Goal: Task Accomplishment & Management: Manage account settings

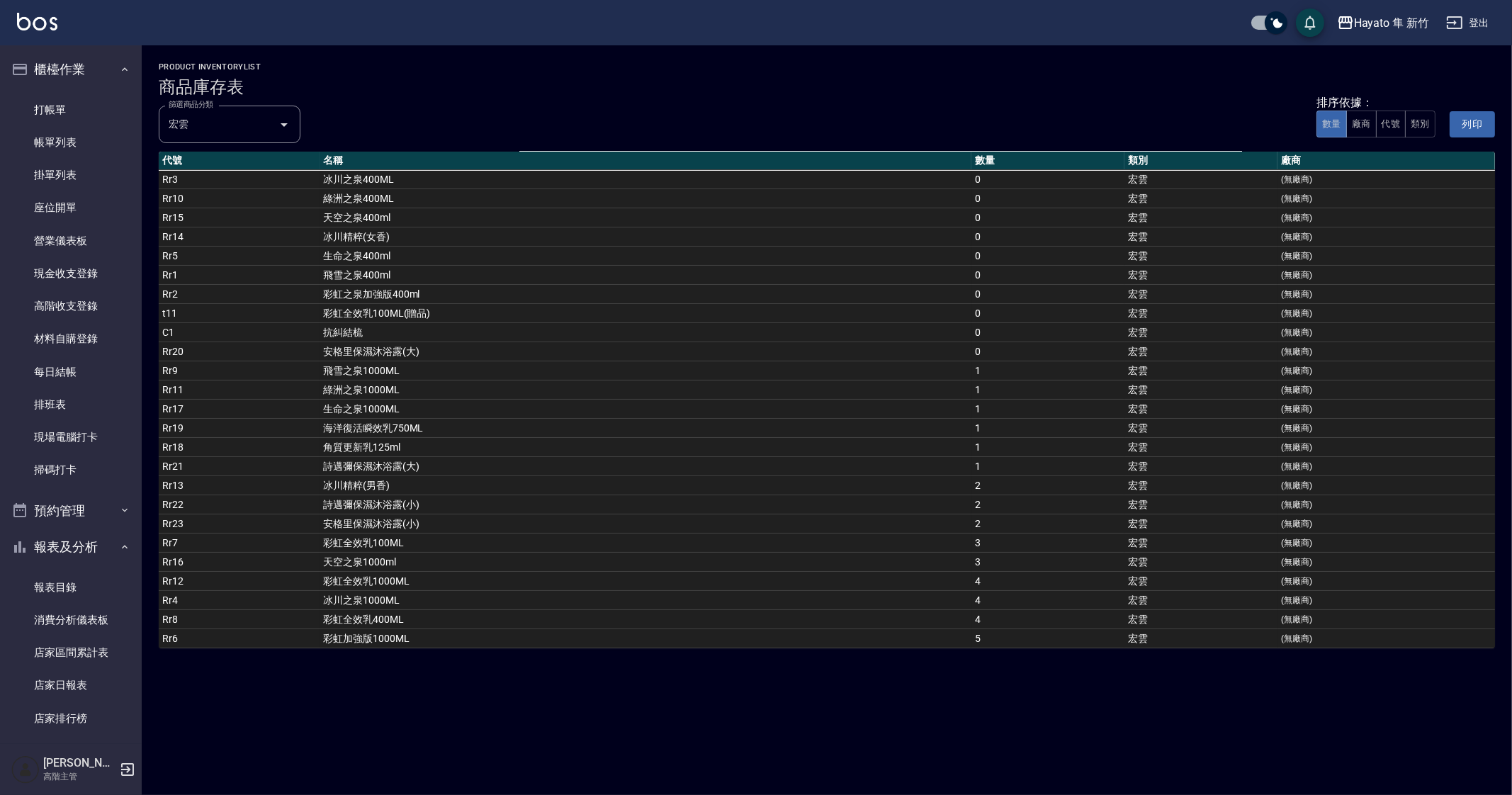
scroll to position [708, 0]
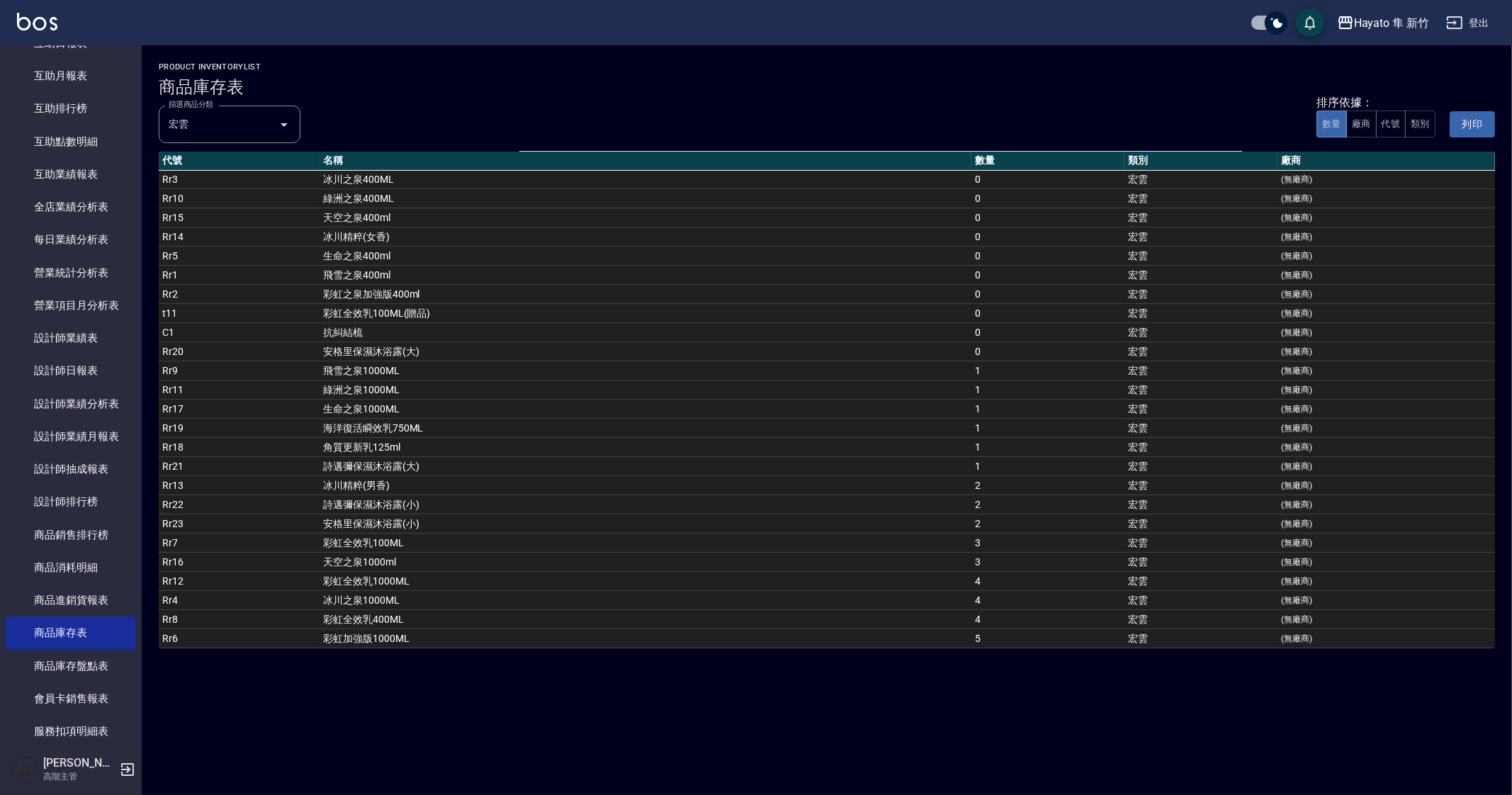
click at [414, 304] on td "彩虹全效乳100ML(贈品)" at bounding box center [646, 314] width 652 height 19
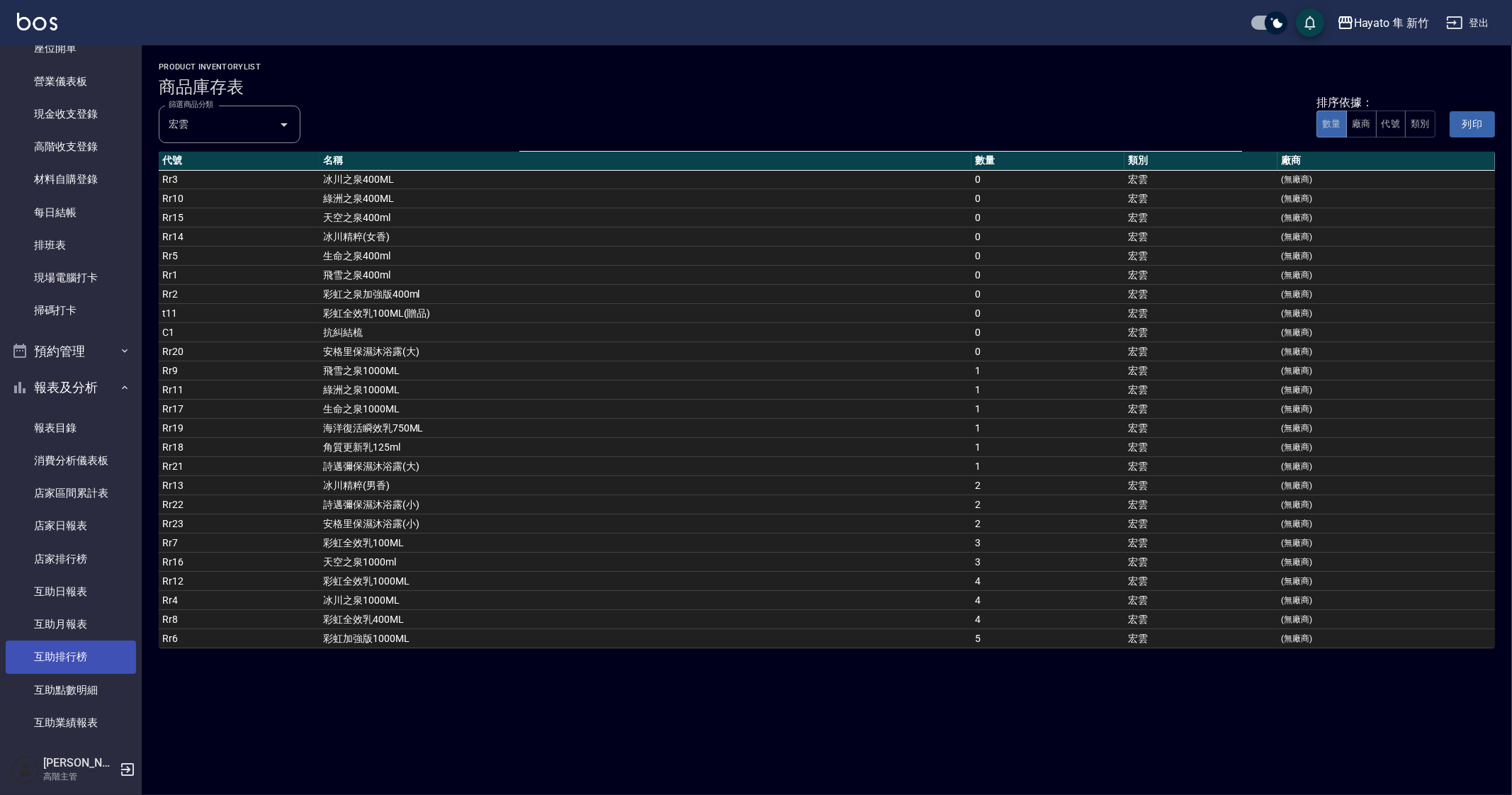
scroll to position [0, 0]
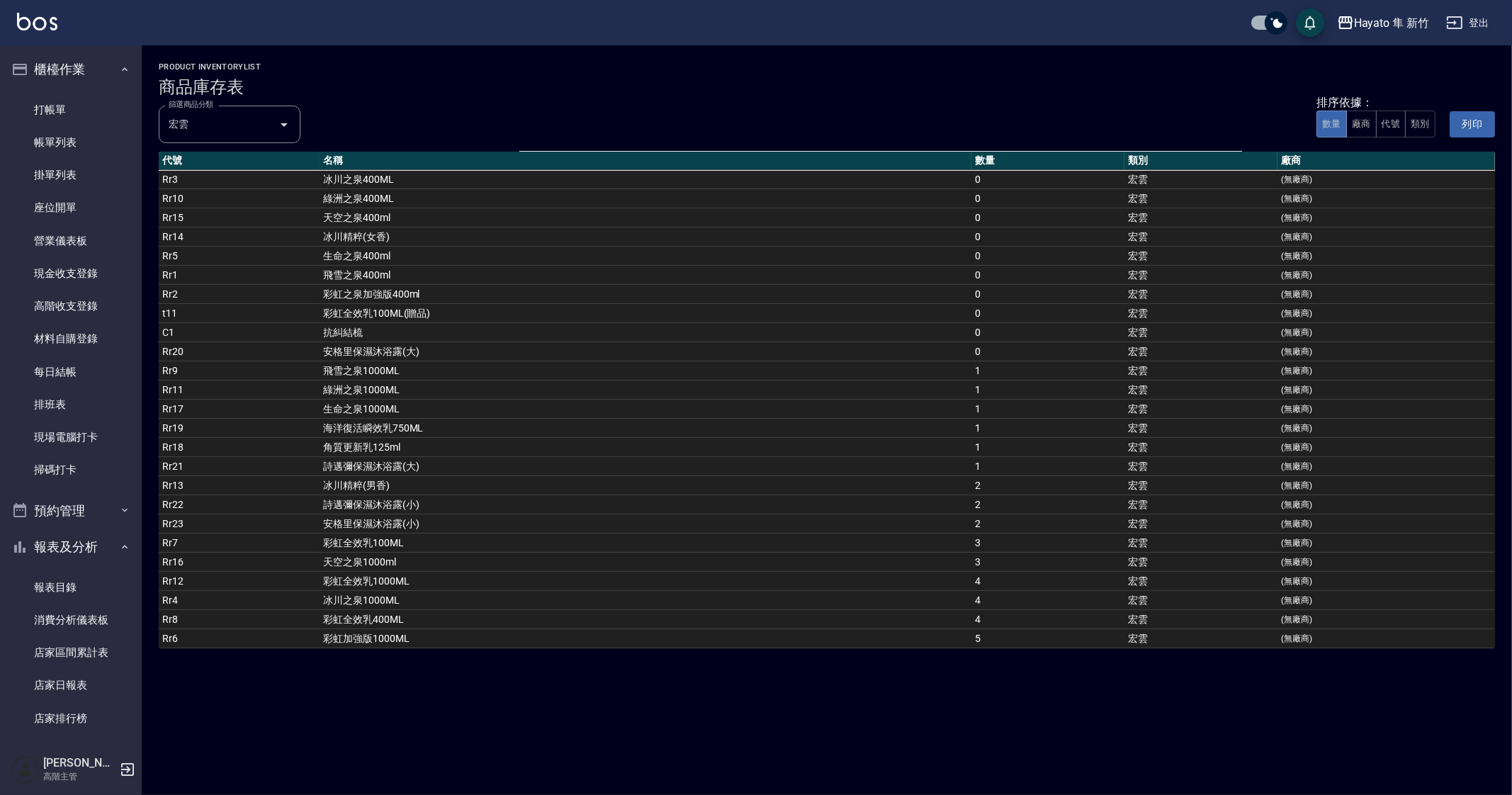
click at [65, 91] on ul "打帳單 帳單列表 掛單列表 座位開單 營業儀表板 現金收支登錄 高階收支登錄 材料自購登錄 每日結帳 排班表 現場電腦打卡 掃碼打卡" at bounding box center [71, 290] width 130 height 405
click at [63, 99] on link "打帳單" at bounding box center [71, 110] width 130 height 33
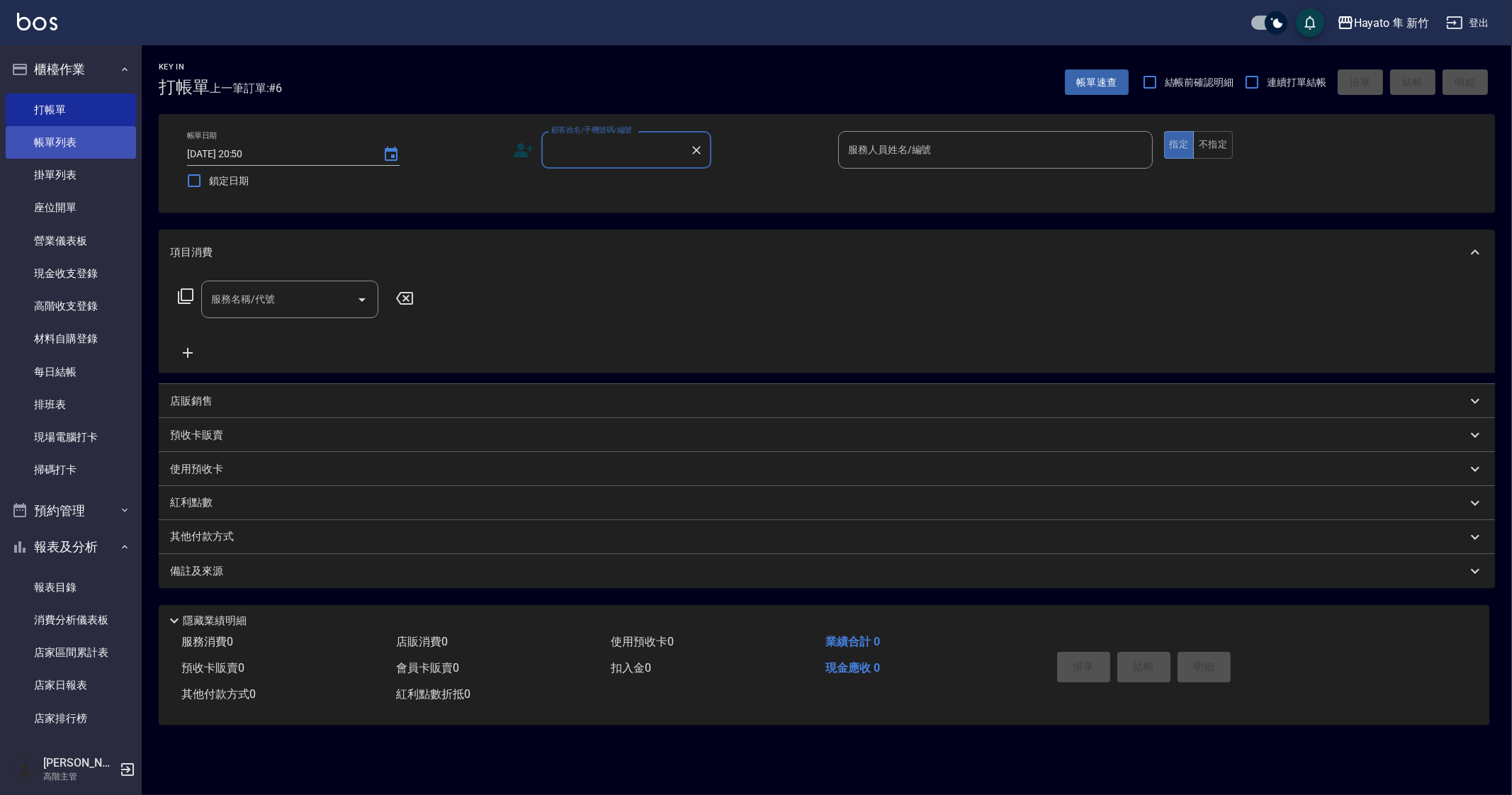
click at [89, 141] on link "帳單列表" at bounding box center [71, 143] width 130 height 33
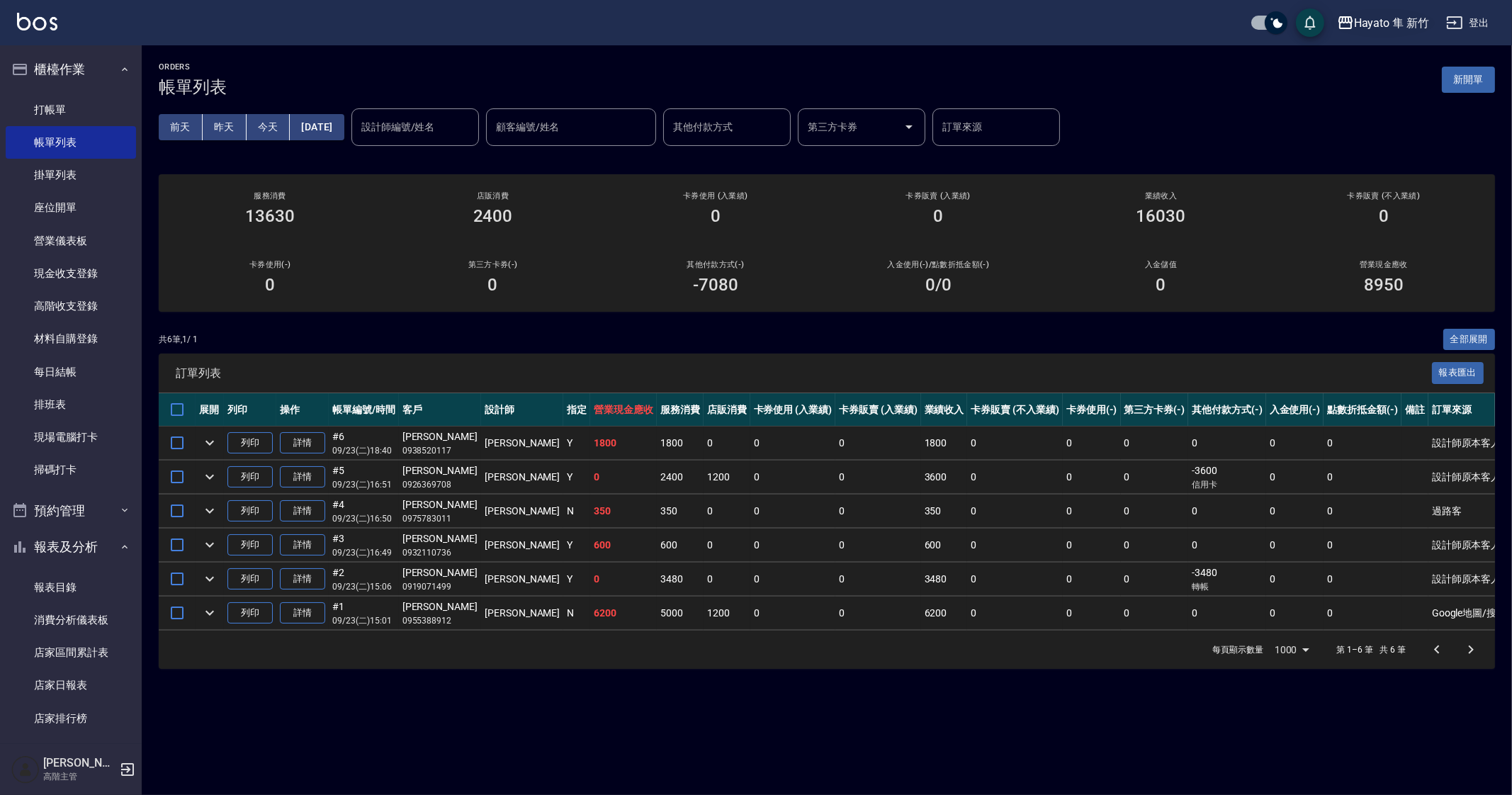
click at [1375, 19] on div "Hayato 隼 新竹" at bounding box center [1392, 23] width 75 height 18
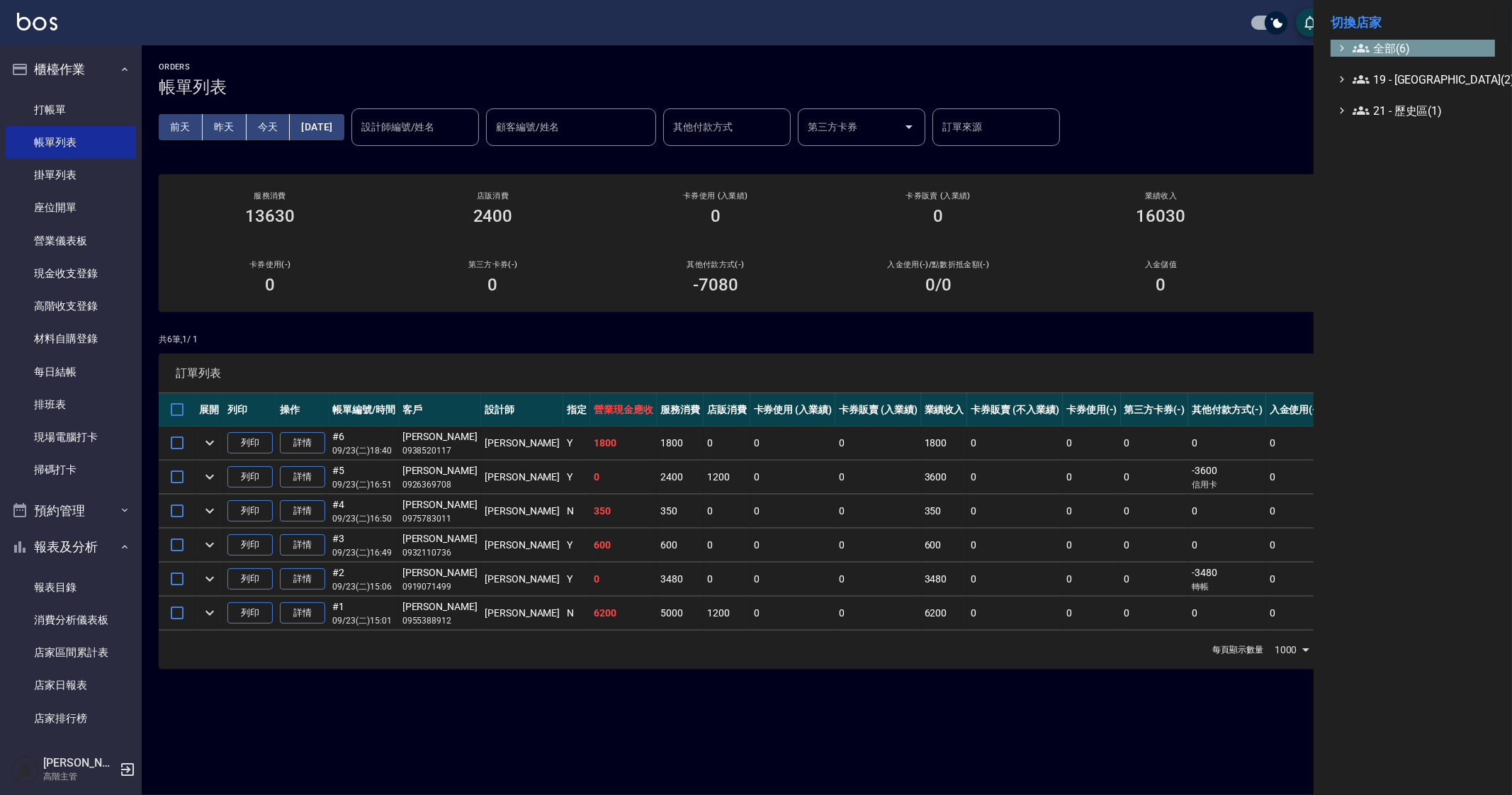
click at [1383, 47] on span "全部(6)" at bounding box center [1421, 48] width 137 height 17
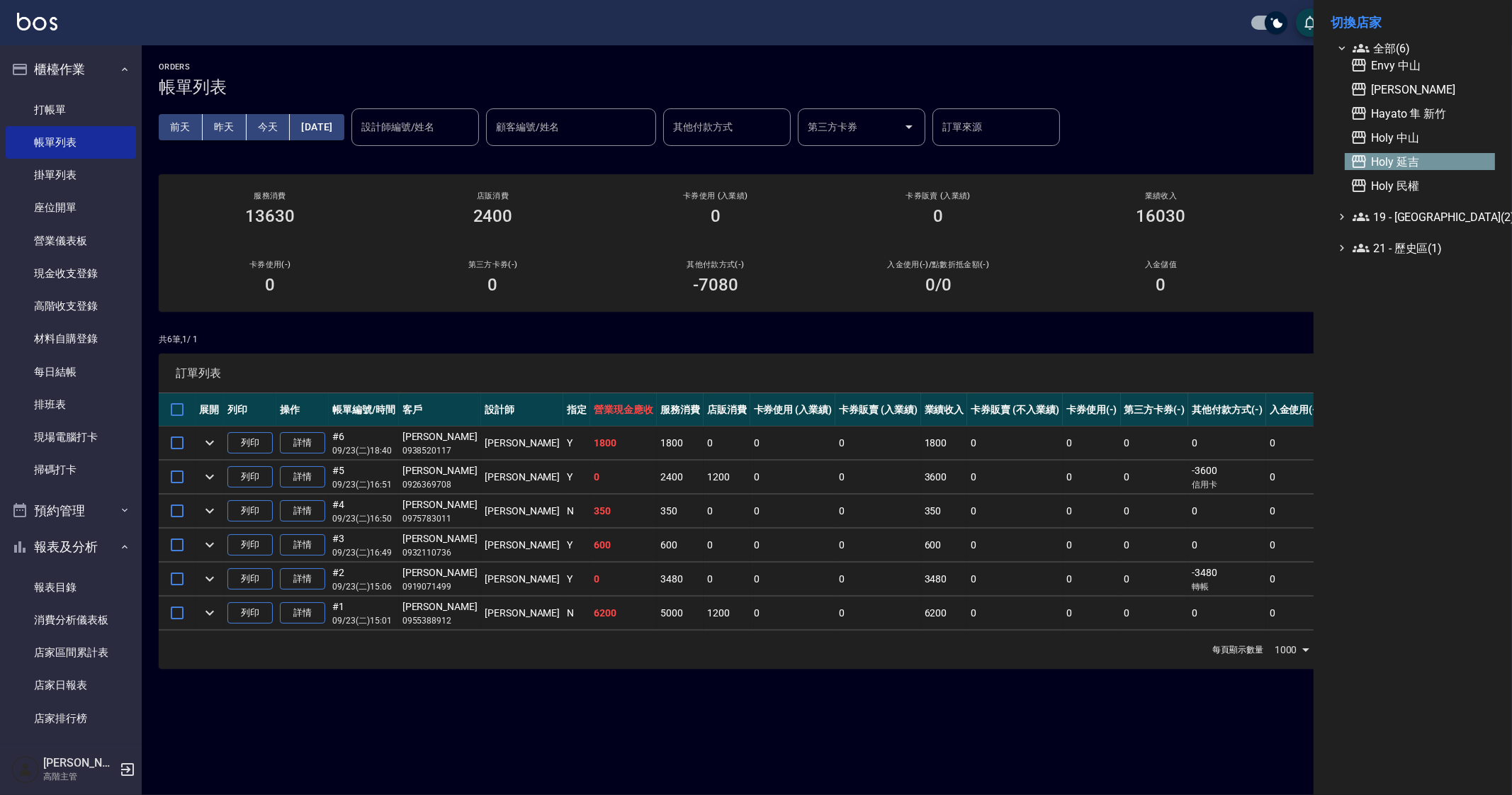
click at [1387, 166] on span "Holy 延吉" at bounding box center [1420, 161] width 139 height 17
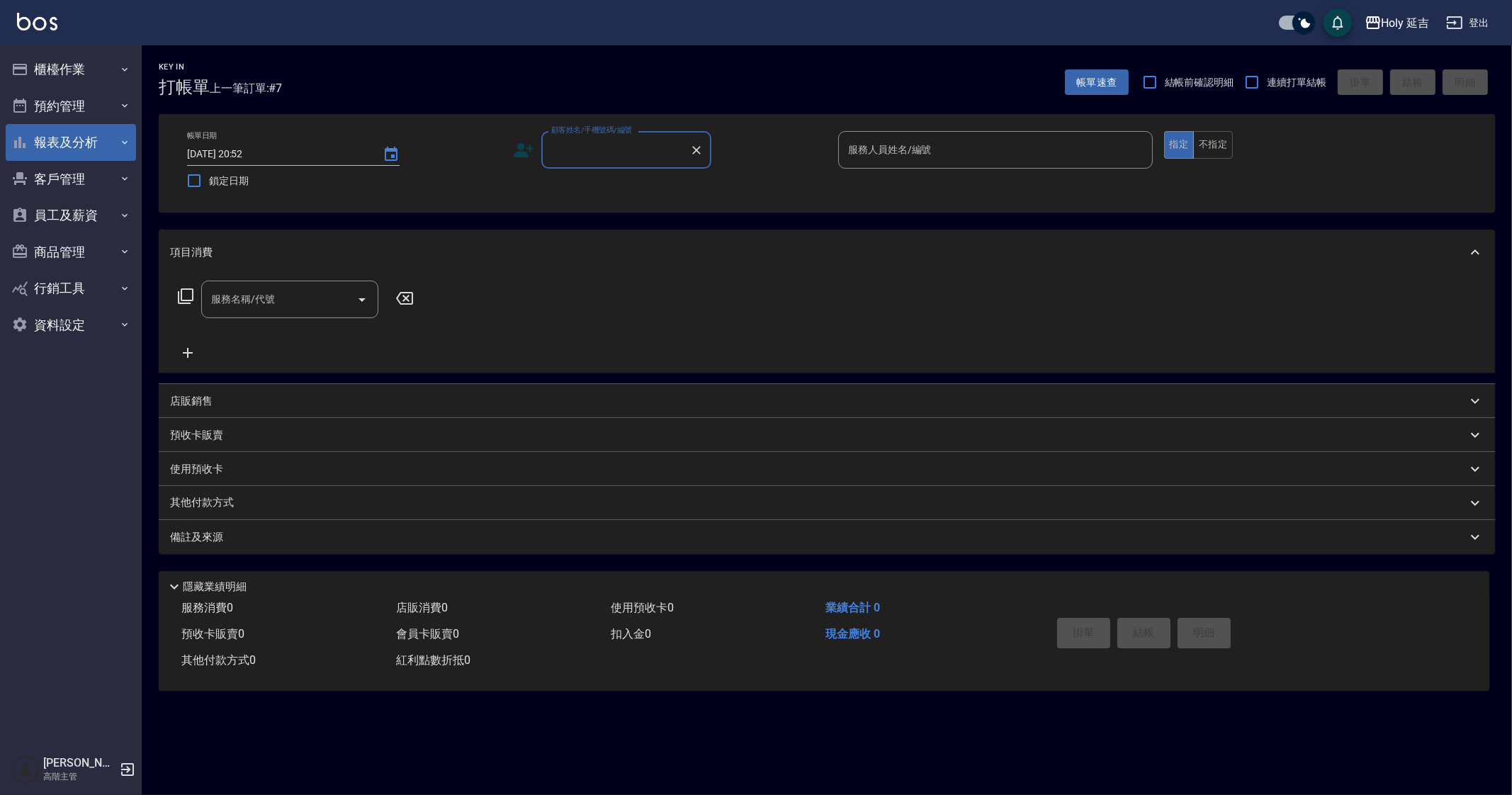
click at [85, 155] on button "報表及分析" at bounding box center [71, 143] width 130 height 37
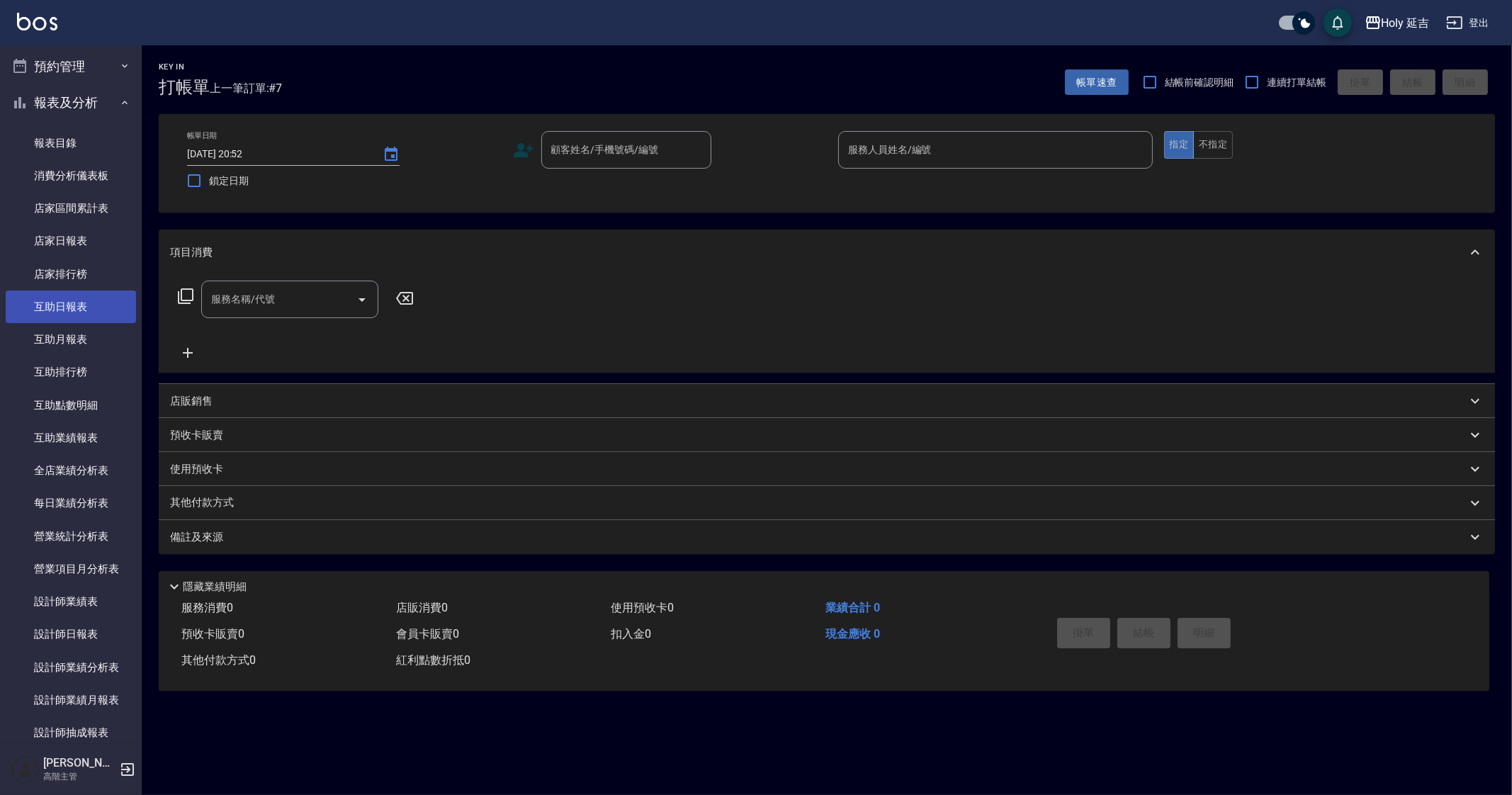
scroll to position [88, 0]
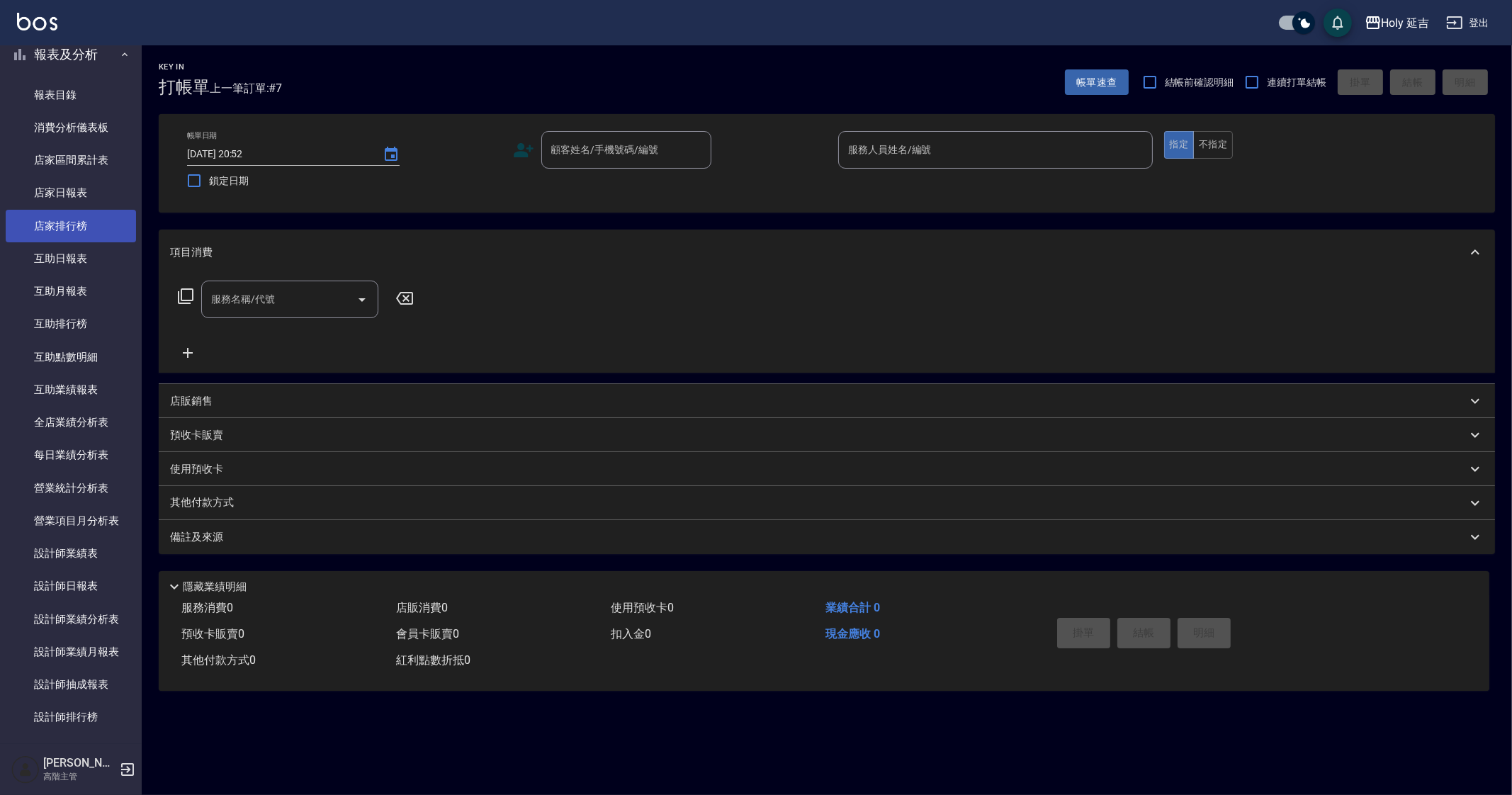
click at [90, 221] on link "店家排行榜" at bounding box center [71, 226] width 130 height 33
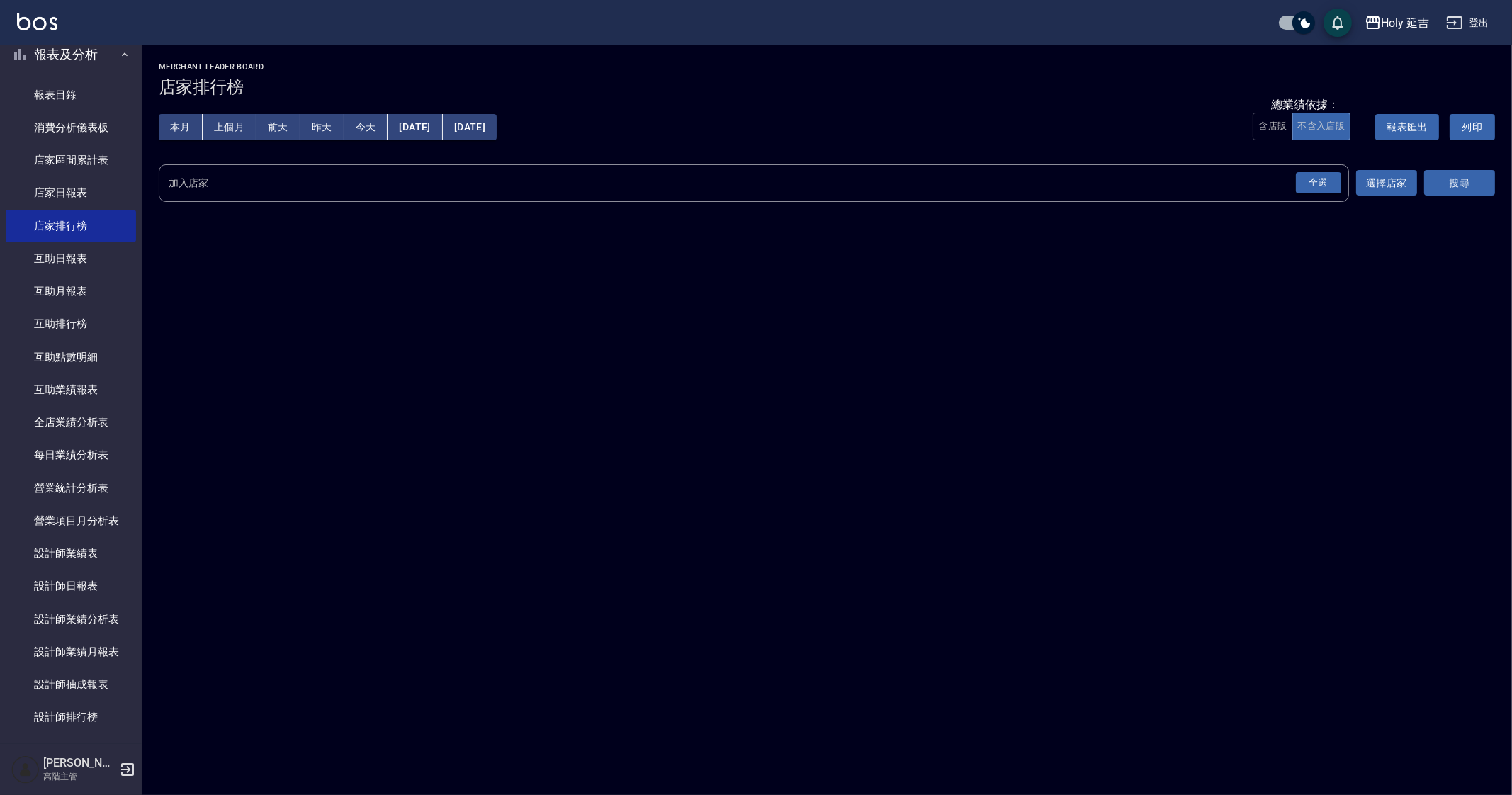
click at [1328, 189] on div "全選" at bounding box center [1319, 184] width 45 height 22
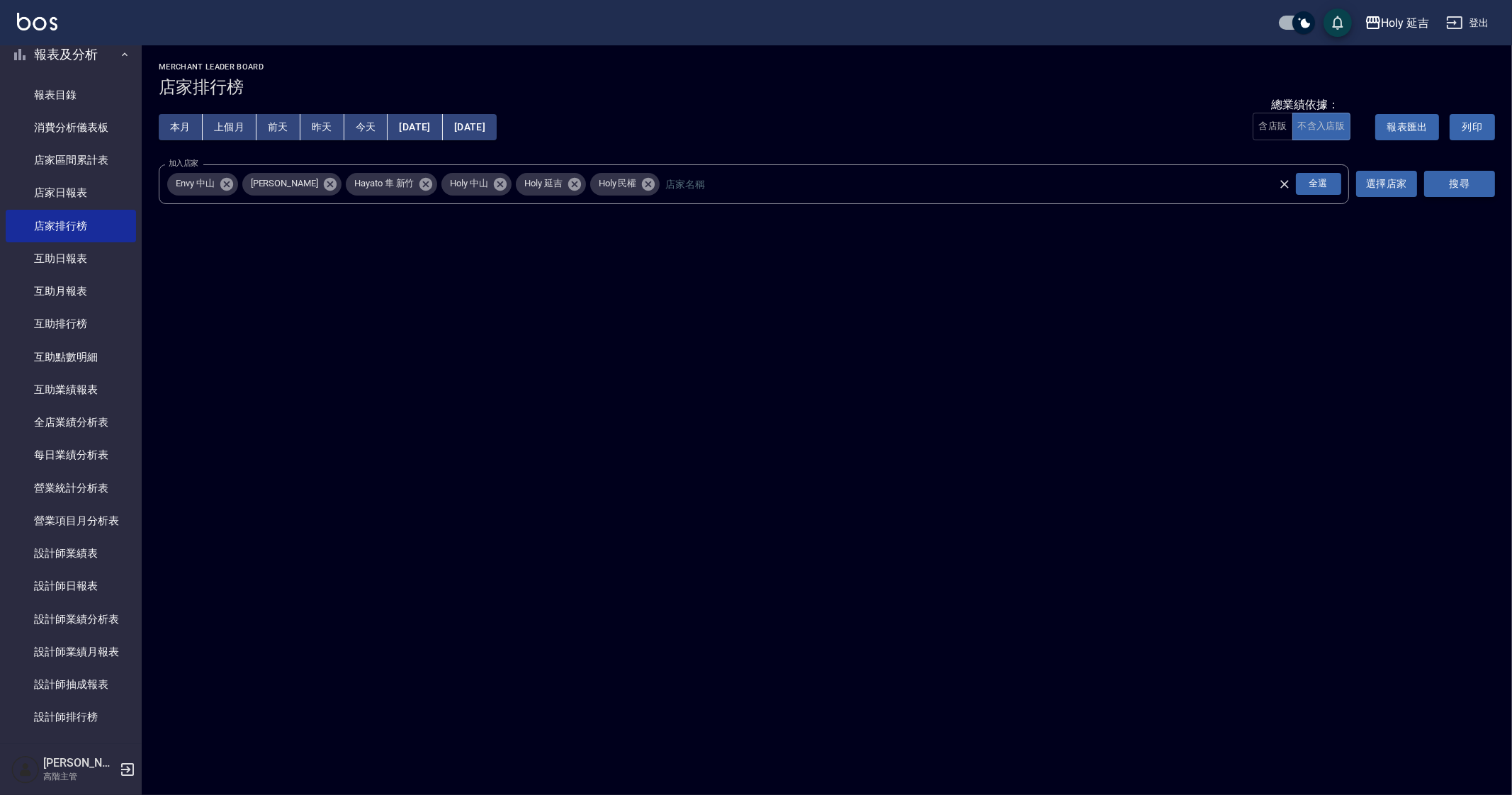
click at [1487, 178] on button "搜尋" at bounding box center [1459, 184] width 71 height 26
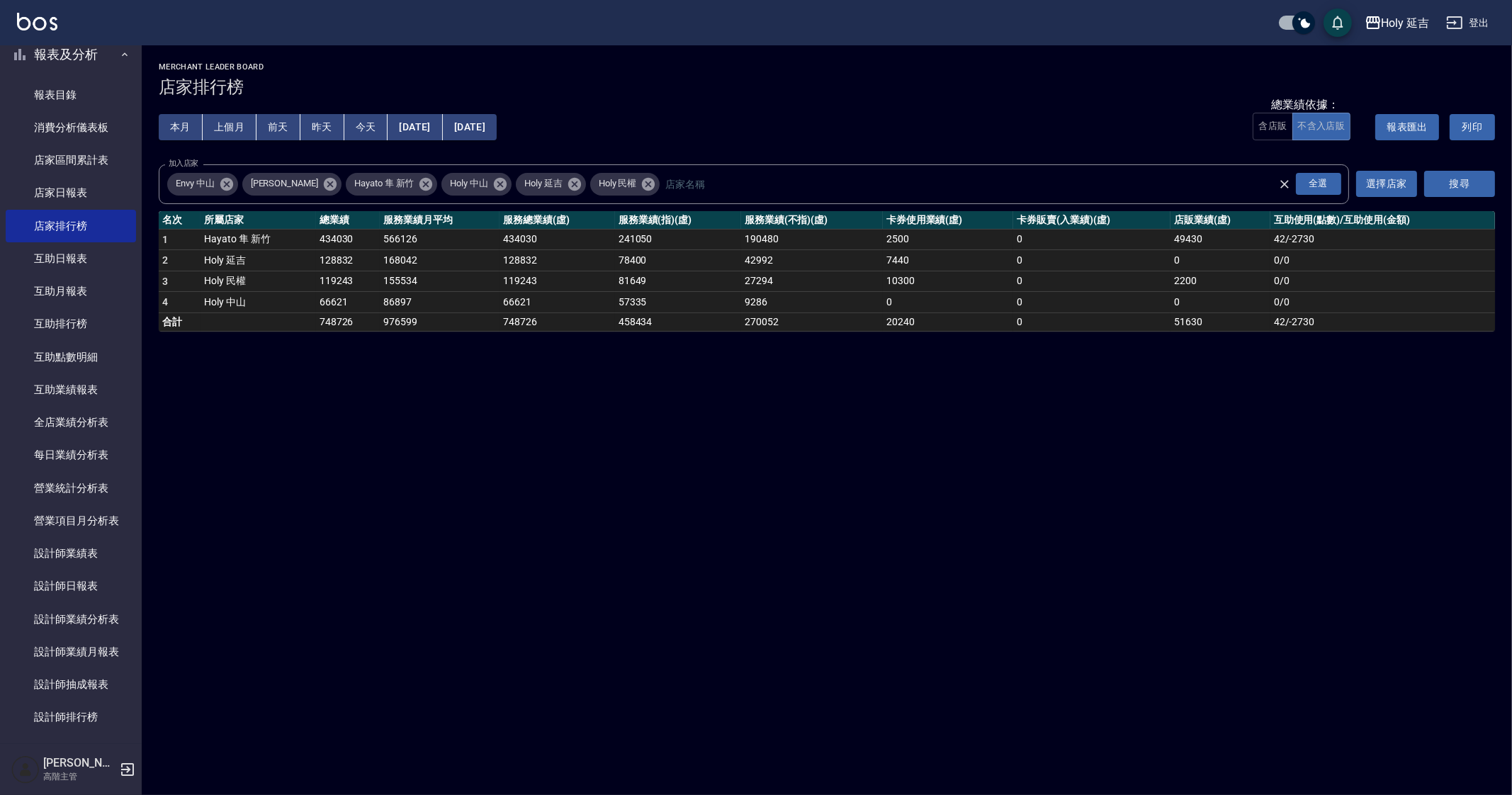
click at [263, 535] on div "Holy 延吉 2025-09-01 - 2025-09-23 店家排行榜 列印時間： 2025-09-23-20:52 Merchant Leader Bo…" at bounding box center [756, 397] width 1512 height 795
click at [663, 441] on div "Holy 延吉 2025-09-01 - 2025-09-23 店家排行榜 列印時間： 2025-09-23-20:52 Merchant Leader Bo…" at bounding box center [756, 397] width 1512 height 795
click at [663, 442] on div "Holy 延吉 2025-09-01 - 2025-09-23 店家排行榜 列印時間： 2025-09-23-20:52 Merchant Leader Bo…" at bounding box center [756, 397] width 1512 height 795
drag, startPoint x: 309, startPoint y: 297, endPoint x: 1204, endPoint y: 260, distance: 895.8
click at [1204, 260] on tbody "1 Hayato 隼 新竹 434030 566126 434030 241050 190480 2500 0 49430 42 / -2730 2 Holy…" at bounding box center [826, 280] width 1336 height 102
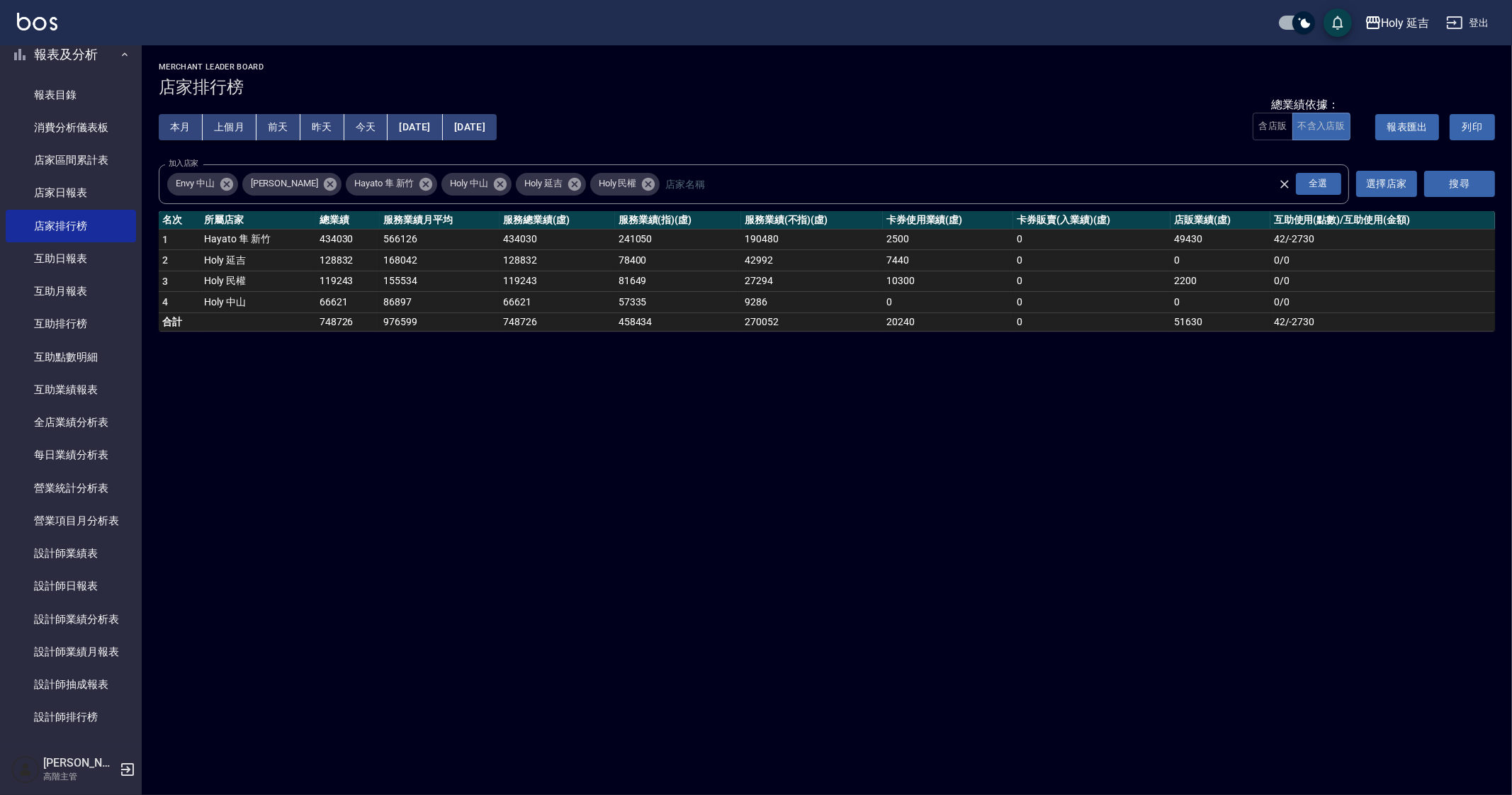
click at [1282, 443] on div "Holy 延吉 2025-09-01 - 2025-09-23 店家排行榜 列印時間： 2025-09-23-20:52 Merchant Leader Bo…" at bounding box center [756, 397] width 1512 height 795
drag, startPoint x: 1155, startPoint y: 228, endPoint x: 1196, endPoint y: 271, distance: 59.4
click at [1193, 253] on tbody "1 Hayato 隼 新竹 434030 566126 434030 241050 190480 2500 0 49430 42 / -2730 2 Holy…" at bounding box center [826, 280] width 1336 height 102
click at [1178, 418] on div "Holy 延吉 2025-09-01 - 2025-09-23 店家排行榜 列印時間： 2025-09-23-20:52 Merchant Leader Bo…" at bounding box center [756, 397] width 1512 height 795
click at [1171, 434] on div "Holy 延吉 2025-09-01 - 2025-09-23 店家排行榜 列印時間： 2025-09-23-20:52 Merchant Leader Bo…" at bounding box center [756, 397] width 1512 height 795
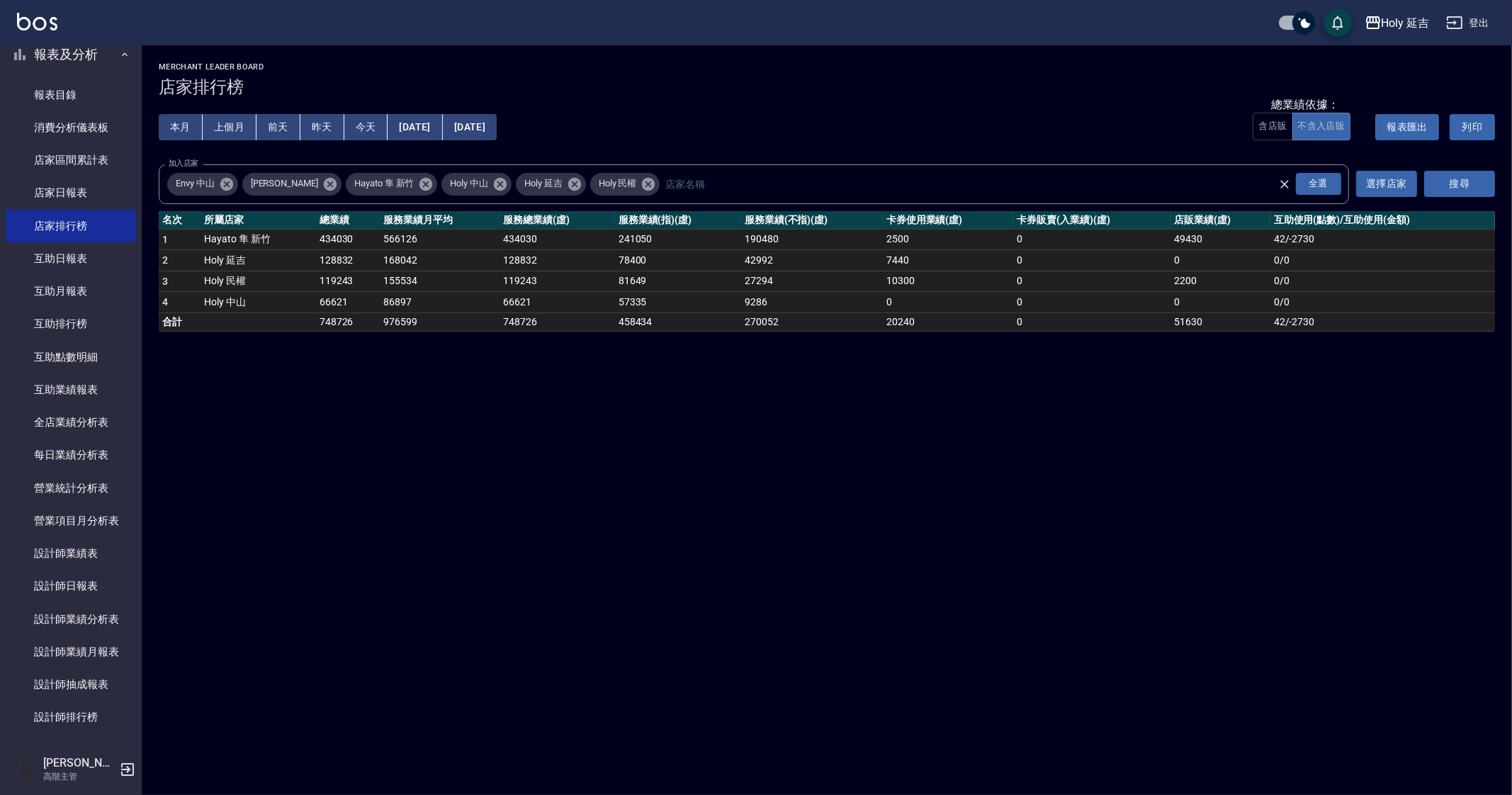
click at [1162, 447] on div "Holy 延吉 2025-09-01 - 2025-09-23 店家排行榜 列印時間： 2025-09-23-20:52 Merchant Leader Bo…" at bounding box center [756, 397] width 1512 height 795
click at [962, 643] on div "Holy 延吉 2025-09-01 - 2025-09-23 店家排行榜 列印時間： 2025-09-23-20:52 Merchant Leader Bo…" at bounding box center [756, 397] width 1512 height 795
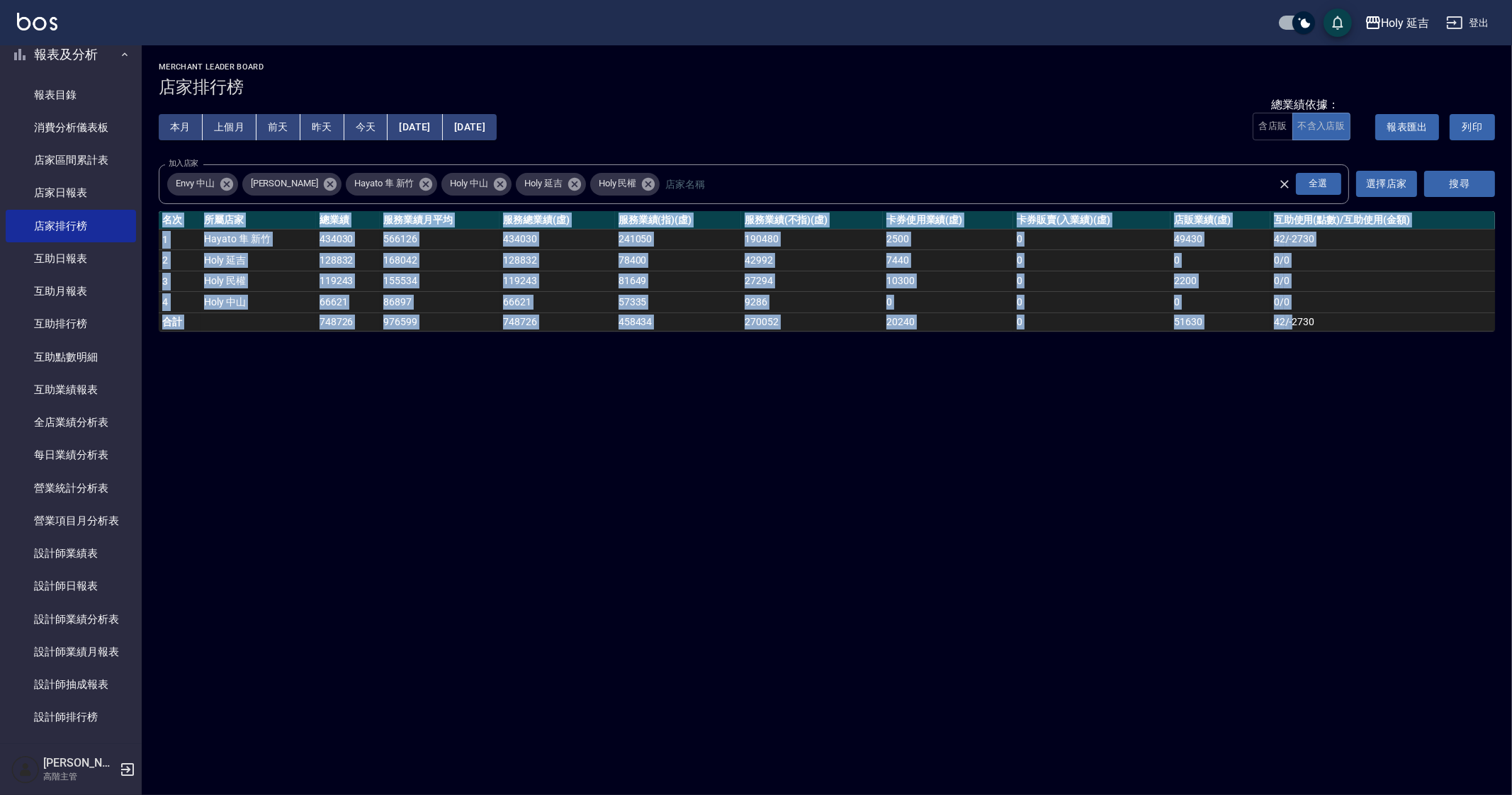
click at [962, 643] on div "Holy 延吉 2025-09-01 - 2025-09-23 店家排行榜 列印時間： 2025-09-23-20:52 Merchant Leader Bo…" at bounding box center [756, 397] width 1512 height 795
click at [1035, 646] on div "Holy 延吉 2025-09-01 - 2025-09-23 店家排行榜 列印時間： 2025-09-23-20:52 Merchant Leader Bo…" at bounding box center [756, 397] width 1512 height 795
click at [1035, 646] on div "Holy 延吉 2025-09-01 - 2025-09-23 店家排行榜 列印時間： 2025-09-23-20:52 Merchant Leader Bo…" at bounding box center [756, 397] width 1512 height 795
click at [956, 721] on div "Holy 延吉 2025-09-01 - 2025-09-23 店家排行榜 列印時間： 2025-09-23-20:52 Merchant Leader Bo…" at bounding box center [756, 397] width 1512 height 795
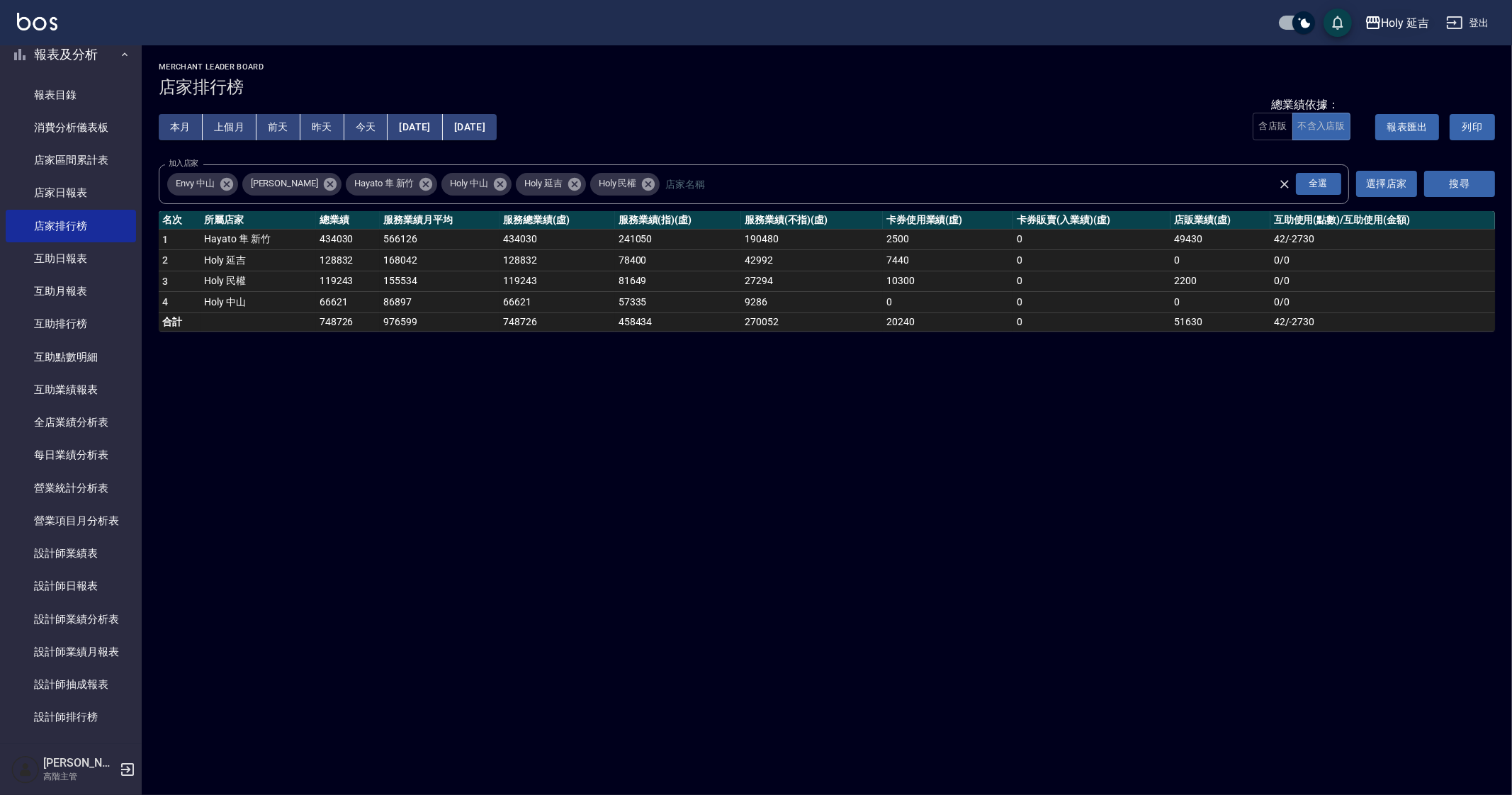
click at [1374, 28] on icon "button" at bounding box center [1373, 22] width 14 height 13
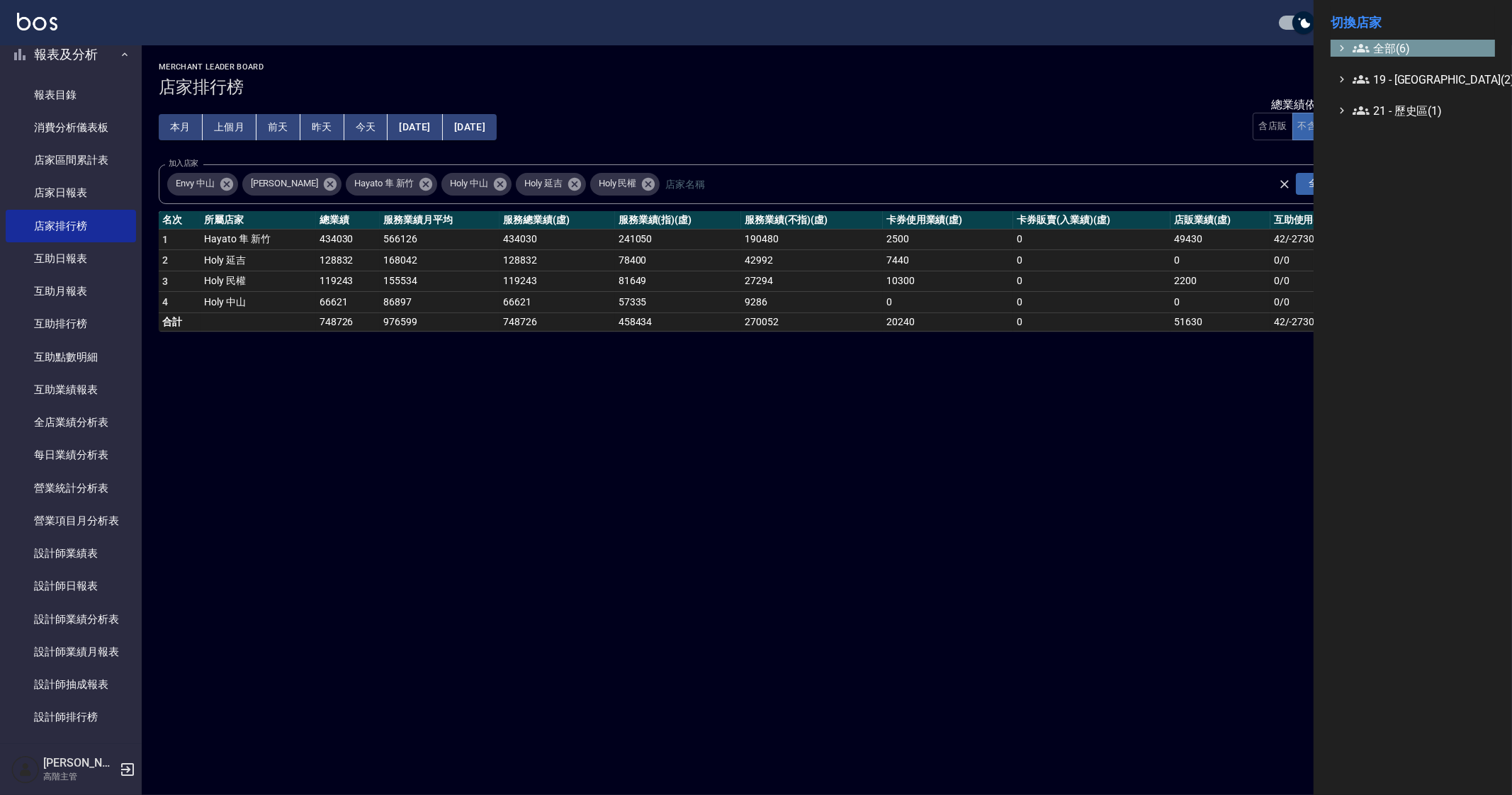
click at [1399, 48] on span "全部(6)" at bounding box center [1421, 48] width 137 height 17
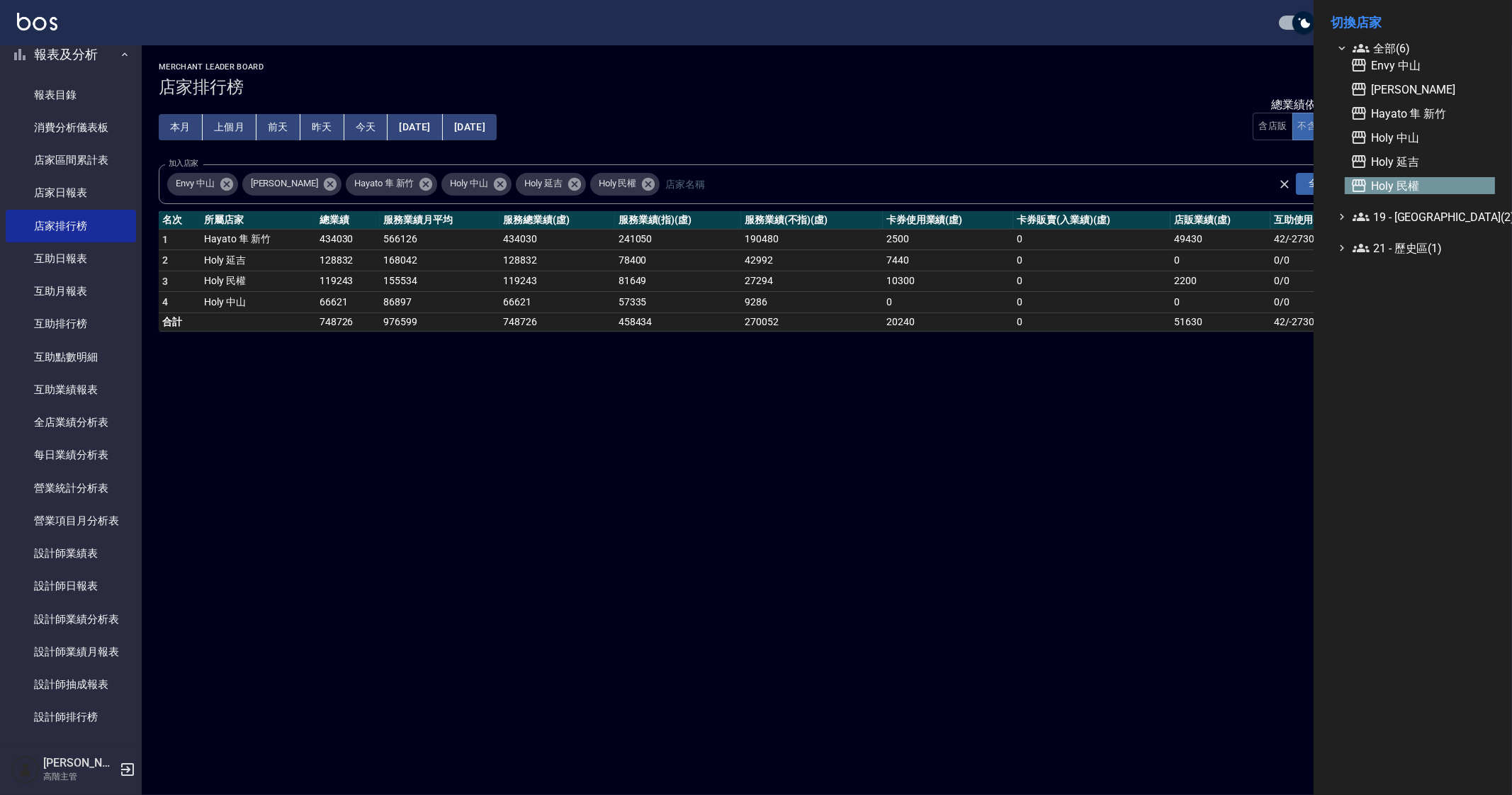
click at [1434, 184] on span "Holy 民權" at bounding box center [1420, 185] width 139 height 17
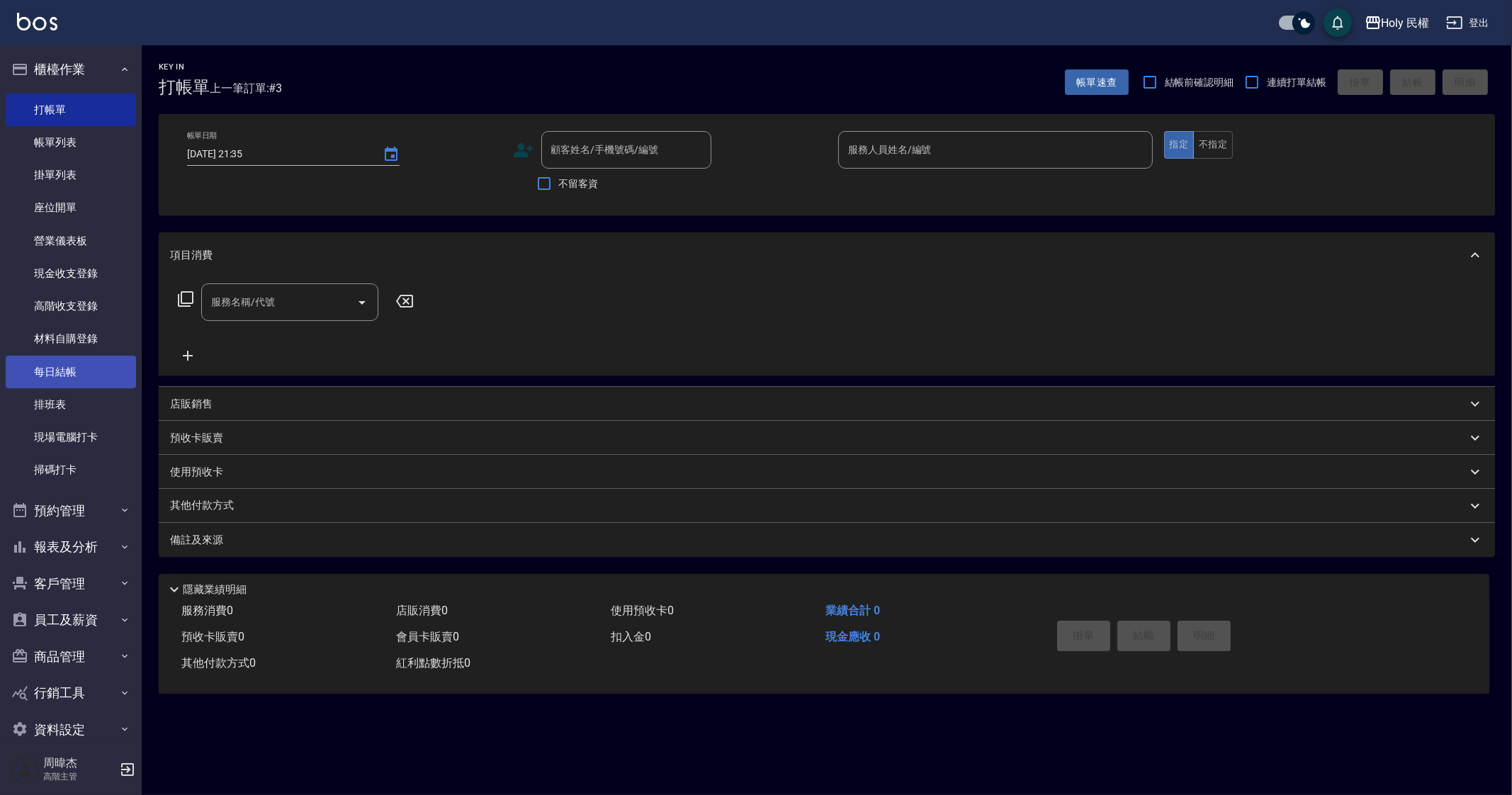
click at [73, 363] on link "每日結帳" at bounding box center [71, 372] width 130 height 33
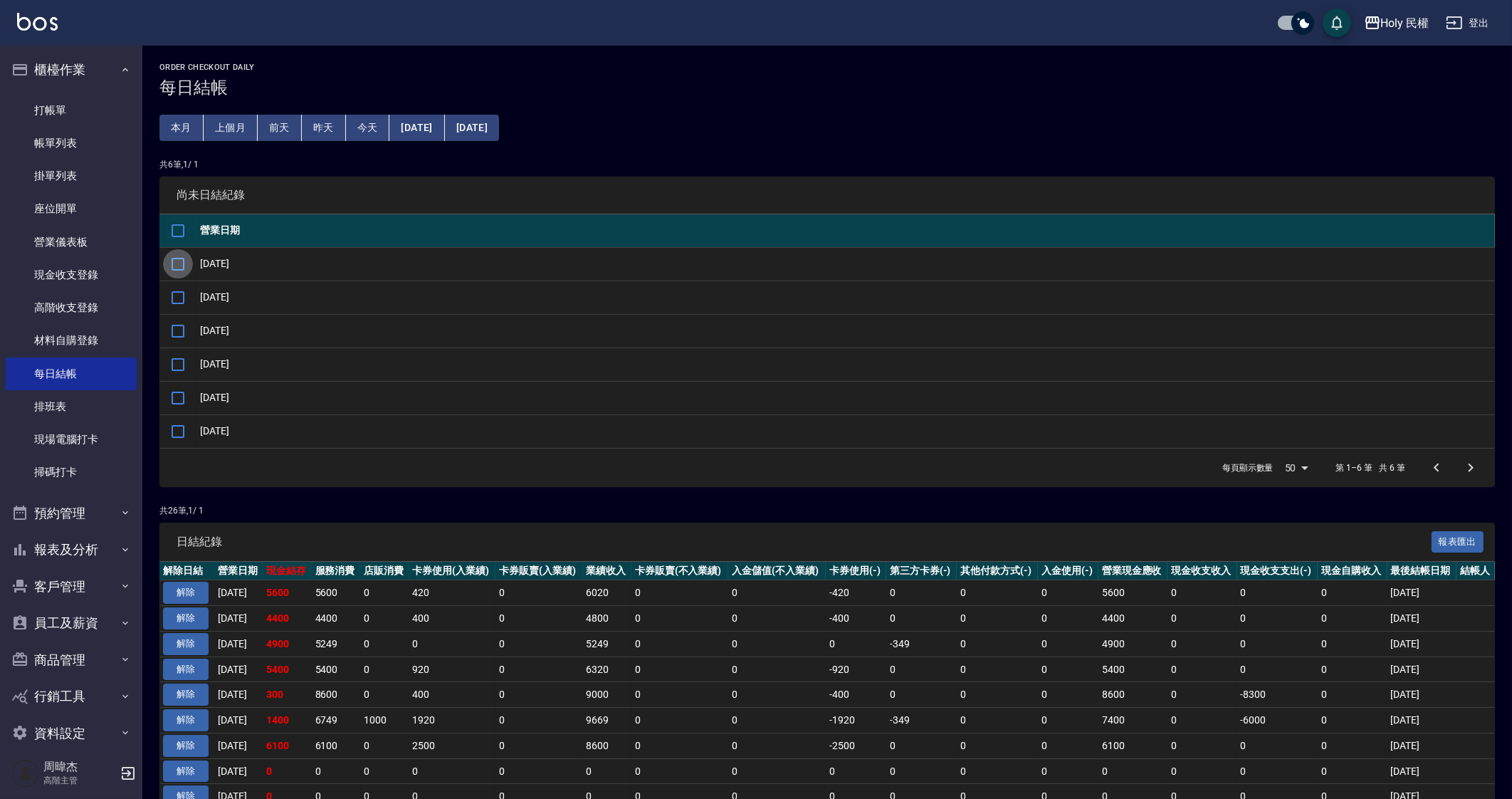
click at [174, 266] on input "checkbox" at bounding box center [178, 264] width 30 height 30
checkbox input "true"
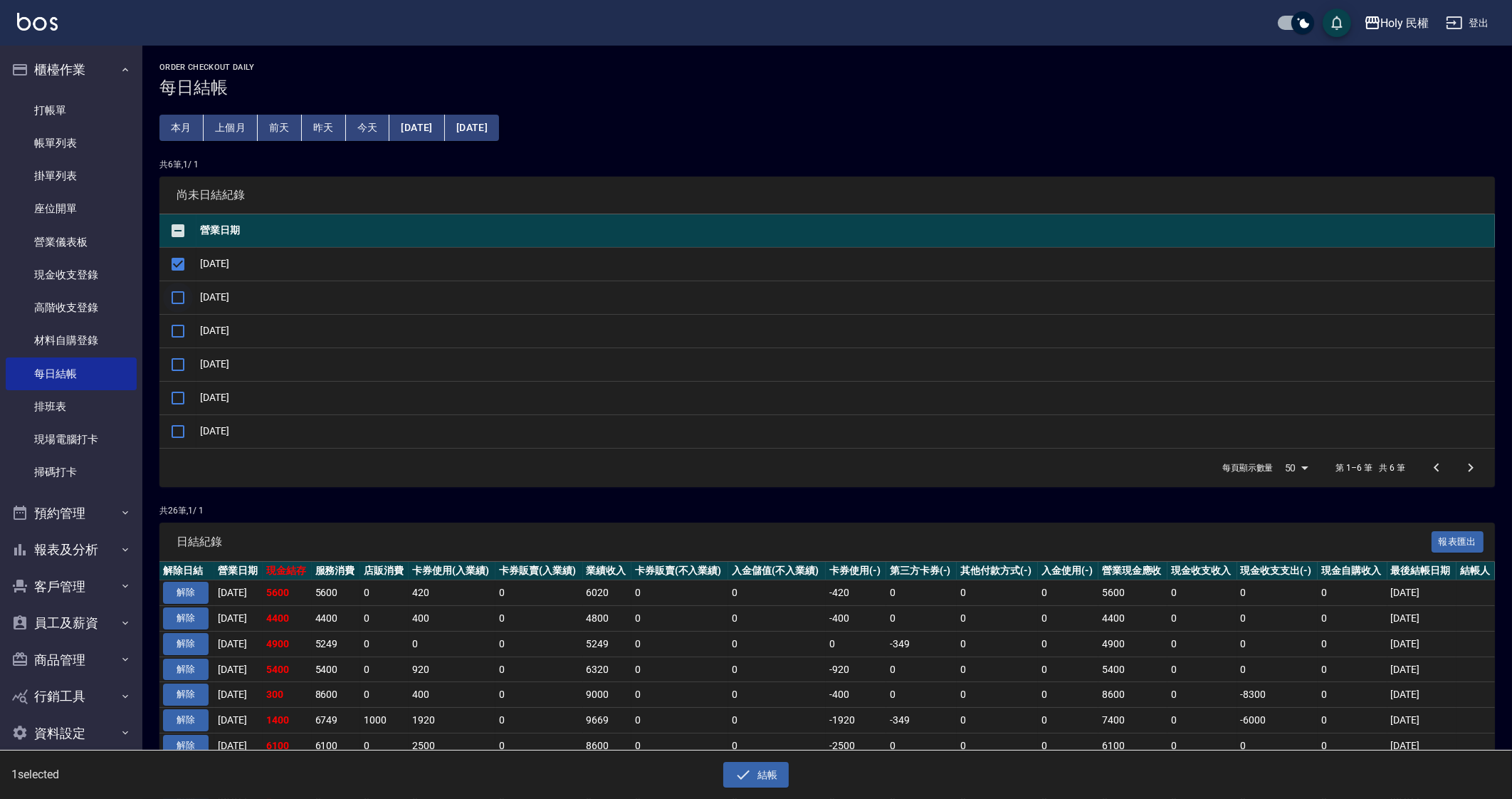
click at [178, 297] on input "checkbox" at bounding box center [178, 297] width 30 height 30
checkbox input "true"
click at [182, 330] on input "checkbox" at bounding box center [178, 331] width 30 height 30
checkbox input "true"
click at [179, 363] on input "checkbox" at bounding box center [178, 365] width 30 height 30
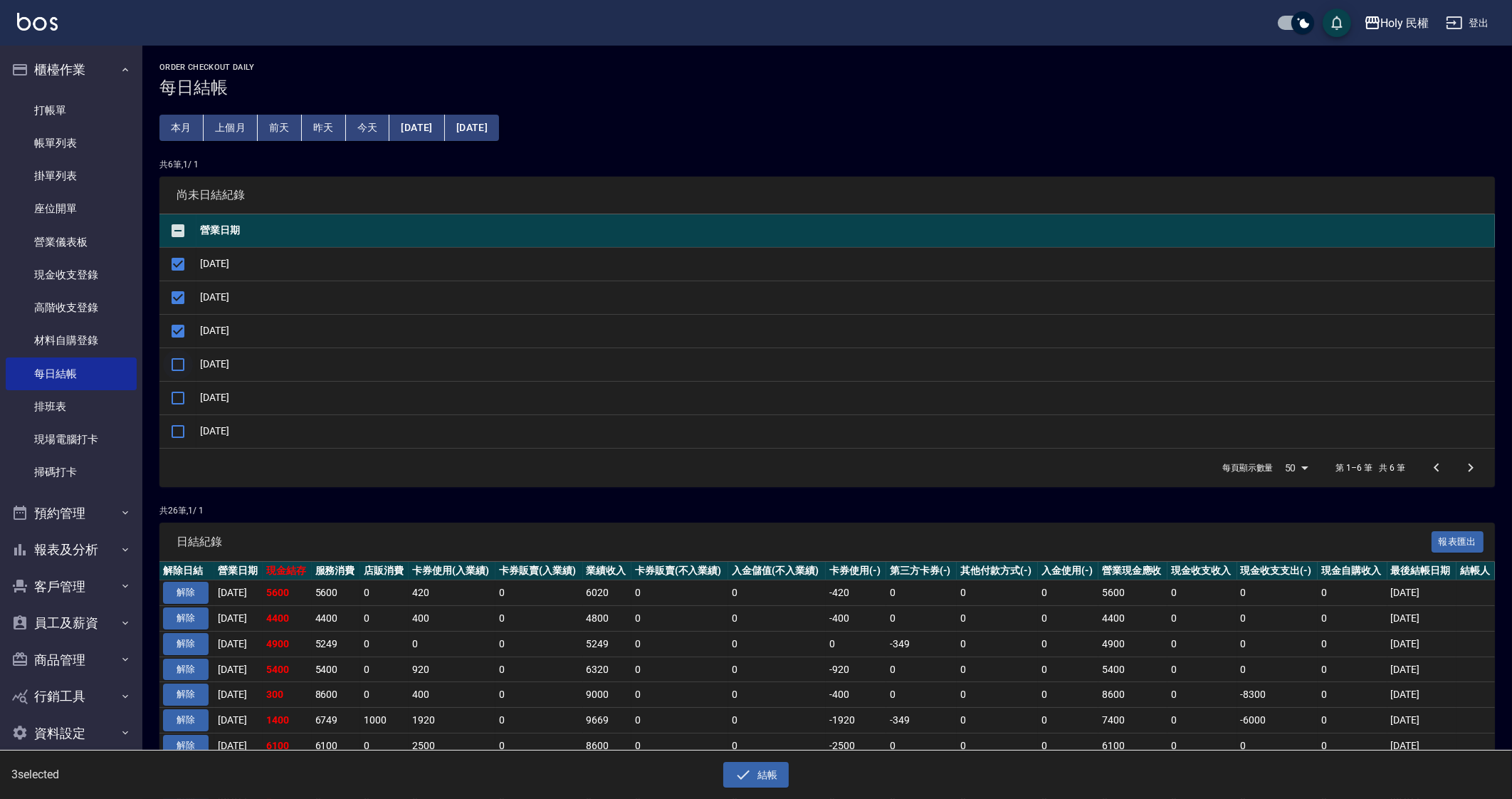
checkbox input "true"
click at [179, 392] on input "checkbox" at bounding box center [178, 398] width 30 height 30
checkbox input "true"
click at [772, 765] on button "結帳" at bounding box center [756, 774] width 66 height 26
click at [712, 52] on button "確定" at bounding box center [704, 58] width 46 height 22
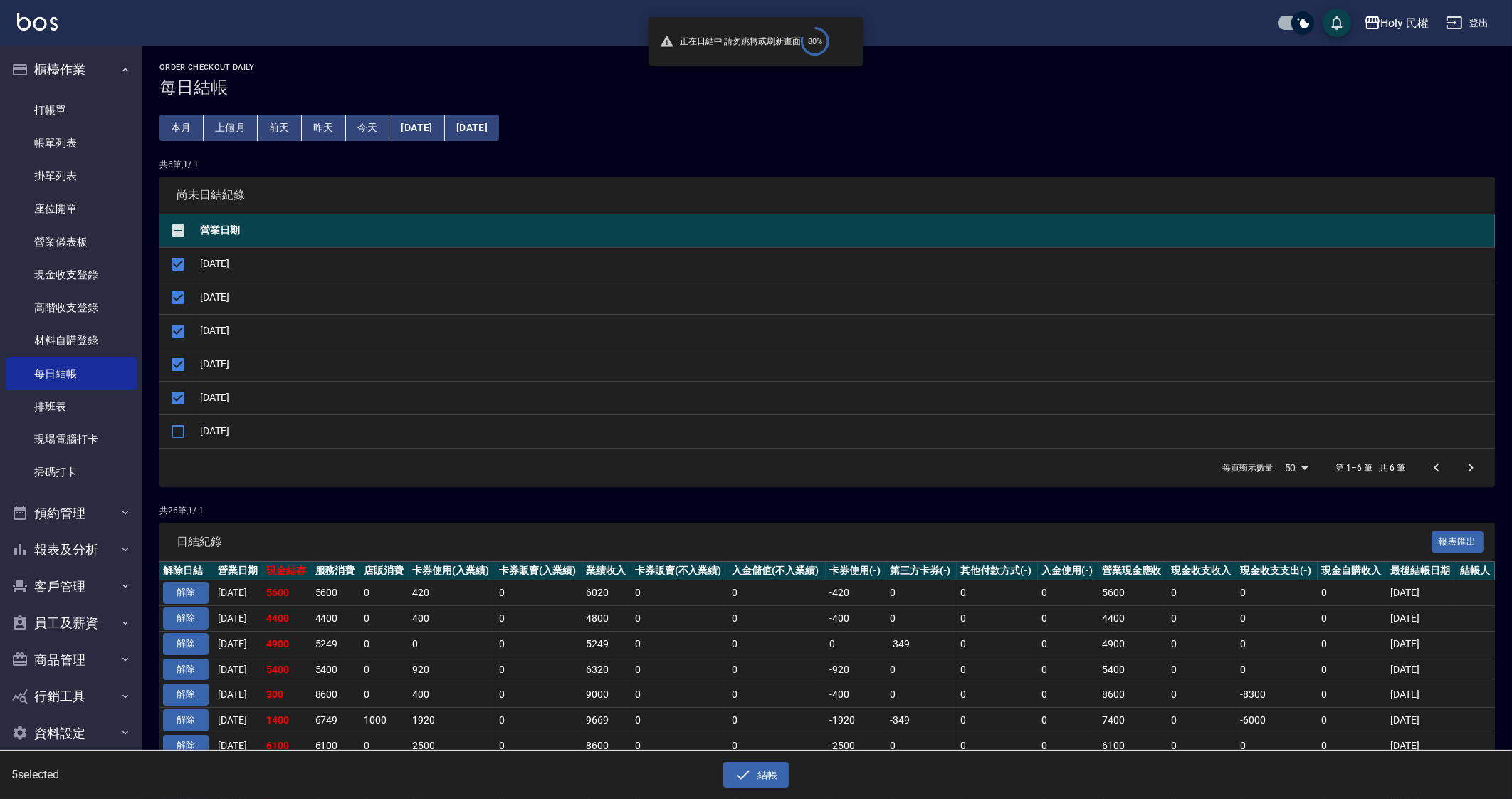
checkbox input "false"
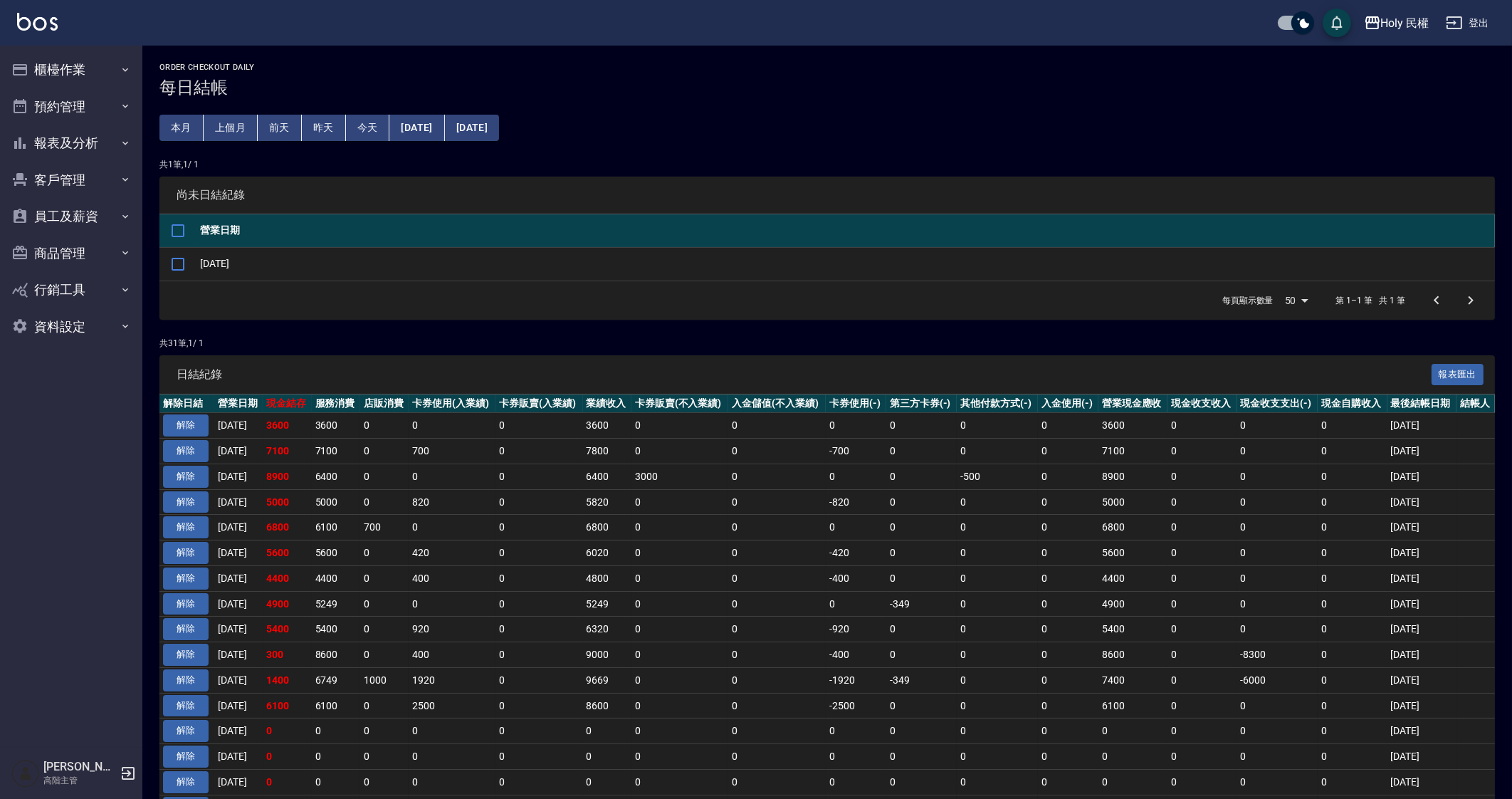
drag, startPoint x: 452, startPoint y: 122, endPoint x: 447, endPoint y: 131, distance: 10.3
click at [444, 131] on button "[DATE]" at bounding box center [416, 127] width 55 height 26
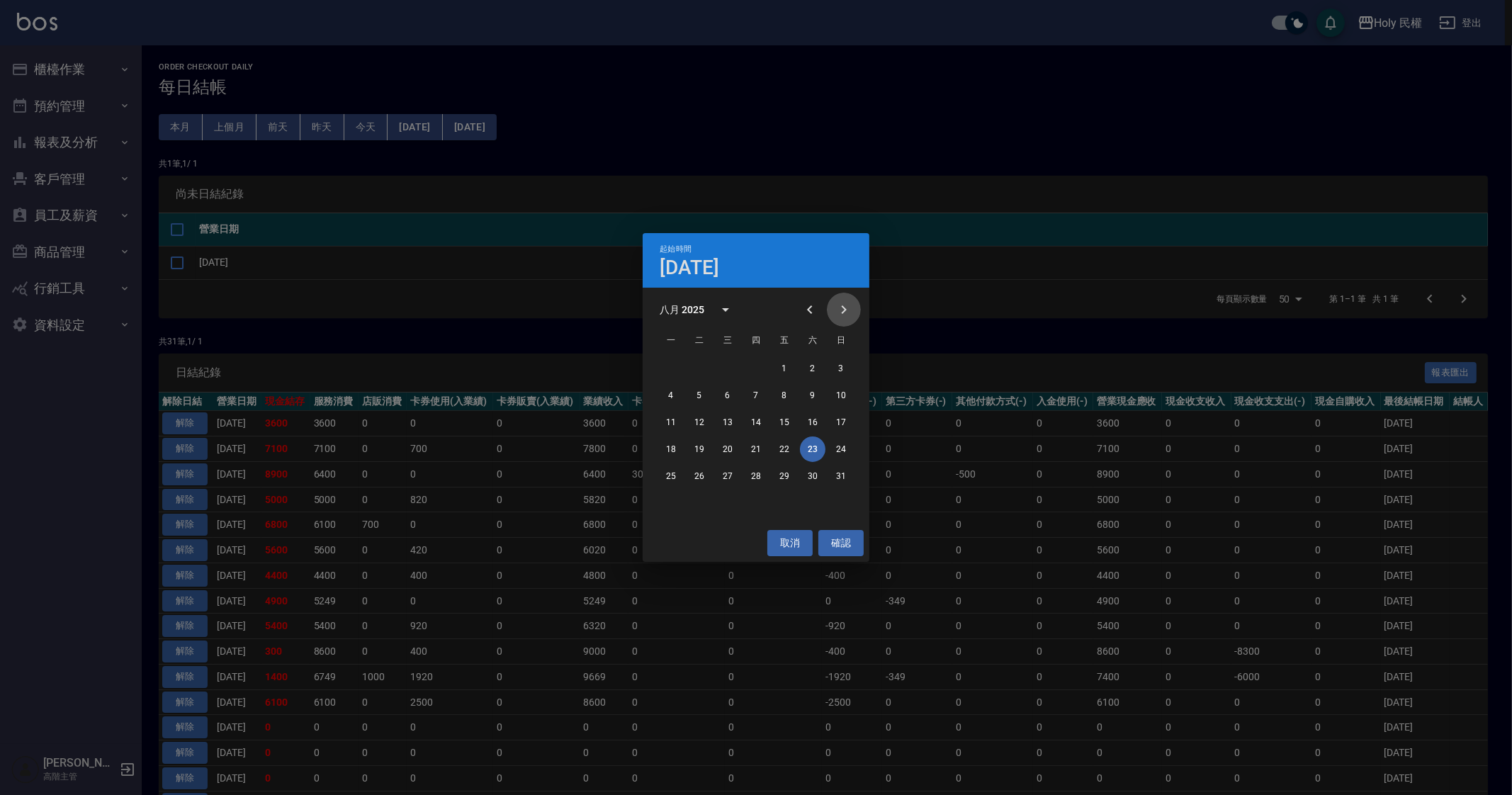
click at [853, 306] on button "Next month" at bounding box center [844, 309] width 34 height 34
click at [733, 420] on button "17" at bounding box center [727, 422] width 25 height 25
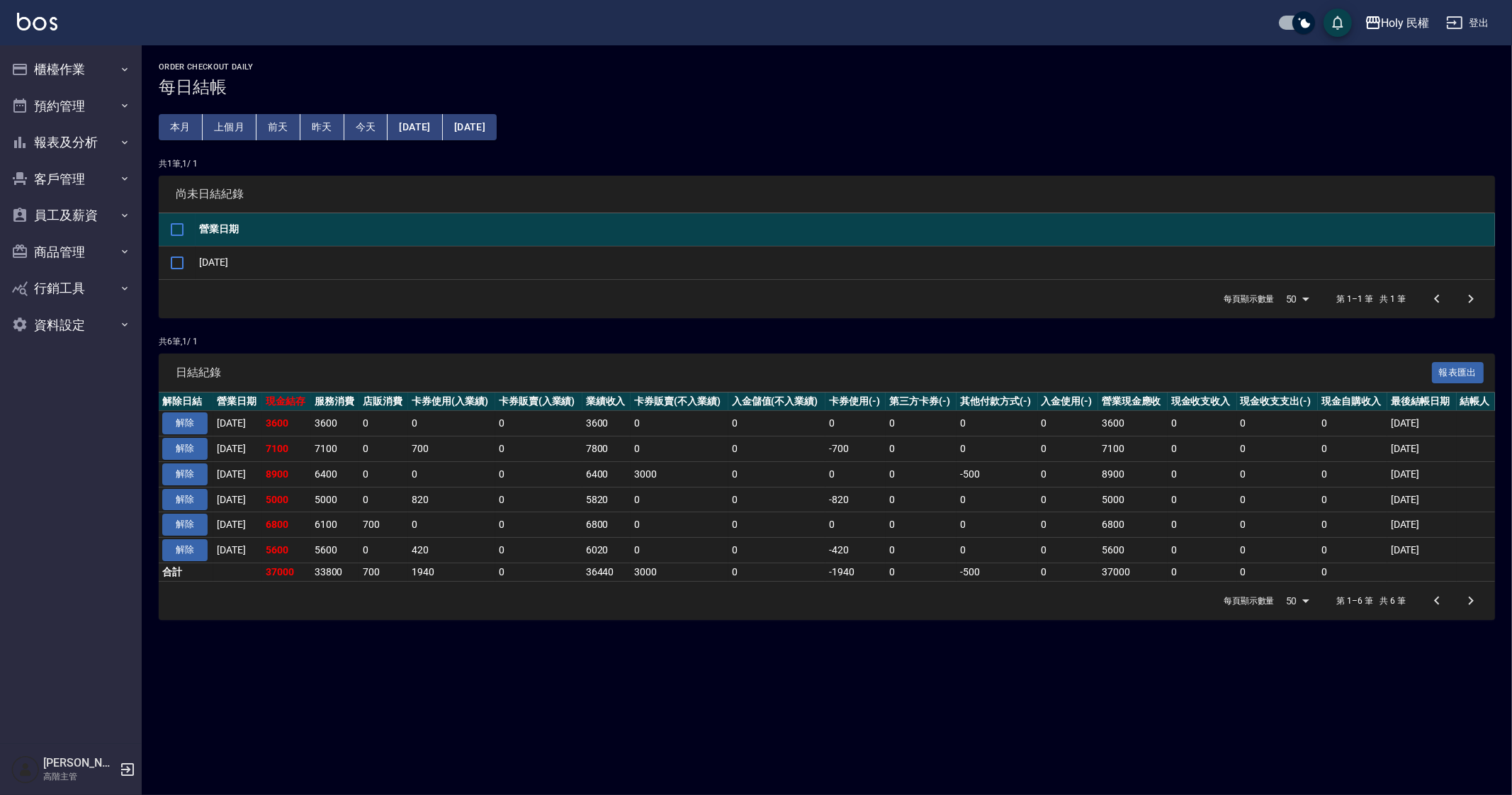
click at [341, 676] on div "Order checkout daily 每日結帳 本月 上個月 前天 昨天 今天 2025/09/17 2025/09/23 共 1 筆, 1 / 1 尚未…" at bounding box center [756, 397] width 1512 height 795
click at [860, 749] on div "Order checkout daily 每日結帳 本月 上個月 前天 昨天 今天 2025/09/17 2025/09/23 共 1 筆, 1 / 1 尚未…" at bounding box center [756, 397] width 1512 height 795
click at [1081, 712] on div "Order checkout daily 每日結帳 本月 上個月 前天 昨天 今天 2025/09/17 2025/09/23 共 1 筆, 1 / 1 尚未…" at bounding box center [756, 397] width 1512 height 795
click at [800, 759] on div "Order checkout daily 每日結帳 本月 上個月 前天 昨天 今天 2025/09/17 2025/09/23 共 1 筆, 1 / 1 尚未…" at bounding box center [756, 397] width 1512 height 795
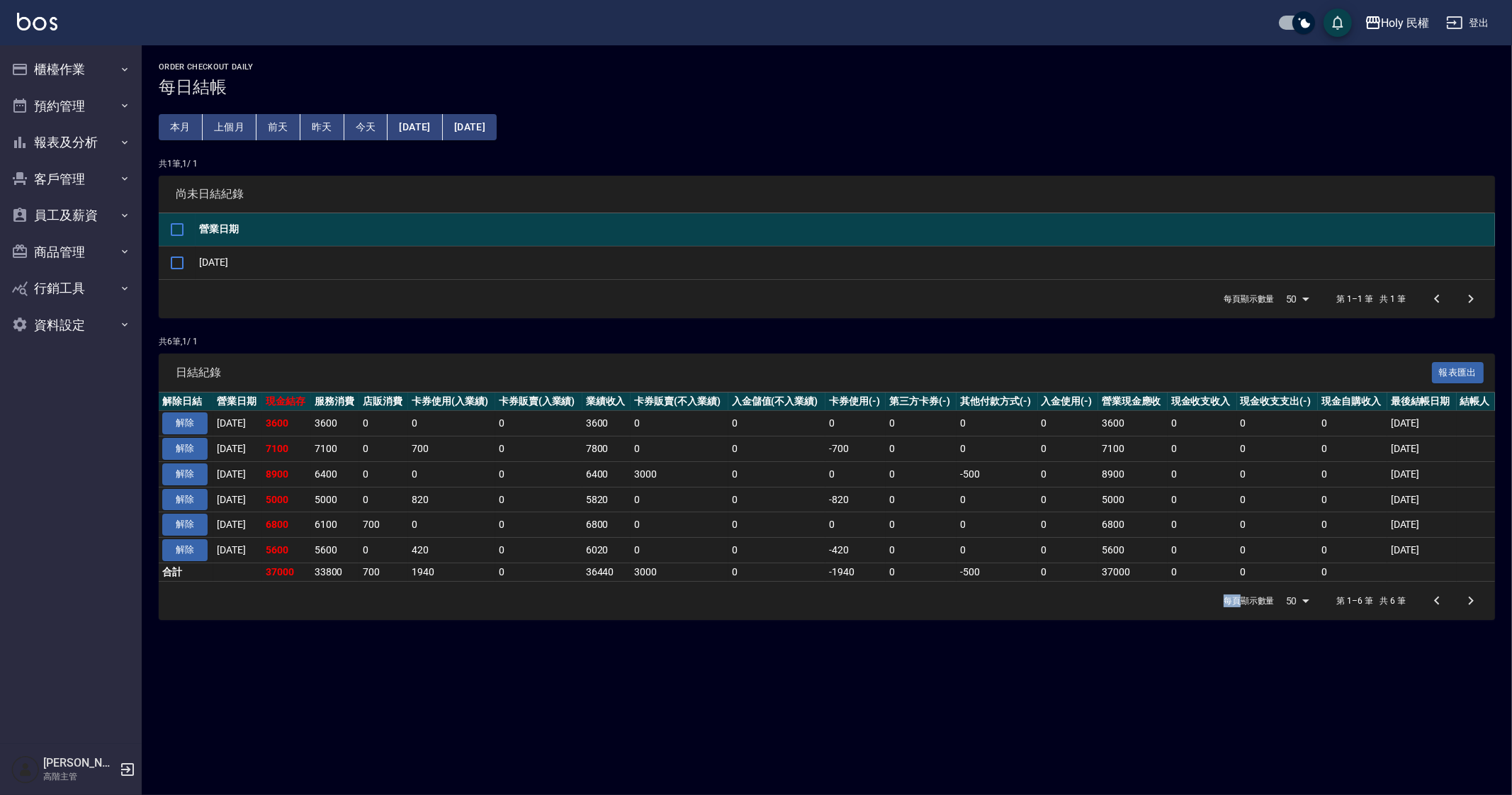
click at [800, 759] on div "Order checkout daily 每日結帳 本月 上個月 前天 昨天 今天 2025/09/17 2025/09/23 共 1 筆, 1 / 1 尚未…" at bounding box center [756, 397] width 1512 height 795
click at [971, 712] on div "Order checkout daily 每日結帳 本月 上個月 前天 昨天 今天 2025/09/17 2025/09/23 共 1 筆, 1 / 1 尚未…" at bounding box center [756, 397] width 1512 height 795
drag, startPoint x: 919, startPoint y: 667, endPoint x: 929, endPoint y: 667, distance: 10.0
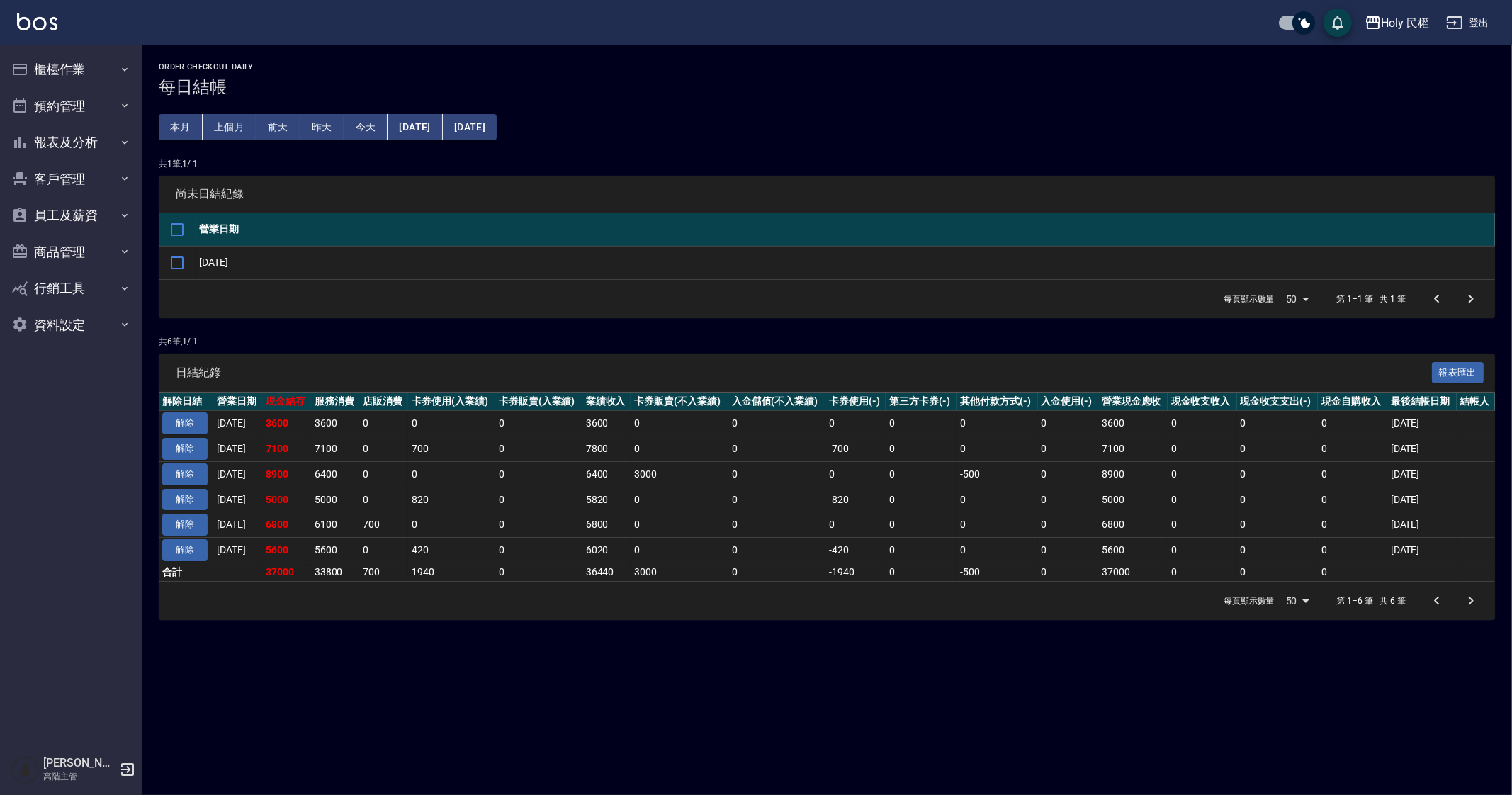
click at [919, 667] on div "Order checkout daily 每日結帳 本月 上個月 前天 昨天 今天 2025/09/17 2025/09/23 共 1 筆, 1 / 1 尚未…" at bounding box center [756, 397] width 1512 height 795
drag, startPoint x: 924, startPoint y: 689, endPoint x: 921, endPoint y: 788, distance: 99.0
click at [924, 701] on div "Order checkout daily 每日結帳 本月 上個月 前天 昨天 今天 2025/09/17 2025/09/23 共 1 筆, 1 / 1 尚未…" at bounding box center [756, 397] width 1512 height 795
click at [799, 736] on div "Order checkout daily 每日結帳 本月 上個月 前天 昨天 今天 2025/09/17 2025/09/23 共 1 筆, 1 / 1 尚未…" at bounding box center [756, 397] width 1512 height 795
click at [773, 763] on div "Order checkout daily 每日結帳 本月 上個月 前天 昨天 今天 2025/09/17 2025/09/23 共 1 筆, 1 / 1 尚未…" at bounding box center [756, 397] width 1512 height 795
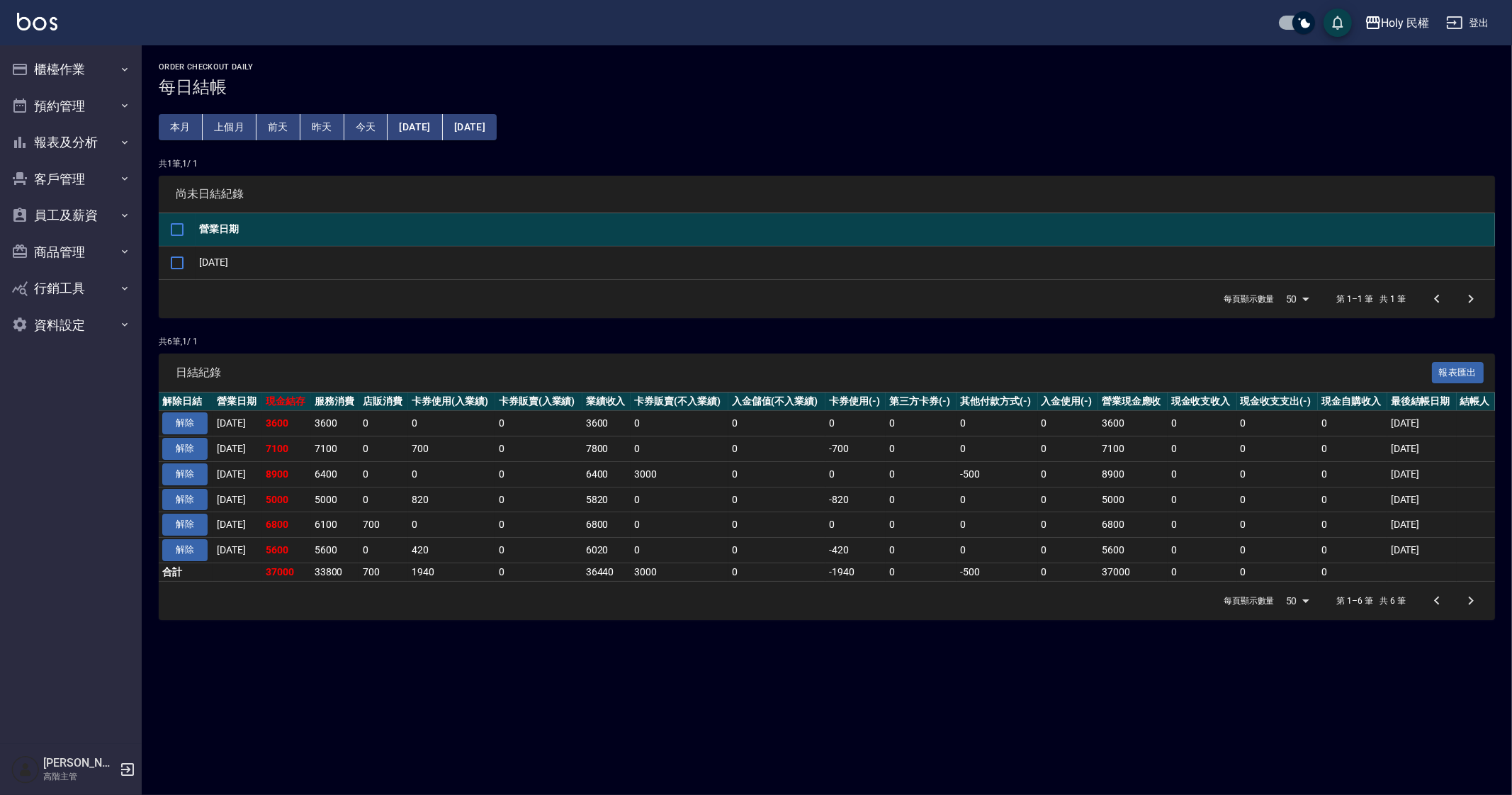
click at [773, 764] on div "Order checkout daily 每日結帳 本月 上個月 前天 昨天 今天 2025/09/17 2025/09/23 共 1 筆, 1 / 1 尚未…" at bounding box center [756, 397] width 1512 height 795
click at [778, 764] on div "Order checkout daily 每日結帳 本月 上個月 前天 昨天 今天 2025/09/17 2025/09/23 共 1 筆, 1 / 1 尚未…" at bounding box center [756, 397] width 1512 height 795
click at [802, 747] on div "Order checkout daily 每日結帳 本月 上個月 前天 昨天 今天 2025/09/17 2025/09/23 共 1 筆, 1 / 1 尚未…" at bounding box center [756, 397] width 1512 height 795
click at [827, 736] on div "Order checkout daily 每日結帳 本月 上個月 前天 昨天 今天 2025/09/17 2025/09/23 共 1 筆, 1 / 1 尚未…" at bounding box center [756, 397] width 1512 height 795
click at [1401, 36] on button "Holy 民權" at bounding box center [1397, 22] width 77 height 29
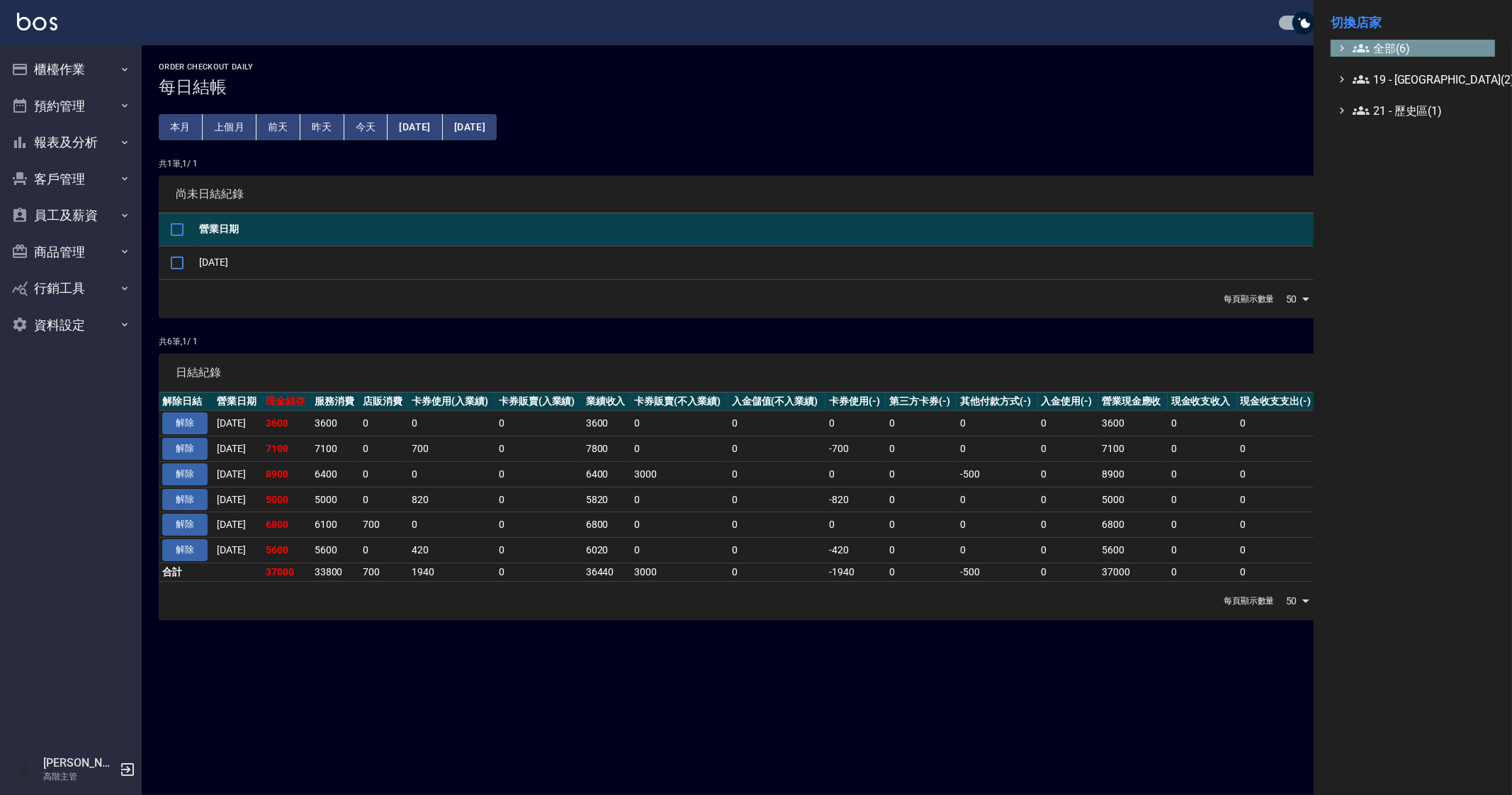
click at [1392, 54] on span "全部(6)" at bounding box center [1421, 48] width 137 height 17
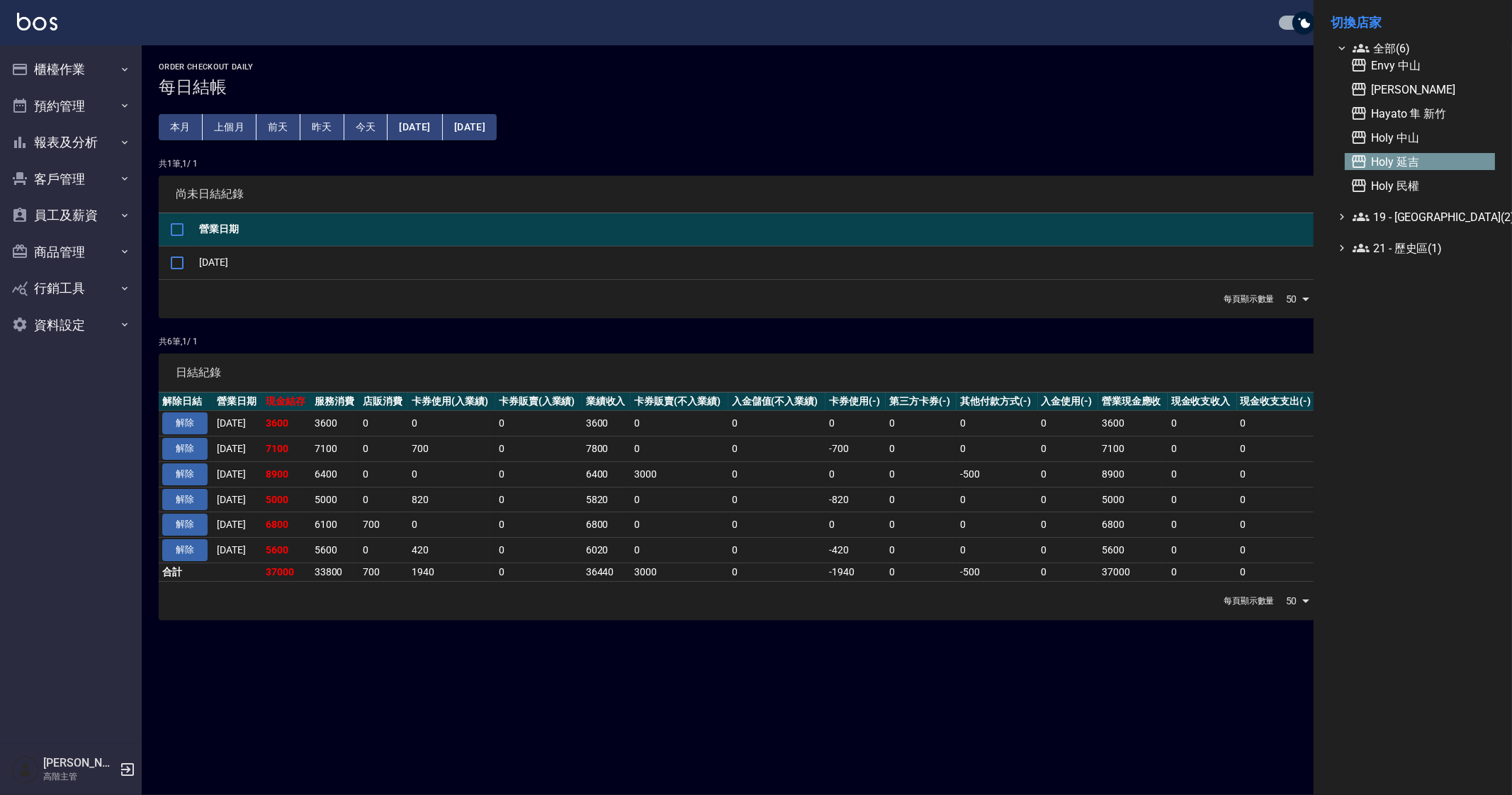
click at [1404, 160] on span "Holy 延吉" at bounding box center [1420, 161] width 139 height 17
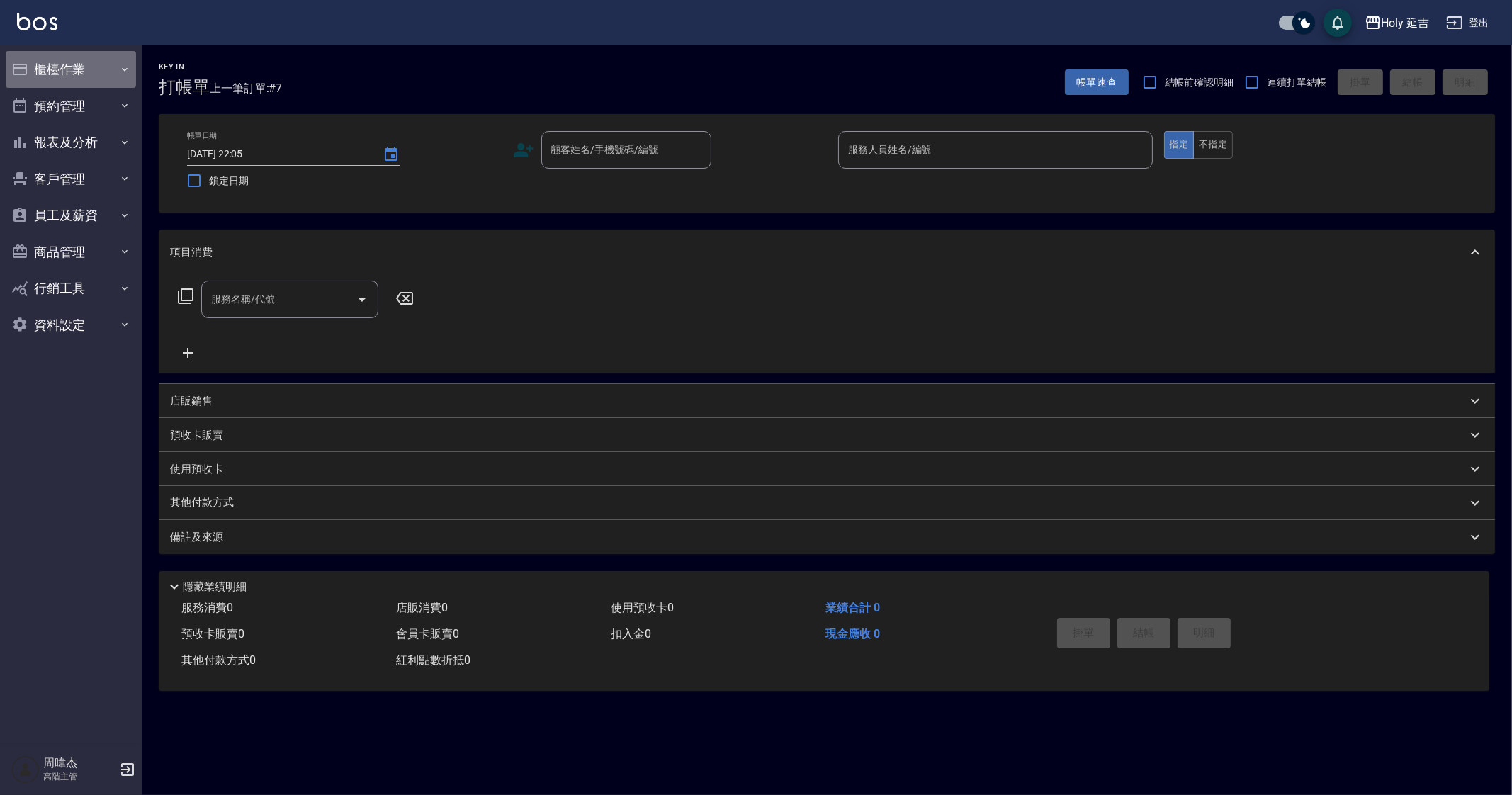
click at [104, 57] on button "櫃檯作業" at bounding box center [71, 70] width 130 height 37
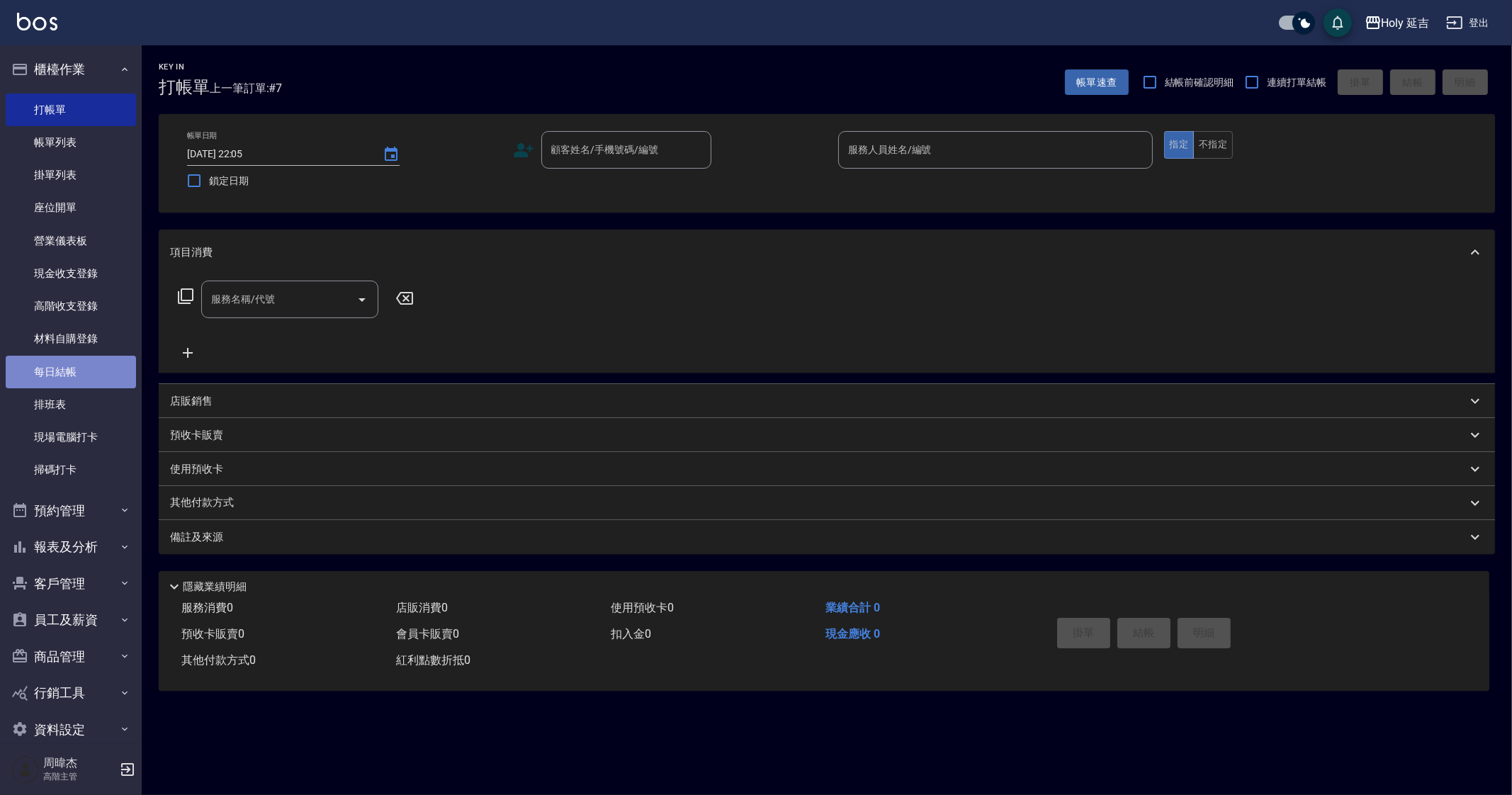
click at [104, 370] on link "每日結帳" at bounding box center [71, 372] width 130 height 33
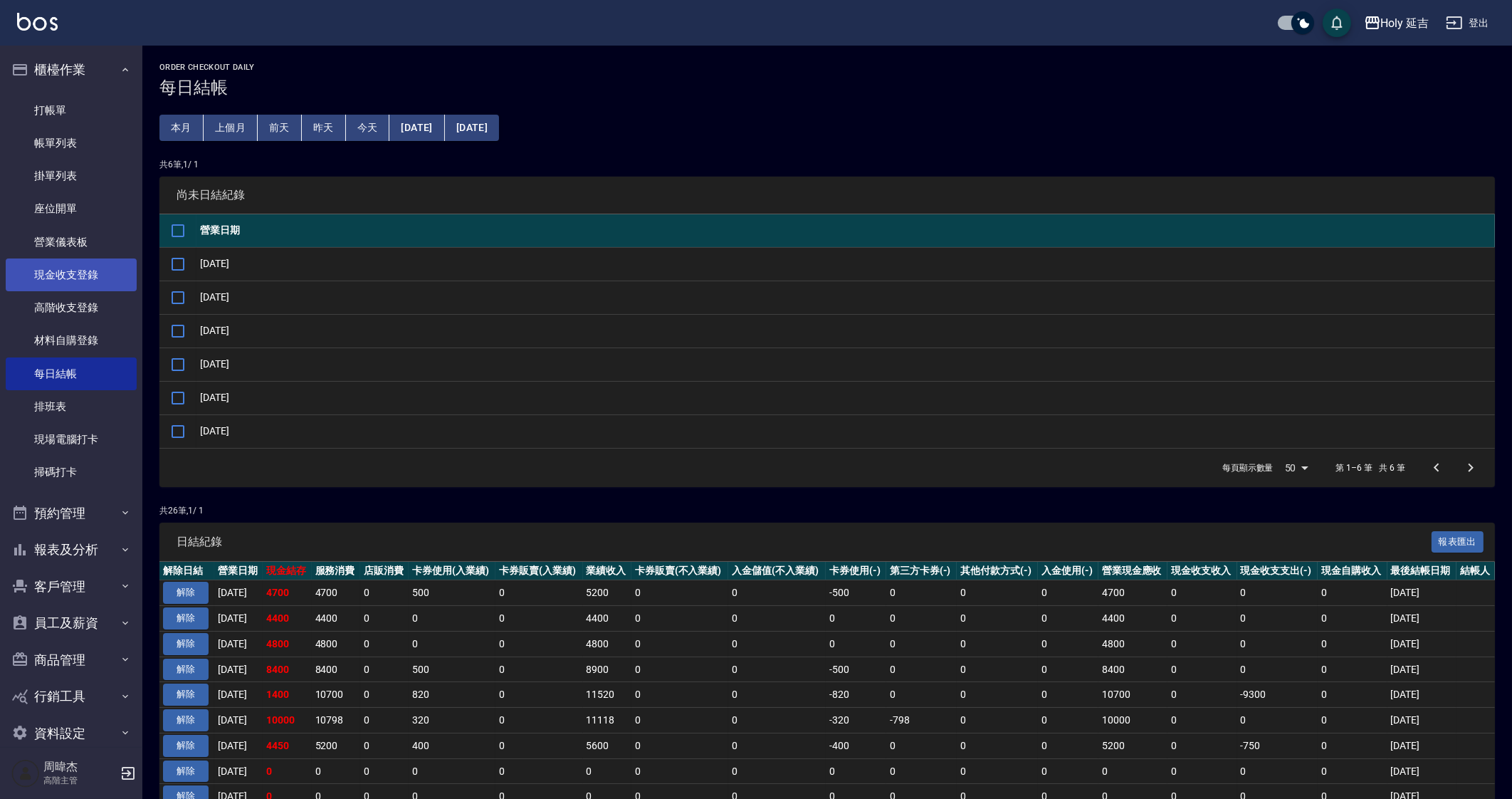
click at [92, 279] on link "現金收支登錄" at bounding box center [71, 275] width 131 height 33
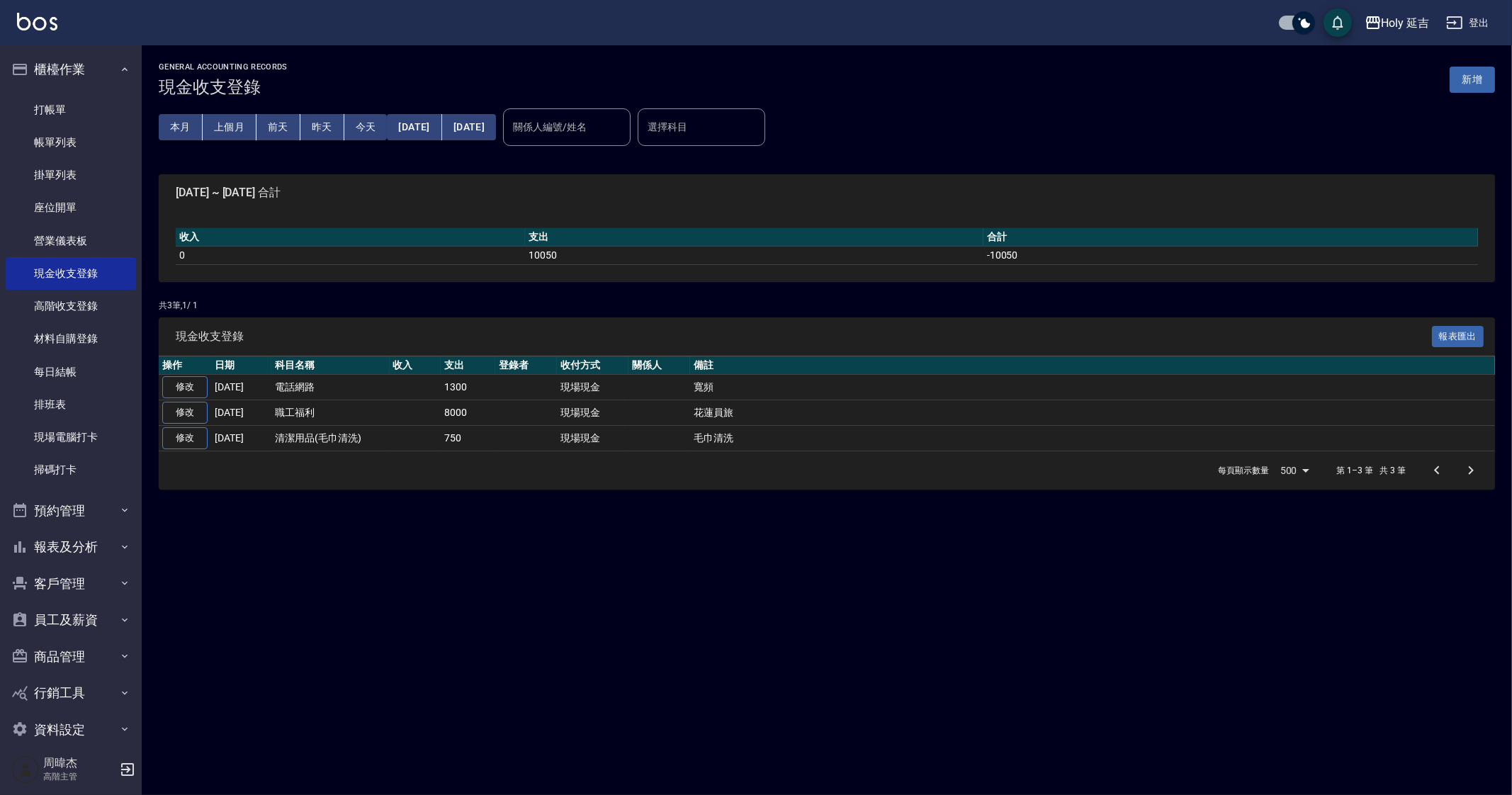
click at [539, 547] on div "GENERAL ACCOUNTING RECORDS 現金收支登錄 新增 本月 上個月 前天 昨天 今天 2025/09/01 2025/09/23 關係人編…" at bounding box center [756, 397] width 1512 height 795
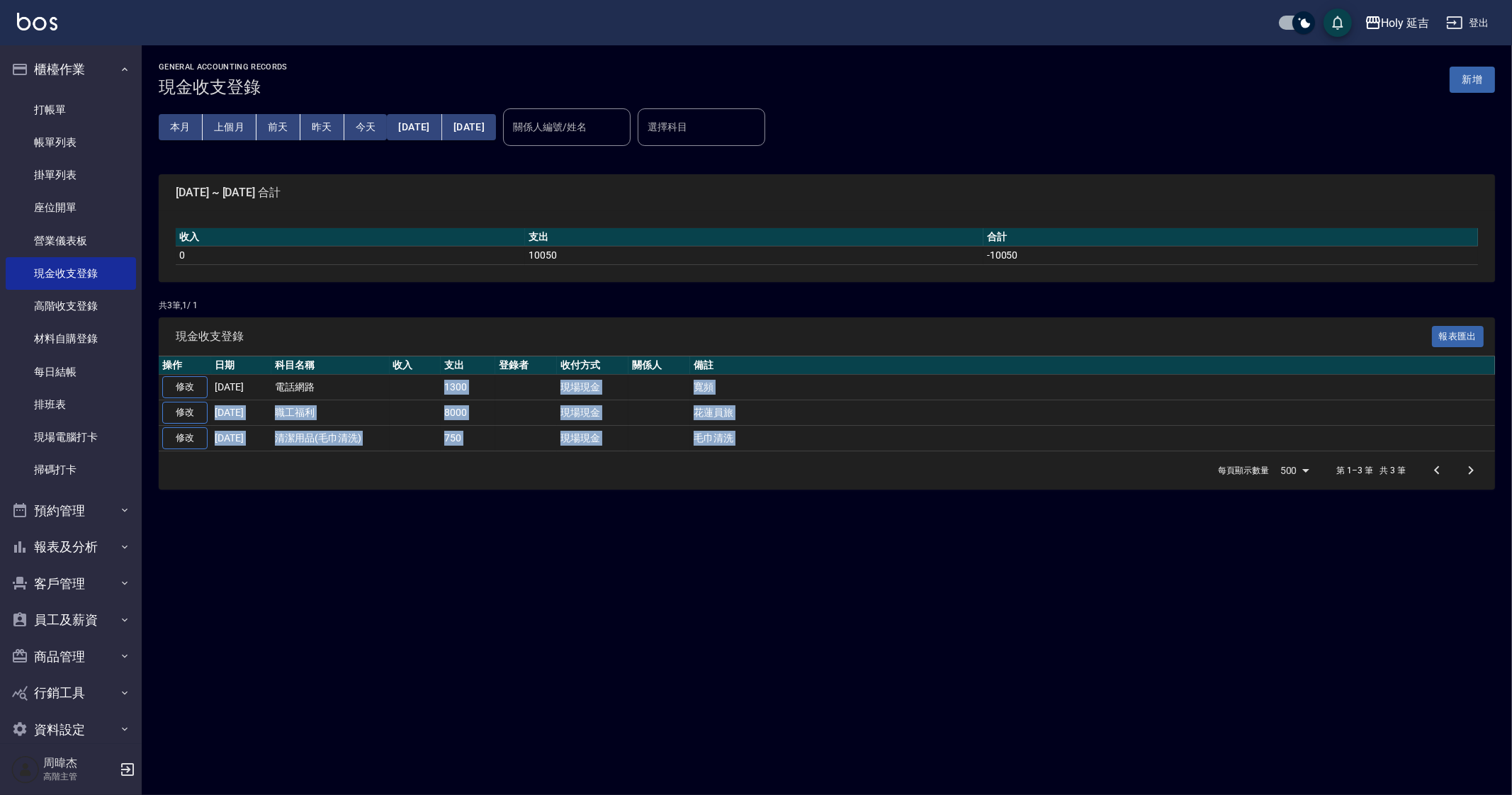
drag, startPoint x: 419, startPoint y: 387, endPoint x: 895, endPoint y: 616, distance: 528.2
click at [668, 527] on div "GENERAL ACCOUNTING RECORDS 現金收支登錄 新增 本月 上個月 前天 昨天 今天 2025/09/01 2025/09/23 關係人編…" at bounding box center [756, 397] width 1512 height 795
drag, startPoint x: 901, startPoint y: 651, endPoint x: 913, endPoint y: 639, distance: 17.0
click at [902, 651] on div "GENERAL ACCOUNTING RECORDS 現金收支登錄 新增 本月 上個月 前天 昨天 今天 2025/09/01 2025/09/23 關係人編…" at bounding box center [756, 397] width 1512 height 795
click at [1379, 31] on button "Holy 延吉" at bounding box center [1397, 22] width 77 height 29
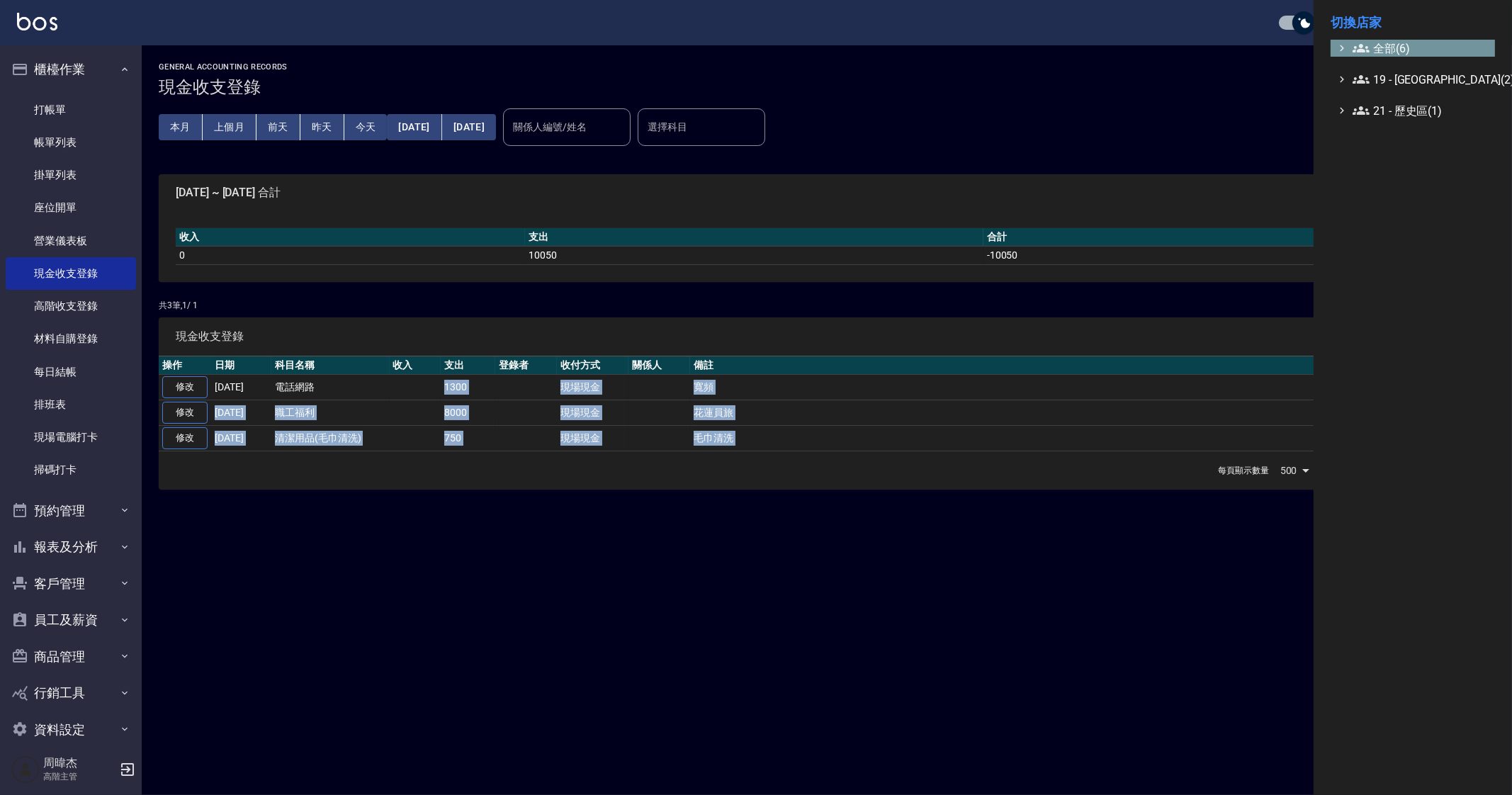
click at [1374, 39] on span "全部(6)" at bounding box center [1421, 48] width 137 height 17
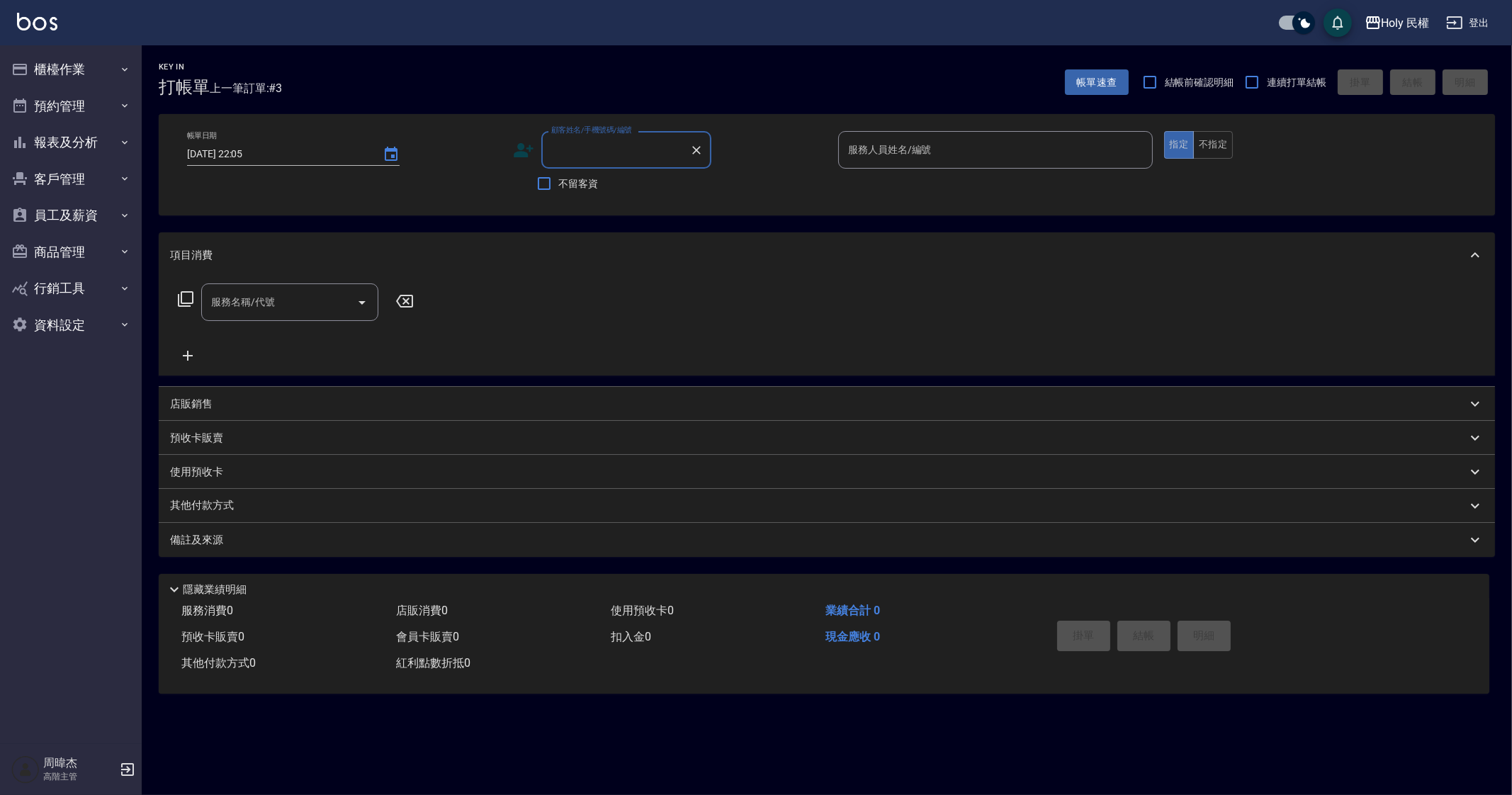
click at [58, 65] on button "櫃檯作業" at bounding box center [71, 70] width 130 height 37
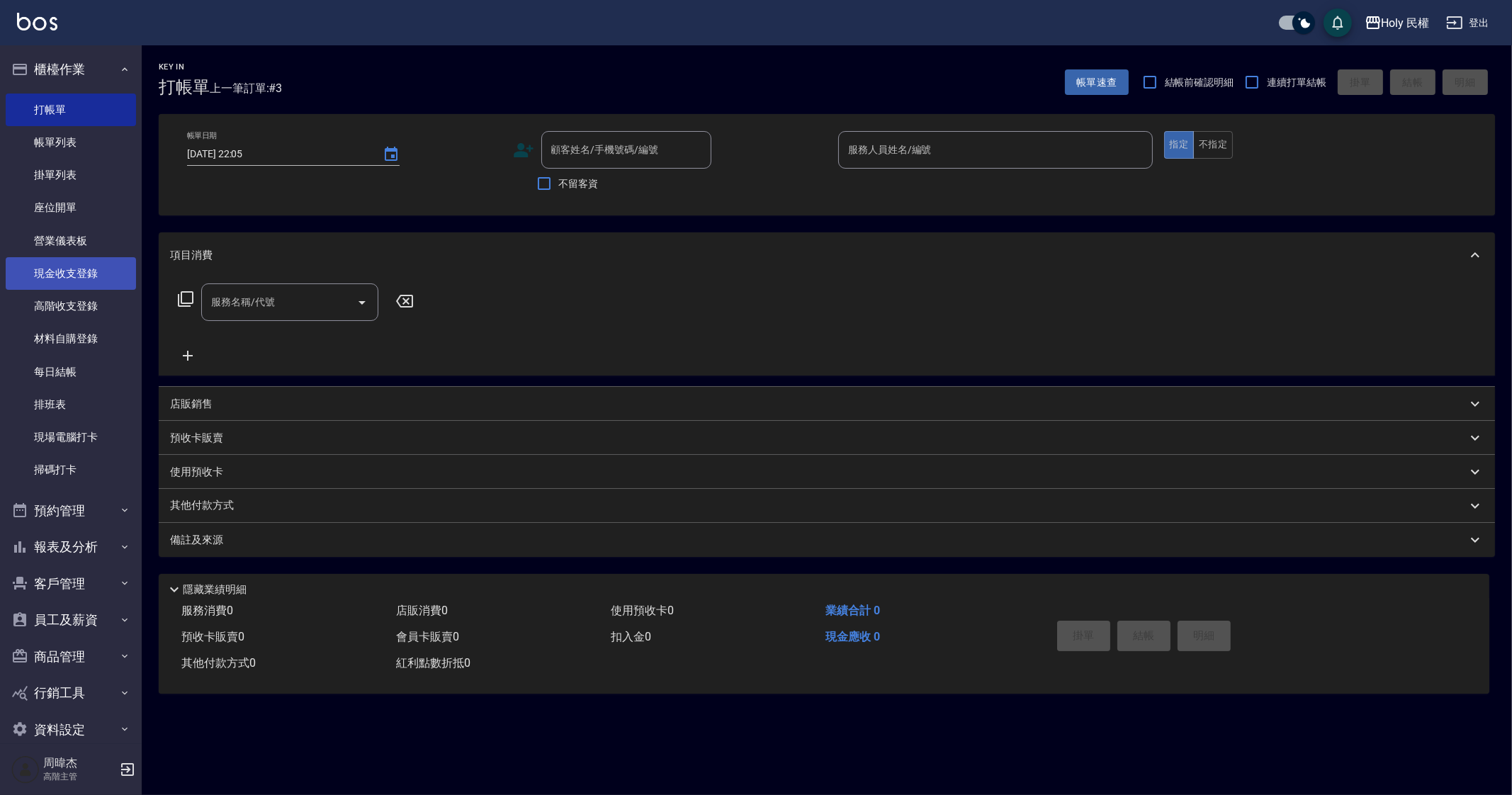
click at [123, 284] on link "現金收支登錄" at bounding box center [71, 274] width 130 height 33
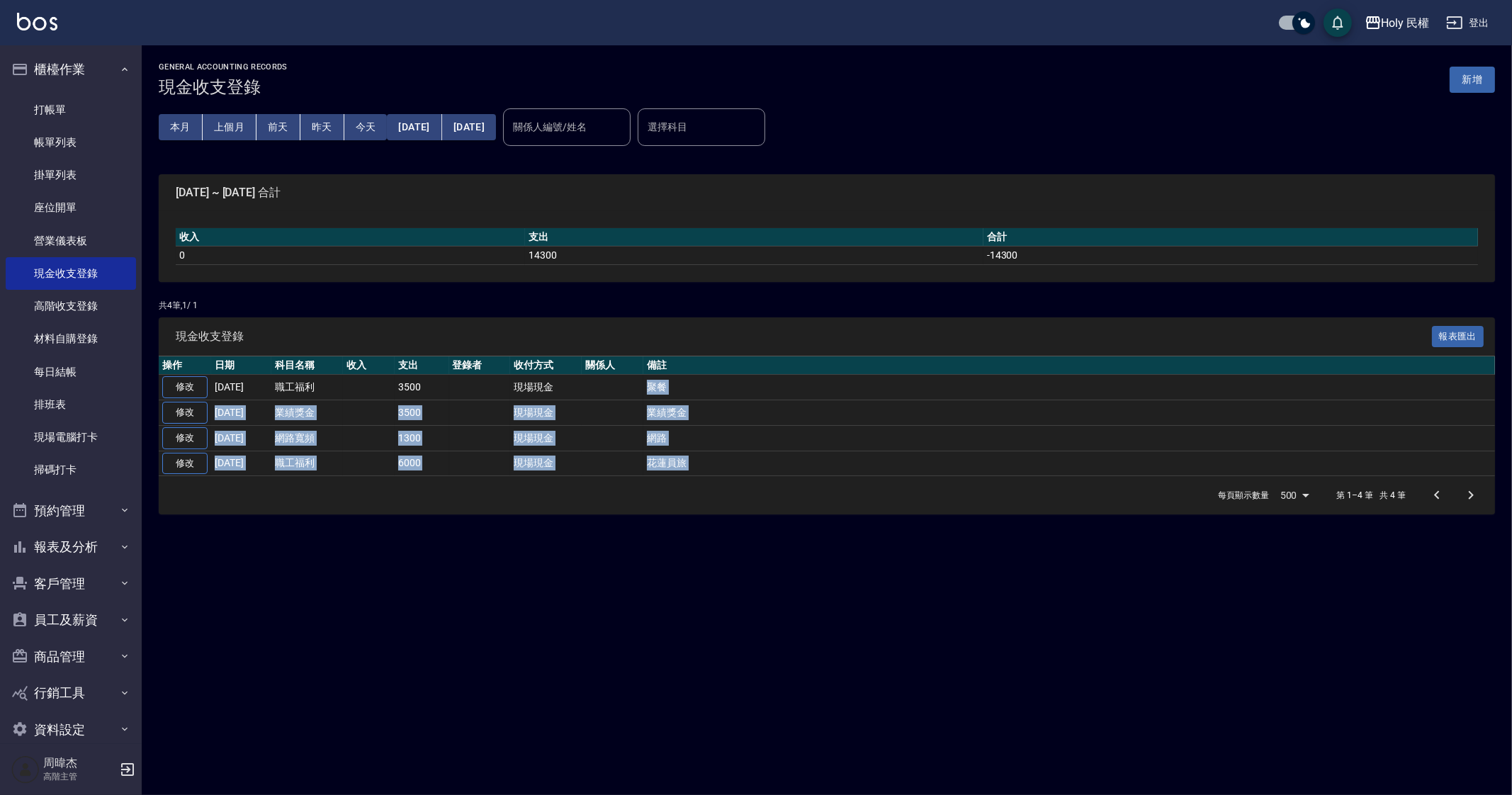
drag, startPoint x: 634, startPoint y: 393, endPoint x: 753, endPoint y: 541, distance: 189.9
click at [749, 539] on div "GENERAL ACCOUNTING RECORDS 現金收支登錄 新增 本月 上個月 [DATE] [DATE] [DATE] [DATE] [DATE] …" at bounding box center [756, 397] width 1512 height 795
click at [508, 589] on div "GENERAL ACCOUNTING RECORDS 現金收支登錄 新增 本月 上個月 [DATE] [DATE] [DATE] [DATE] [DATE] …" at bounding box center [756, 397] width 1512 height 795
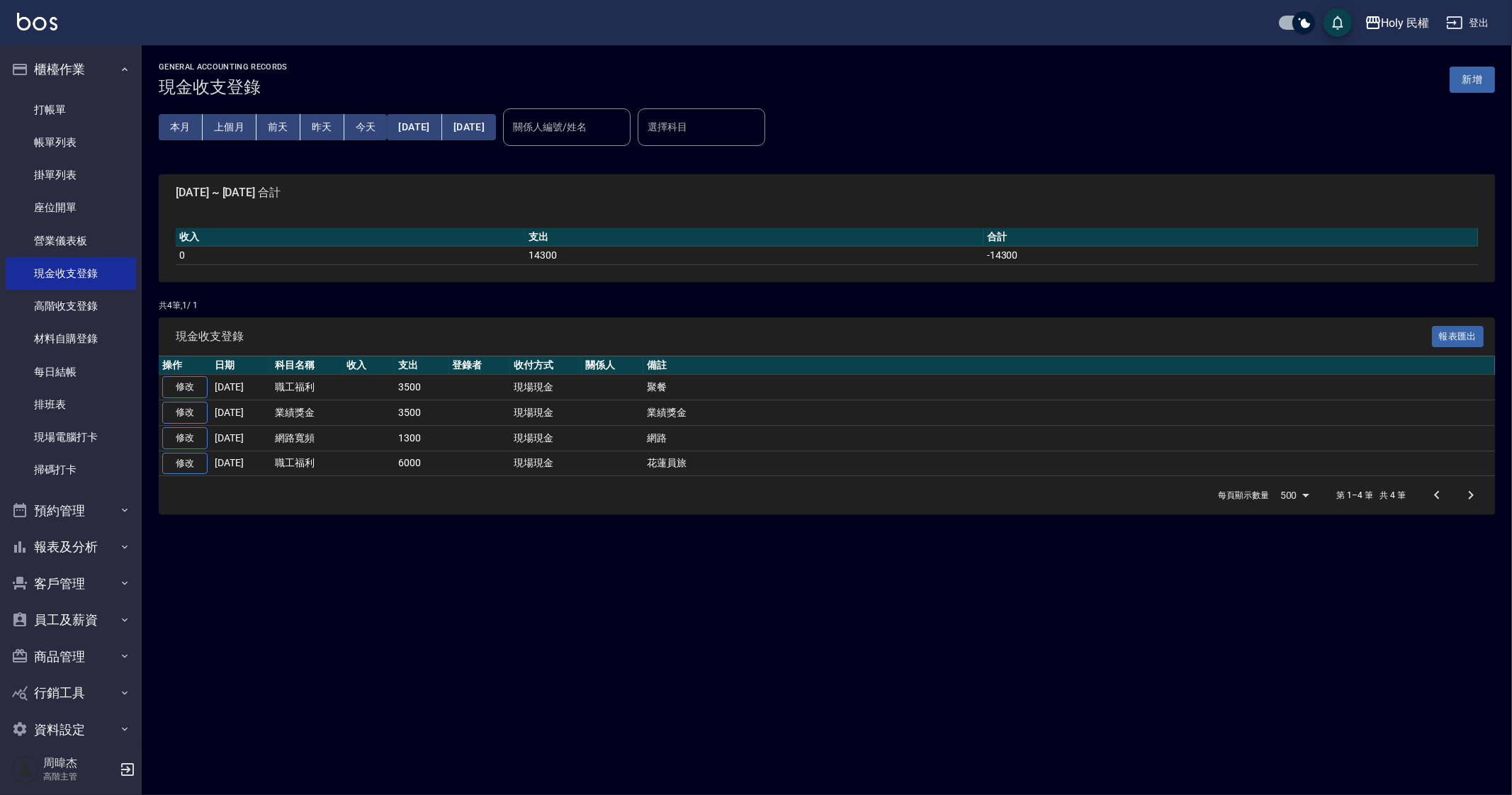
click at [446, 532] on div "GENERAL ACCOUNTING RECORDS 現金收支登錄 新增 本月 上個月 [DATE] [DATE] [DATE] [DATE] [DATE] …" at bounding box center [756, 397] width 1512 height 795
click at [219, 125] on button "上個月" at bounding box center [229, 126] width 54 height 26
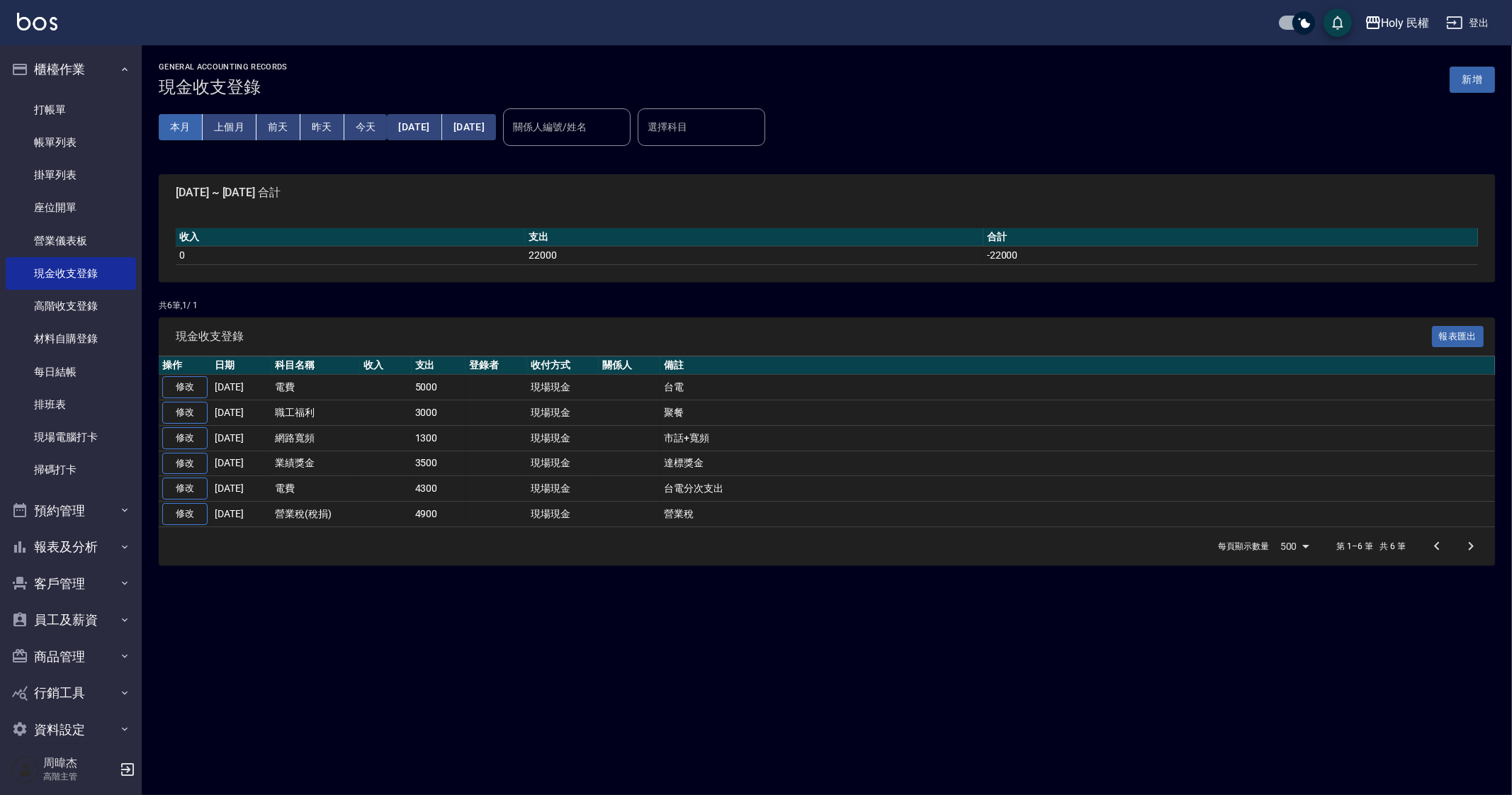
click at [176, 134] on button "本月" at bounding box center [180, 126] width 44 height 26
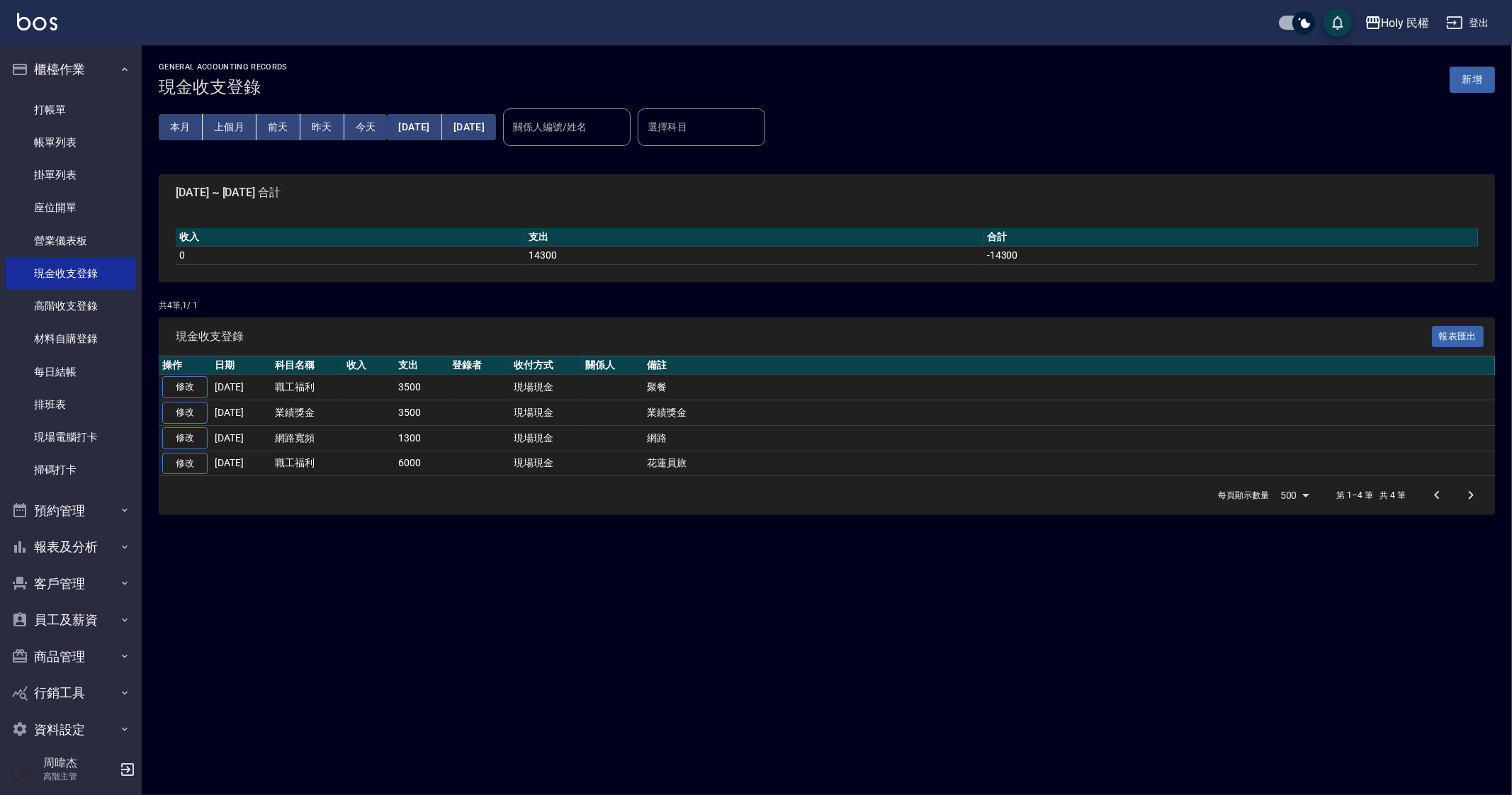
click at [1389, 37] on button "Holy 民權" at bounding box center [1397, 22] width 77 height 29
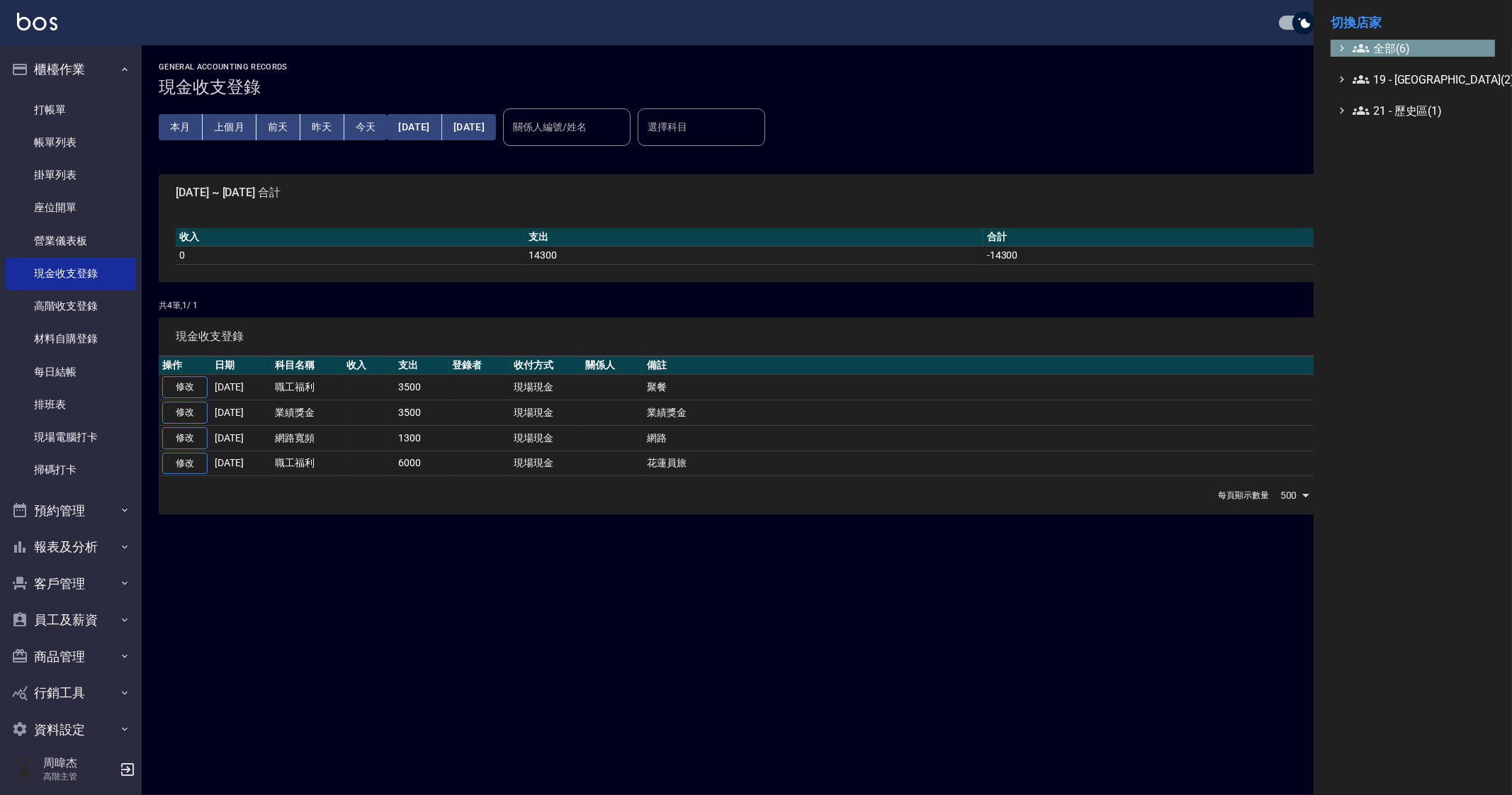
click at [1392, 44] on span "全部(6)" at bounding box center [1421, 48] width 137 height 17
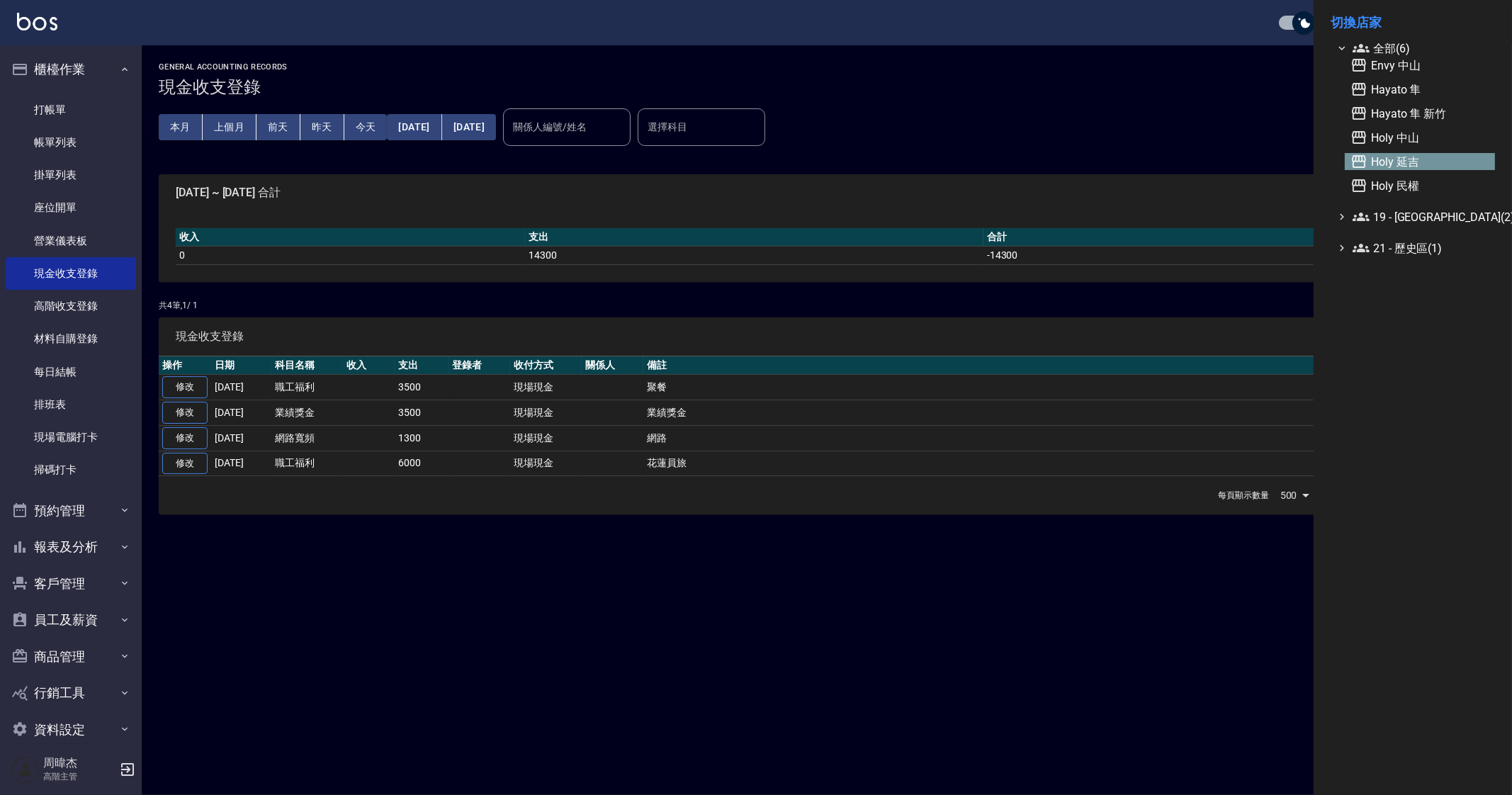
click at [1434, 170] on span "Holy 延吉" at bounding box center [1420, 161] width 139 height 17
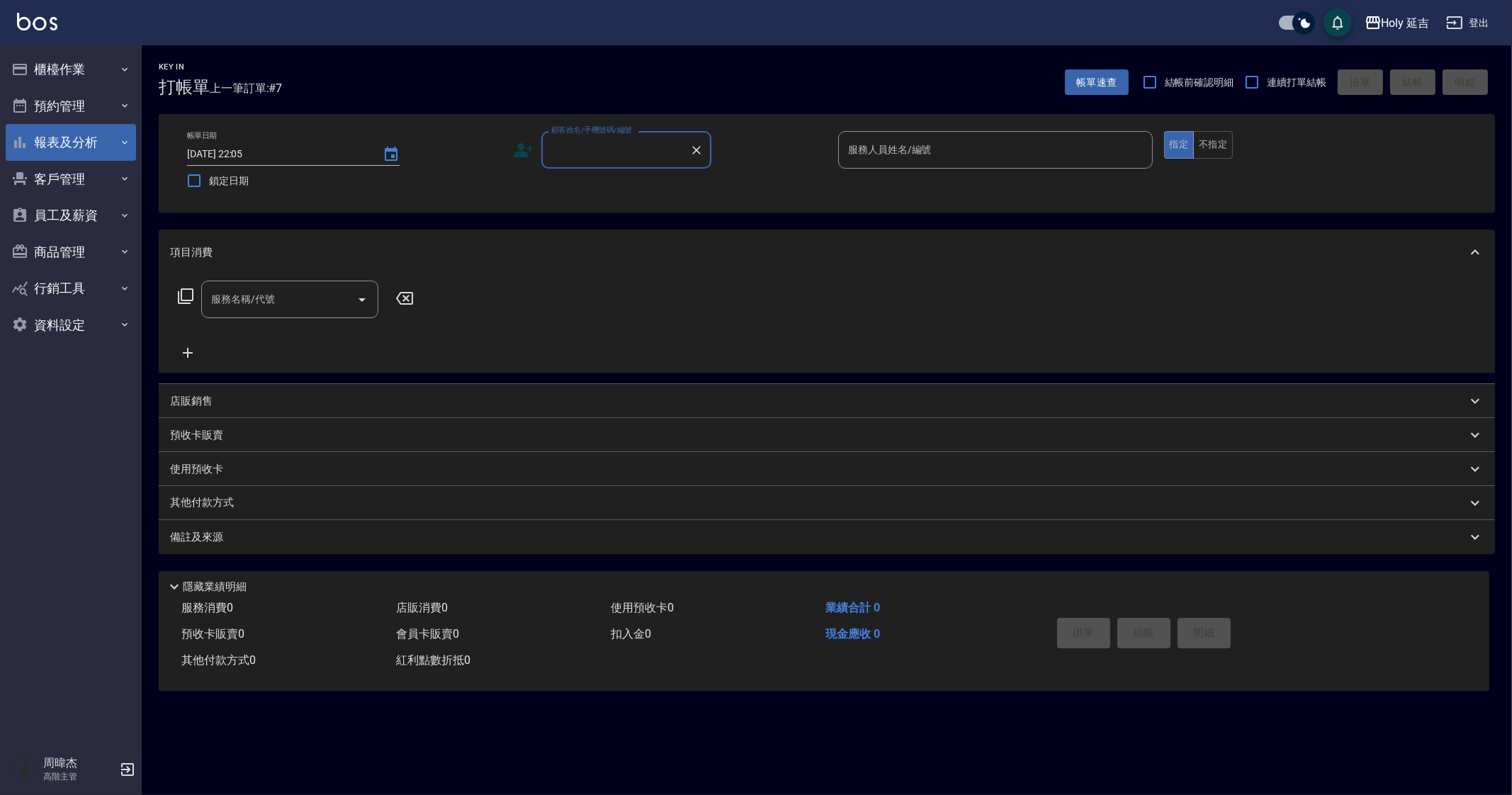
click at [71, 138] on button "報表及分析" at bounding box center [71, 143] width 130 height 37
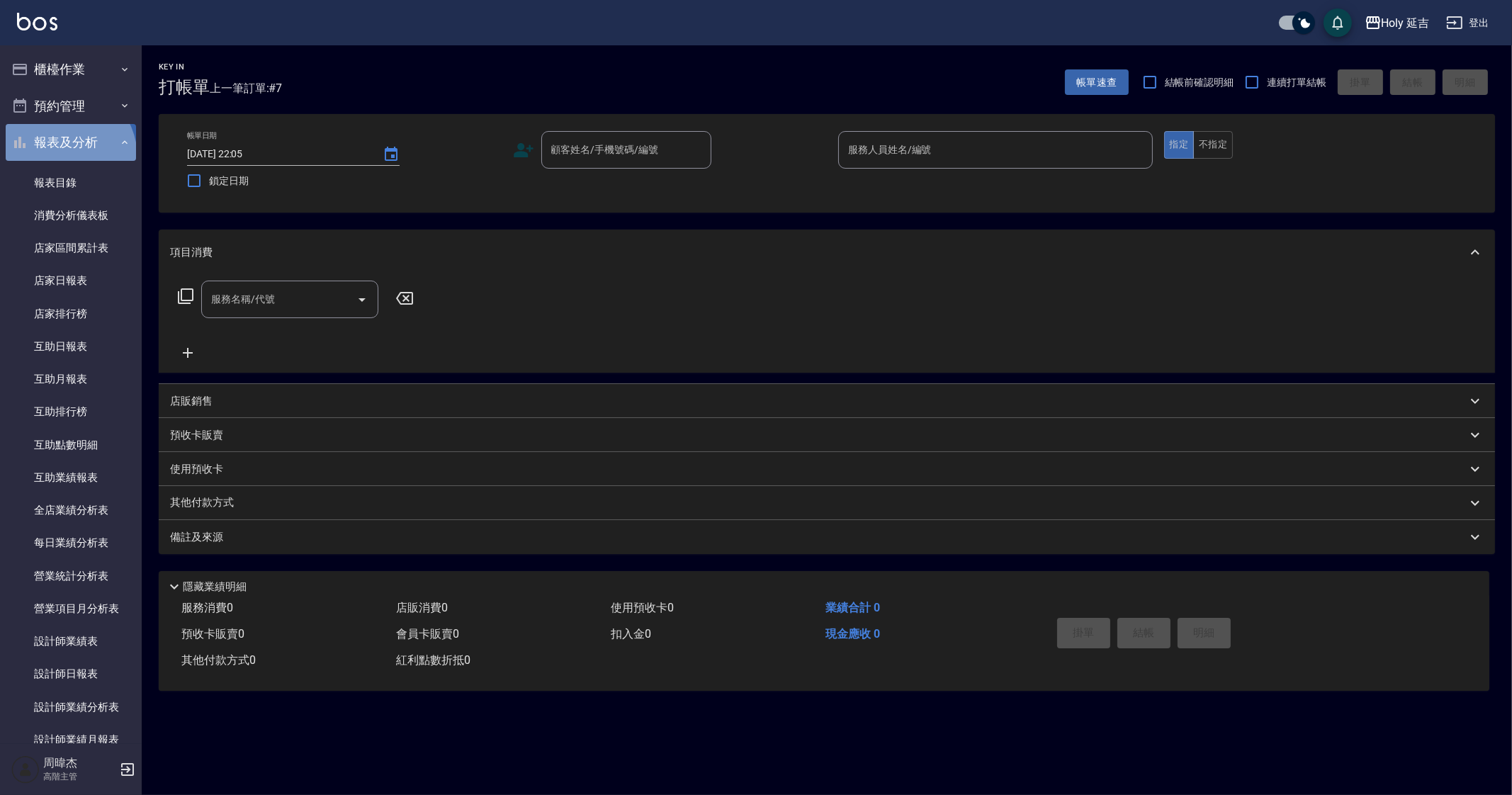
click at [60, 158] on button "報表及分析" at bounding box center [71, 143] width 130 height 37
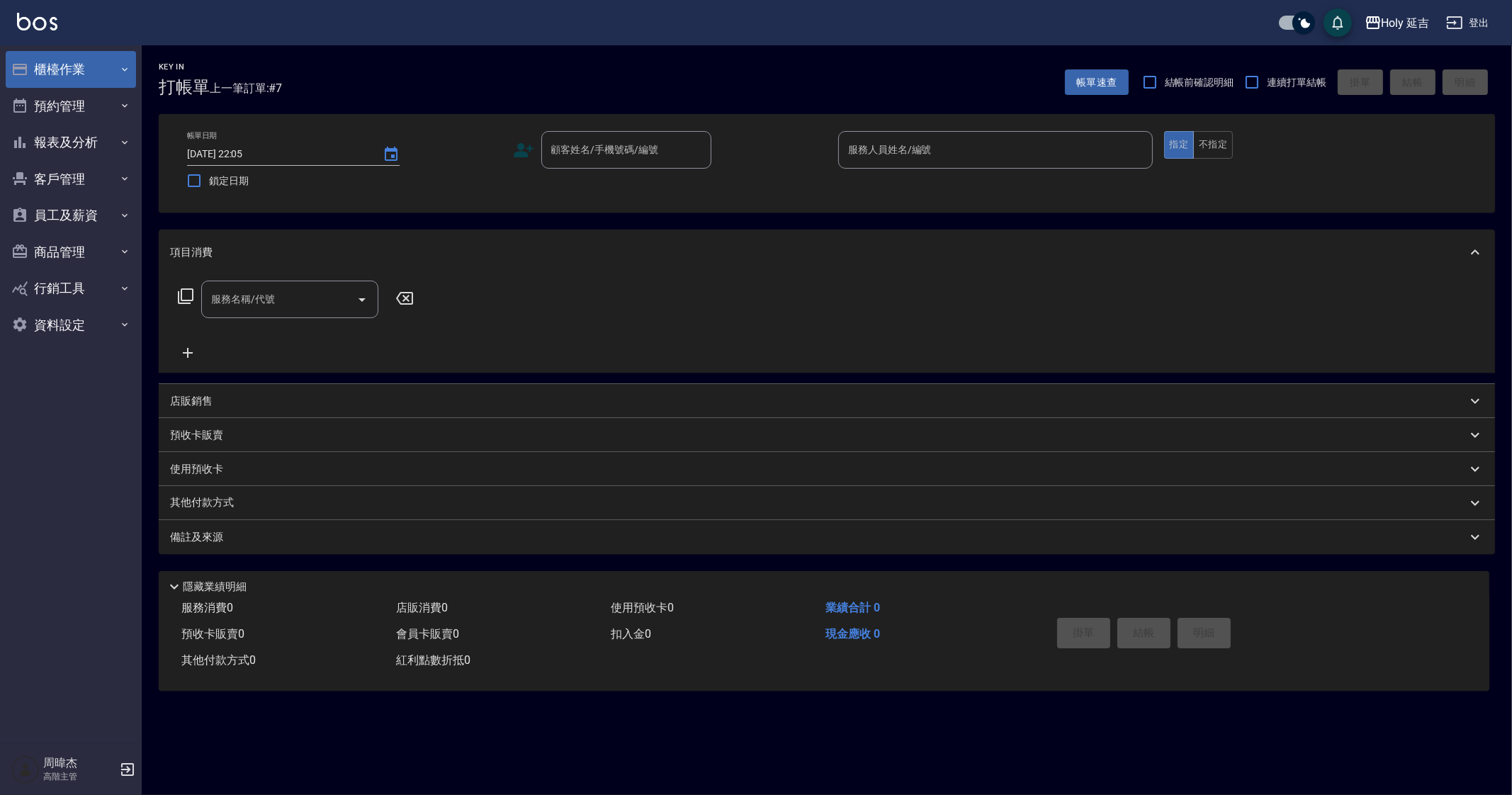
click at [68, 73] on button "櫃檯作業" at bounding box center [71, 70] width 130 height 37
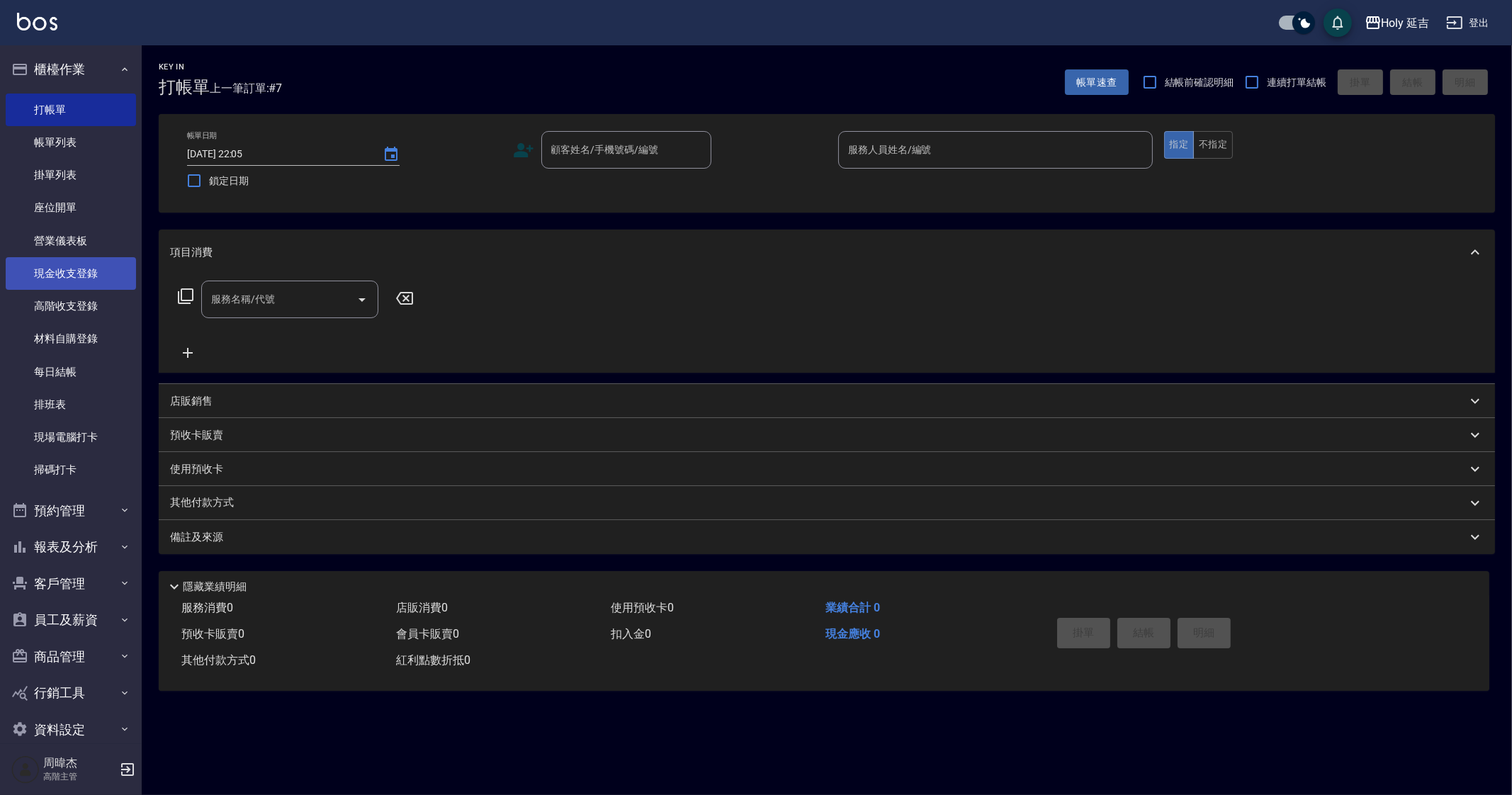
click at [80, 263] on link "現金收支登錄" at bounding box center [71, 274] width 130 height 33
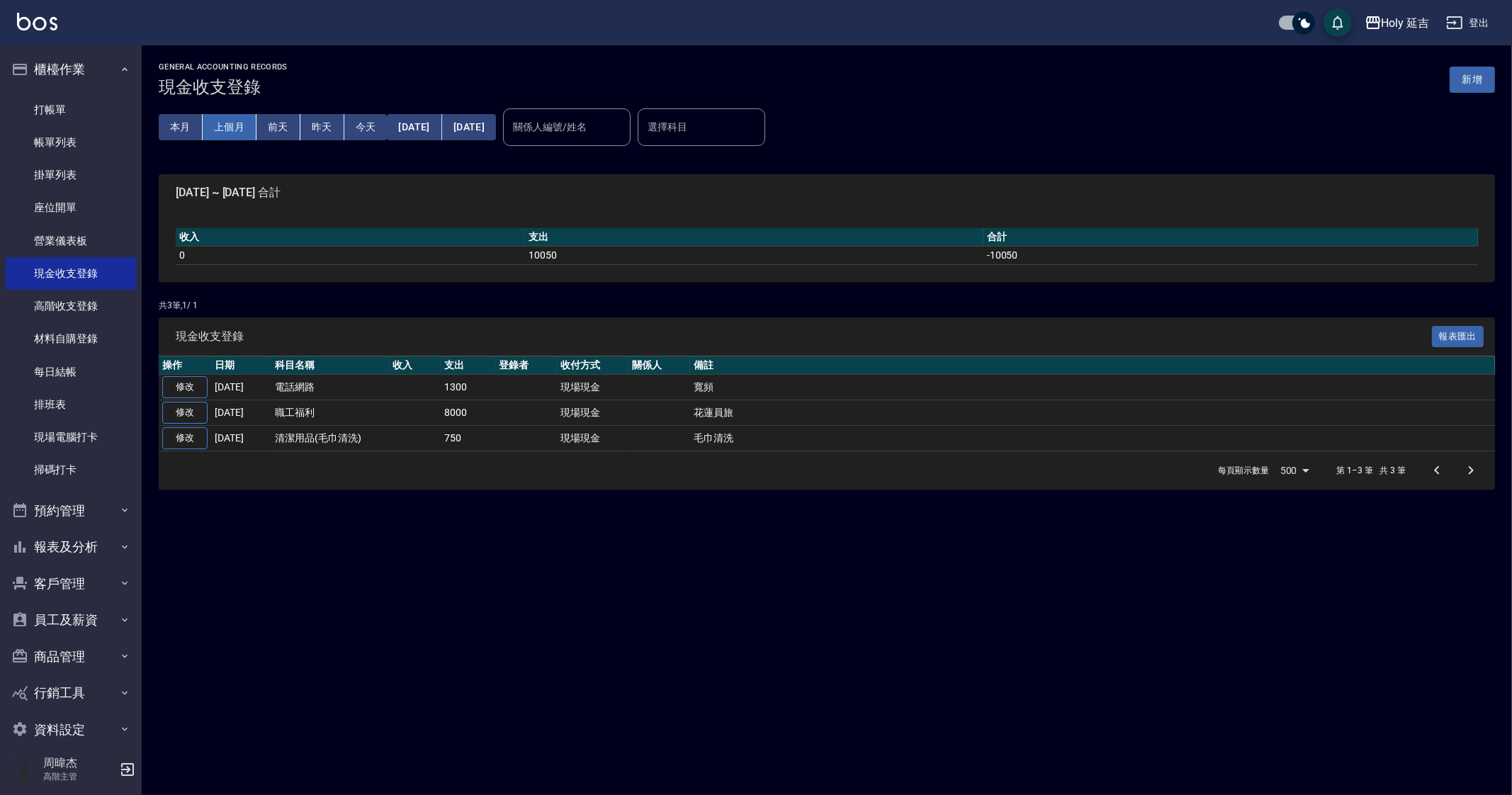
click at [244, 119] on button "上個月" at bounding box center [229, 126] width 54 height 26
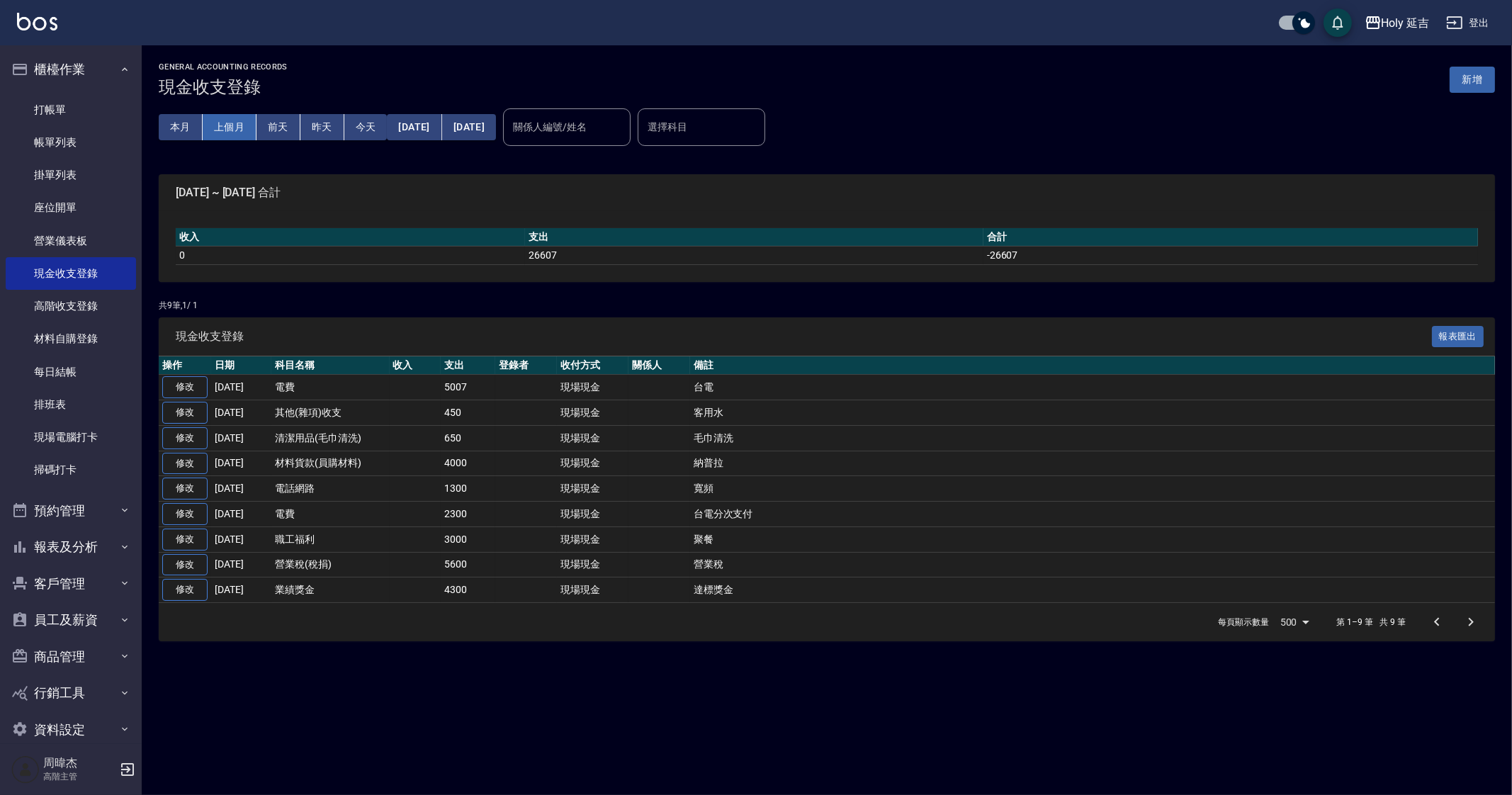
click at [225, 121] on button "上個月" at bounding box center [229, 126] width 54 height 26
click at [437, 128] on button "[DATE]" at bounding box center [414, 126] width 54 height 26
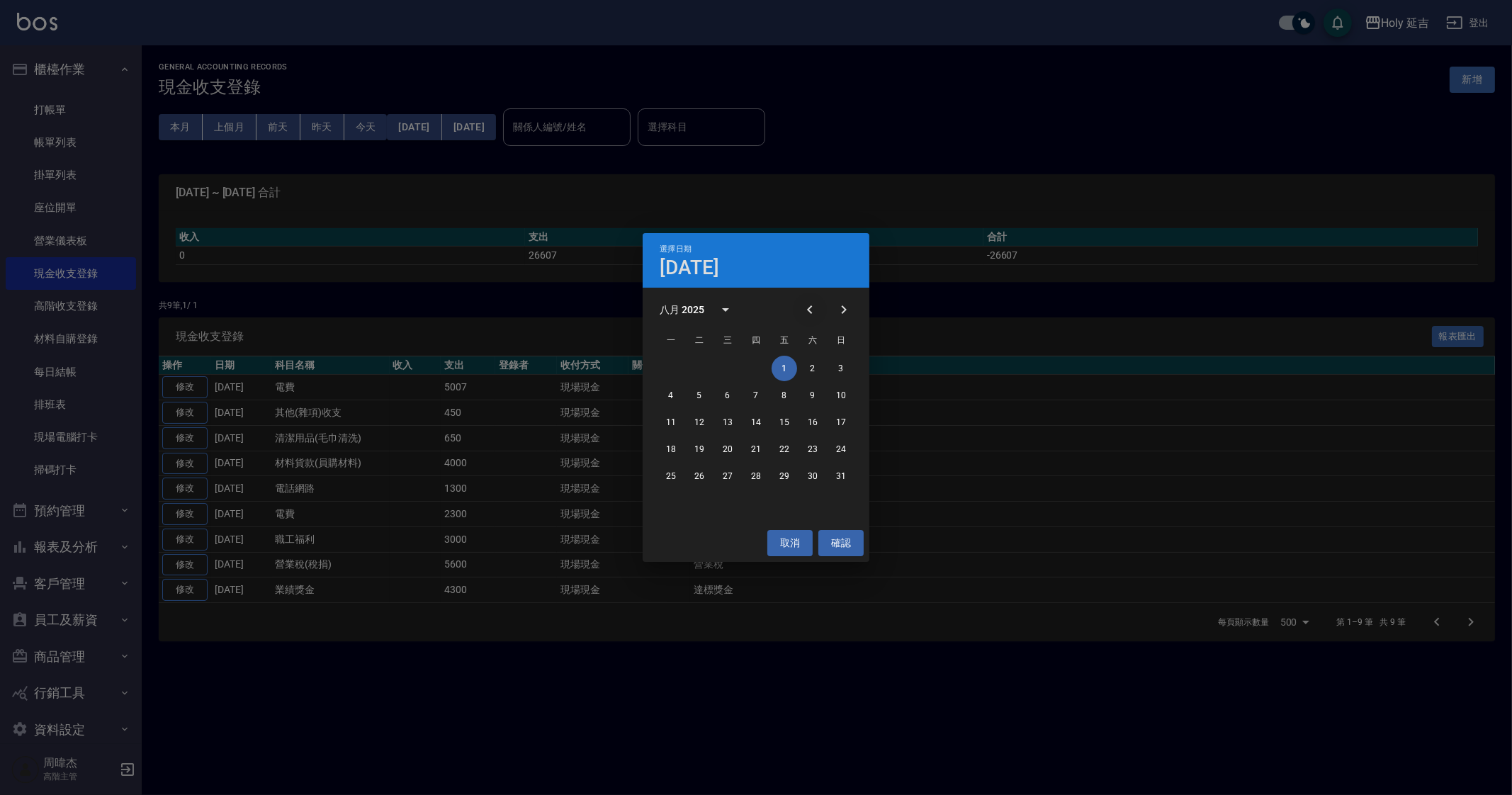
click at [808, 306] on icon "Previous month" at bounding box center [810, 309] width 17 height 17
click at [701, 363] on button "1" at bounding box center [699, 368] width 25 height 25
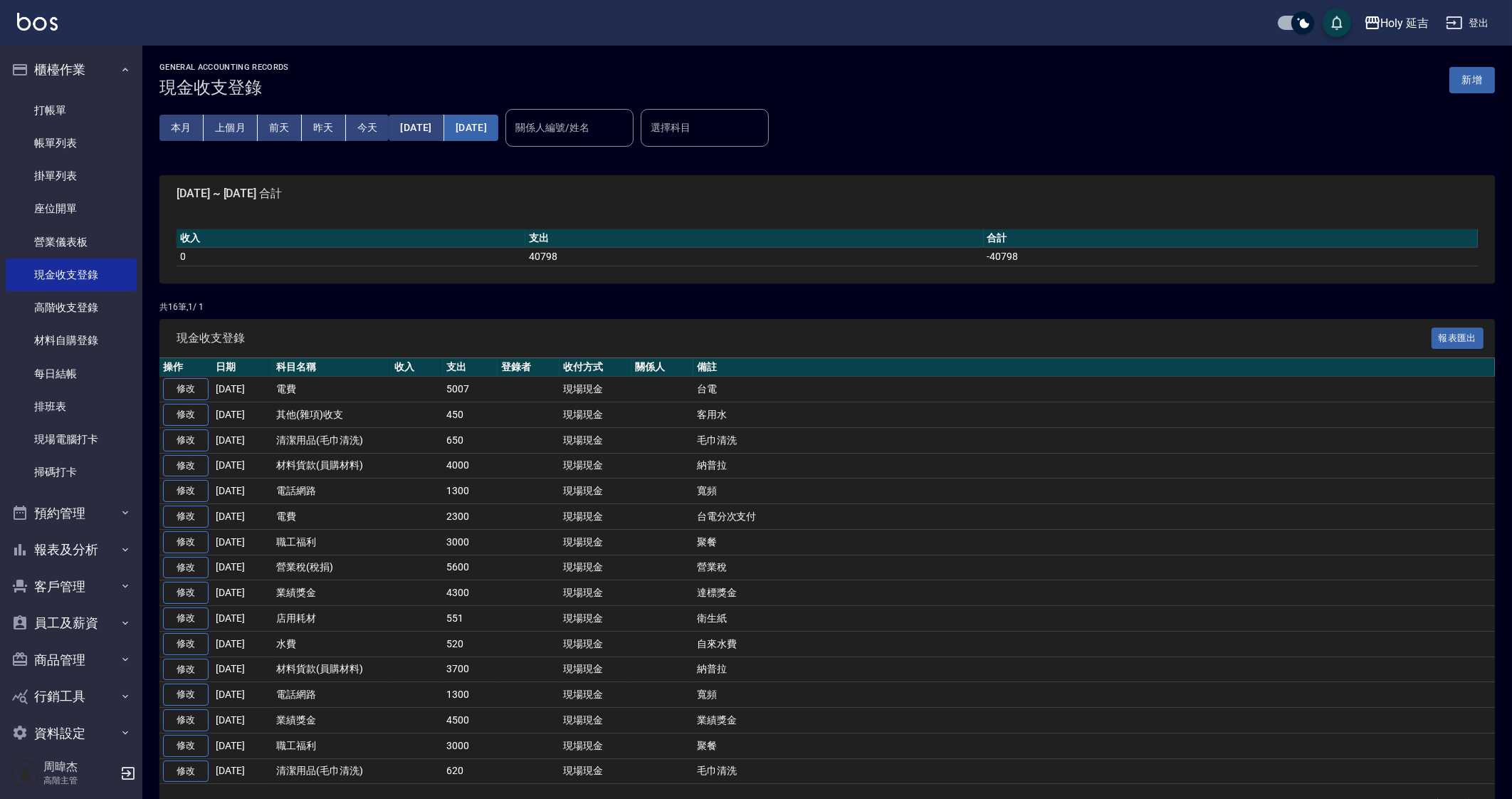
click at [498, 139] on button "[DATE]" at bounding box center [471, 127] width 54 height 26
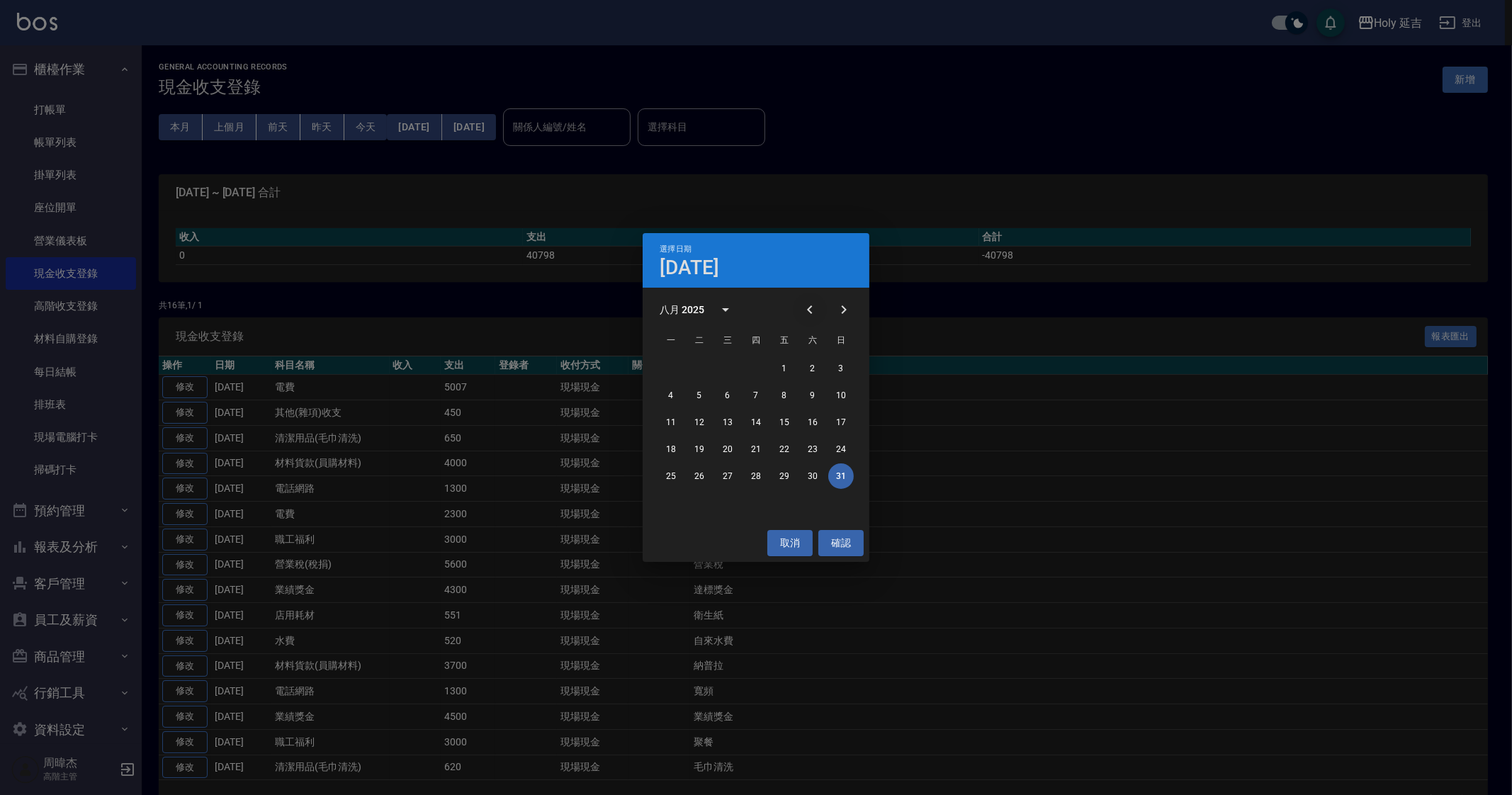
click at [807, 313] on icon "Previous month" at bounding box center [810, 309] width 17 height 17
click at [750, 469] on button "31" at bounding box center [756, 476] width 25 height 25
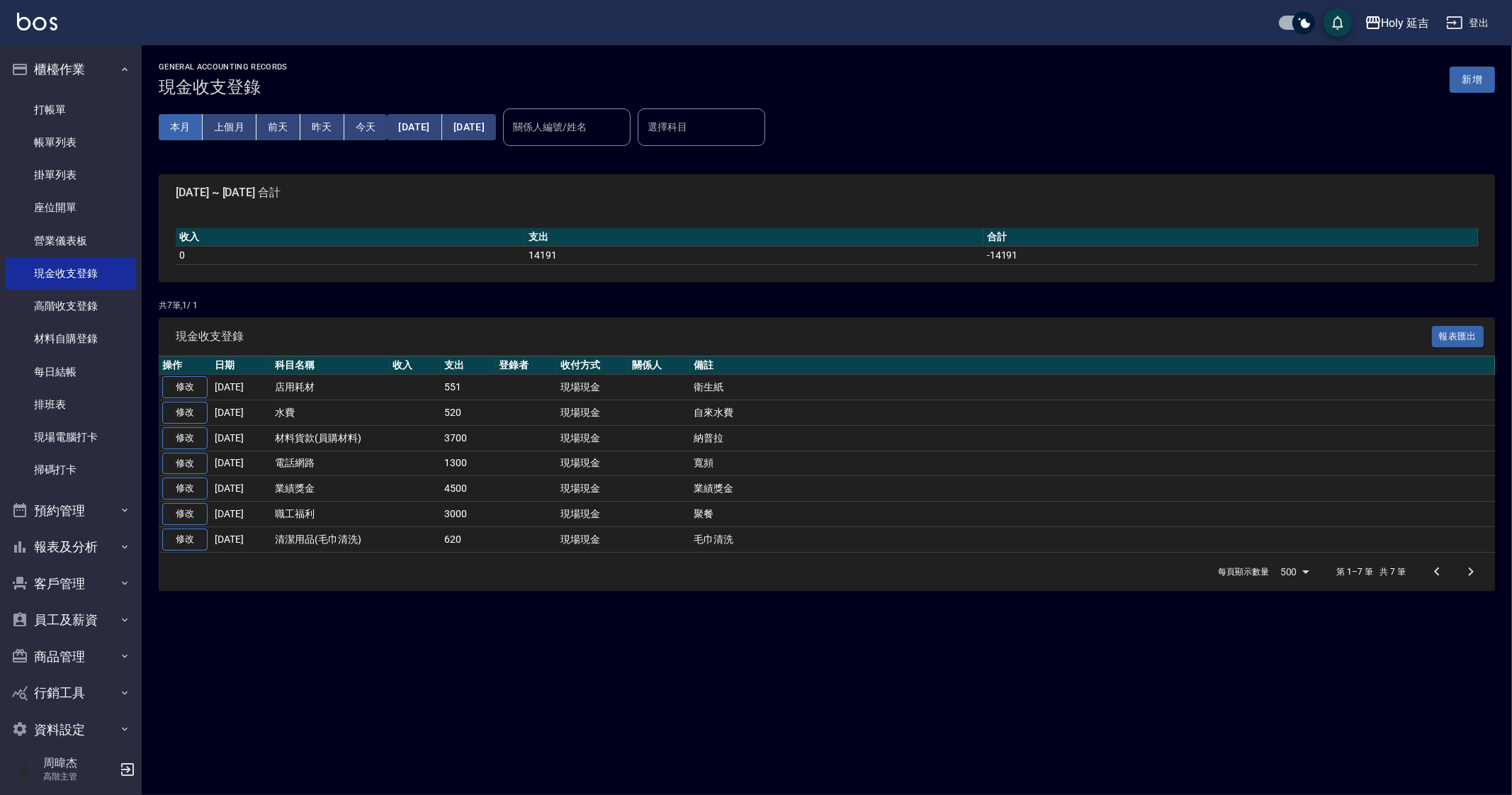
click at [173, 123] on button "本月" at bounding box center [180, 126] width 44 height 26
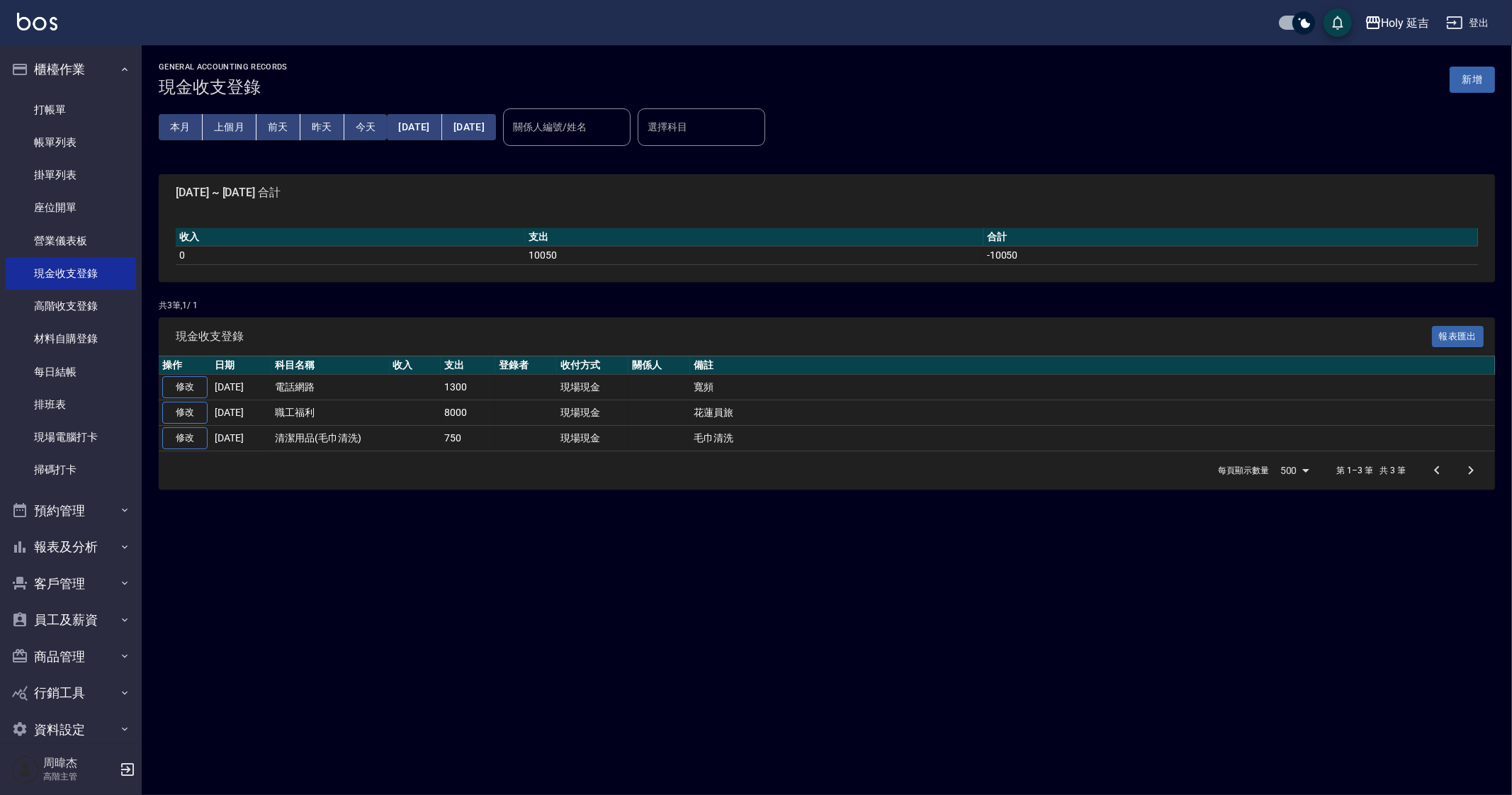
click at [488, 608] on div "GENERAL ACCOUNTING RECORDS 現金收支登錄 新增 本月 上個月 [DATE] [DATE] [DATE] [DATE] [DATE] …" at bounding box center [756, 397] width 1512 height 795
click at [435, 555] on div "GENERAL ACCOUNTING RECORDS 現金收支登錄 新增 本月 上個月 [DATE] [DATE] [DATE] [DATE] [DATE] …" at bounding box center [756, 397] width 1512 height 795
click at [437, 554] on div "GENERAL ACCOUNTING RECORDS 現金收支登錄 新增 本月 上個月 [DATE] [DATE] [DATE] [DATE] [DATE] …" at bounding box center [756, 397] width 1512 height 795
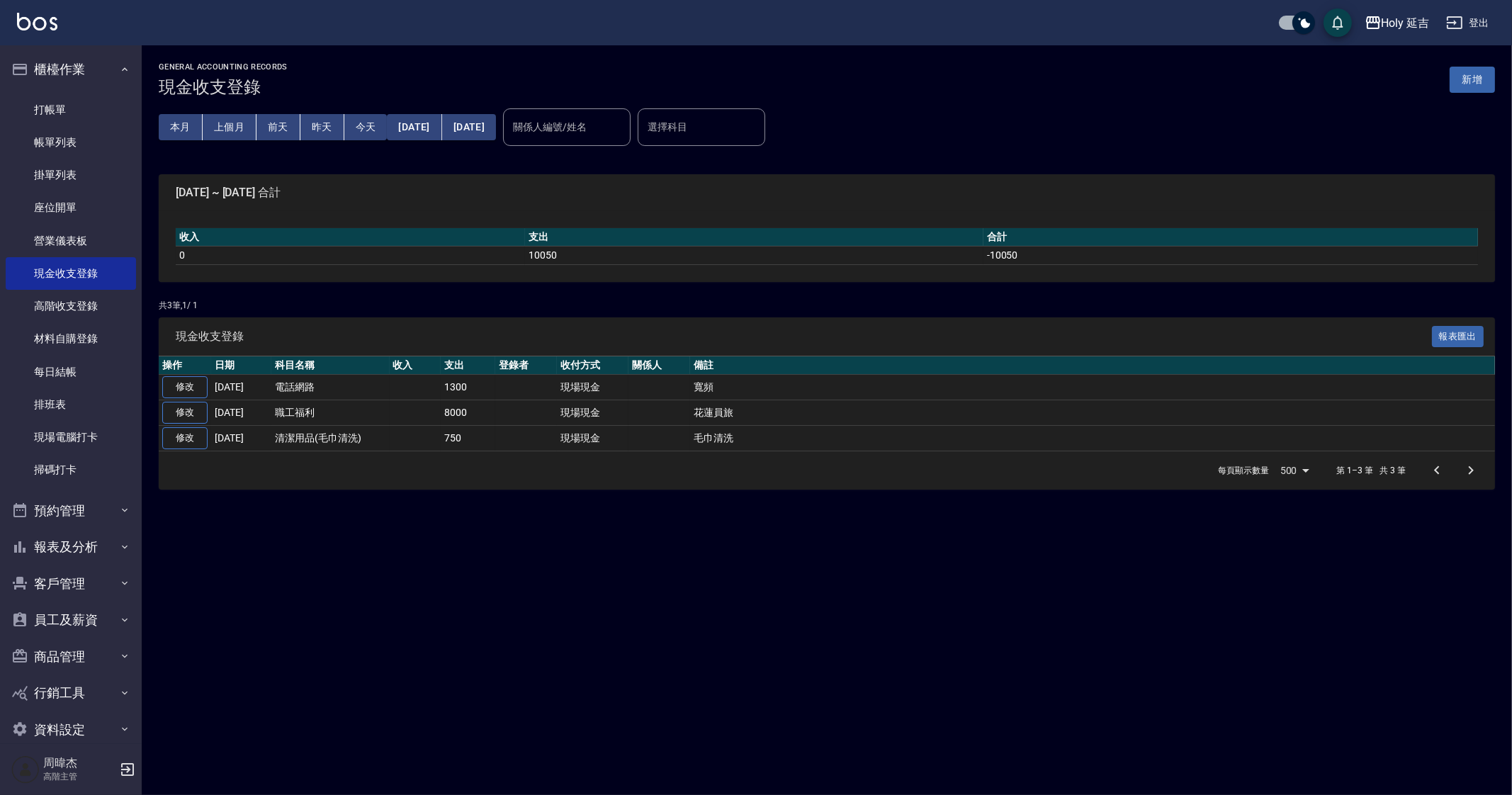
click at [897, 625] on div "GENERAL ACCOUNTING RECORDS 現金收支登錄 新增 本月 上個月 [DATE] [DATE] [DATE] [DATE] [DATE] …" at bounding box center [756, 397] width 1512 height 795
click at [900, 611] on div "GENERAL ACCOUNTING RECORDS 現金收支登錄 新增 本月 上個月 [DATE] [DATE] [DATE] [DATE] [DATE] …" at bounding box center [756, 397] width 1512 height 795
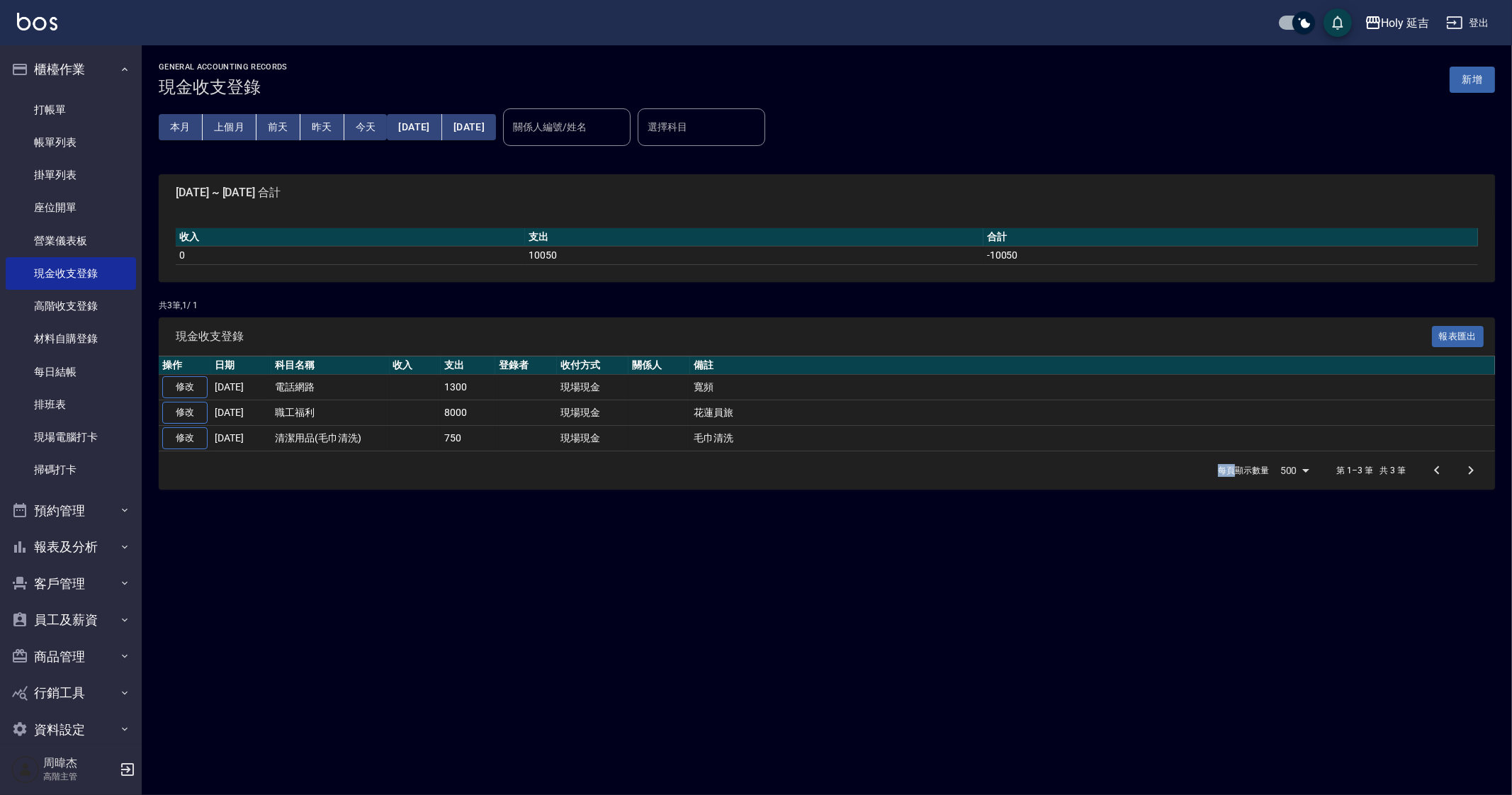
click at [851, 588] on div "GENERAL ACCOUNTING RECORDS 現金收支登錄 新增 本月 上個月 [DATE] [DATE] [DATE] [DATE] [DATE] …" at bounding box center [756, 397] width 1512 height 795
click at [831, 712] on div "GENERAL ACCOUNTING RECORDS 現金收支登錄 新增 本月 上個月 [DATE] [DATE] [DATE] [DATE] [DATE] …" at bounding box center [756, 397] width 1512 height 795
click at [623, 632] on div "GENERAL ACCOUNTING RECORDS 現金收支登錄 新增 本月 上個月 [DATE] [DATE] [DATE] [DATE] [DATE] …" at bounding box center [756, 397] width 1512 height 795
drag, startPoint x: 455, startPoint y: 565, endPoint x: 450, endPoint y: 578, distance: 13.9
click at [453, 574] on div "GENERAL ACCOUNTING RECORDS 現金收支登錄 新增 本月 上個月 [DATE] [DATE] [DATE] [DATE] [DATE] …" at bounding box center [756, 397] width 1512 height 795
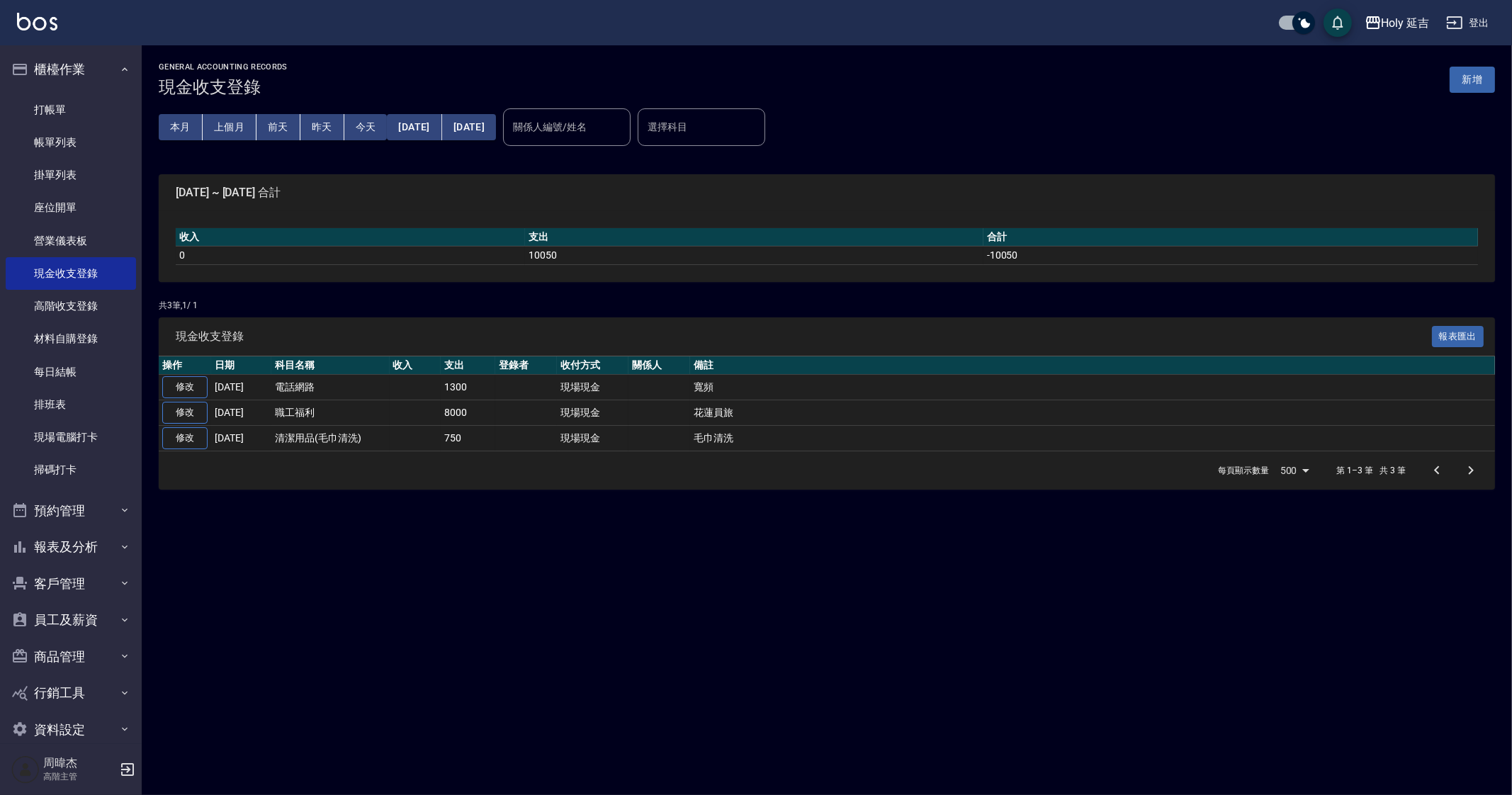
drag, startPoint x: 450, startPoint y: 578, endPoint x: 433, endPoint y: 559, distance: 25.5
click at [449, 579] on div "GENERAL ACCOUNTING RECORDS 現金收支登錄 新增 本月 上個月 [DATE] [DATE] [DATE] [DATE] [DATE] …" at bounding box center [756, 397] width 1512 height 795
click at [78, 80] on button "櫃檯作業" at bounding box center [71, 70] width 130 height 37
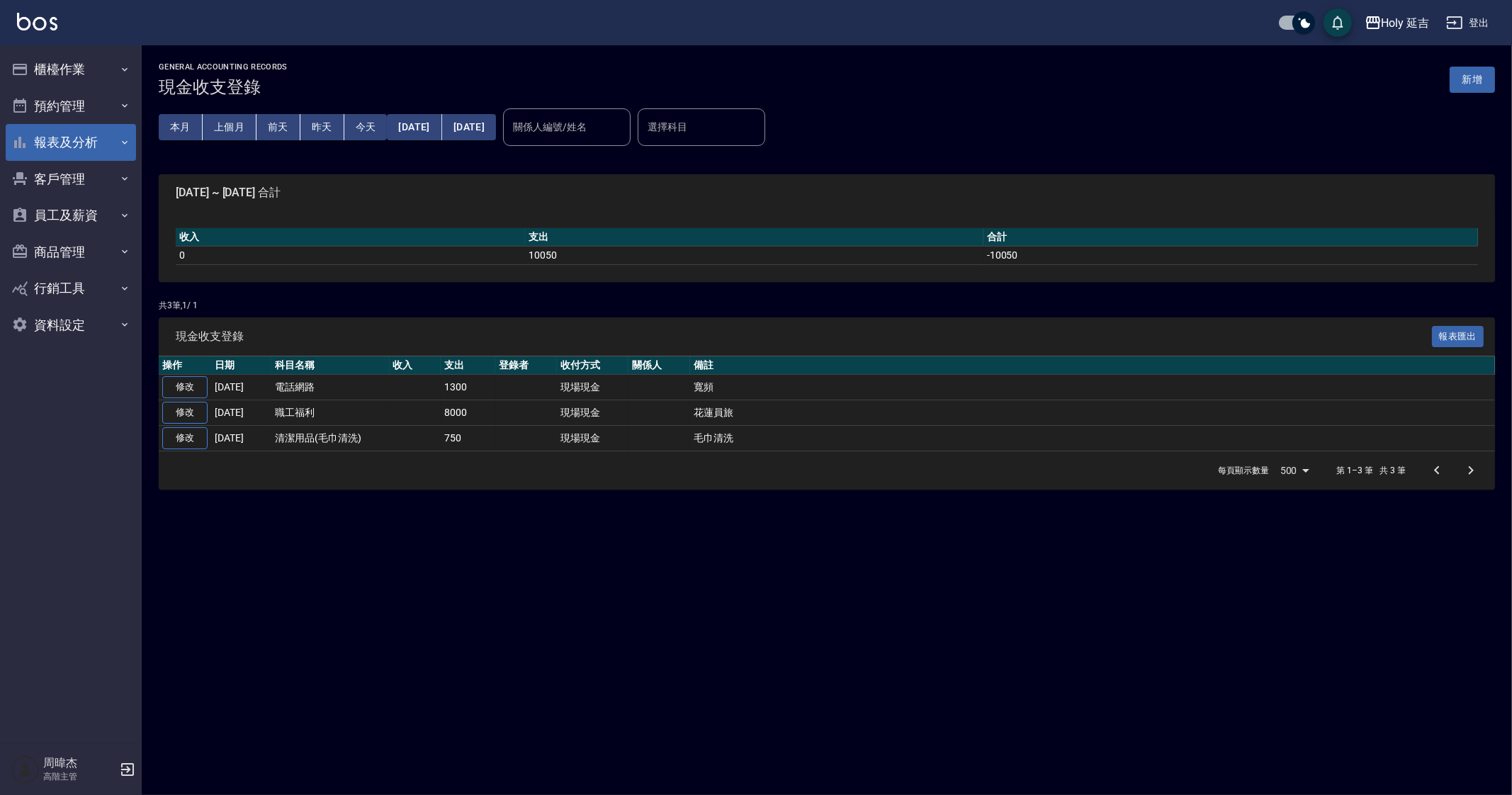
click at [72, 133] on button "報表及分析" at bounding box center [71, 143] width 130 height 37
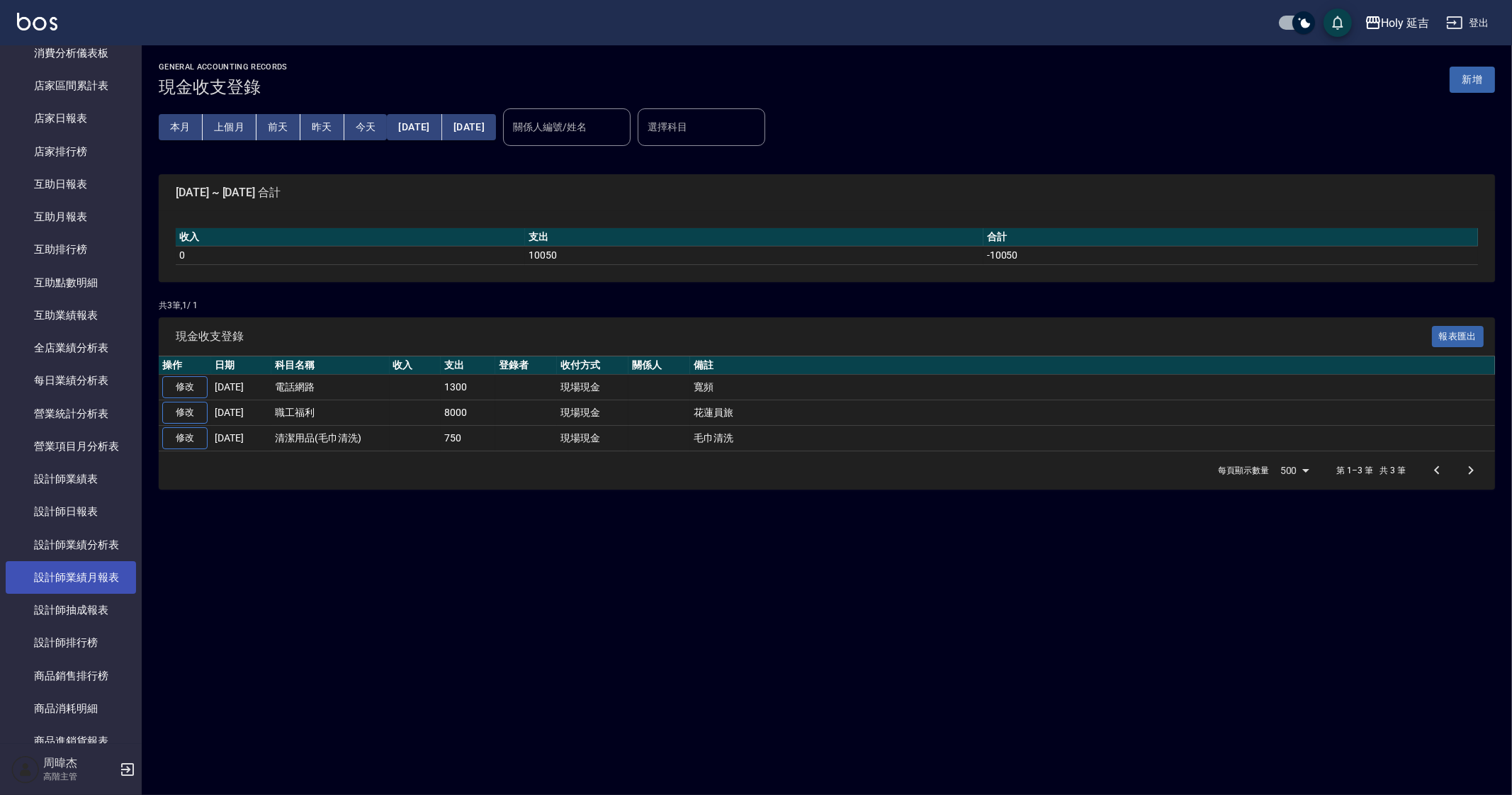
scroll to position [176, 0]
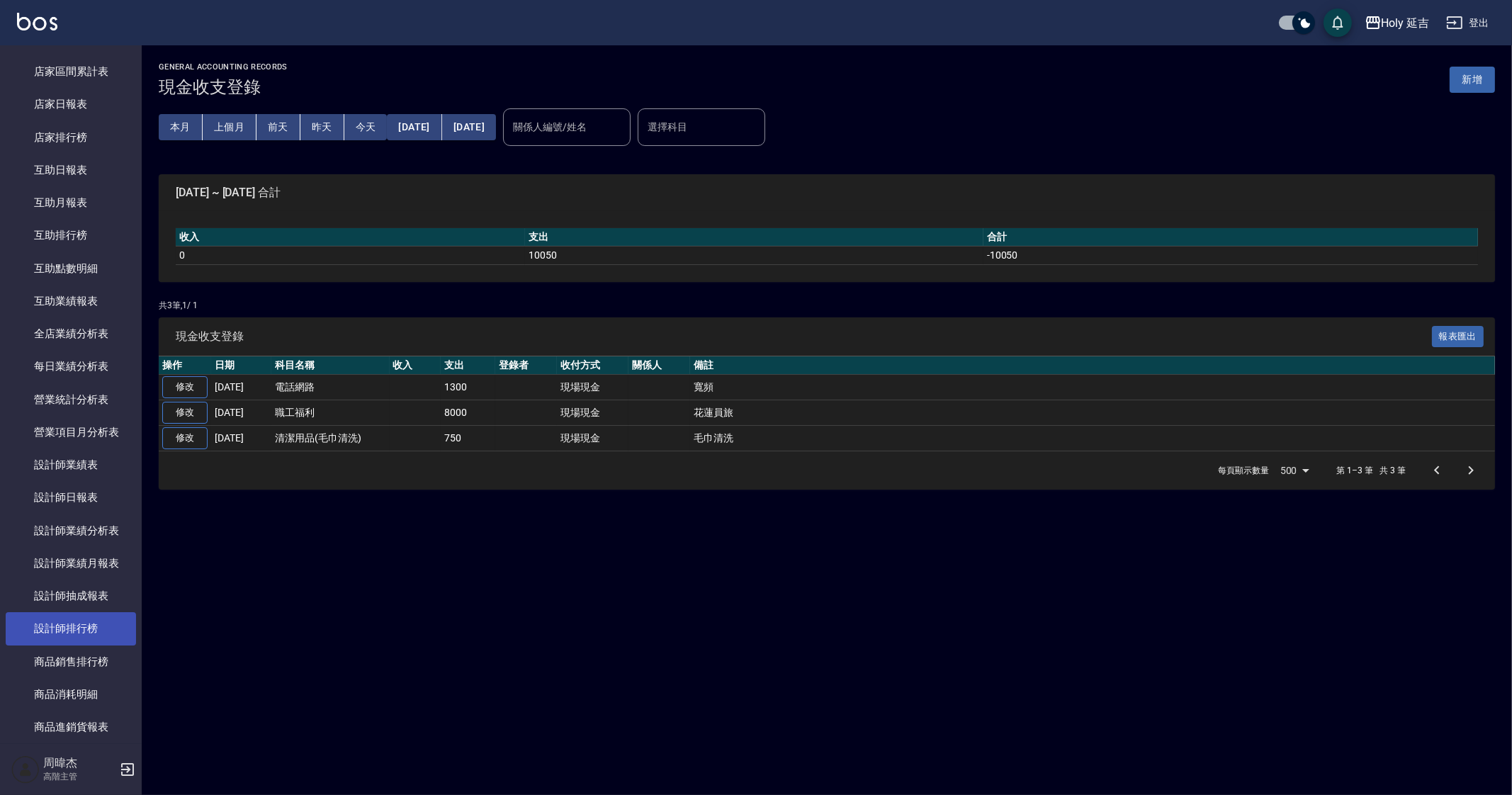
click at [100, 625] on link "設計師排行榜" at bounding box center [71, 628] width 130 height 33
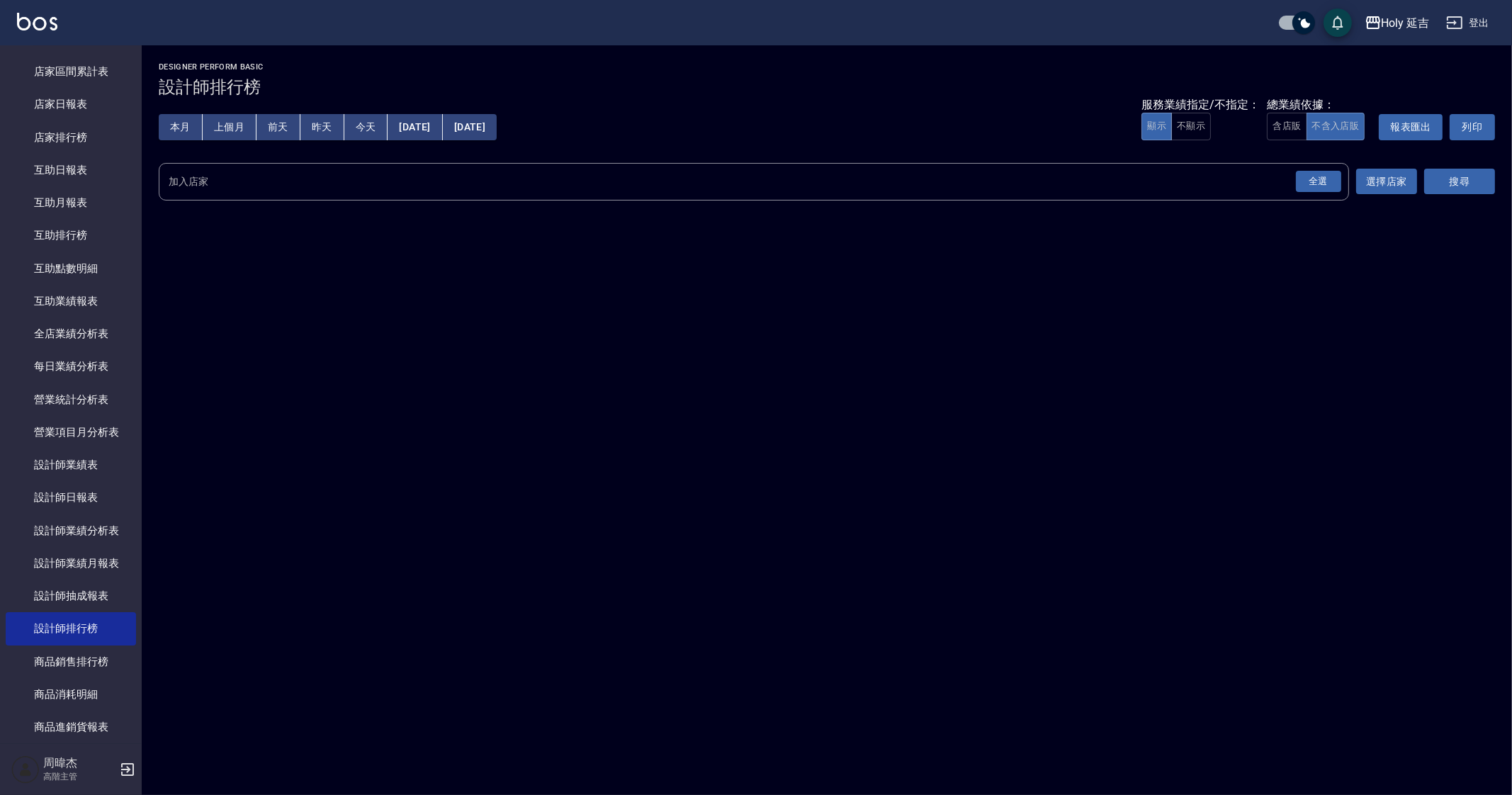
click at [1307, 199] on div "全選" at bounding box center [1318, 181] width 50 height 37
click at [1346, 170] on div "全選 加入店家" at bounding box center [753, 181] width 1191 height 37
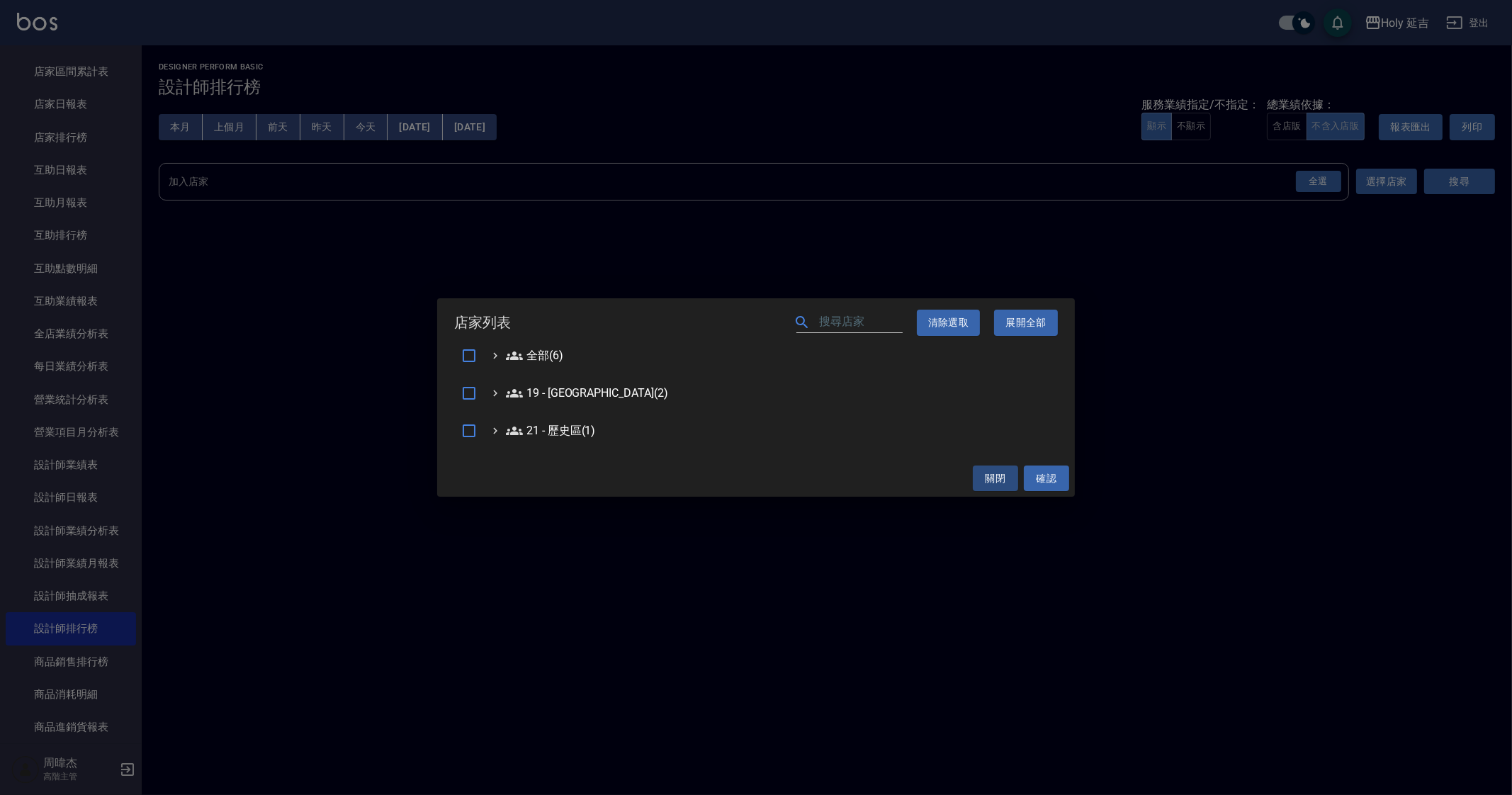
click at [1328, 187] on div "店家列表 ​ 清除選取 展開全部 全部(6) 19 - 新城區(2) 21 - 歷史區(1) 關閉 確認" at bounding box center [756, 397] width 1512 height 795
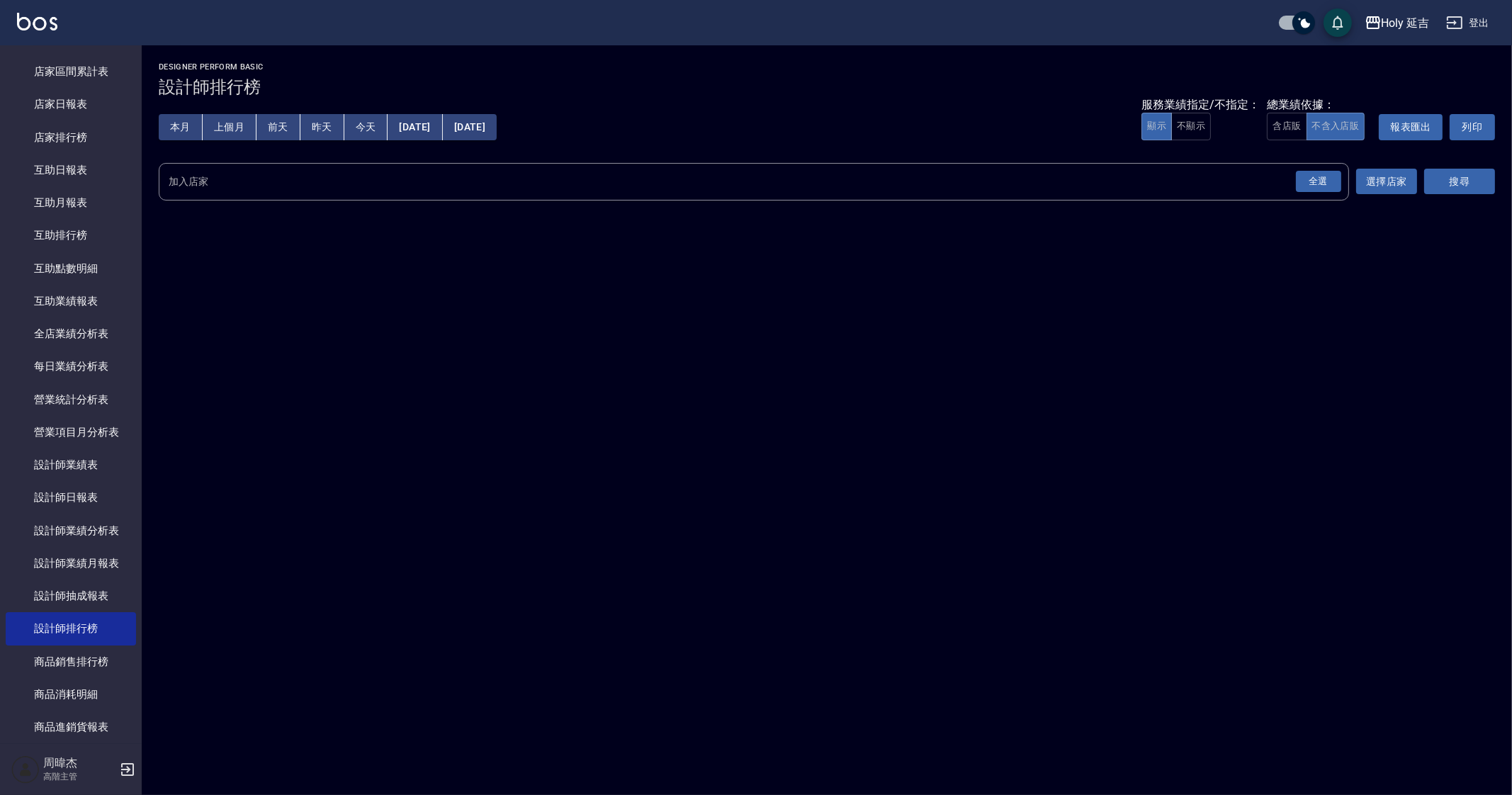
click at [1322, 195] on div "全選" at bounding box center [1318, 181] width 50 height 37
click at [1328, 189] on div "全選" at bounding box center [1319, 182] width 45 height 22
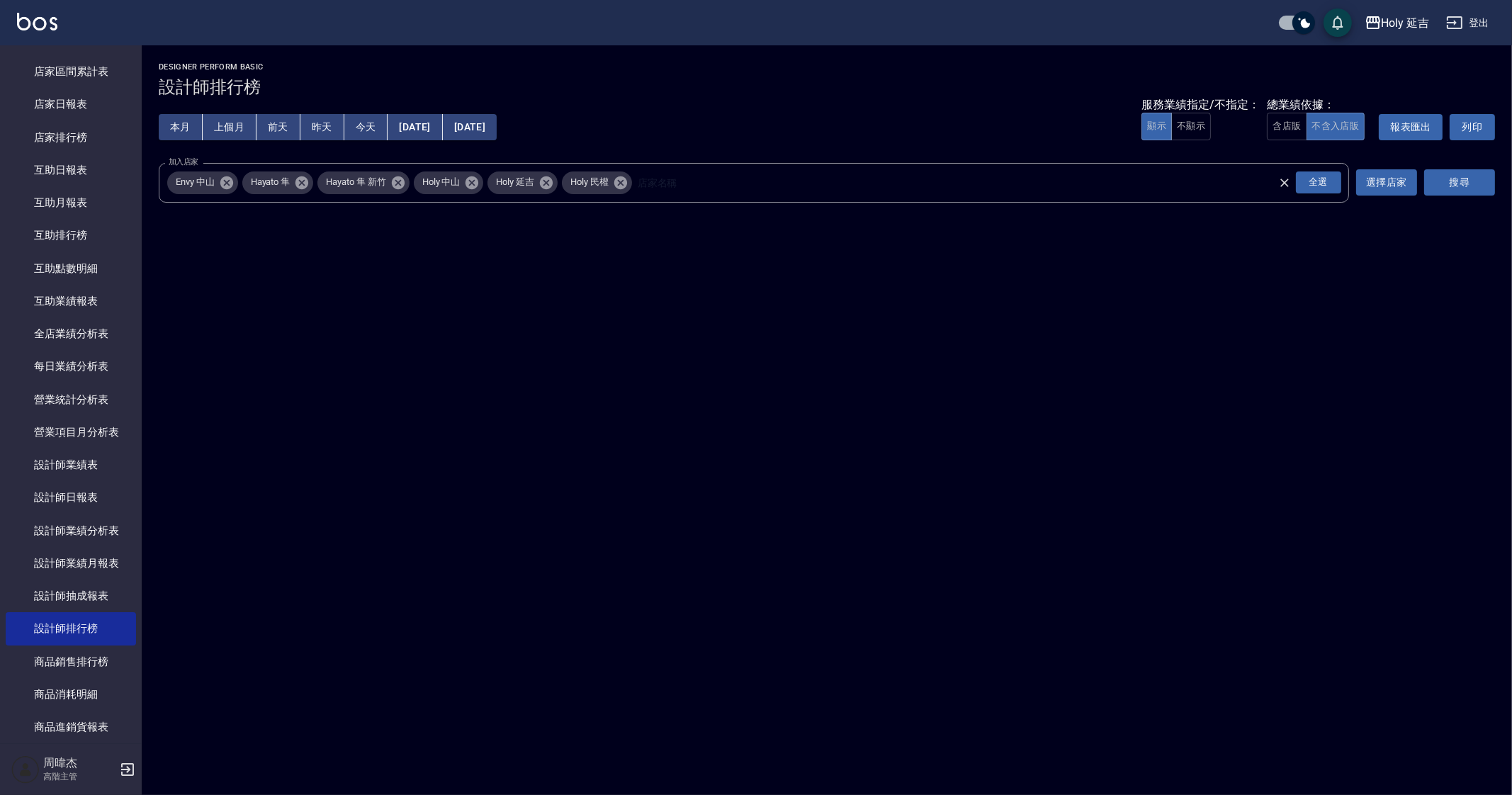
click at [1332, 184] on div "全選" at bounding box center [1319, 183] width 45 height 22
click at [1471, 195] on button "搜尋" at bounding box center [1459, 182] width 71 height 26
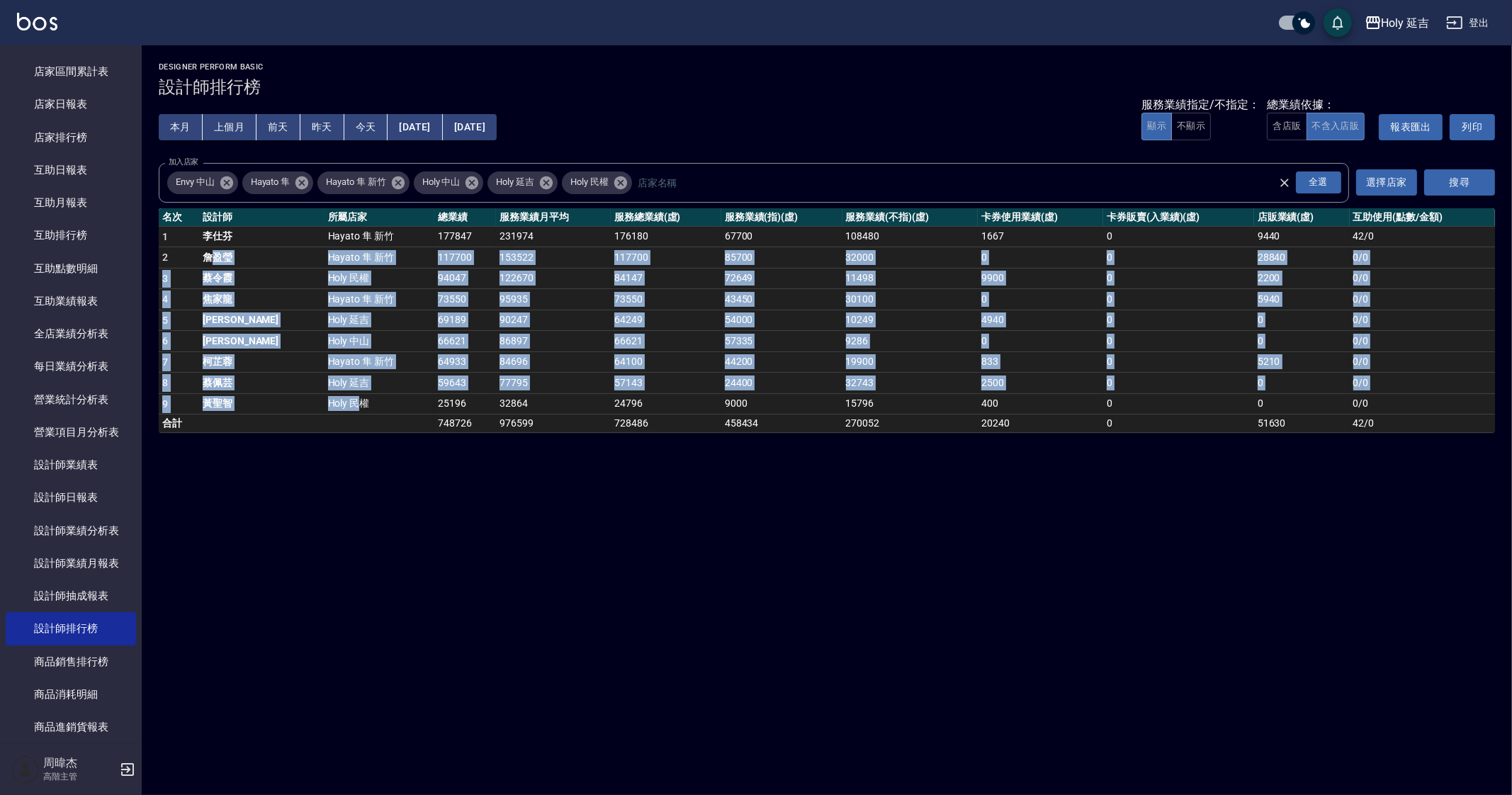
drag, startPoint x: 219, startPoint y: 274, endPoint x: 315, endPoint y: 414, distance: 169.8
click at [312, 412] on tbody "1 [PERSON_NAME] 新竹 177847 231974 176180 67700 108480 1667 0 9440 42 / 0 2 [PERS…" at bounding box center [826, 329] width 1336 height 207
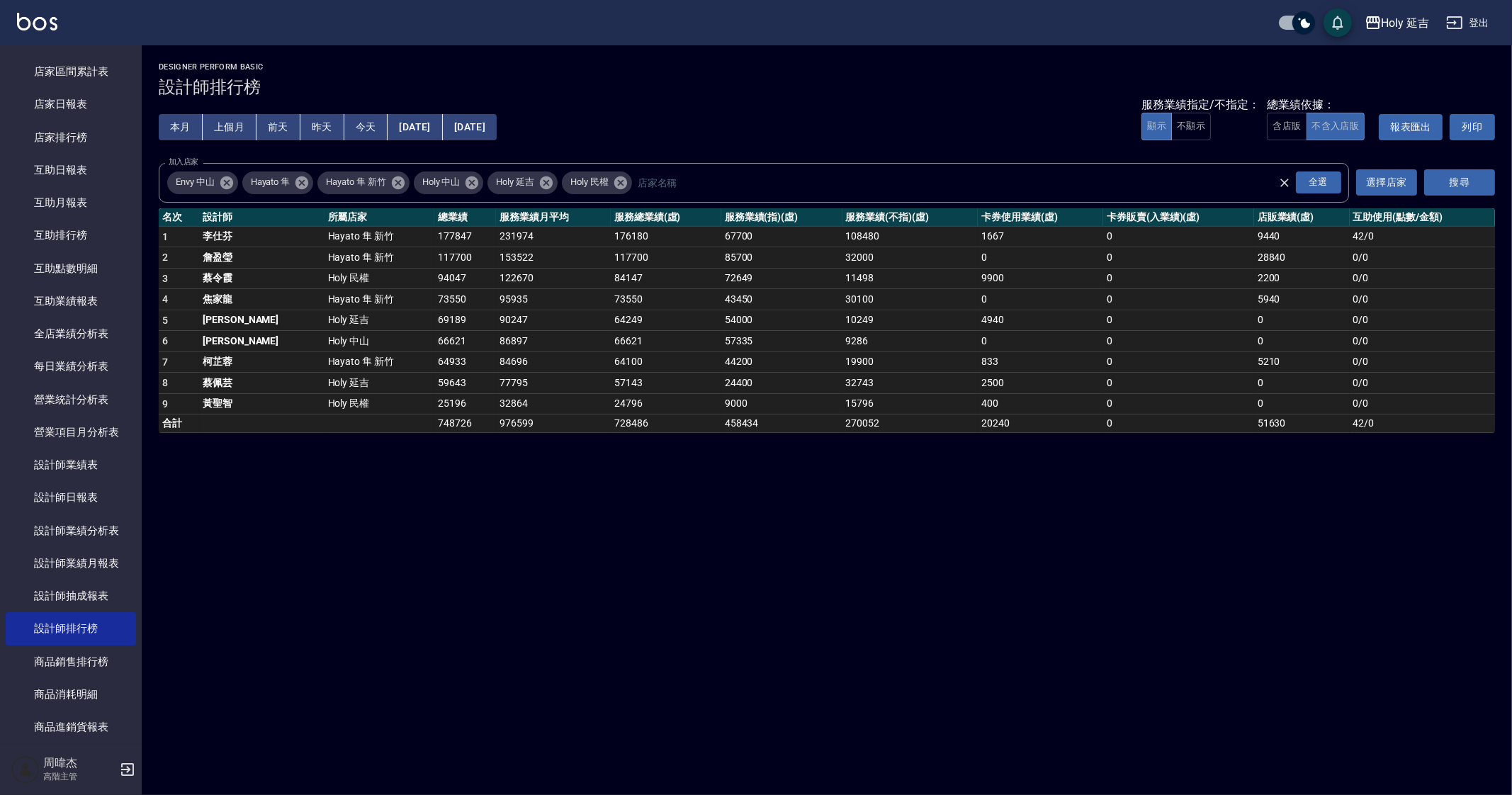
click at [411, 559] on div "Holy 延吉 [DATE] - [DATE] 設計師排行榜 列印時間： [DATE][PHONE_NUMBER]:07 Designer Perform B…" at bounding box center [756, 397] width 1512 height 795
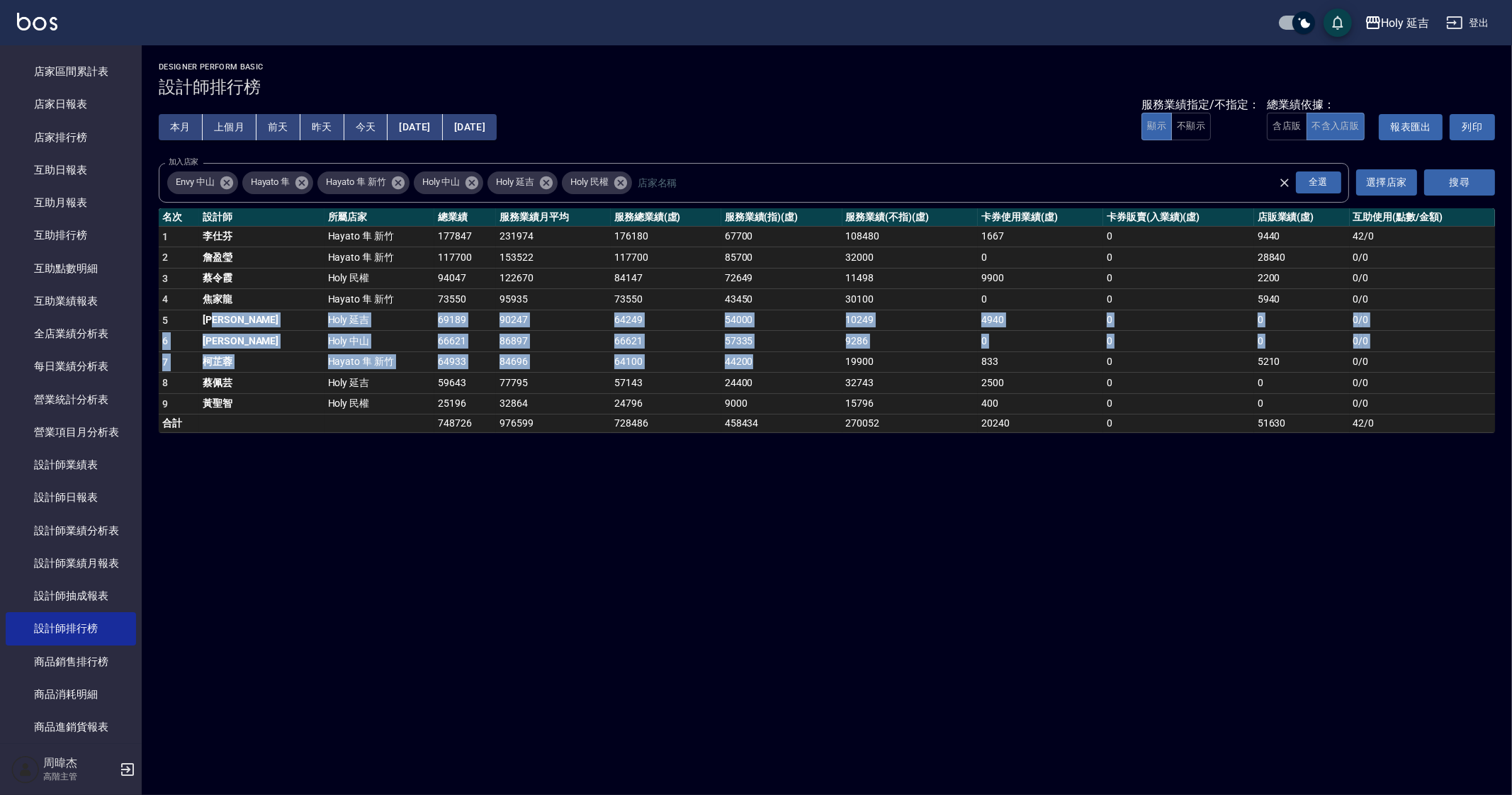
drag, startPoint x: 240, startPoint y: 309, endPoint x: 719, endPoint y: 350, distance: 480.8
click at [719, 350] on tbody "1 [PERSON_NAME] 新竹 177847 231974 176180 67700 108480 1667 0 9440 42 / 0 2 [PERS…" at bounding box center [826, 329] width 1336 height 207
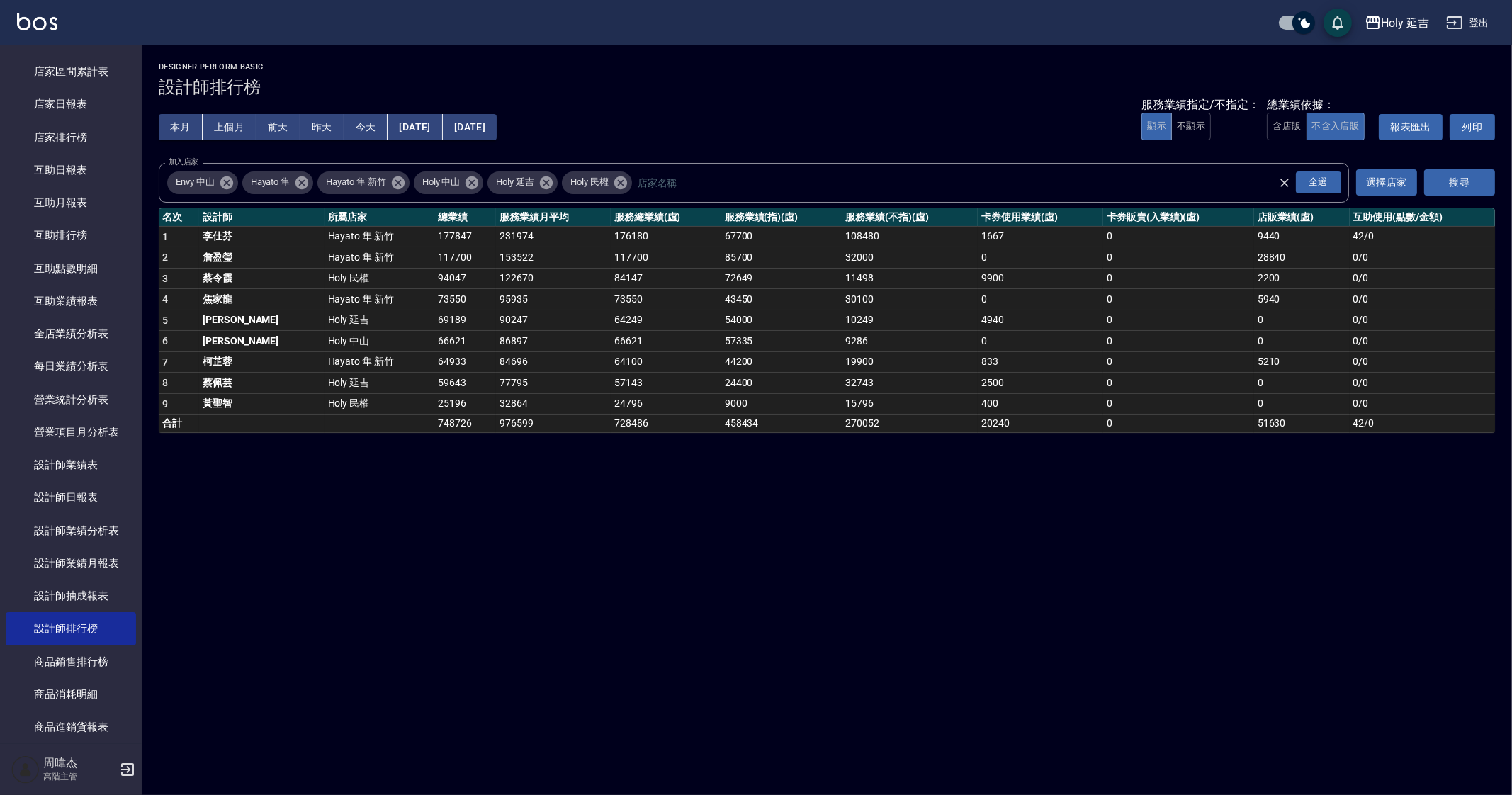
click at [483, 590] on div "Holy 延吉 [DATE] - [DATE] 設計師排行榜 列印時間： [DATE][PHONE_NUMBER]:07 Designer Perform B…" at bounding box center [756, 397] width 1512 height 795
drag, startPoint x: 209, startPoint y: 320, endPoint x: 689, endPoint y: 299, distance: 480.5
click at [689, 299] on tbody "1 [PERSON_NAME] 新竹 177847 231974 176180 67700 108480 1667 0 9440 42 / 0 2 [PERS…" at bounding box center [826, 329] width 1336 height 207
click at [457, 459] on div "Holy 延吉 [DATE] - [DATE] 設計師排行榜 列印時間： [DATE][PHONE_NUMBER]:07 Designer Perform B…" at bounding box center [756, 397] width 1512 height 795
drag, startPoint x: 210, startPoint y: 377, endPoint x: 609, endPoint y: 365, distance: 399.2
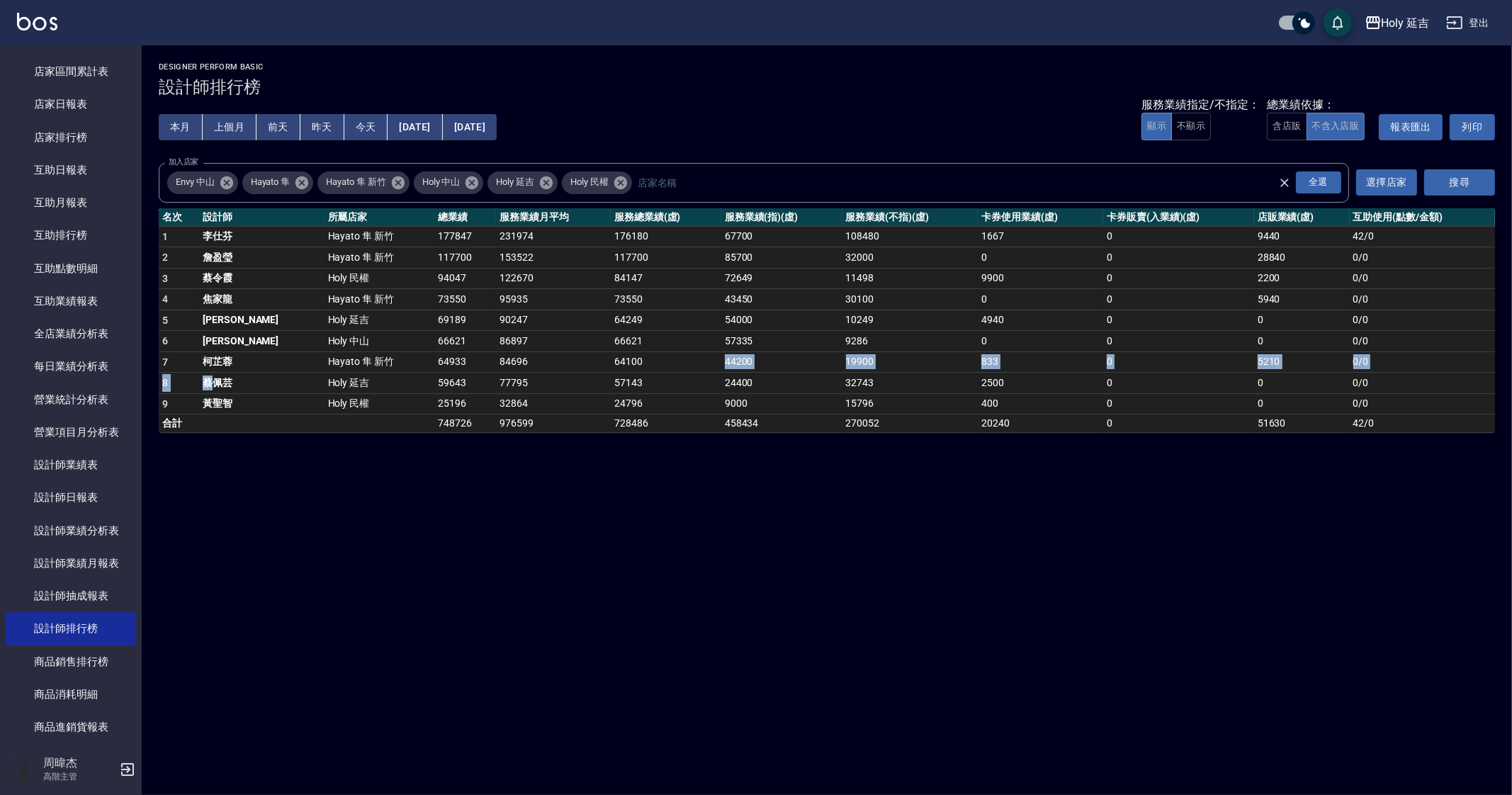
click at [609, 365] on tbody "1 [PERSON_NAME] 新竹 177847 231974 176180 67700 108480 1667 0 9440 42 / 0 2 [PERS…" at bounding box center [826, 329] width 1336 height 207
click at [482, 559] on div "Holy 延吉 [DATE] - [DATE] 設計師排行榜 列印時間： [DATE][PHONE_NUMBER]:07 Designer Perform B…" at bounding box center [756, 397] width 1512 height 795
click at [109, 144] on link "店家排行榜" at bounding box center [71, 138] width 130 height 33
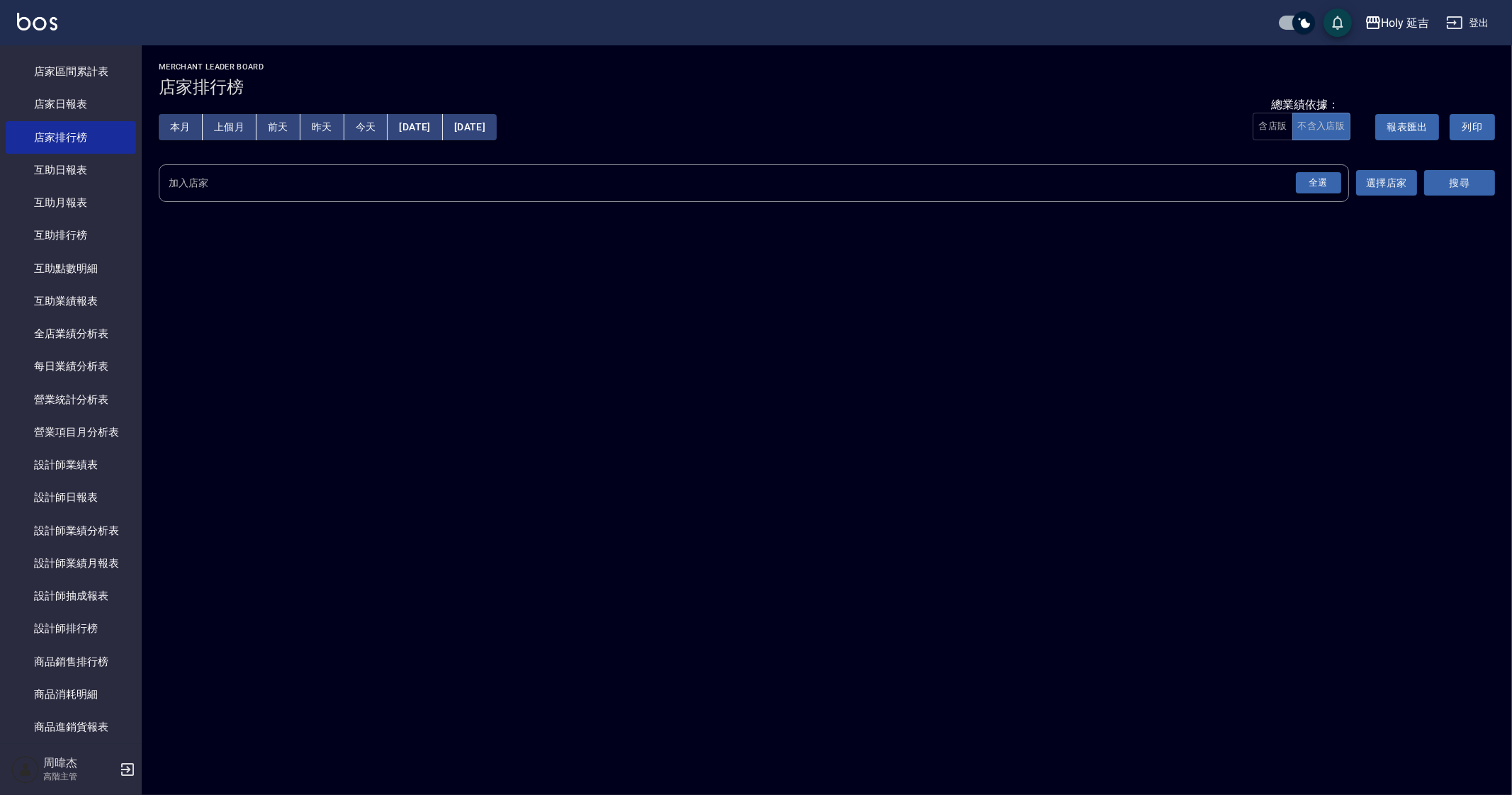
click at [1307, 182] on div "全選" at bounding box center [1319, 184] width 45 height 22
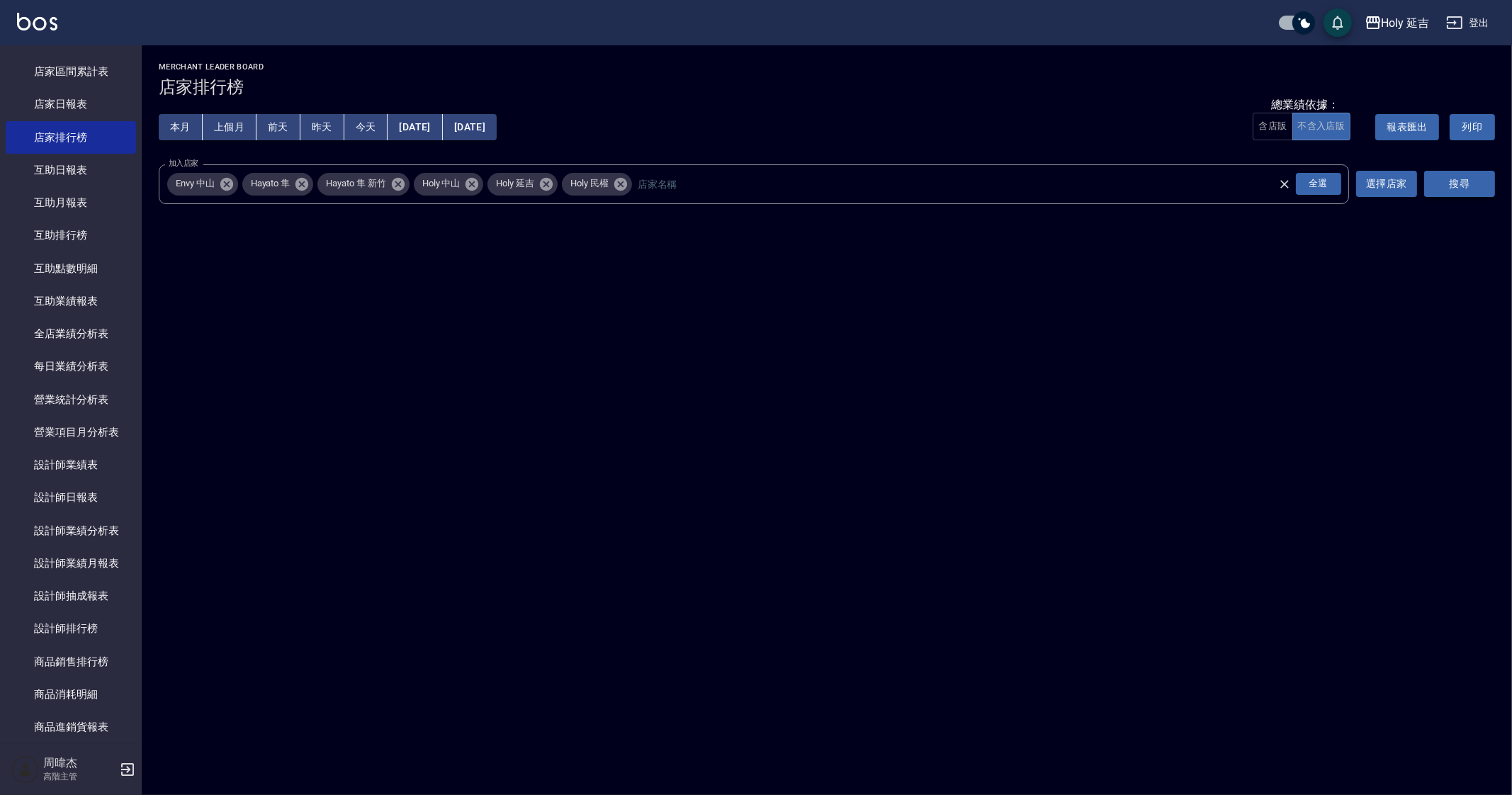
click at [1467, 175] on button "搜尋" at bounding box center [1459, 184] width 71 height 26
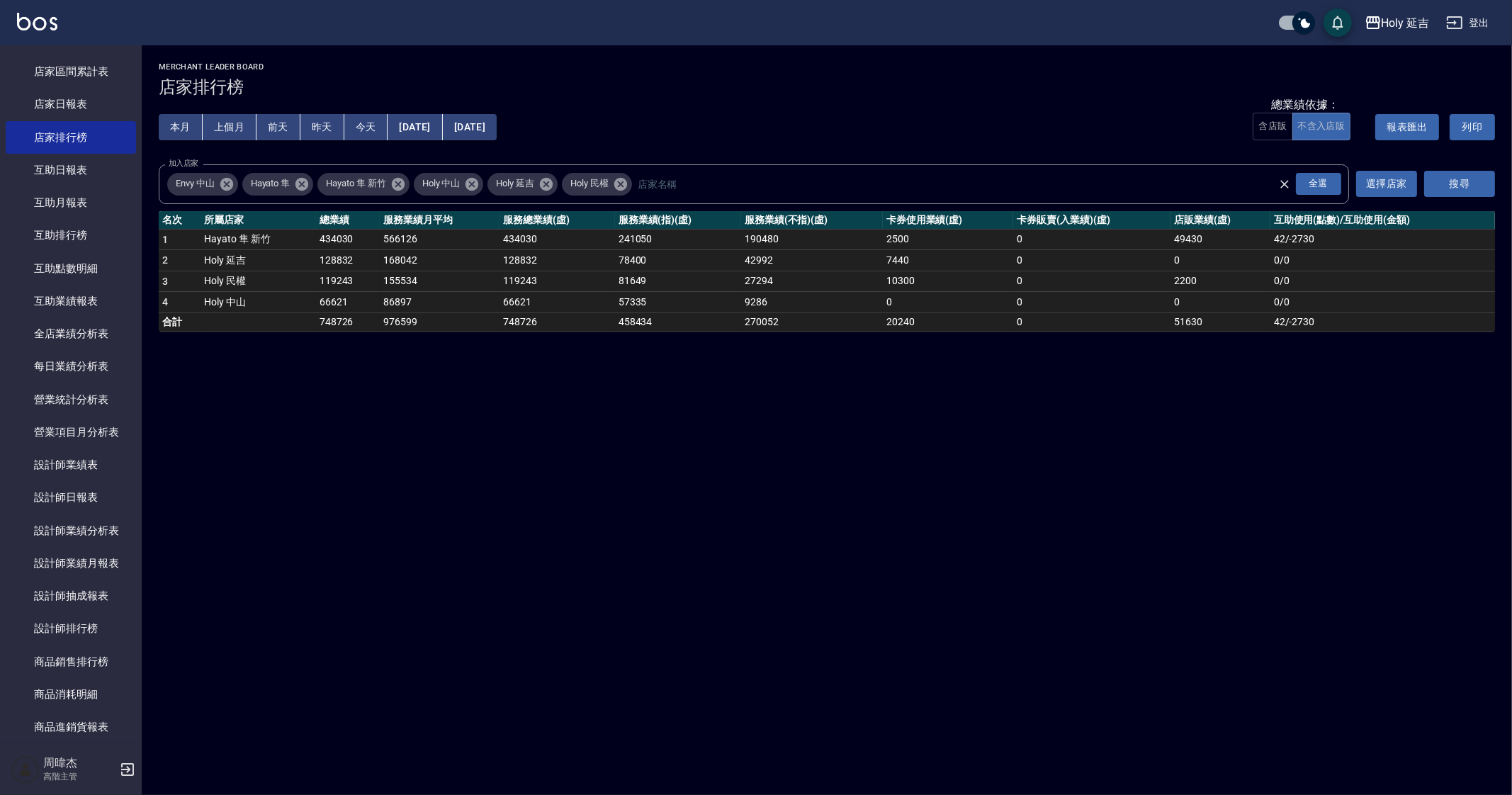
drag, startPoint x: 787, startPoint y: 555, endPoint x: 787, endPoint y: 535, distance: 20.0
click at [787, 552] on div "Holy 延吉 [DATE] - [DATE] 店家排行榜 列印時間： [DATE][PHONE_NUMBER]:07 Merchant Leader Boa…" at bounding box center [756, 397] width 1512 height 795
drag, startPoint x: 328, startPoint y: 274, endPoint x: 380, endPoint y: 273, distance: 52.0
click at [380, 273] on tr "3 Holy 民權 119243 155534 119243 81649 27294 10300 0 2200 0 / 0" at bounding box center [826, 281] width 1336 height 22
click at [401, 256] on td "168042" at bounding box center [440, 260] width 120 height 22
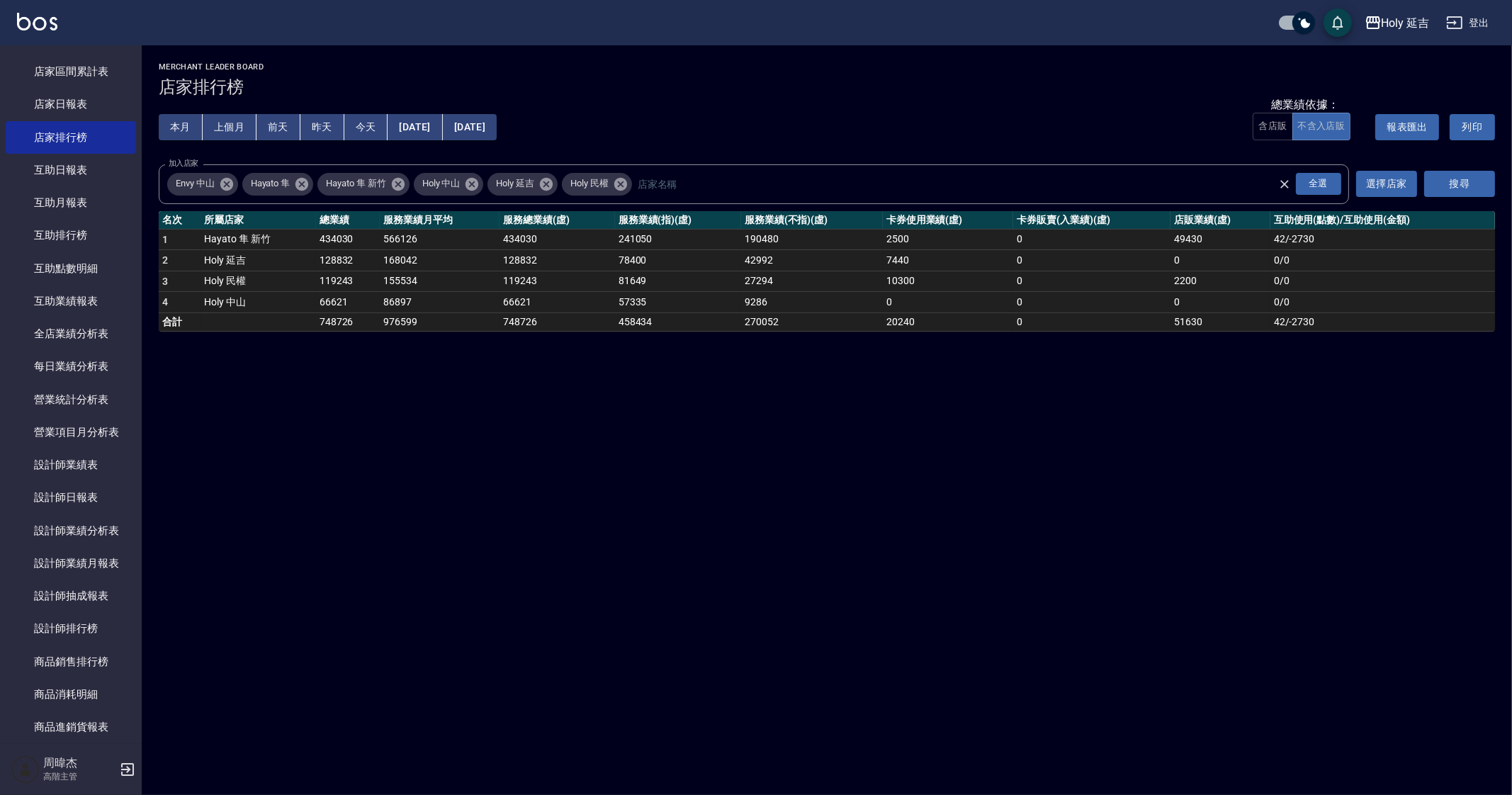
click at [425, 382] on div "Holy 延吉 [DATE] - [DATE] 店家排行榜 列印時間： [DATE][PHONE_NUMBER]:07 Merchant Leader Boa…" at bounding box center [756, 397] width 1512 height 795
click at [237, 122] on button "上個月" at bounding box center [229, 126] width 54 height 26
click at [191, 127] on button "本月" at bounding box center [180, 126] width 44 height 26
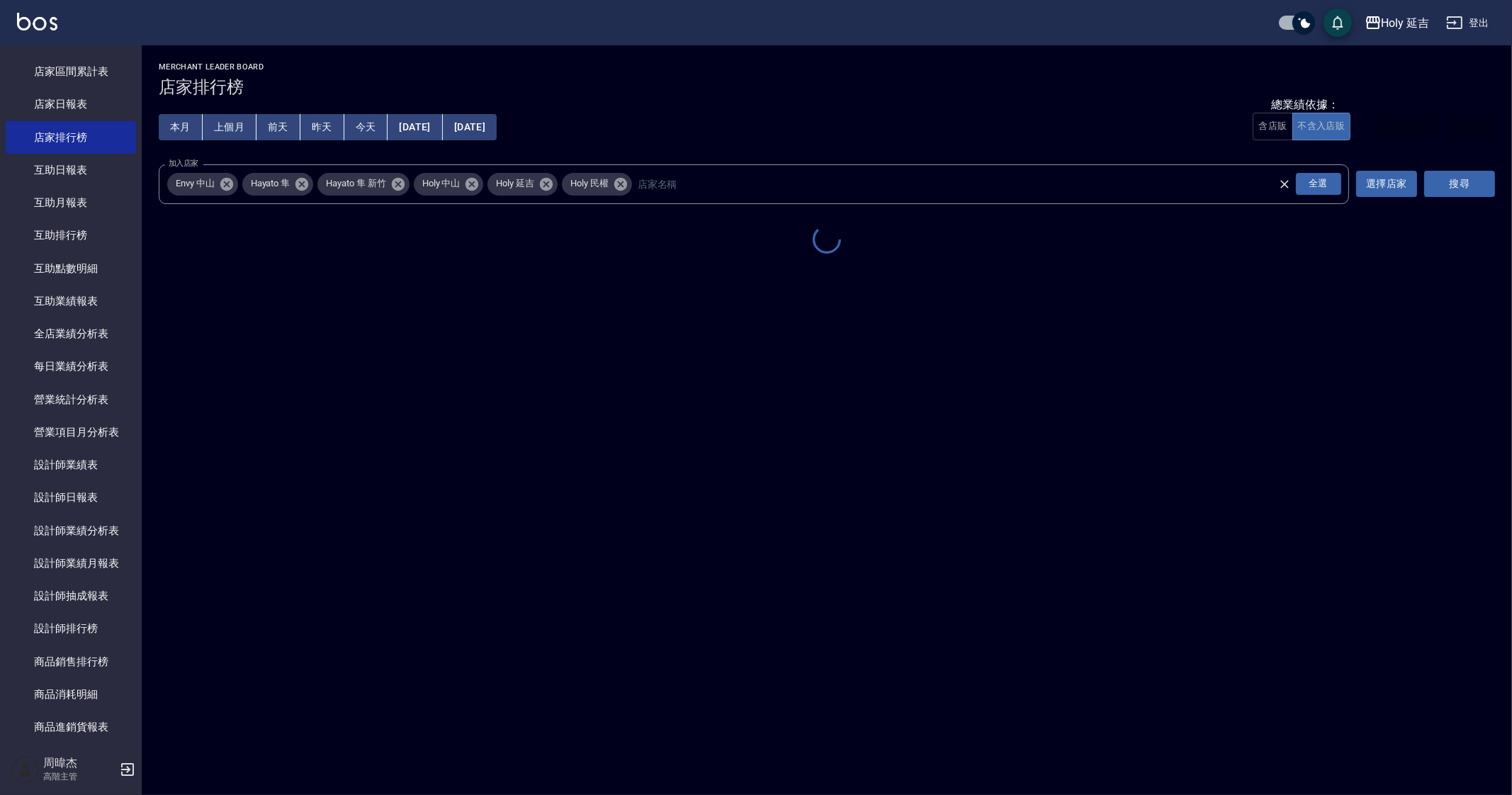
click at [191, 127] on button "本月" at bounding box center [180, 126] width 44 height 26
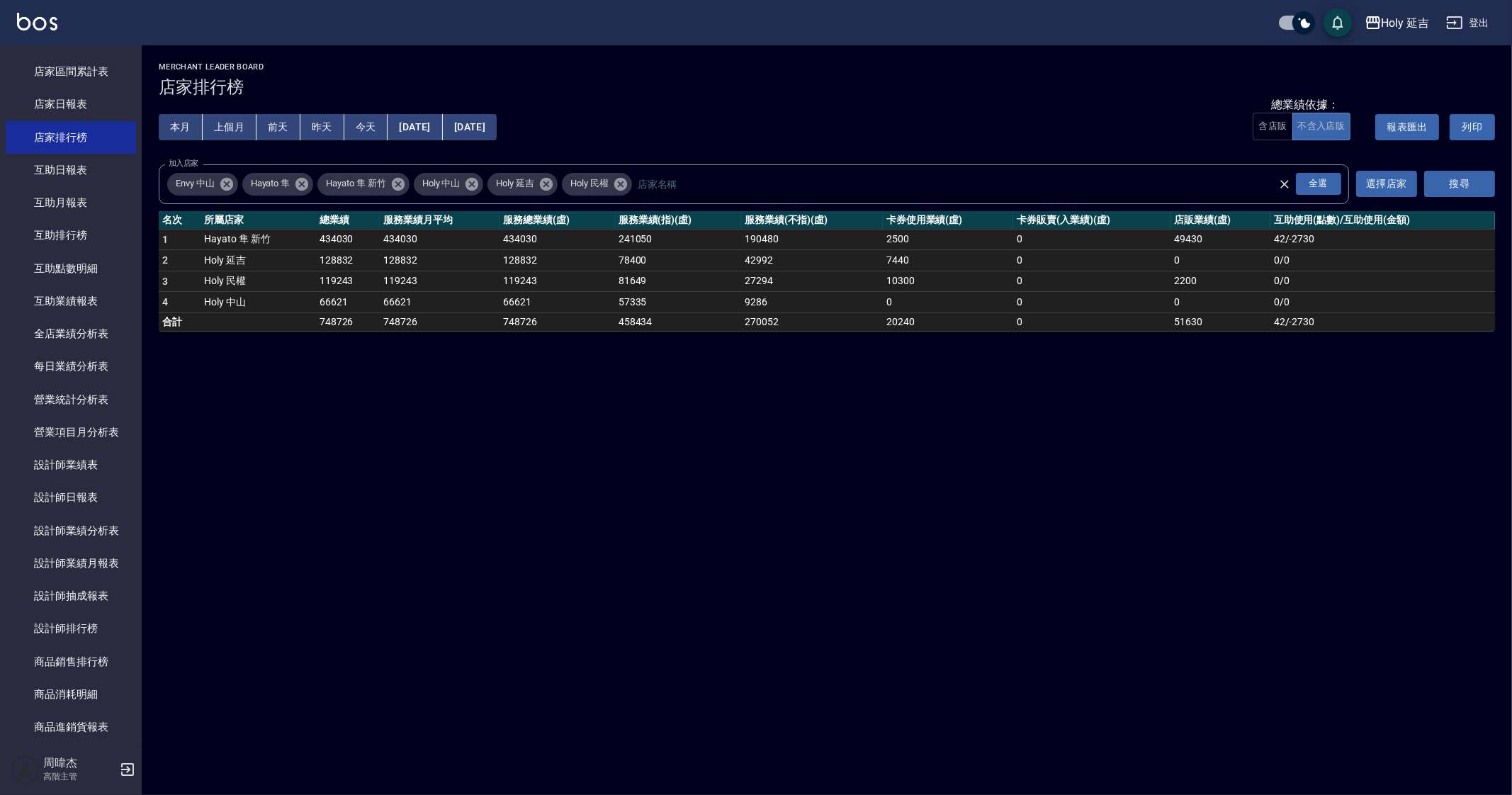
click at [191, 127] on button "本月" at bounding box center [180, 126] width 44 height 26
drag, startPoint x: 751, startPoint y: 598, endPoint x: 743, endPoint y: 604, distance: 10.0
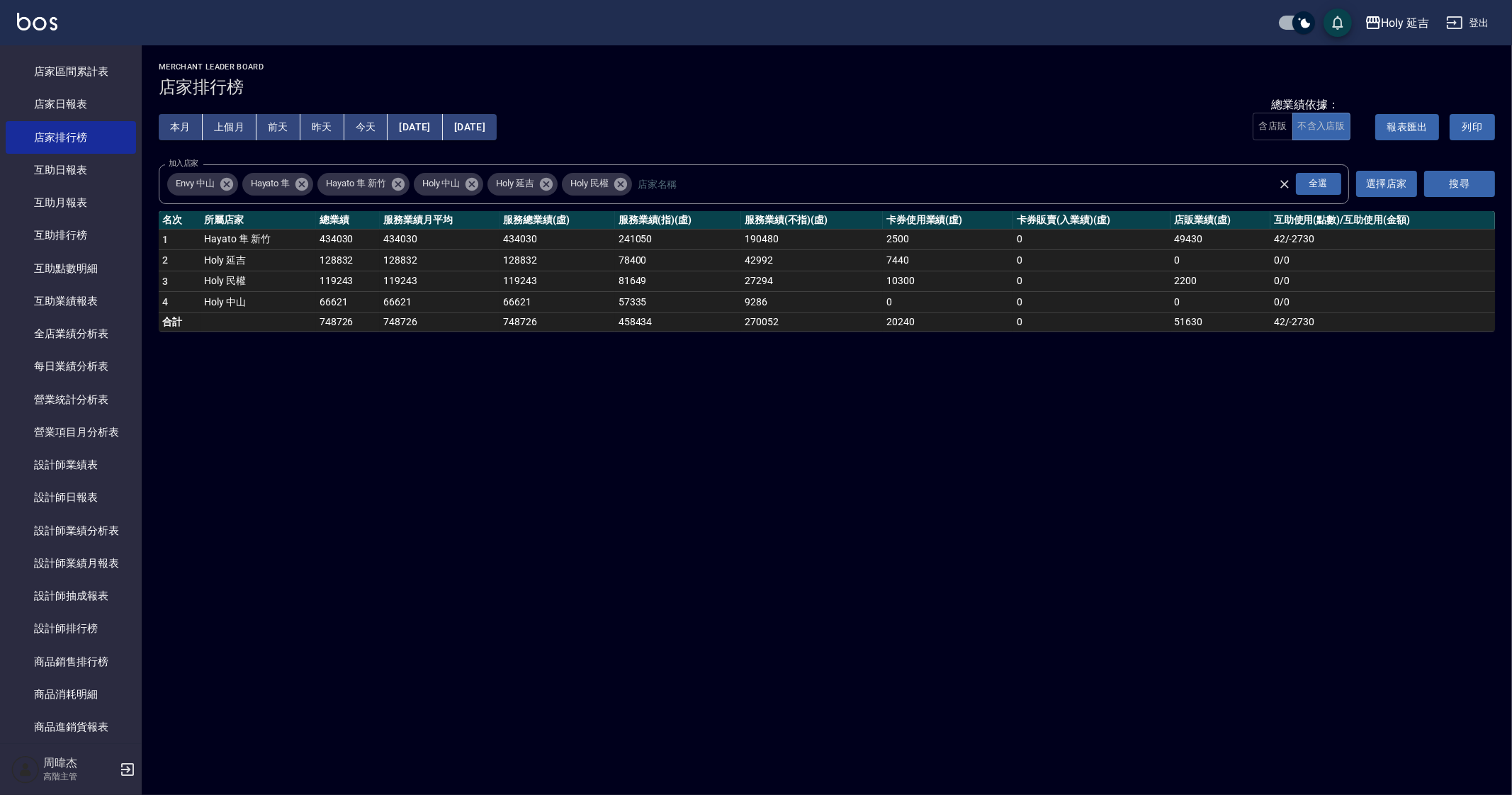
click at [744, 604] on div "Holy 延吉 [DATE] - [DATE] 店家排行榜 列印時間： [DATE][PHONE_NUMBER]:07 Merchant Leader Boa…" at bounding box center [756, 397] width 1512 height 795
click at [743, 604] on div "Holy 延吉 [DATE] - [DATE] 店家排行榜 列印時間： [DATE][PHONE_NUMBER]:07 Merchant Leader Boa…" at bounding box center [756, 397] width 1512 height 795
click at [744, 600] on div "Holy 延吉 [DATE] - [DATE] 店家排行榜 列印時間： [DATE][PHONE_NUMBER]:07 Merchant Leader Boa…" at bounding box center [756, 397] width 1512 height 795
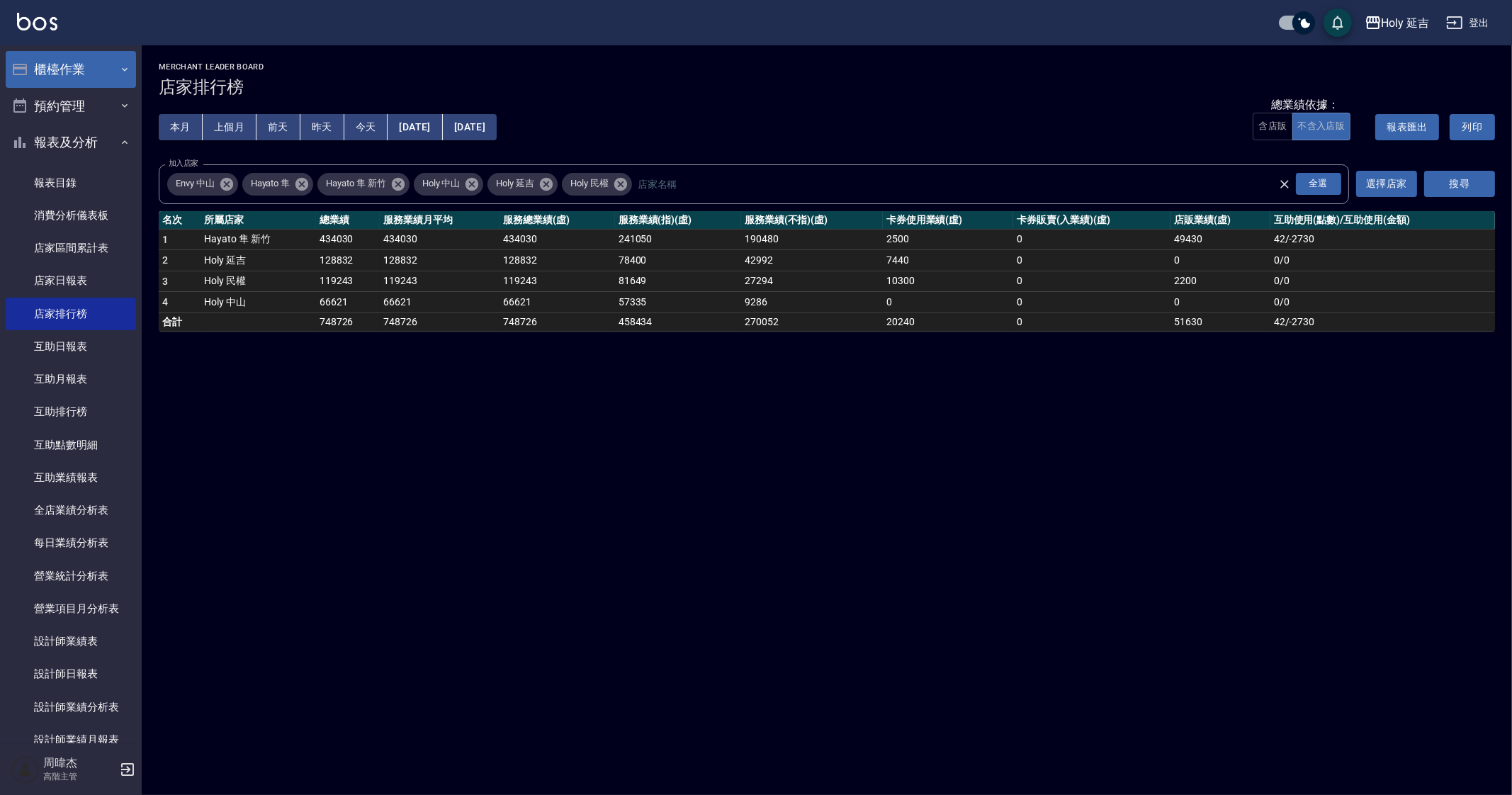
click at [100, 64] on button "櫃檯作業" at bounding box center [71, 70] width 130 height 37
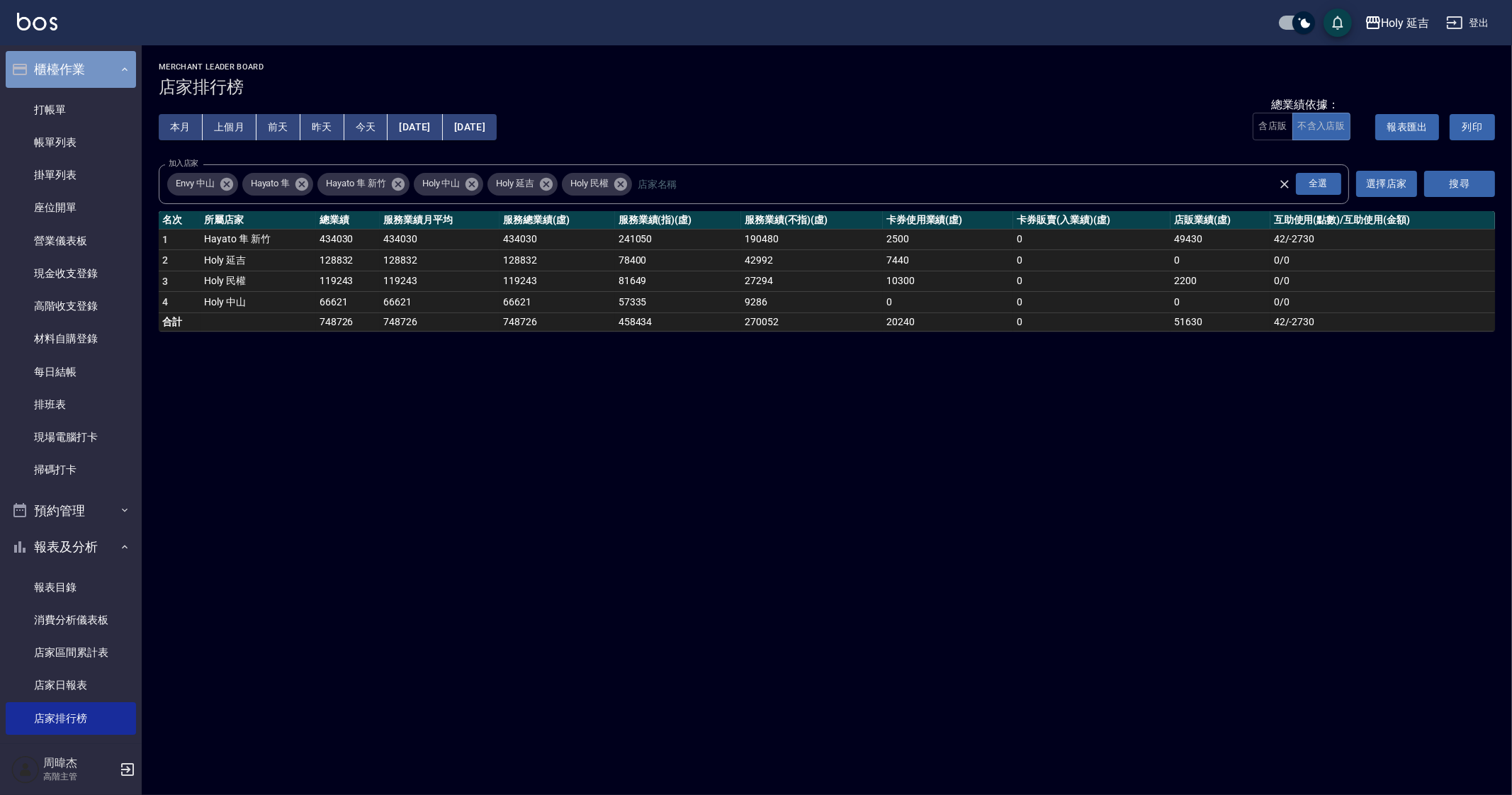
click at [100, 64] on button "櫃檯作業" at bounding box center [71, 70] width 130 height 37
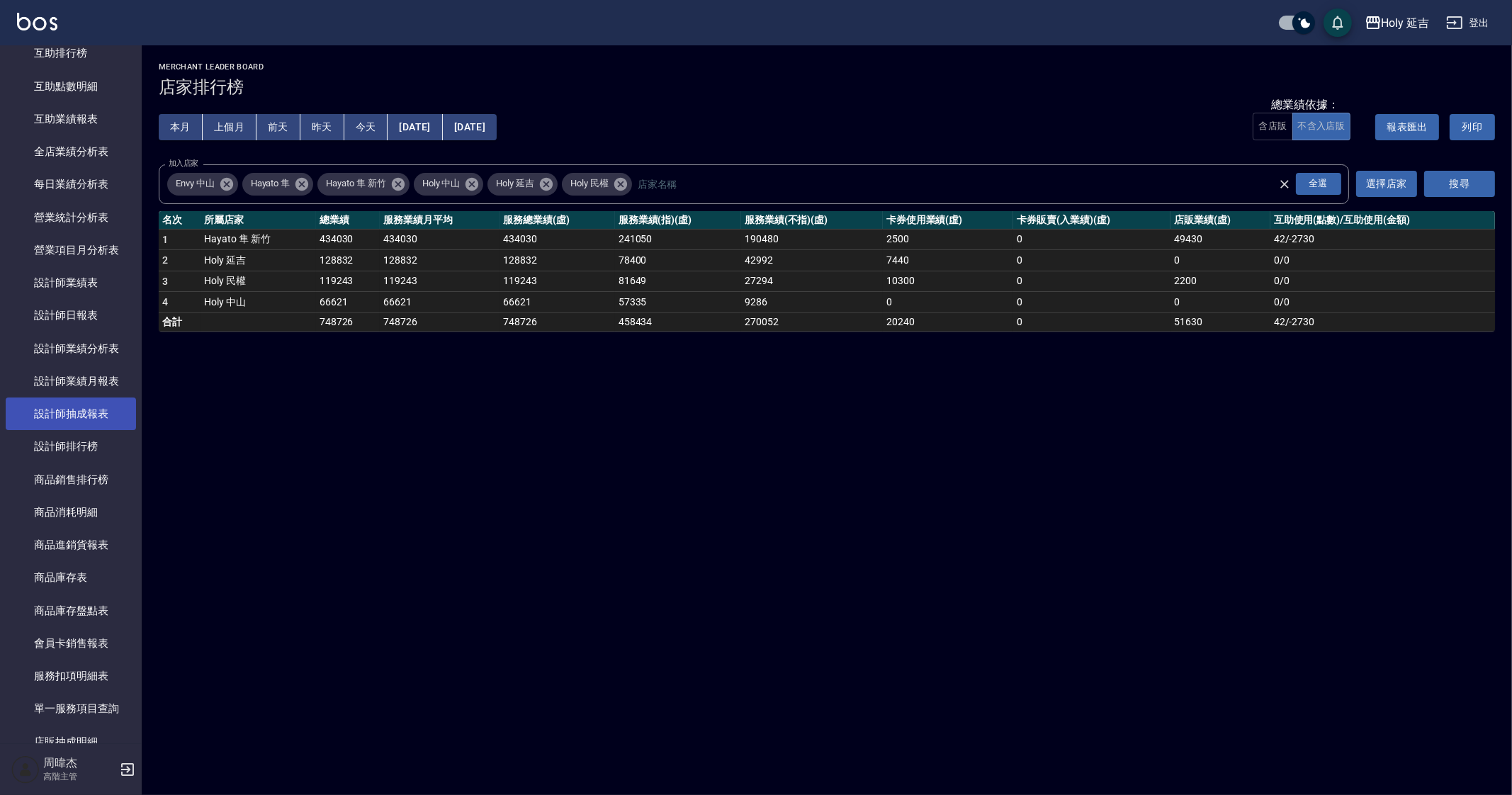
scroll to position [442, 0]
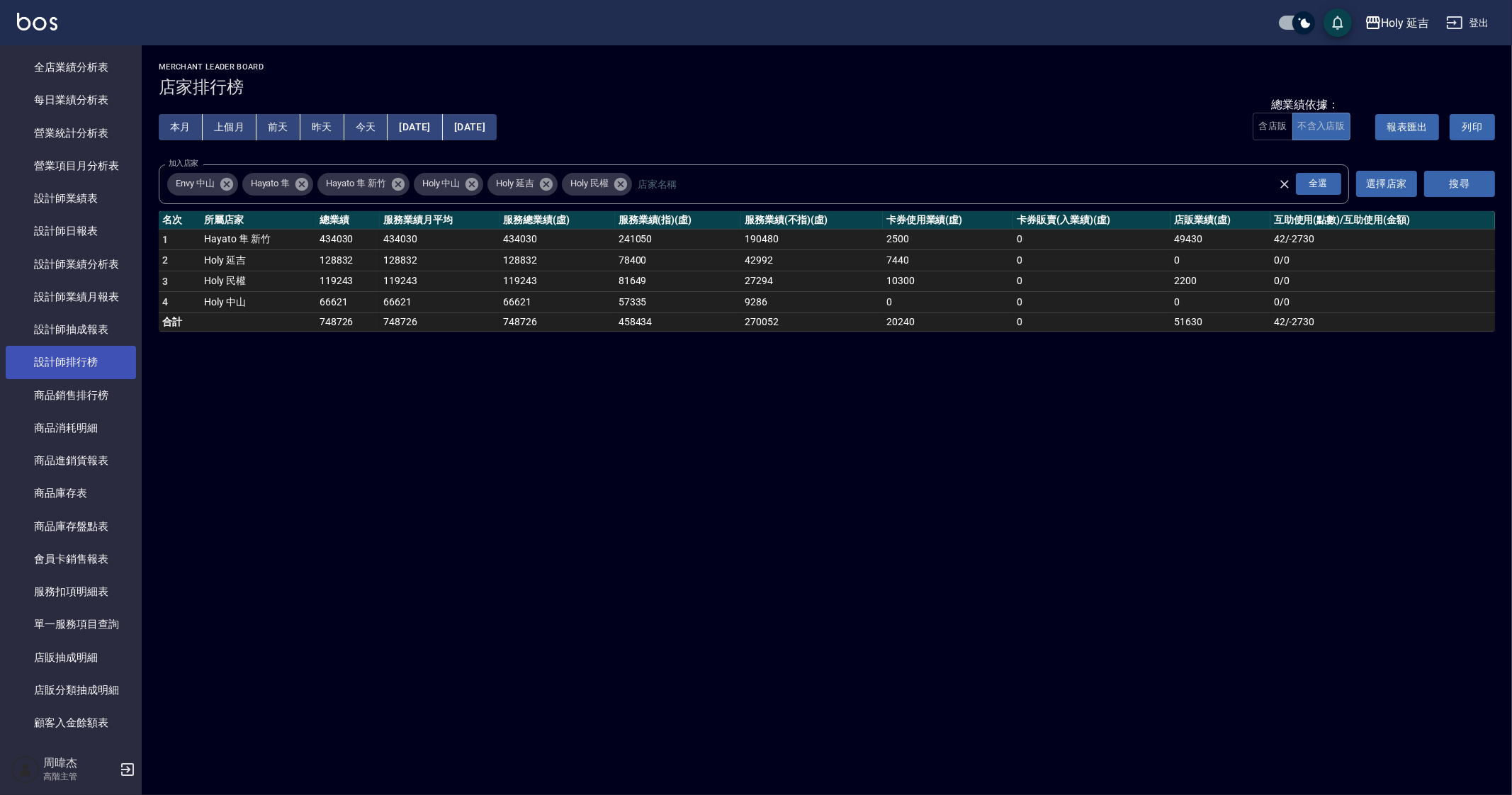
click at [89, 374] on link "設計師排行榜" at bounding box center [71, 362] width 130 height 33
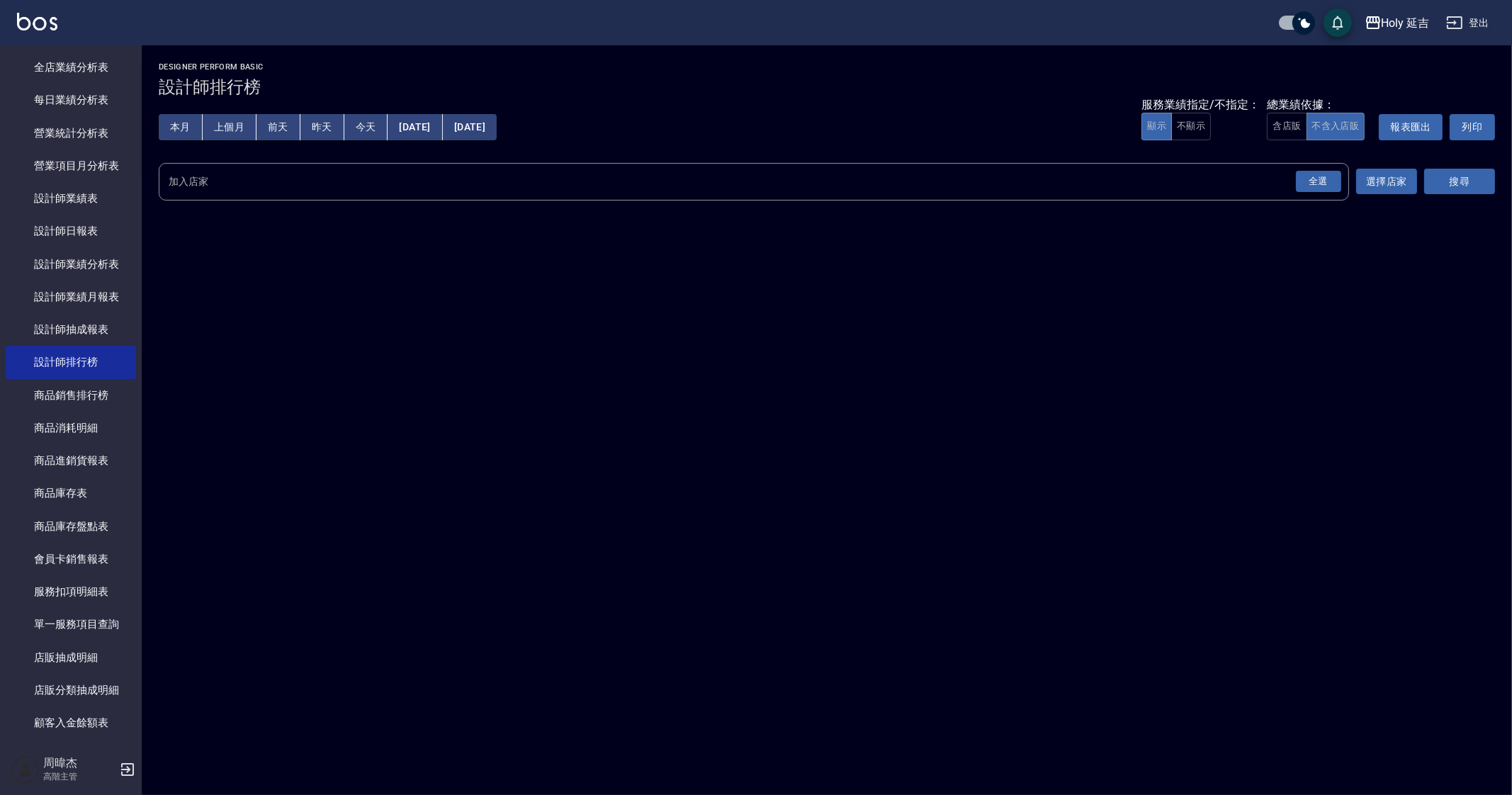
click at [1311, 181] on div "全選" at bounding box center [1319, 182] width 45 height 22
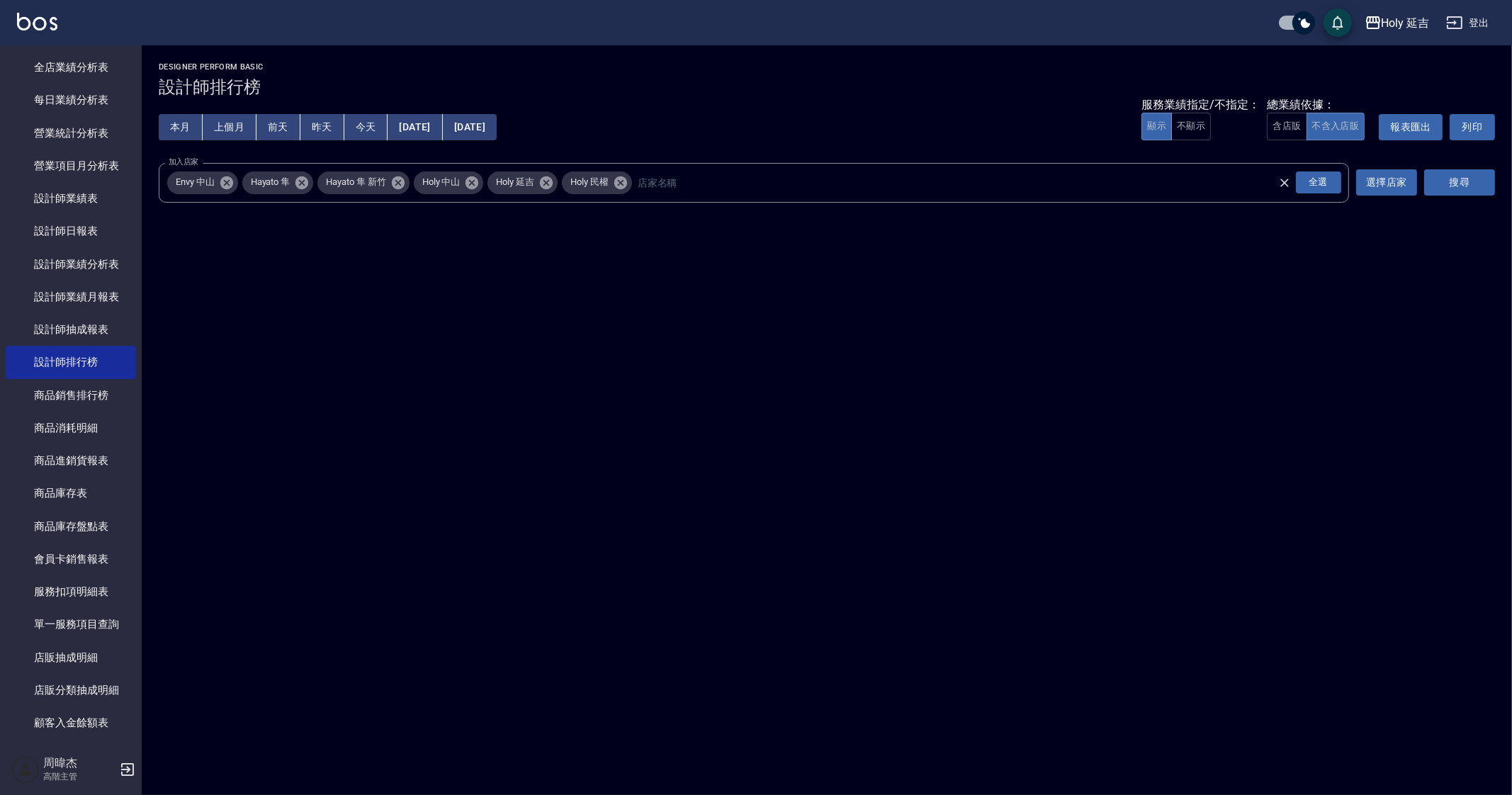
click at [1451, 186] on button "搜尋" at bounding box center [1459, 182] width 71 height 26
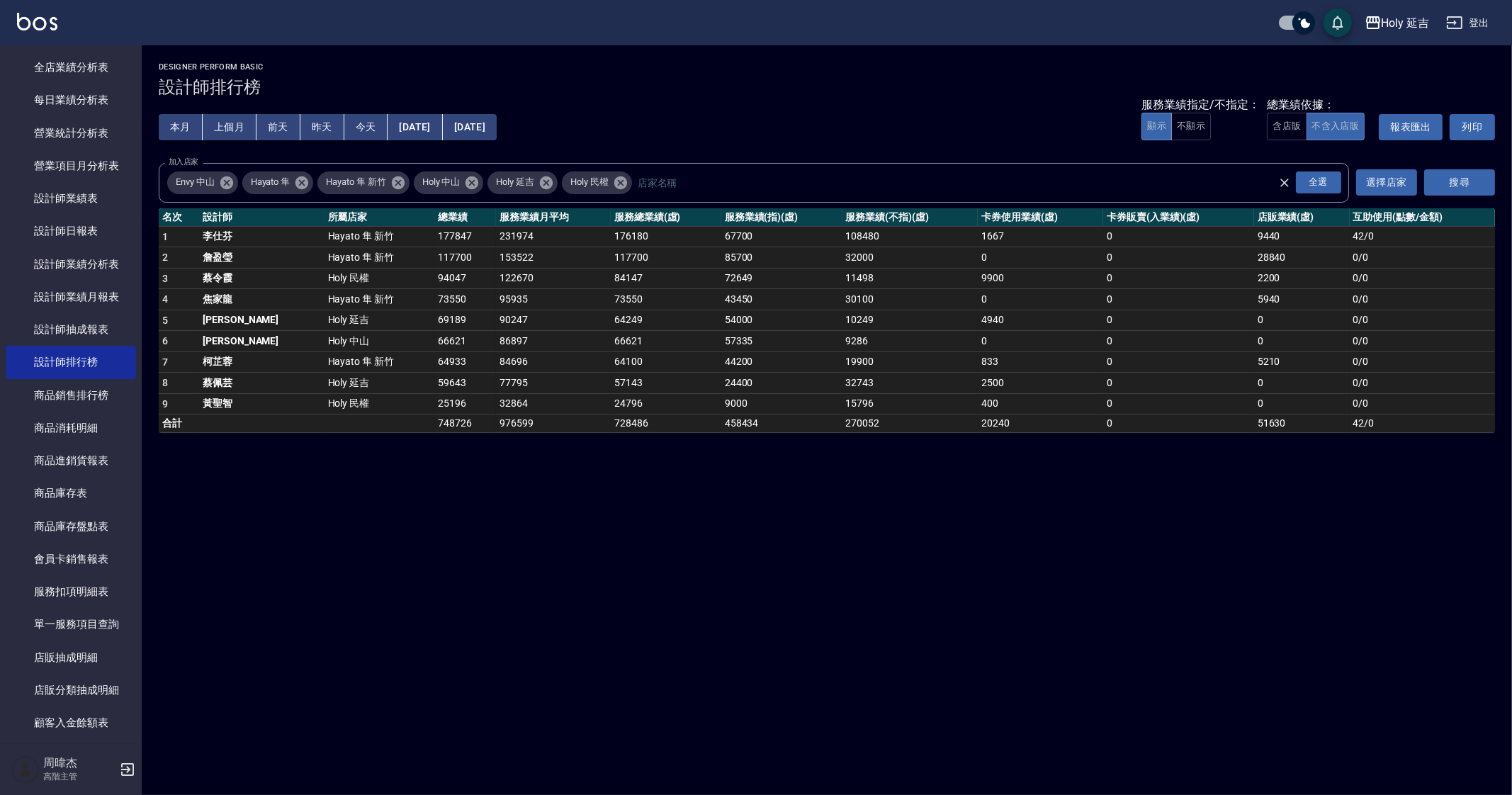
click at [230, 184] on icon at bounding box center [226, 182] width 16 height 16
click at [223, 178] on icon at bounding box center [226, 181] width 13 height 13
click at [248, 178] on icon at bounding box center [247, 181] width 13 height 13
click at [217, 175] on span "Holy 中山" at bounding box center [195, 181] width 55 height 14
click at [228, 181] on icon at bounding box center [225, 182] width 16 height 16
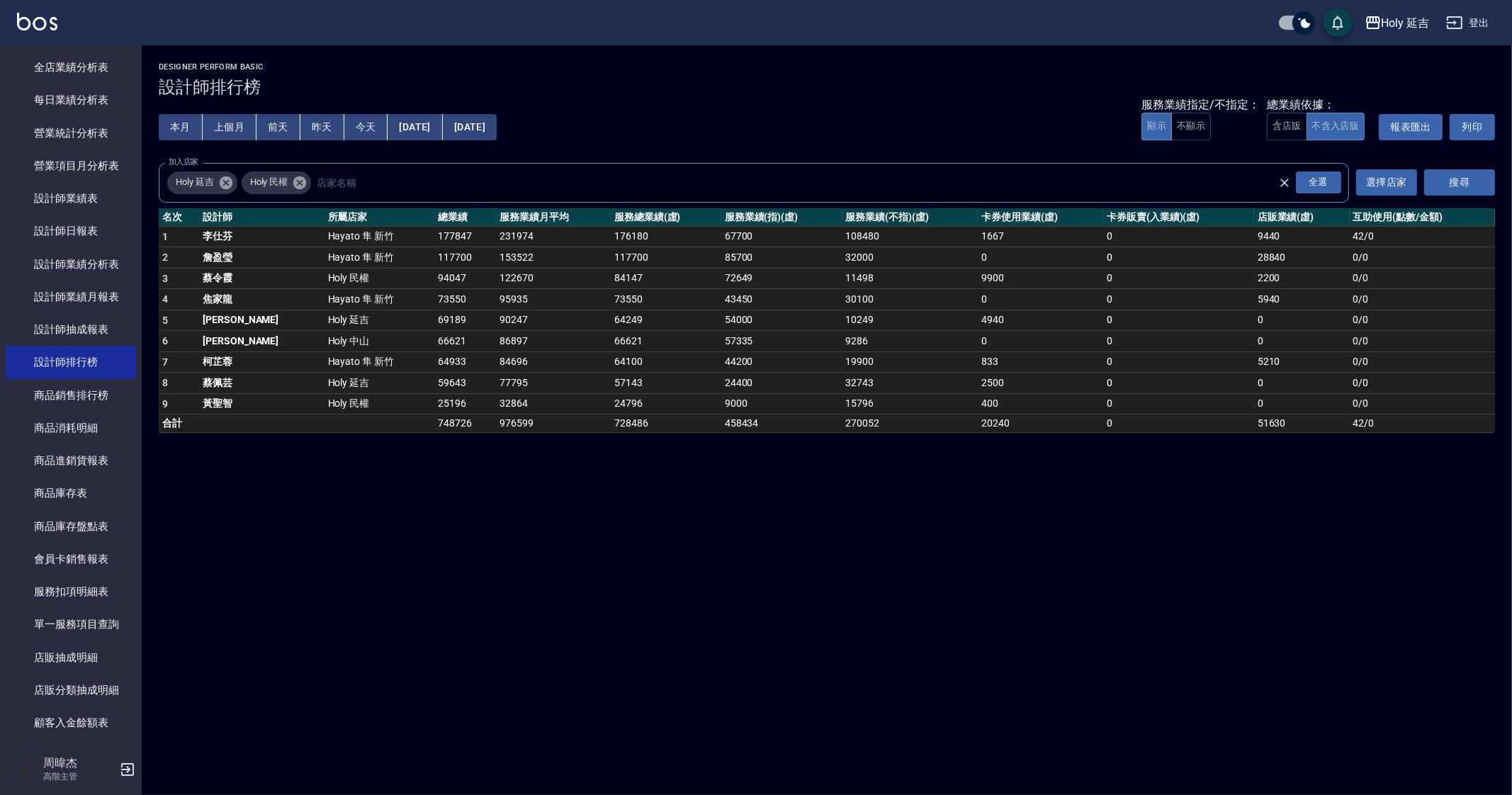
click at [300, 188] on icon at bounding box center [299, 181] width 13 height 13
click at [1460, 182] on button "搜尋" at bounding box center [1459, 182] width 71 height 26
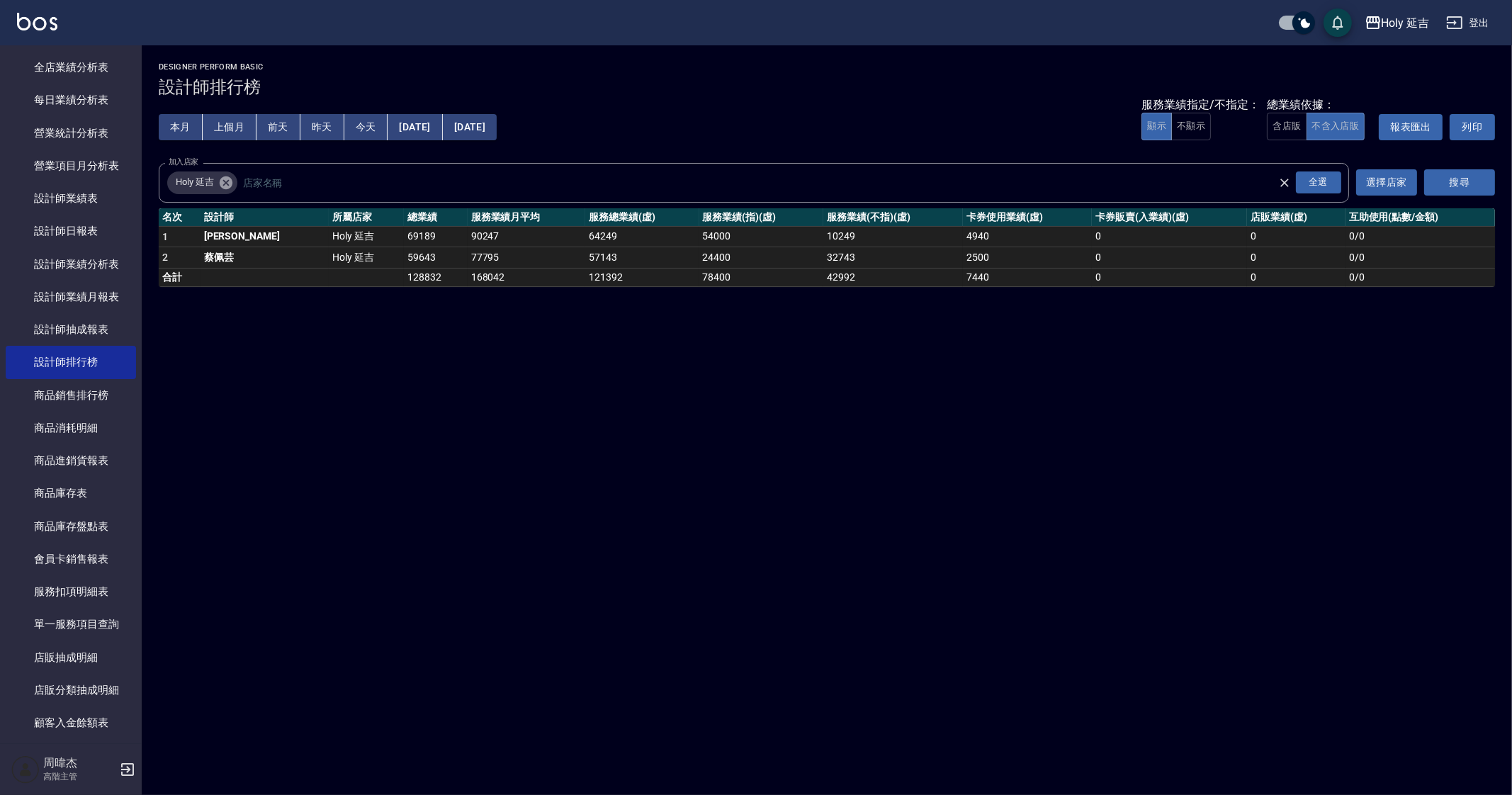
click at [412, 126] on button "[DATE]" at bounding box center [414, 126] width 54 height 26
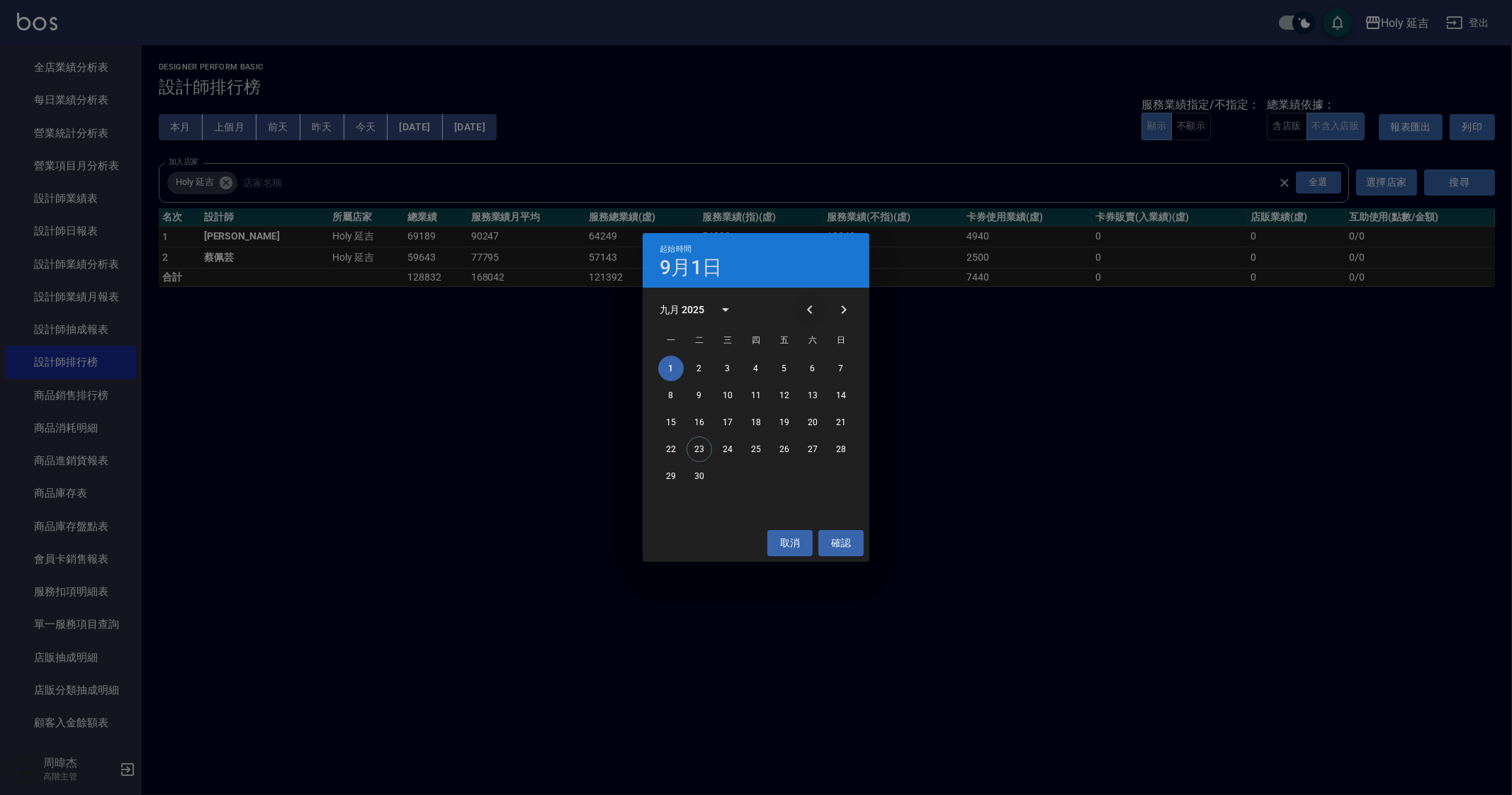
click at [822, 306] on button "Previous month" at bounding box center [810, 309] width 34 height 34
click at [788, 366] on button "1" at bounding box center [785, 368] width 25 height 25
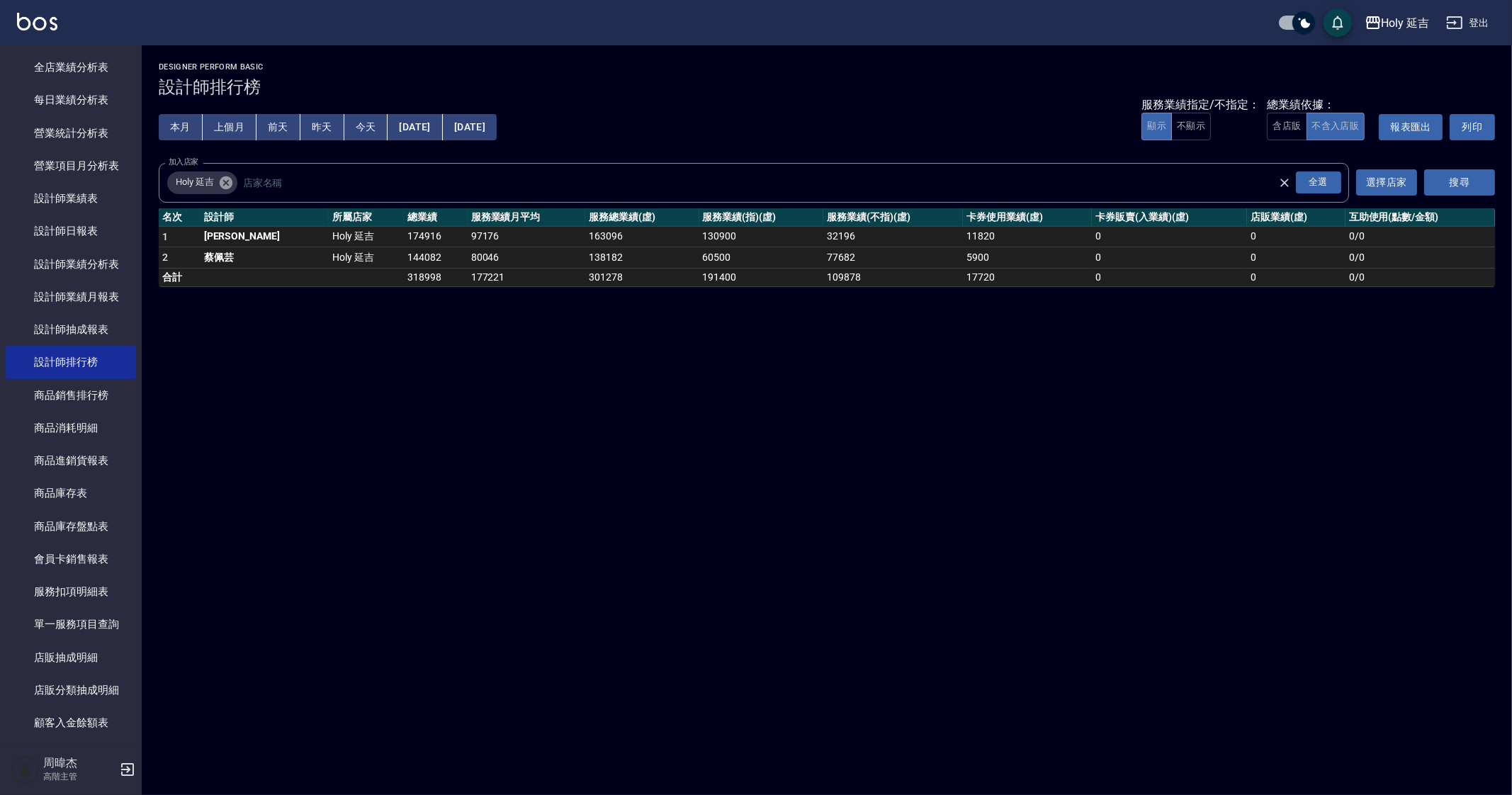
click at [497, 128] on button "[DATE]" at bounding box center [469, 126] width 54 height 26
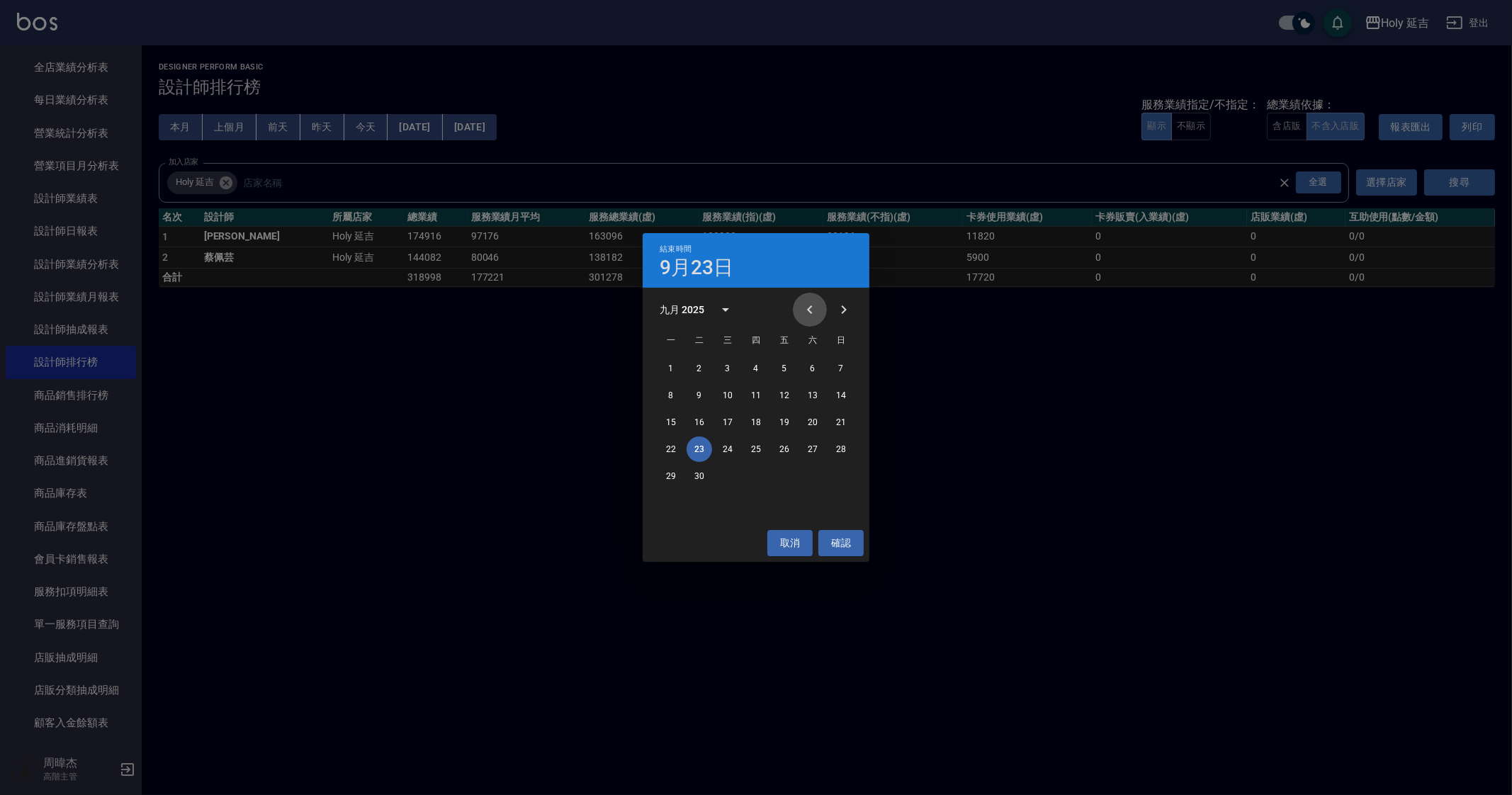
click at [818, 301] on button "Previous month" at bounding box center [810, 309] width 34 height 34
click at [814, 453] on button "23" at bounding box center [813, 449] width 25 height 25
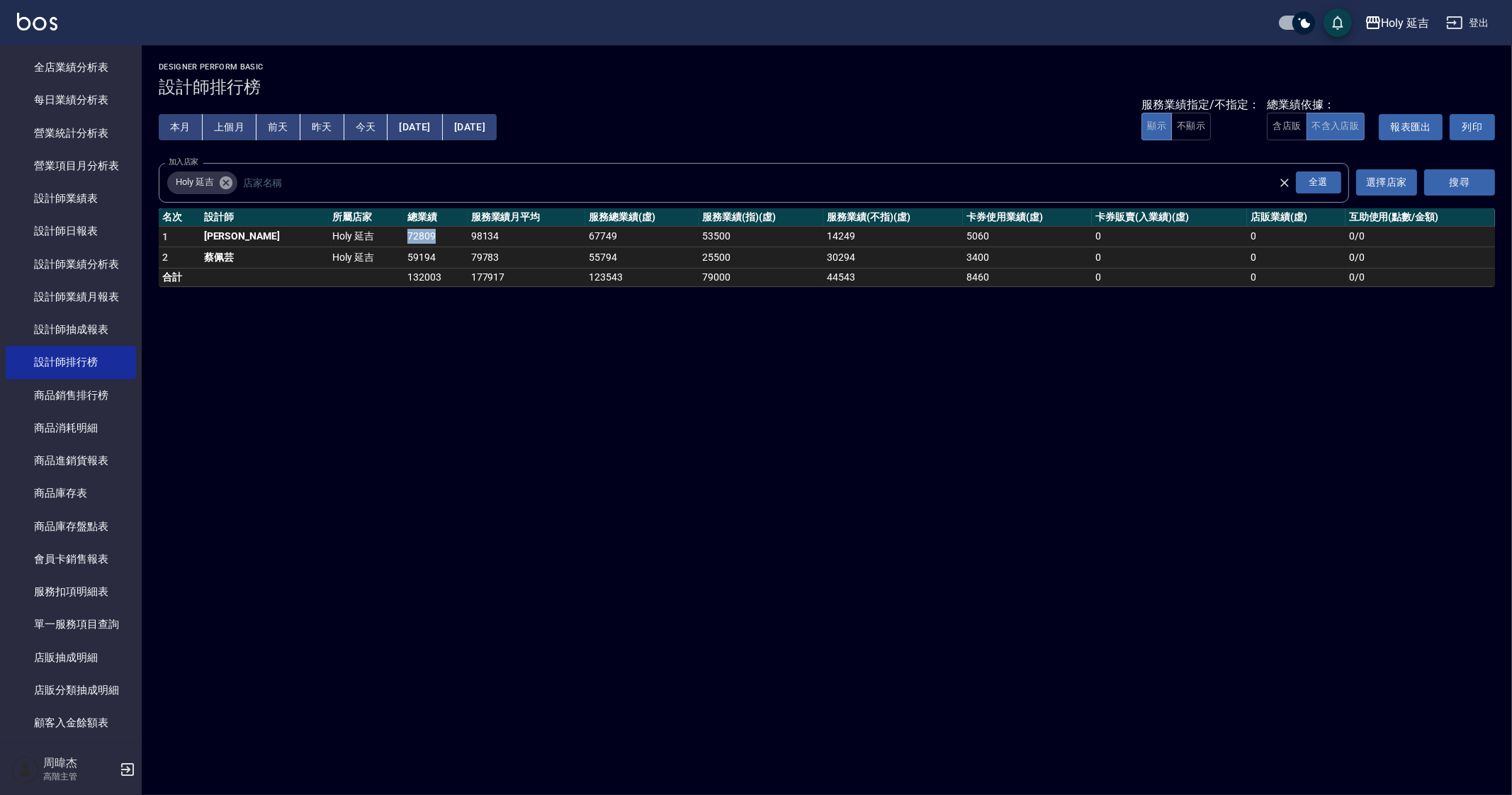
drag, startPoint x: 342, startPoint y: 234, endPoint x: 382, endPoint y: 235, distance: 40.0
click at [382, 235] on tr "1 [PERSON_NAME] Holy 延吉 72809 98134 67749 53500 14249 5060 0 0 0 / 0" at bounding box center [826, 236] width 1336 height 22
click at [385, 382] on div "Holy 延吉 [DATE] - [DATE] 設計師排行榜 列印時間： [DATE][PHONE_NUMBER]:08 Designer Perform B…" at bounding box center [756, 397] width 1512 height 795
click at [681, 625] on div "Holy 延吉 [DATE] - [DATE] 設計師排行榜 列印時間： [DATE][PHONE_NUMBER]:08 Designer Perform B…" at bounding box center [756, 397] width 1512 height 795
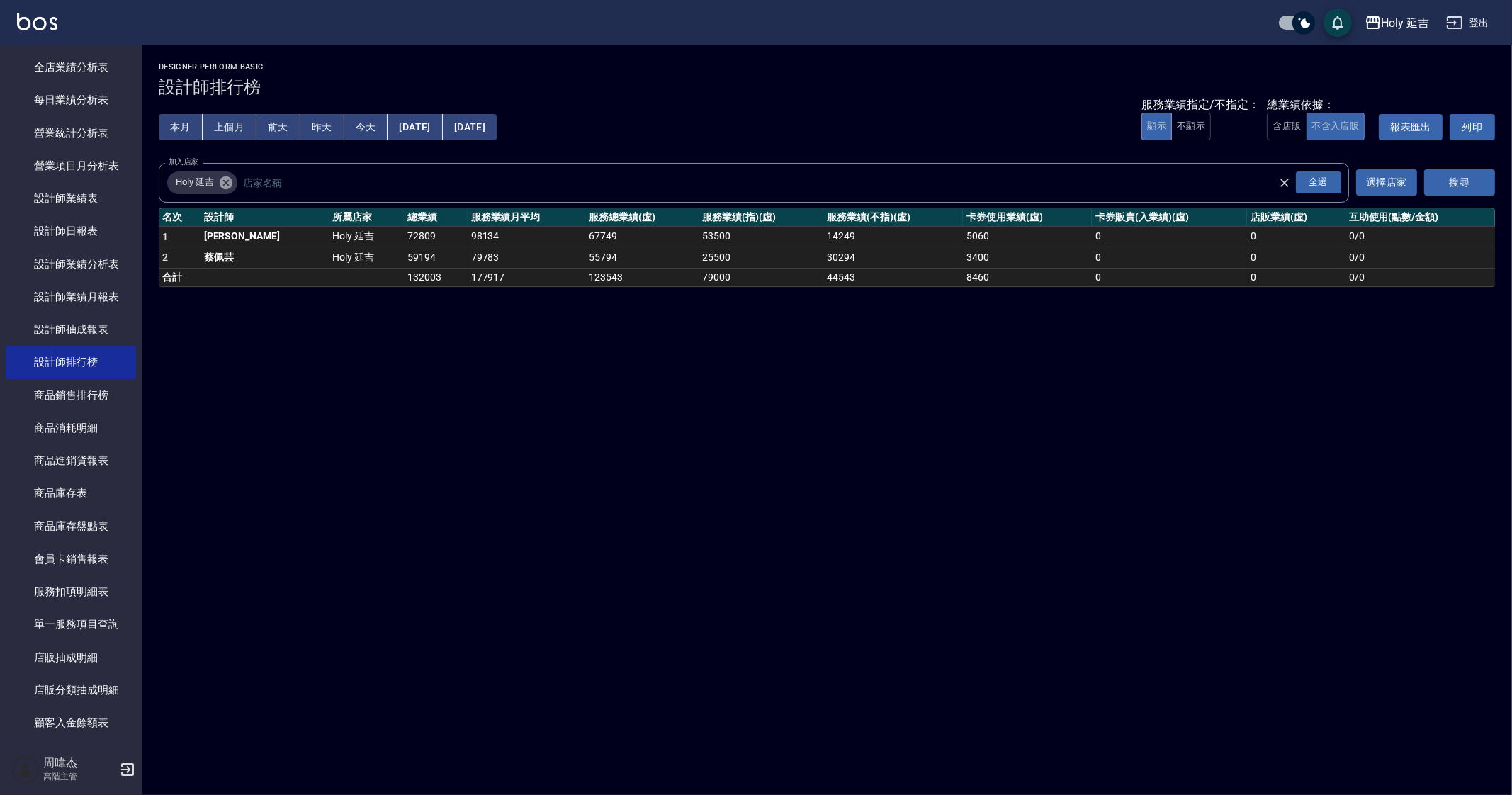
click at [904, 642] on div "Holy 延吉 [DATE] - [DATE] 設計師排行榜 列印時間： [DATE][PHONE_NUMBER]:08 Designer Perform B…" at bounding box center [756, 397] width 1512 height 795
click at [996, 686] on div "Holy 延吉 [DATE] - [DATE] 設計師排行榜 列印時間： [DATE][PHONE_NUMBER]:08 Designer Perform B…" at bounding box center [756, 397] width 1512 height 795
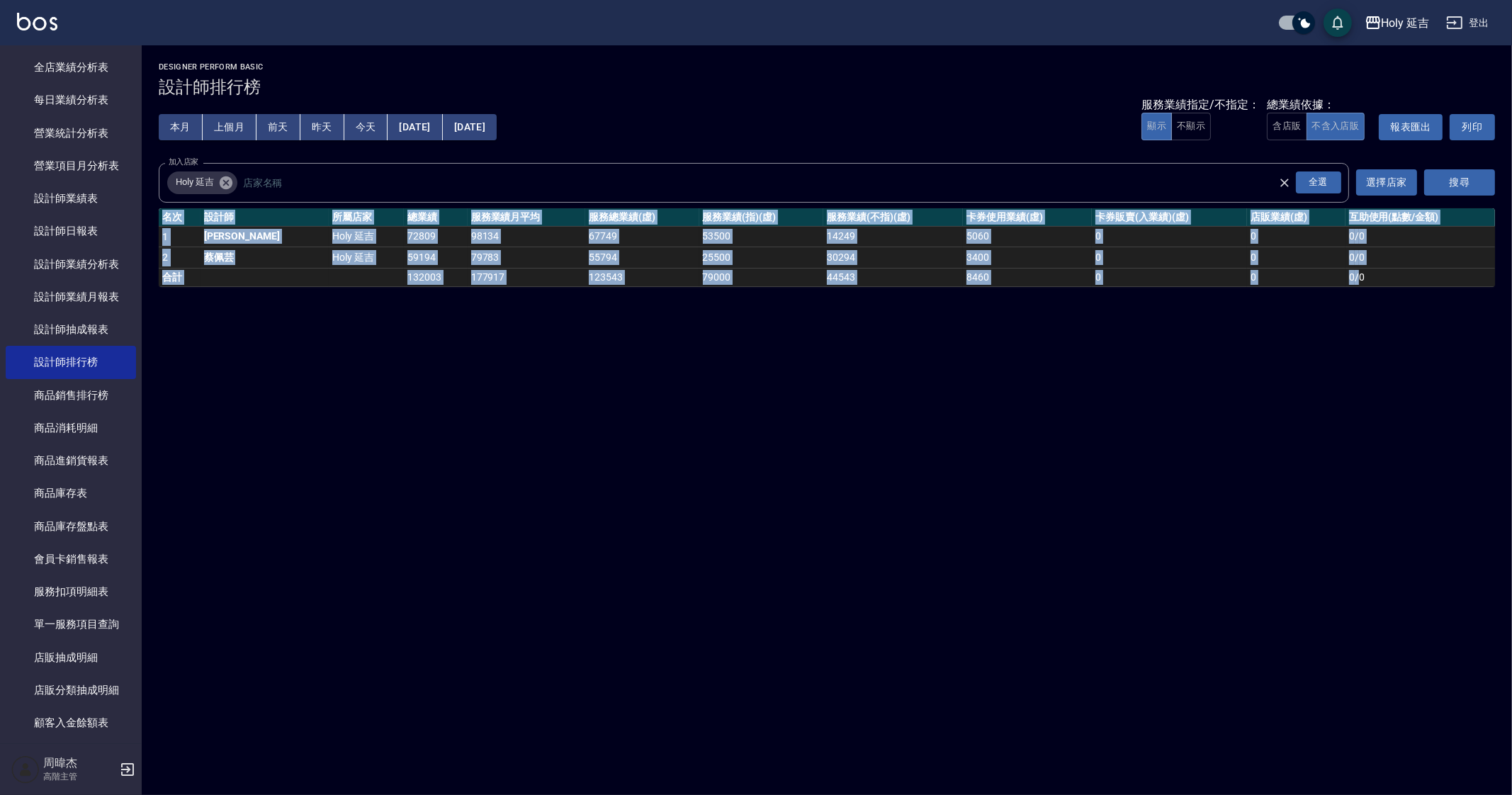
click at [996, 686] on div "Holy 延吉 [DATE] - [DATE] 設計師排行榜 列印時間： [DATE][PHONE_NUMBER]:08 Designer Perform B…" at bounding box center [756, 397] width 1512 height 795
click at [1101, 432] on div "Holy 延吉 [DATE] - [DATE] 設計師排行榜 列印時間： [DATE][PHONE_NUMBER]:08 Designer Perform B…" at bounding box center [756, 397] width 1512 height 795
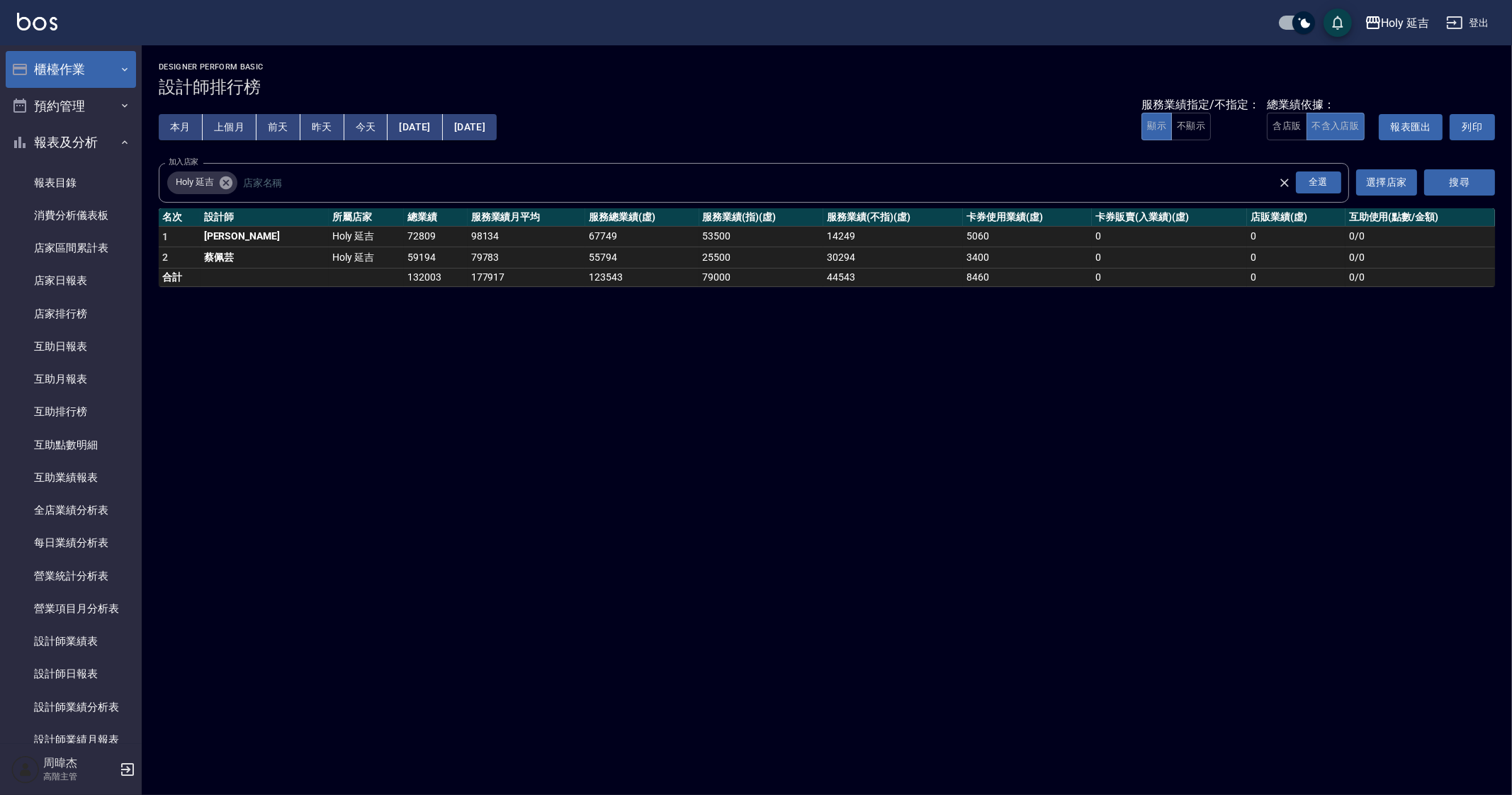
drag, startPoint x: 93, startPoint y: 68, endPoint x: 92, endPoint y: 80, distance: 12.0
click at [92, 68] on button "櫃檯作業" at bounding box center [71, 70] width 130 height 37
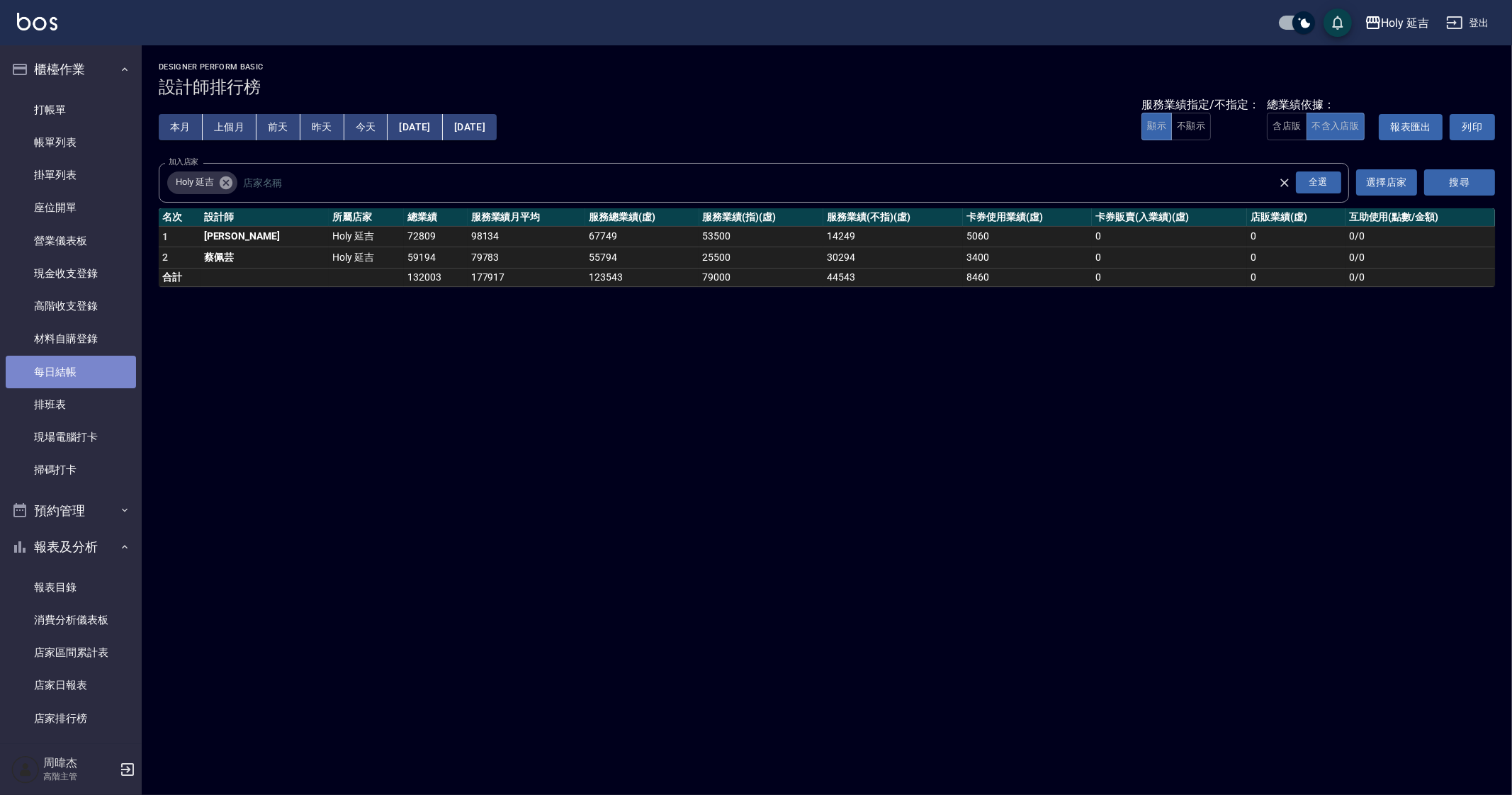
click at [82, 375] on link "每日結帳" at bounding box center [71, 372] width 130 height 33
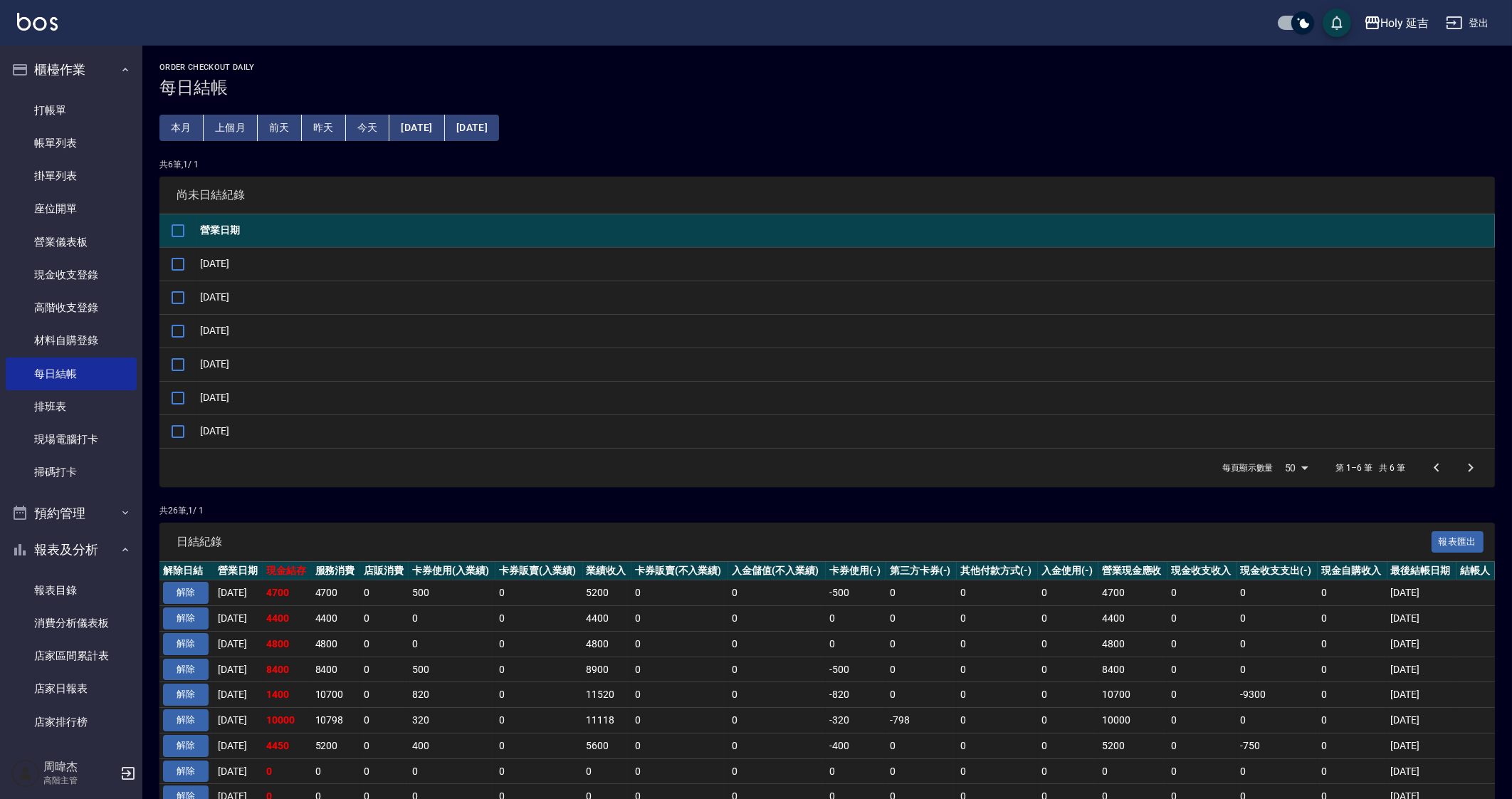
click at [421, 125] on button "[DATE]" at bounding box center [416, 127] width 55 height 26
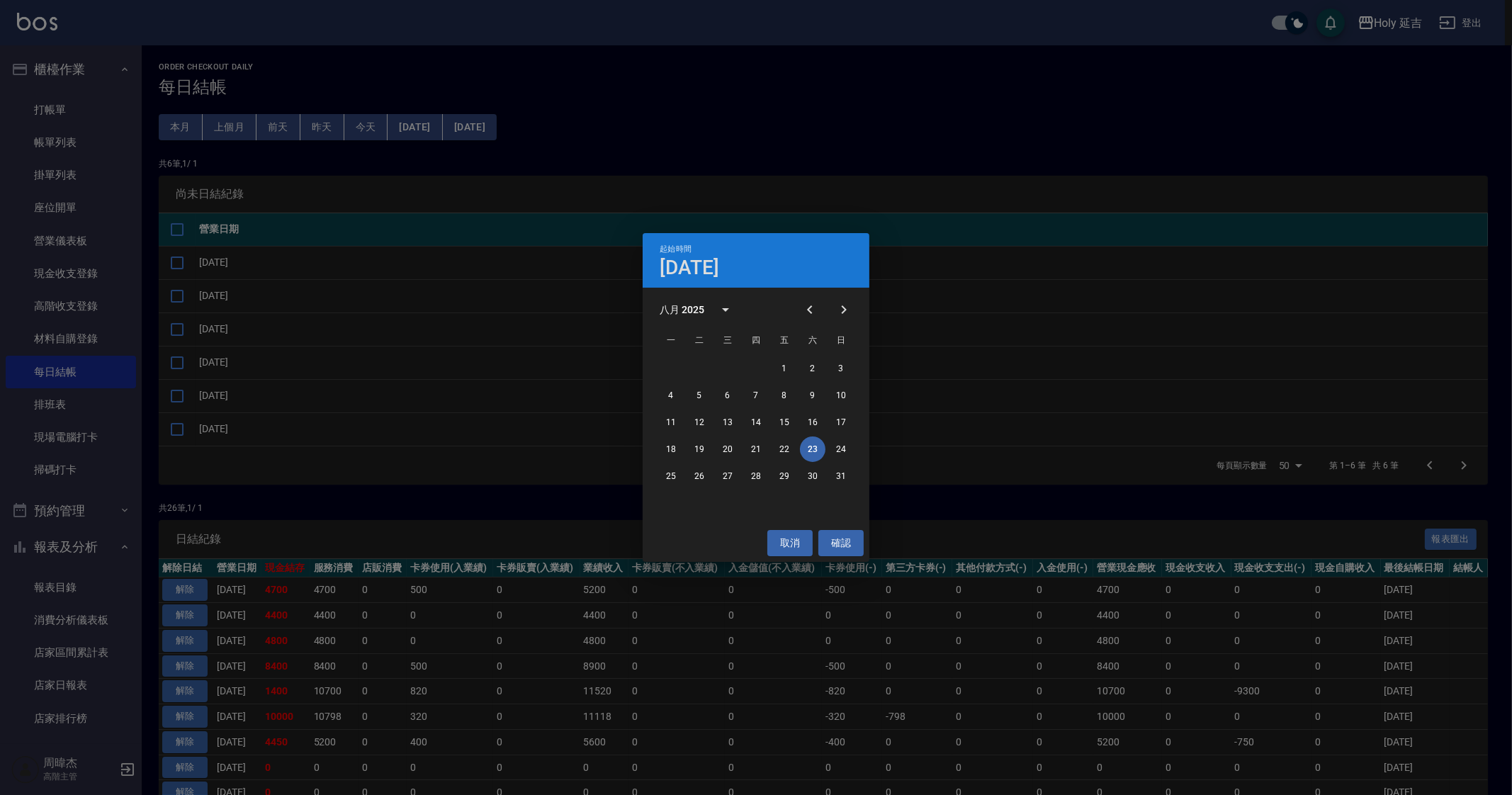
click at [385, 260] on div "起始時間 [DATE] 八月 2025 一 二 三 四 五 六 日 1 2 3 4 5 6 7 8 9 10 11 12 13 14 15 16 17 18 …" at bounding box center [756, 397] width 1512 height 795
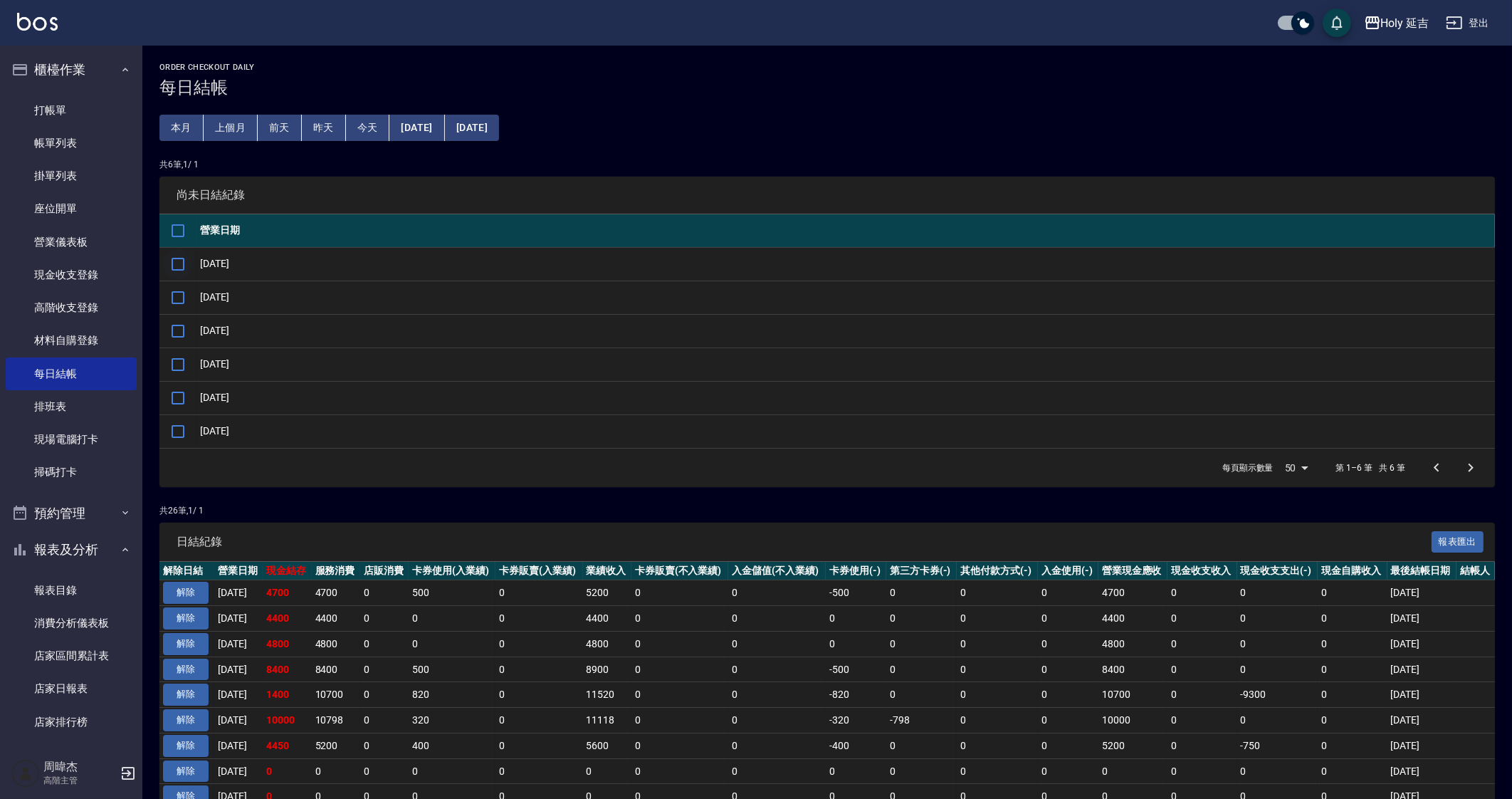
click at [185, 269] on input "checkbox" at bounding box center [178, 264] width 30 height 30
checkbox input "true"
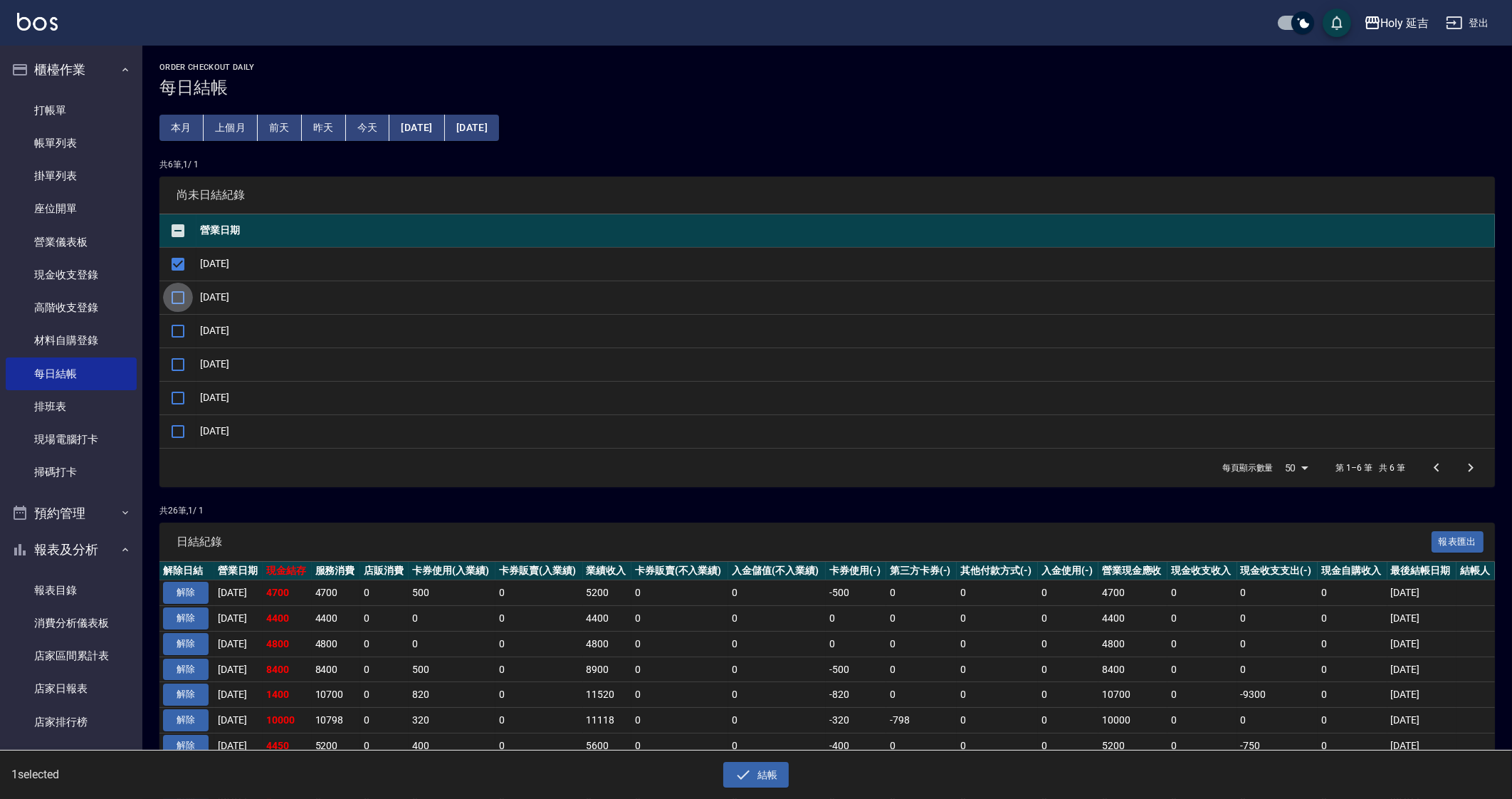
click at [179, 310] on input "checkbox" at bounding box center [178, 297] width 30 height 30
checkbox input "true"
click at [186, 330] on input "checkbox" at bounding box center [178, 331] width 30 height 30
checkbox input "true"
click at [182, 360] on input "checkbox" at bounding box center [178, 365] width 30 height 30
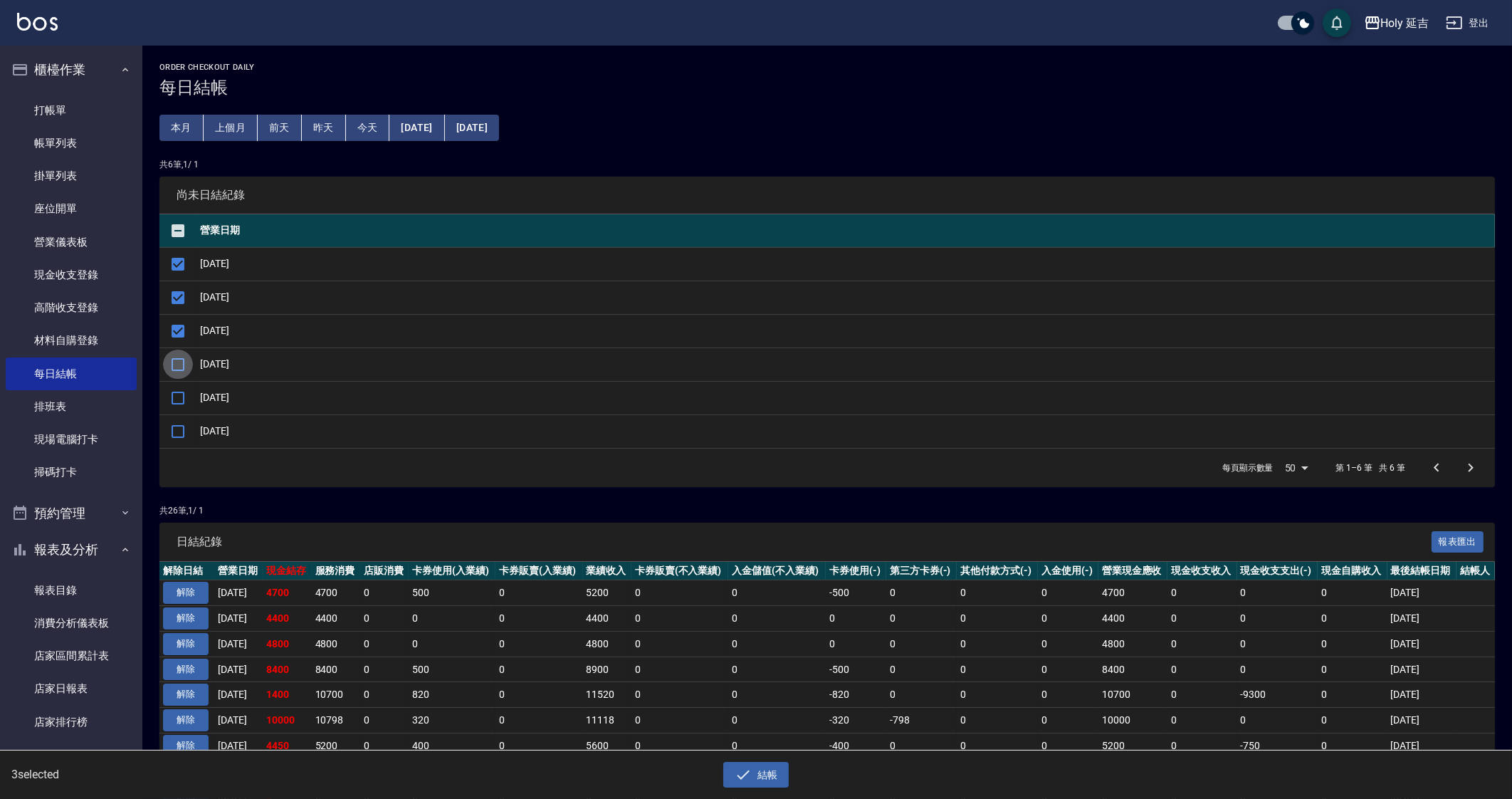
checkbox input "true"
click at [181, 395] on input "checkbox" at bounding box center [178, 398] width 30 height 30
checkbox input "true"
click at [181, 425] on input "checkbox" at bounding box center [178, 431] width 30 height 30
checkbox input "true"
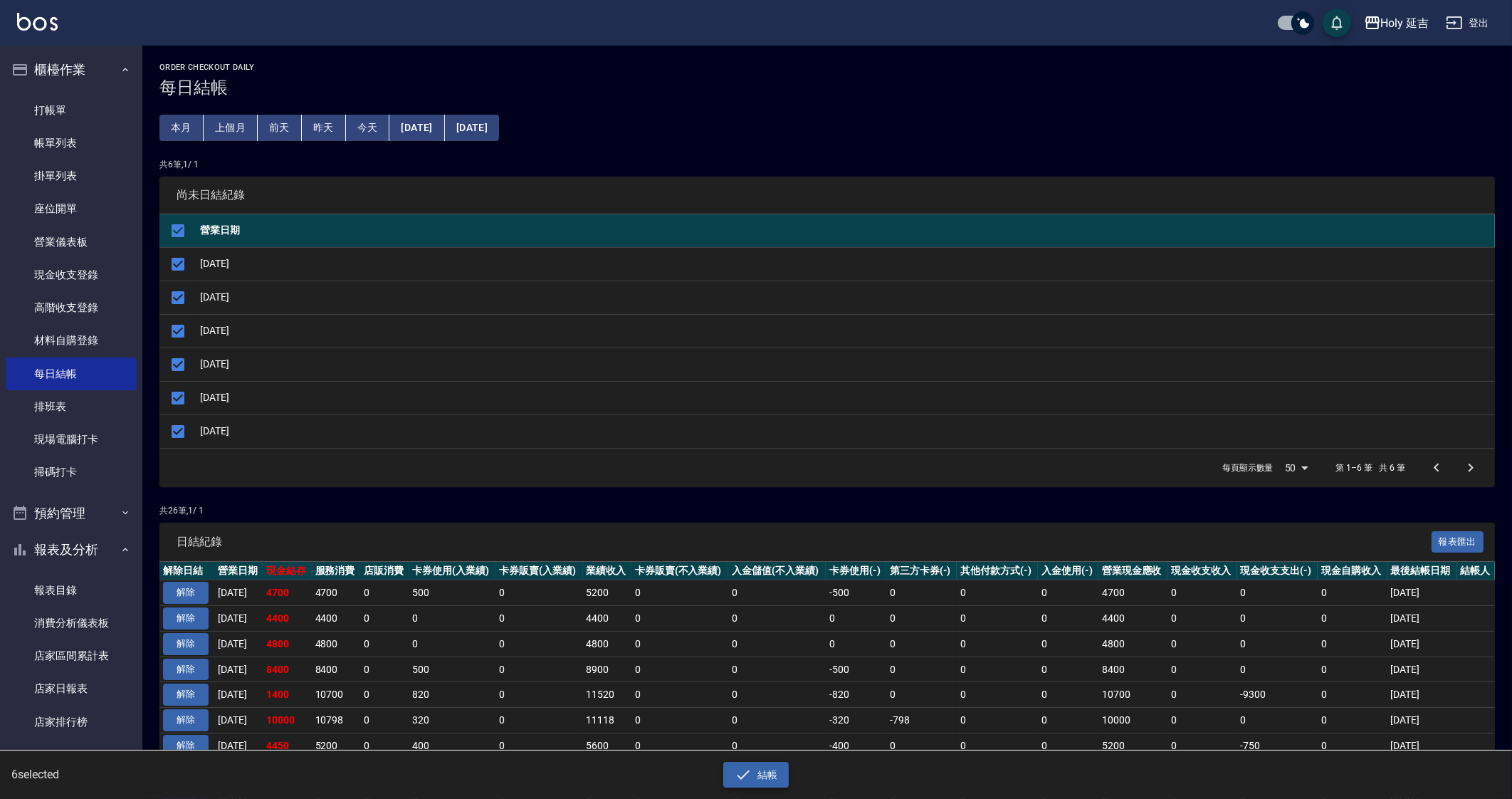
click at [788, 771] on button "結帳" at bounding box center [756, 774] width 66 height 26
click at [706, 55] on button "確定" at bounding box center [704, 58] width 46 height 22
checkbox input "false"
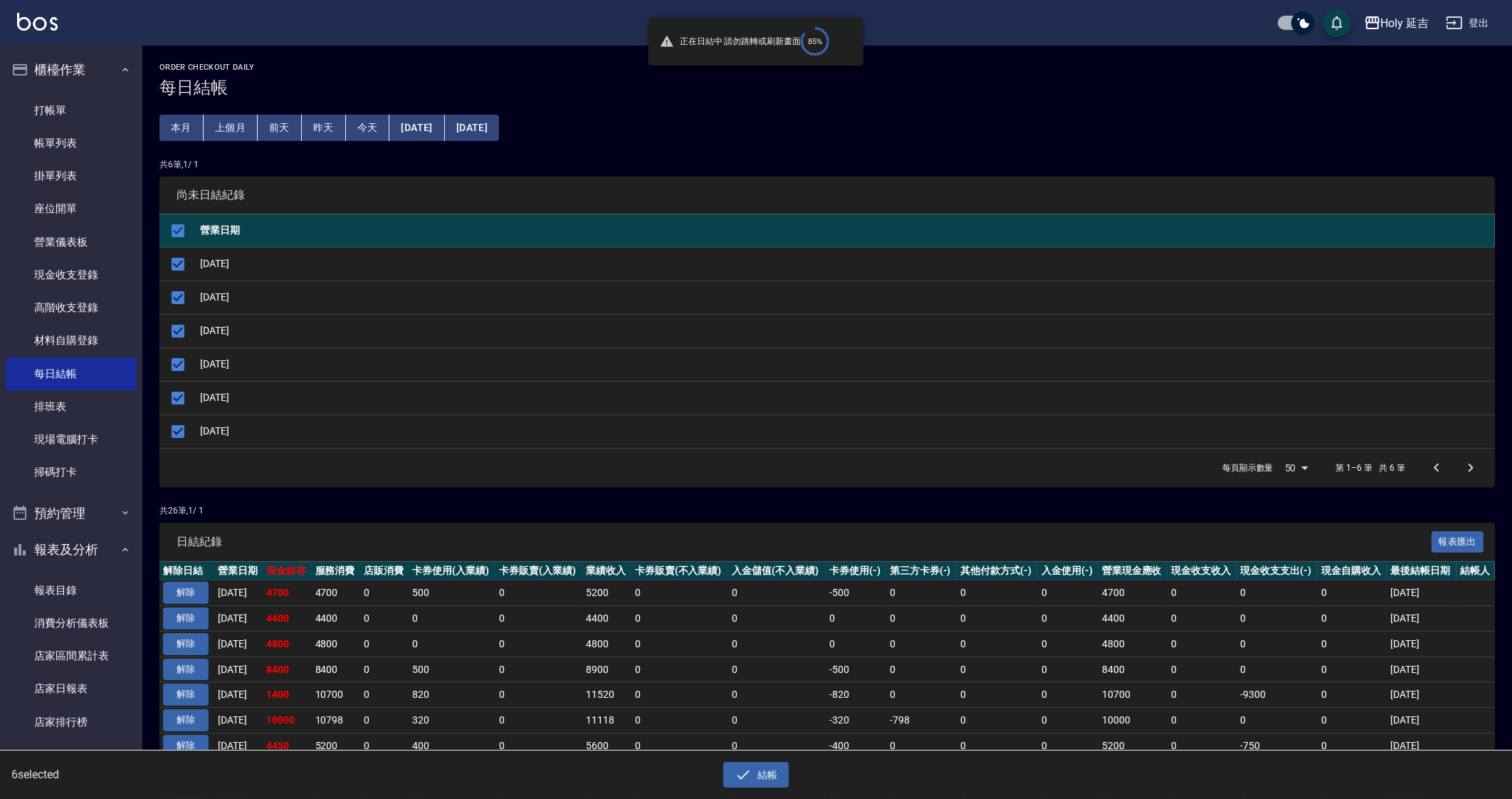
checkbox input "false"
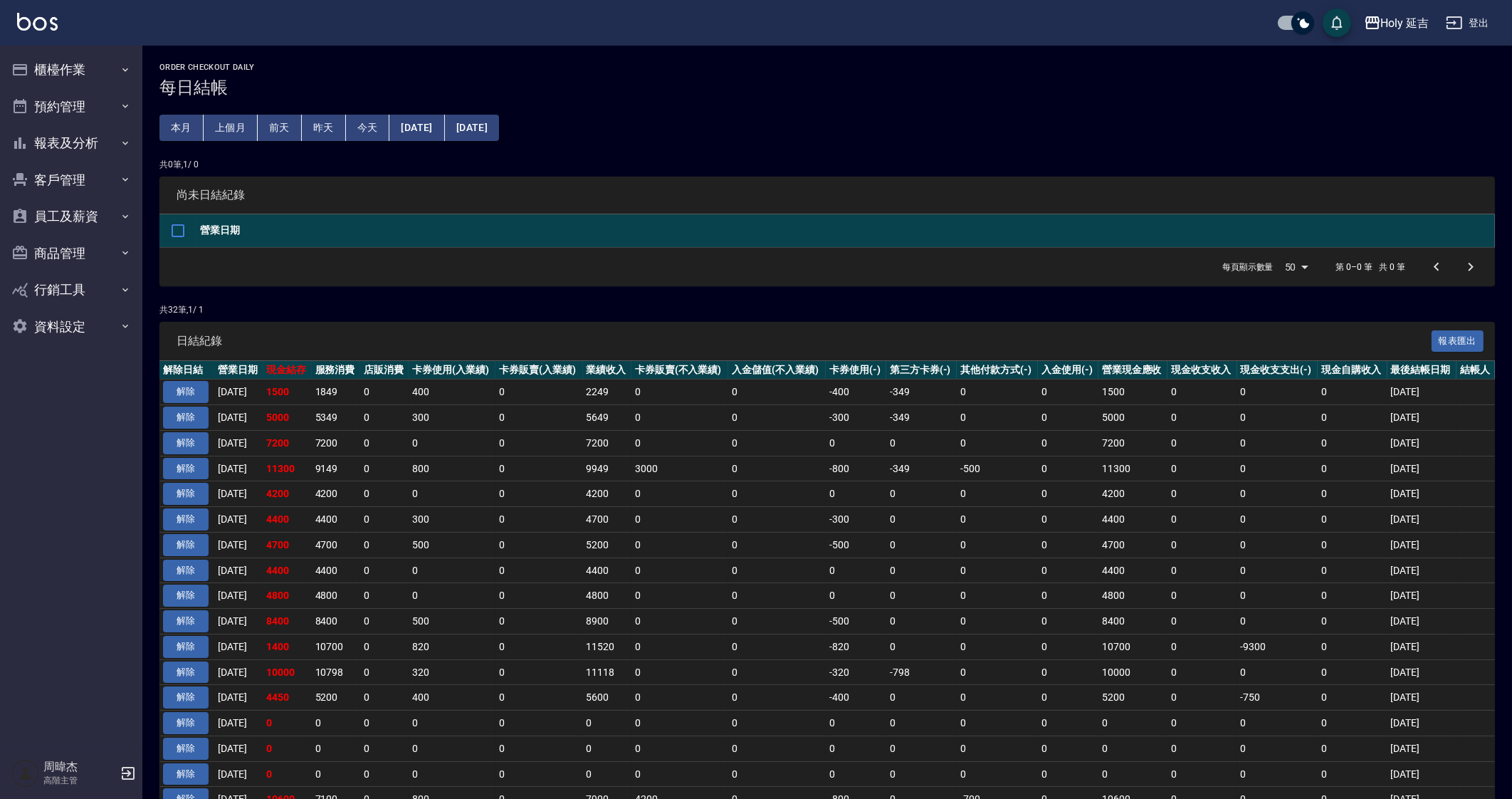
click at [438, 122] on button "[DATE]" at bounding box center [416, 127] width 55 height 26
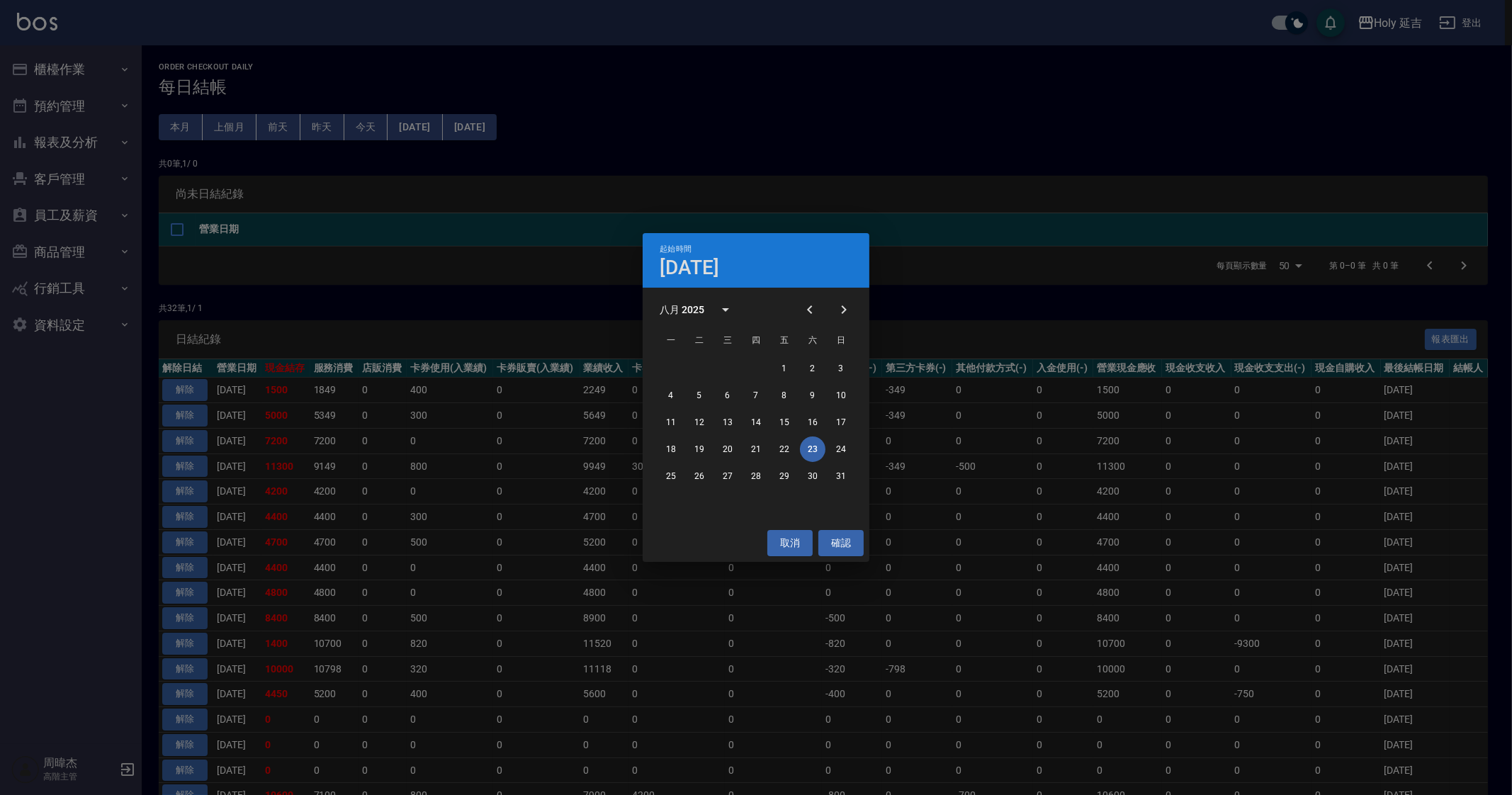
click at [686, 450] on div "18 19 20 21 22 23 24" at bounding box center [756, 449] width 227 height 25
click at [672, 447] on button "18" at bounding box center [671, 449] width 25 height 25
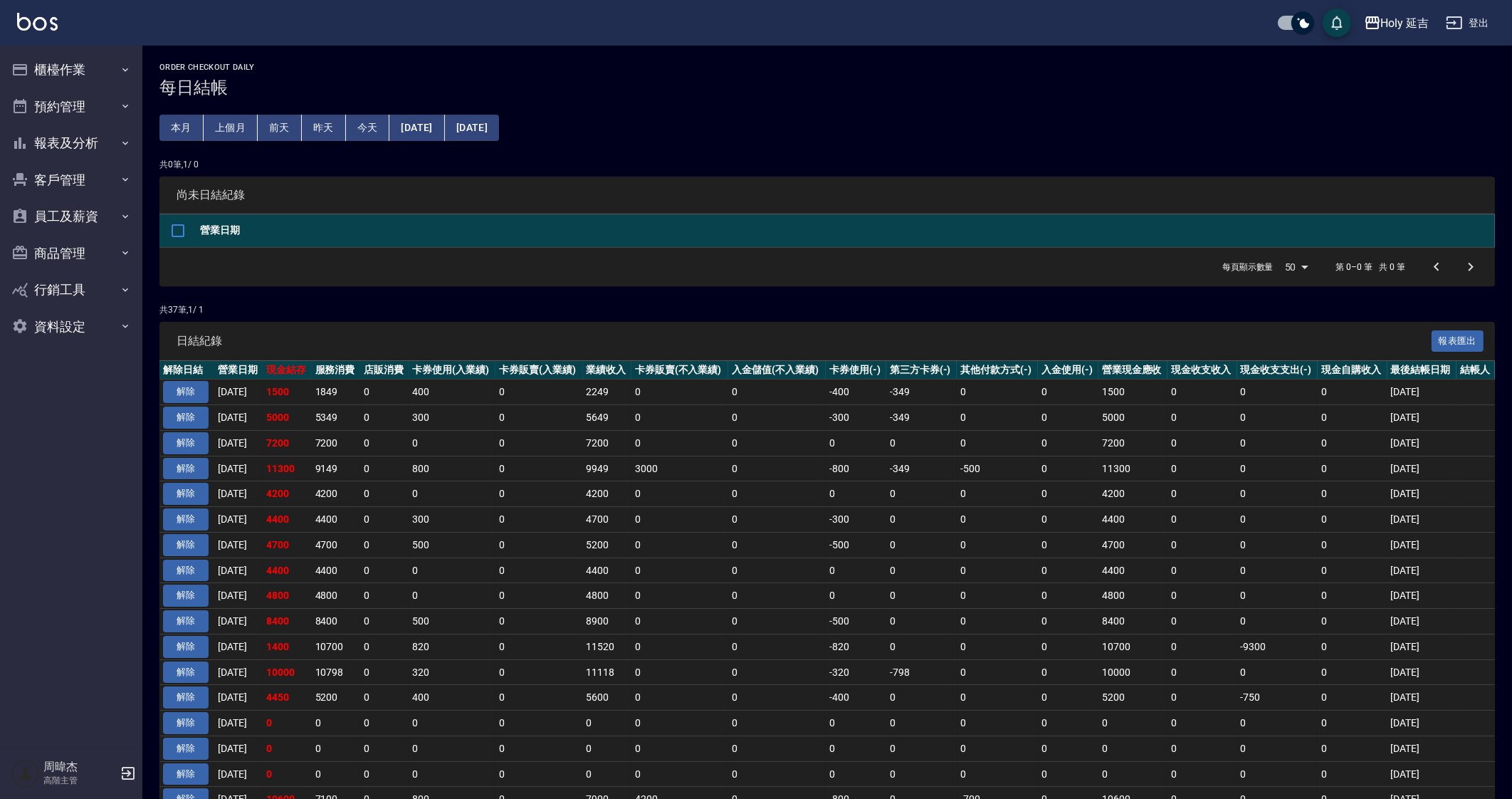
click at [427, 123] on button "[DATE]" at bounding box center [416, 127] width 55 height 26
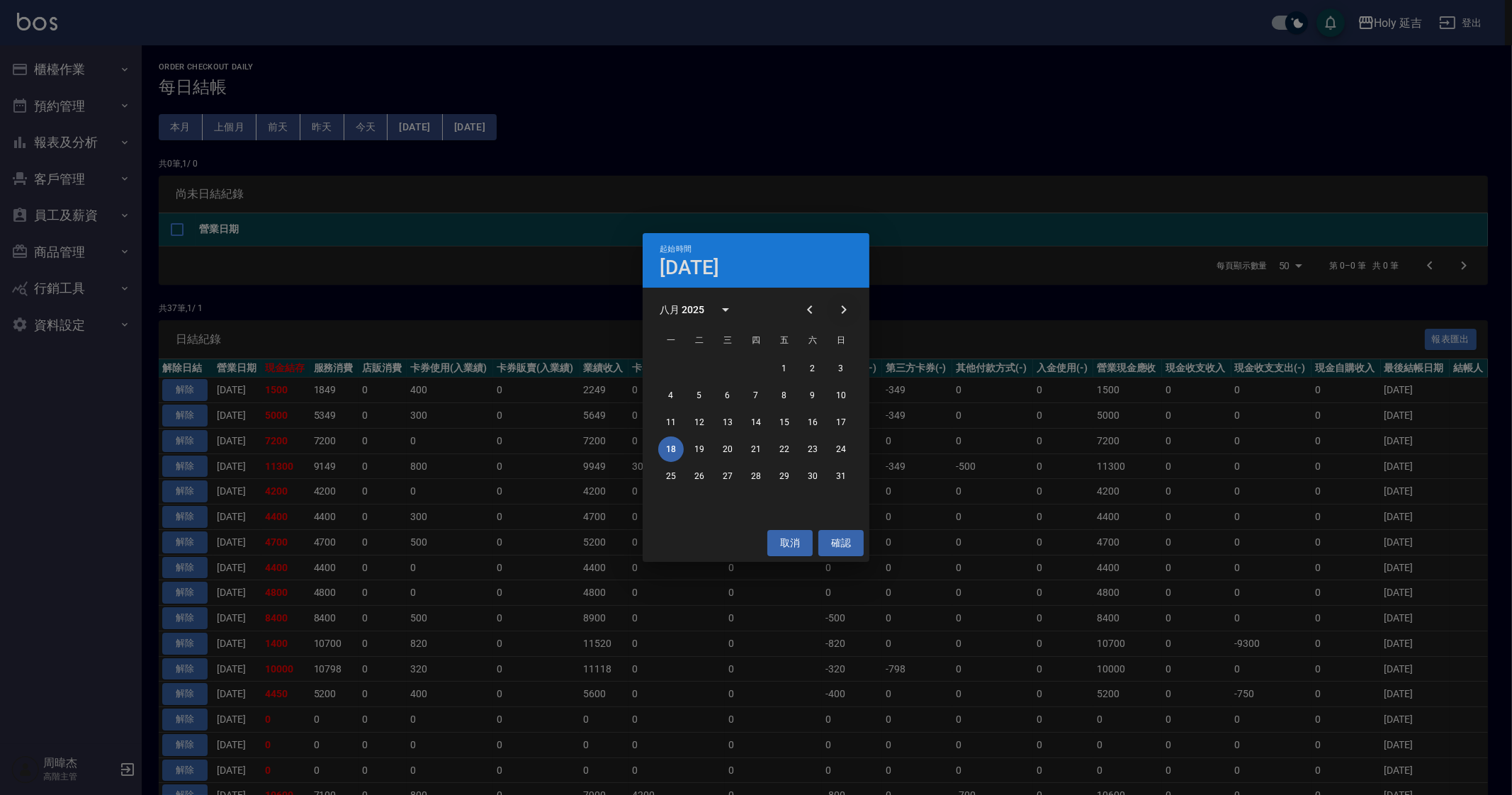
click at [839, 310] on icon "Next month" at bounding box center [843, 309] width 17 height 17
click at [755, 419] on button "18" at bounding box center [756, 422] width 25 height 25
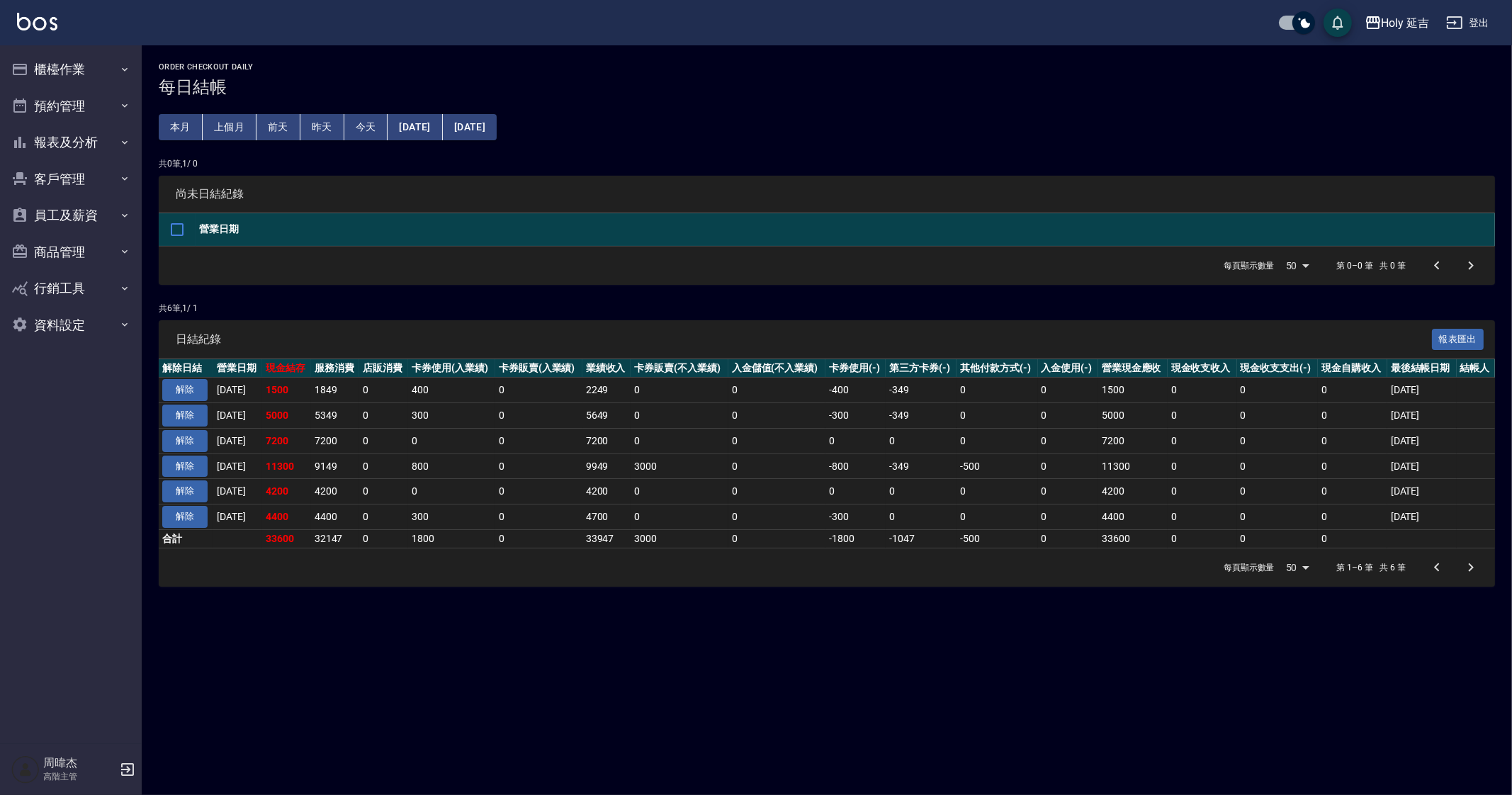
click at [367, 657] on div "Order checkout daily 每日結帳 本月 上個月 [DATE] [DATE] [DATE] [DATE] [DATE] 共 0 筆, 1 / …" at bounding box center [756, 397] width 1512 height 795
click at [347, 640] on div "Order checkout daily 每日結帳 本月 上個月 [DATE] [DATE] [DATE] [DATE] [DATE] 共 0 筆, 1 / …" at bounding box center [756, 397] width 1512 height 795
click at [357, 625] on div "Order checkout daily 每日結帳 本月 上個月 [DATE] [DATE] [DATE] [DATE] [DATE] 共 0 筆, 1 / …" at bounding box center [756, 397] width 1512 height 795
drag, startPoint x: 357, startPoint y: 625, endPoint x: 367, endPoint y: 641, distance: 18.9
click at [367, 641] on div "Order checkout daily 每日結帳 本月 上個月 [DATE] [DATE] [DATE] [DATE] [DATE] 共 0 筆, 1 / …" at bounding box center [756, 397] width 1512 height 795
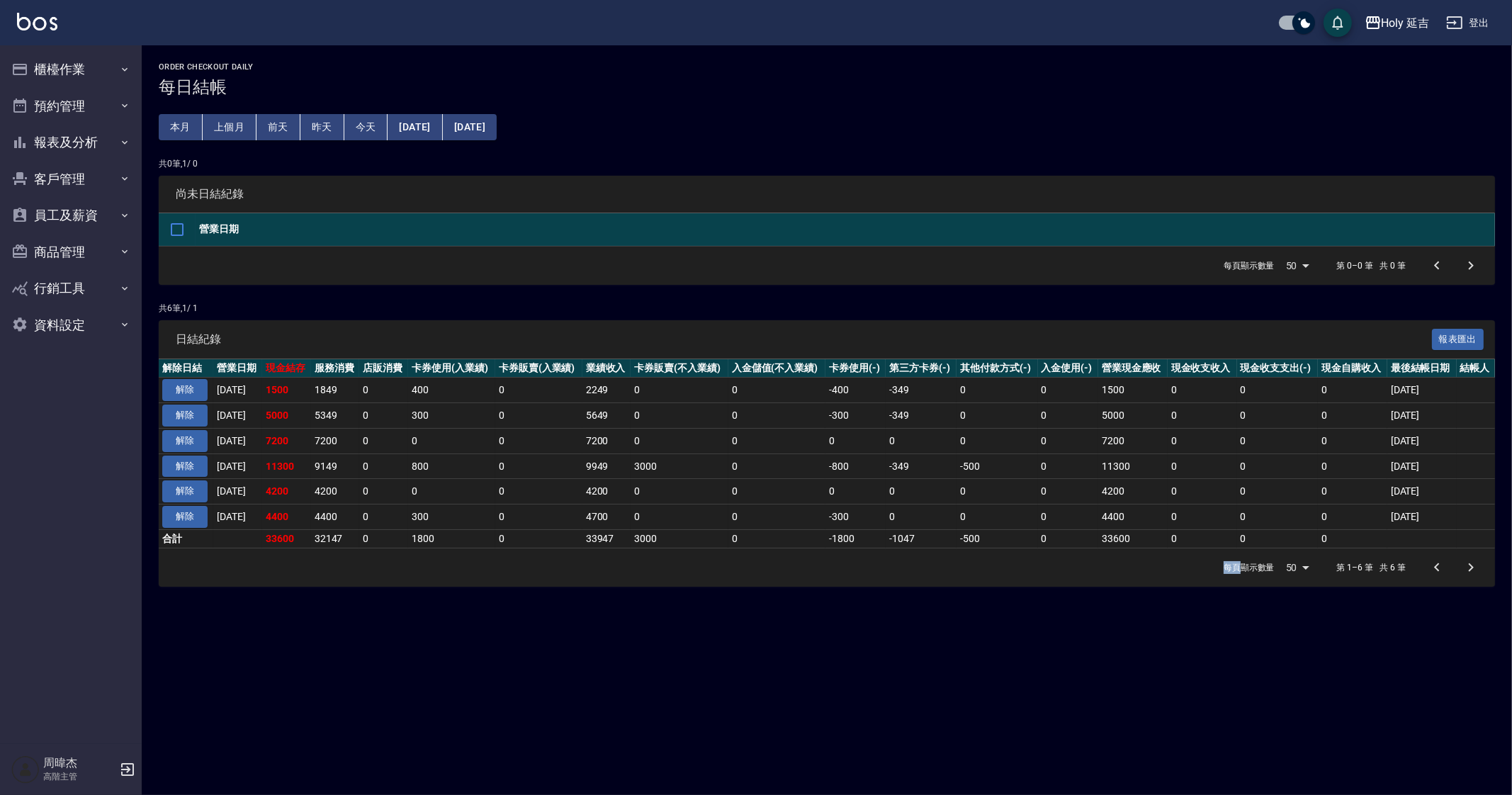
click at [367, 641] on div "Order checkout daily 每日結帳 本月 上個月 [DATE] [DATE] [DATE] [DATE] [DATE] 共 0 筆, 1 / …" at bounding box center [756, 397] width 1512 height 795
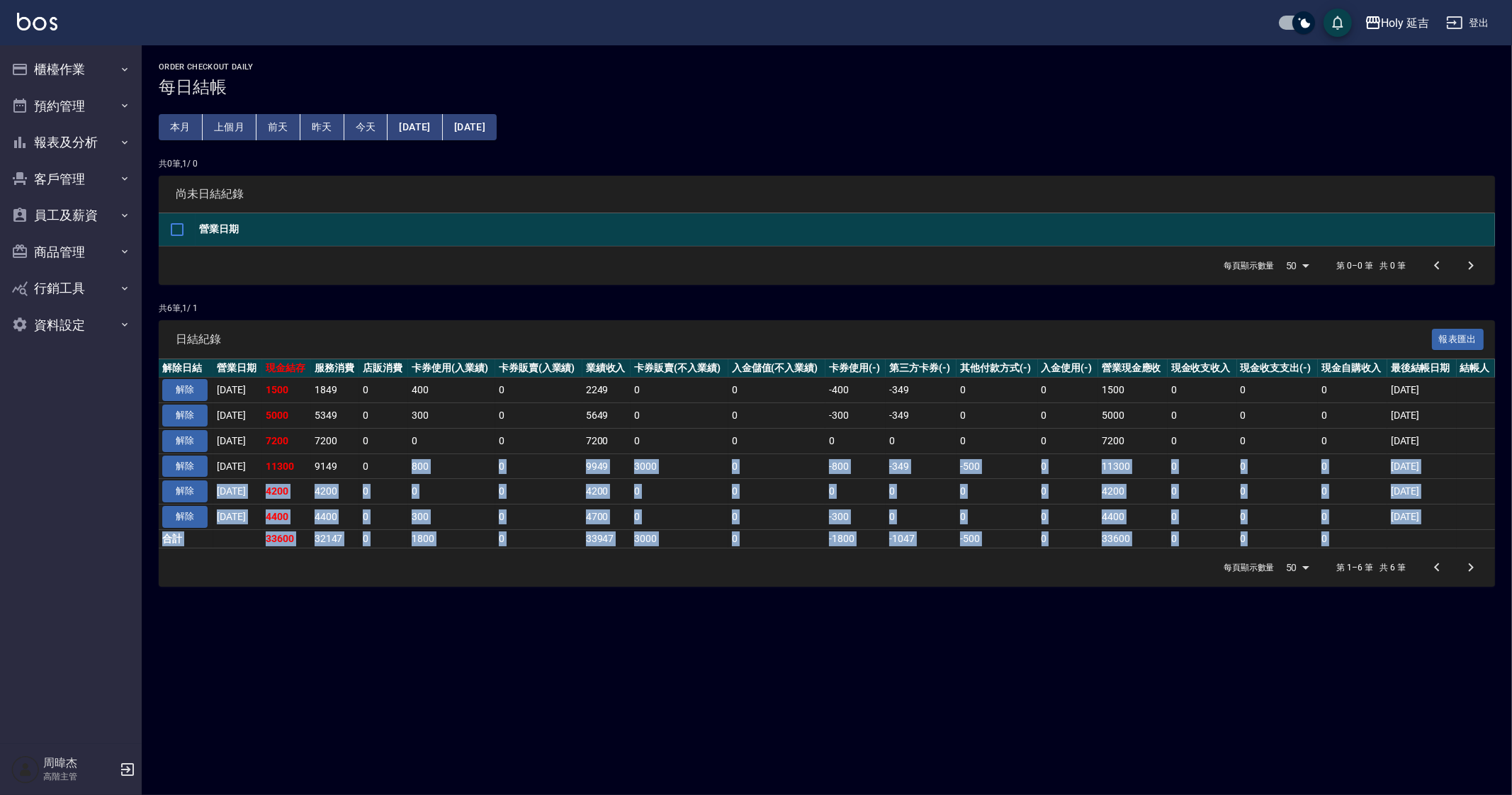
drag, startPoint x: 379, startPoint y: 625, endPoint x: 412, endPoint y: 466, distance: 162.4
click at [412, 466] on div "Order checkout daily 每日結帳 本月 上個月 [DATE] [DATE] [DATE] [DATE] [DATE] 共 0 筆, 1 / …" at bounding box center [756, 397] width 1512 height 795
click at [884, 666] on div "Order checkout daily 每日結帳 本月 上個月 [DATE] [DATE] [DATE] [DATE] [DATE] 共 0 筆, 1 / …" at bounding box center [756, 397] width 1512 height 795
click at [122, 77] on button "櫃檯作業" at bounding box center [71, 70] width 130 height 37
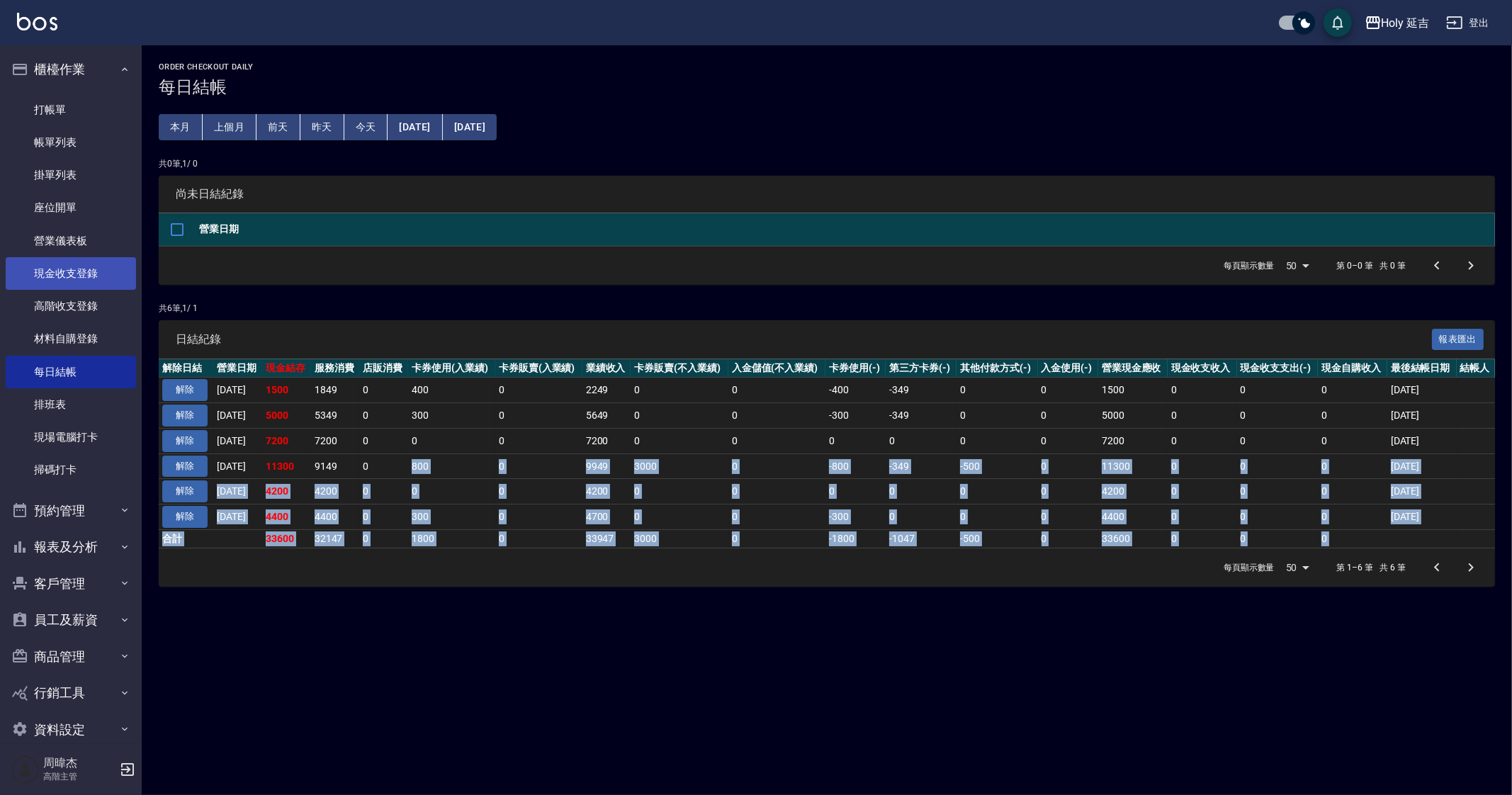
click at [98, 277] on link "現金收支登錄" at bounding box center [71, 274] width 130 height 33
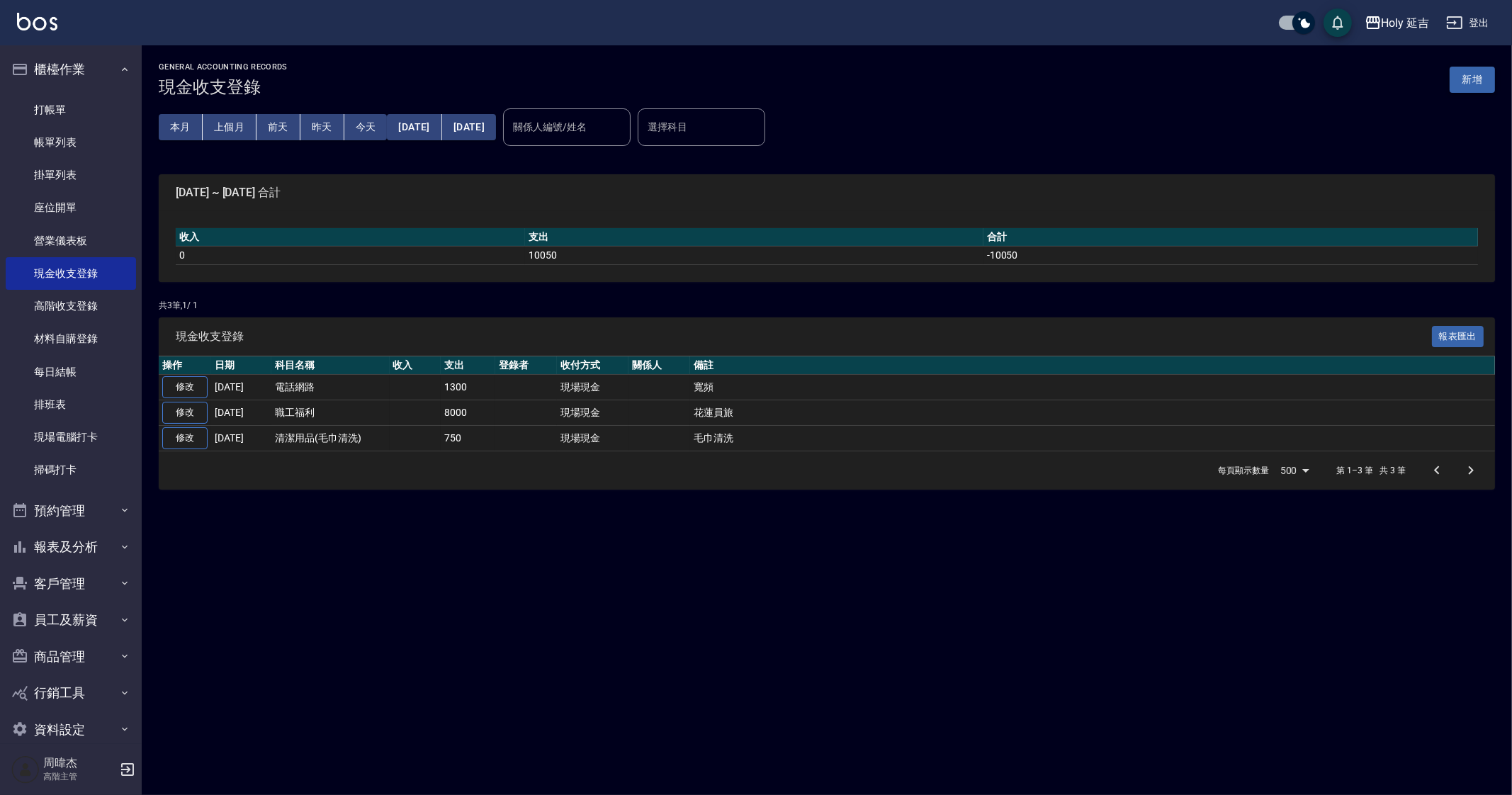
click at [1472, 73] on button "新增" at bounding box center [1472, 80] width 45 height 26
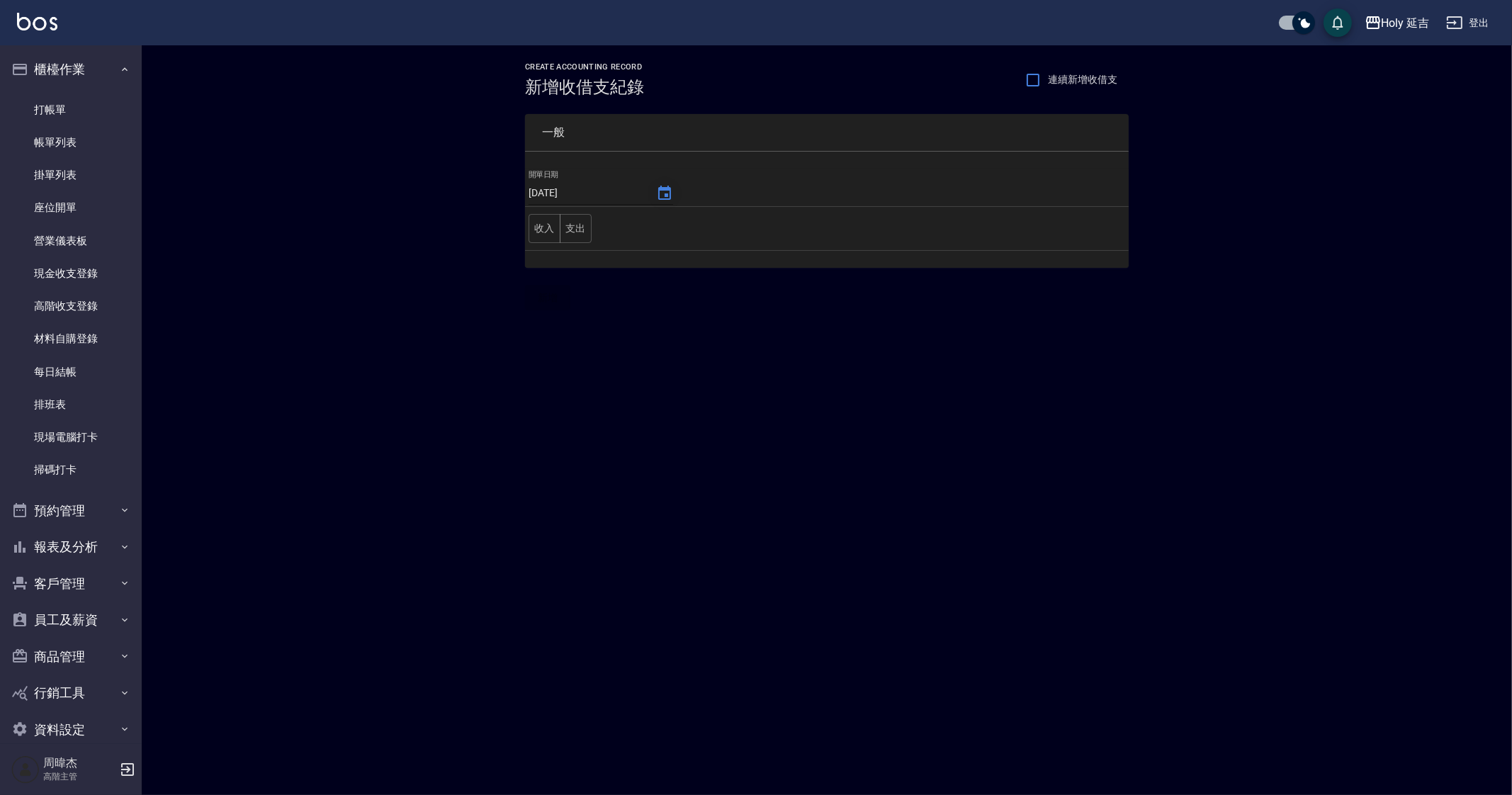
click at [660, 192] on icon "Choose date, selected date is 2025-09-23" at bounding box center [664, 193] width 17 height 17
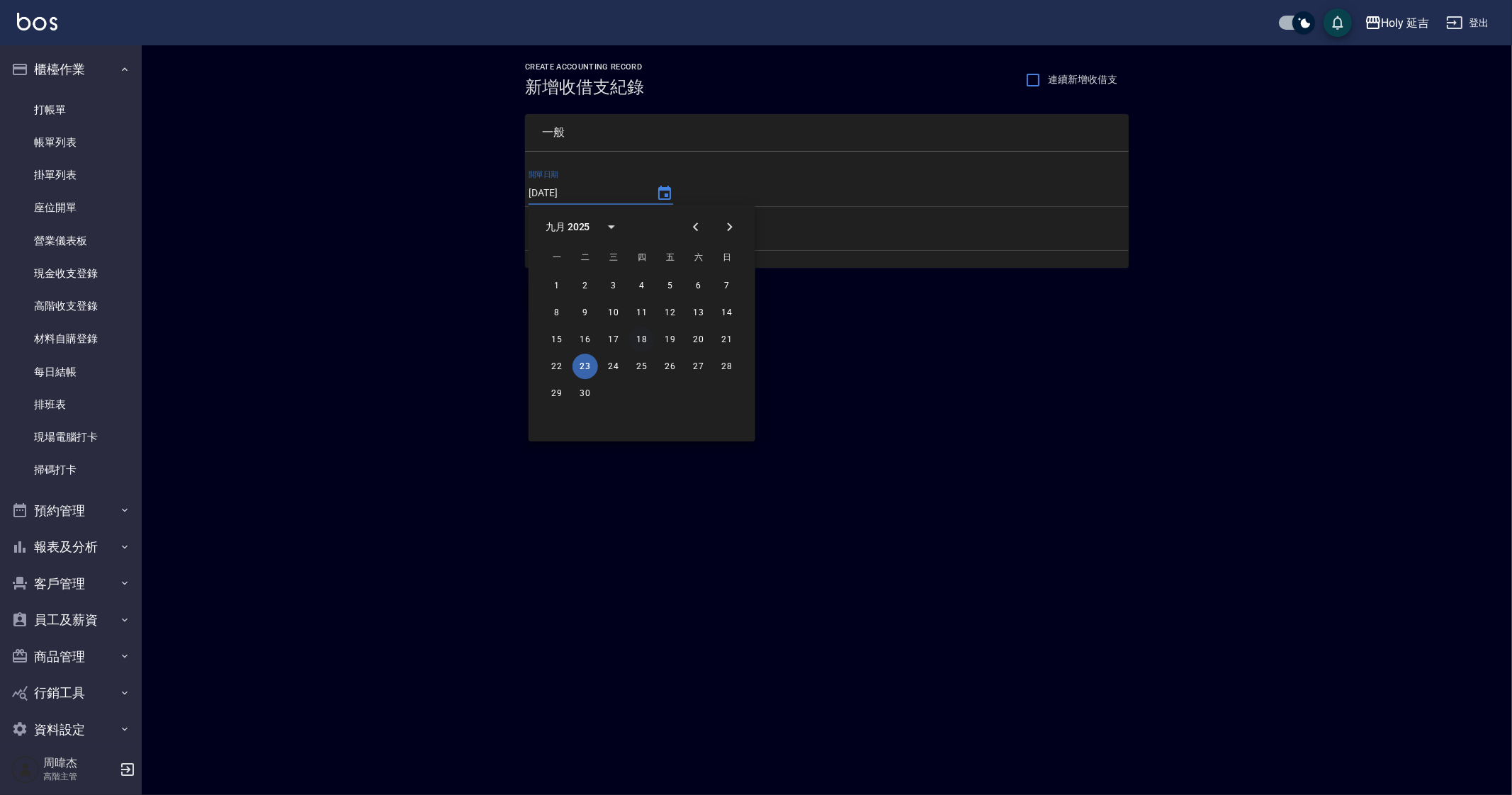
click at [649, 332] on button "18" at bounding box center [642, 339] width 25 height 25
type input "[DATE]"
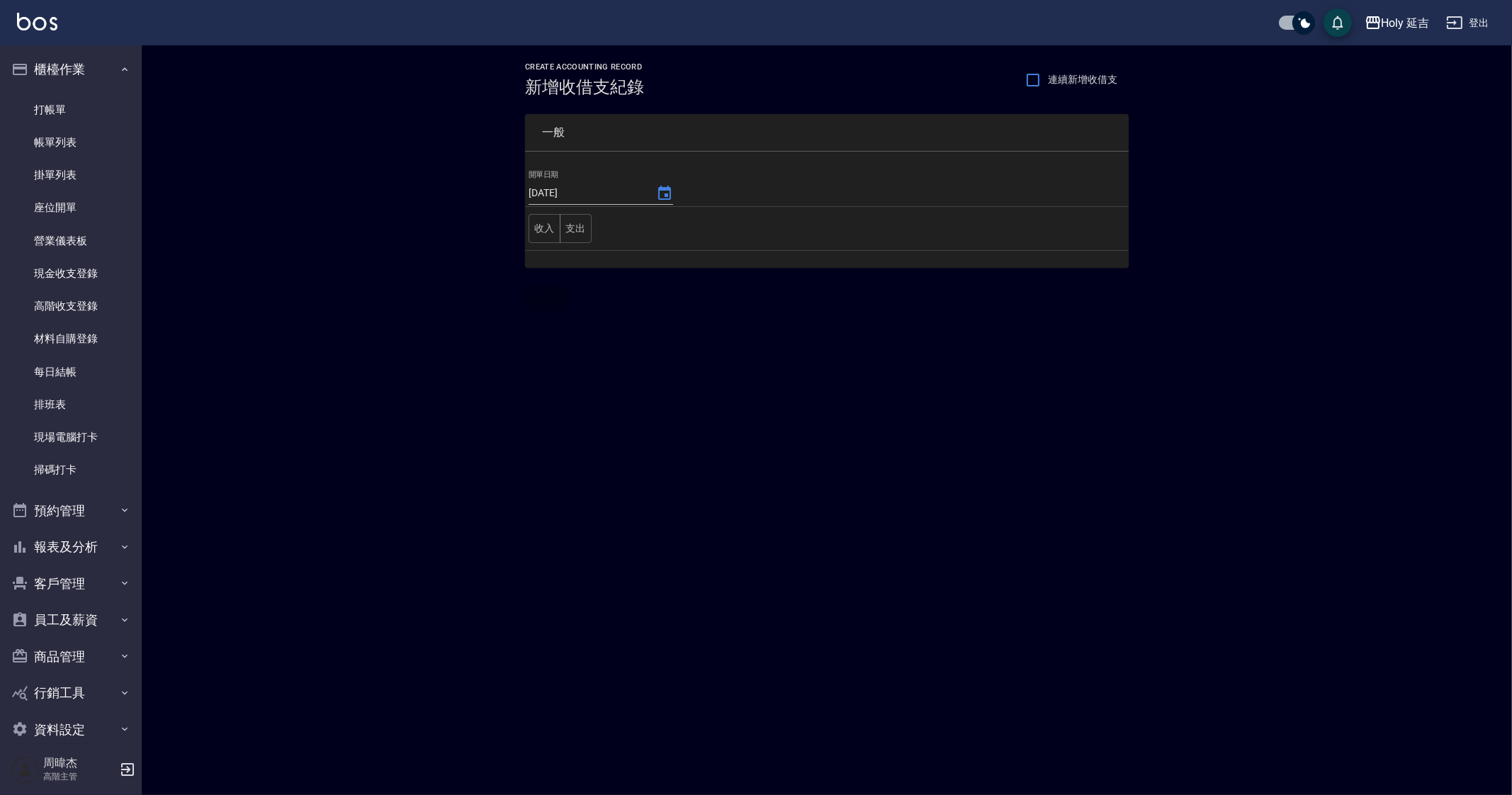
click at [577, 227] on button "支出" at bounding box center [576, 228] width 32 height 29
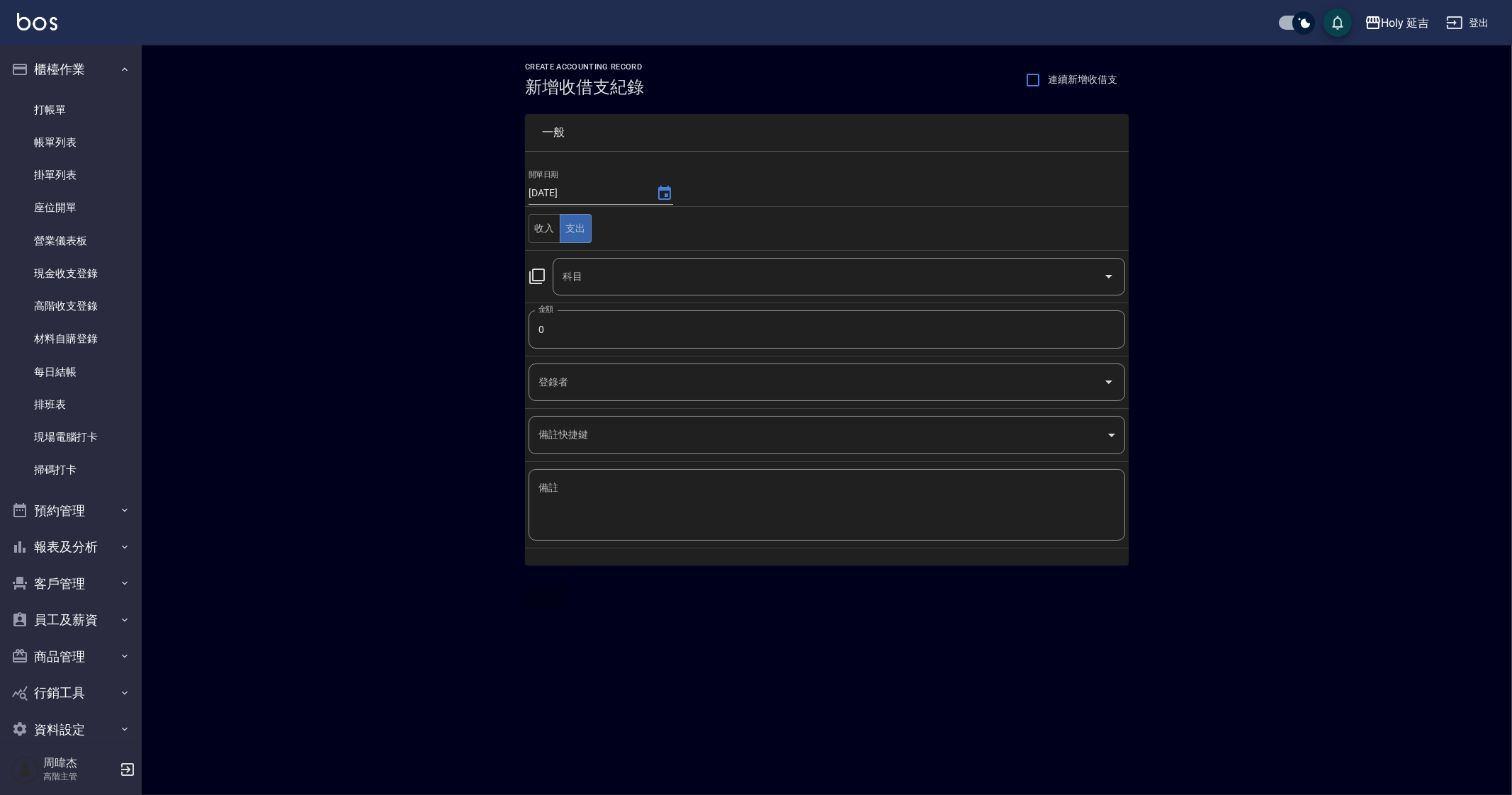
click at [609, 343] on input "0" at bounding box center [827, 329] width 596 height 38
type input "530"
click at [649, 281] on input "科目" at bounding box center [829, 276] width 538 height 25
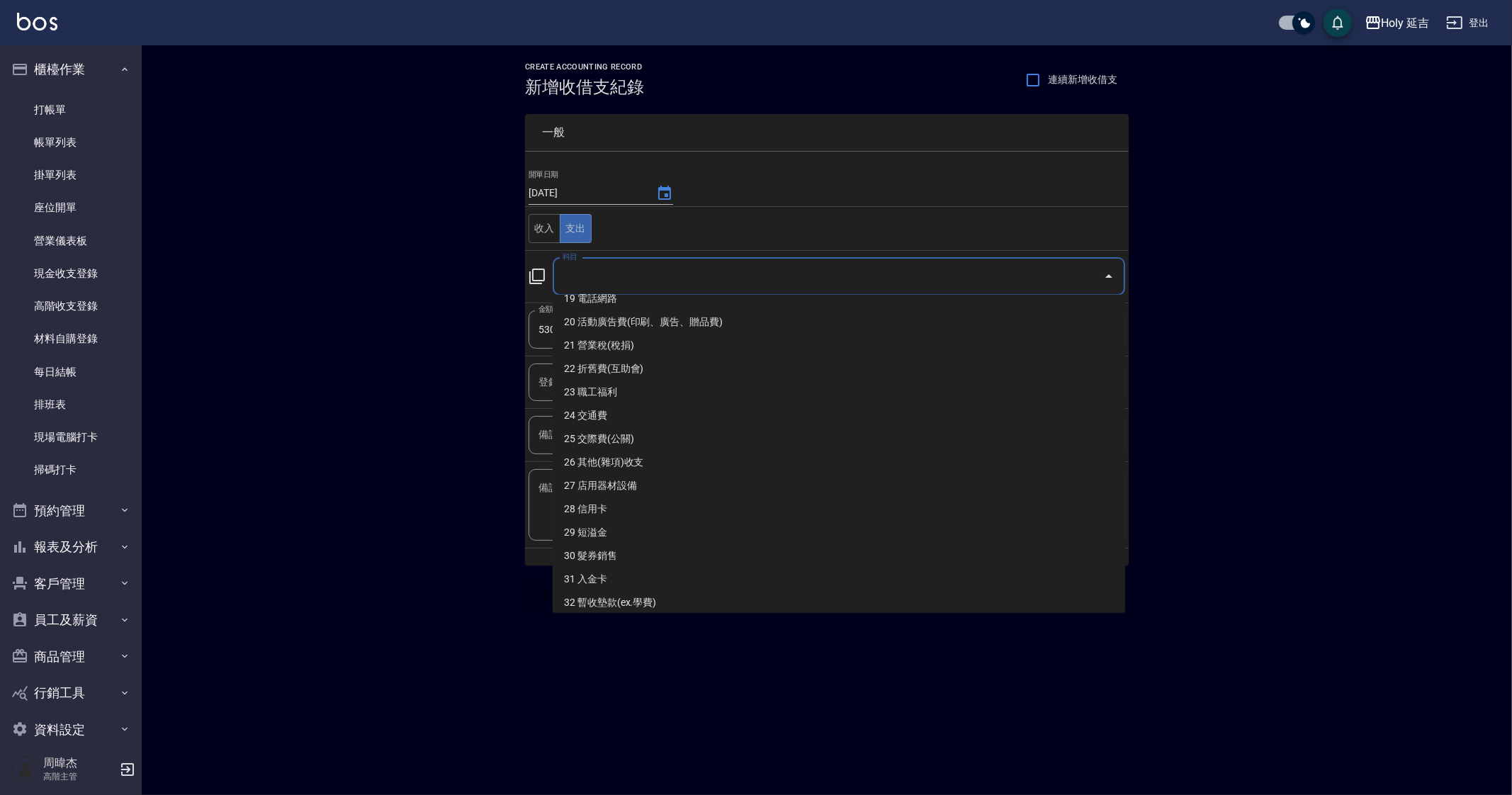
scroll to position [605, 0]
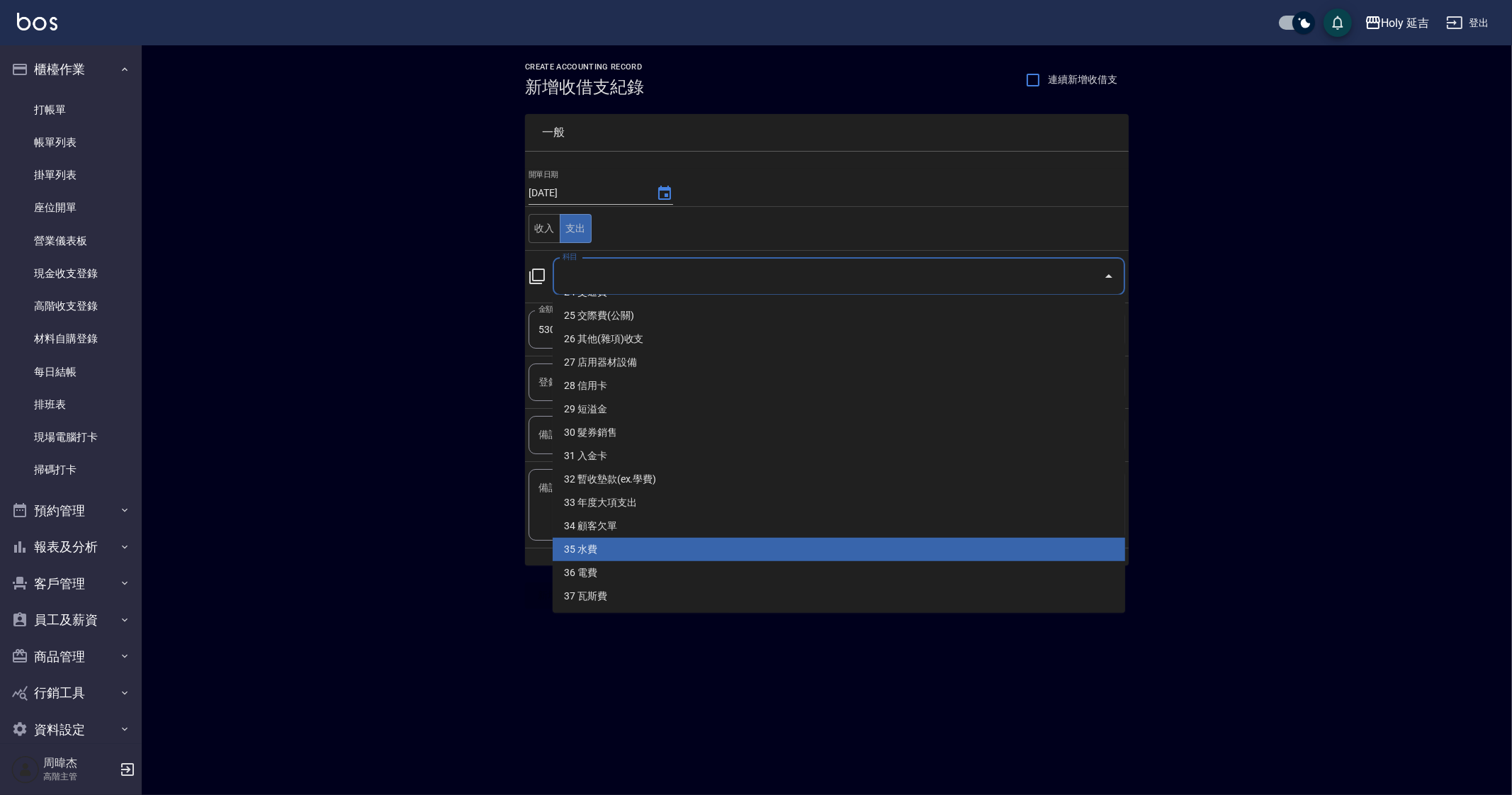
click at [666, 547] on li "35 水費" at bounding box center [839, 549] width 573 height 23
type input "35 水費"
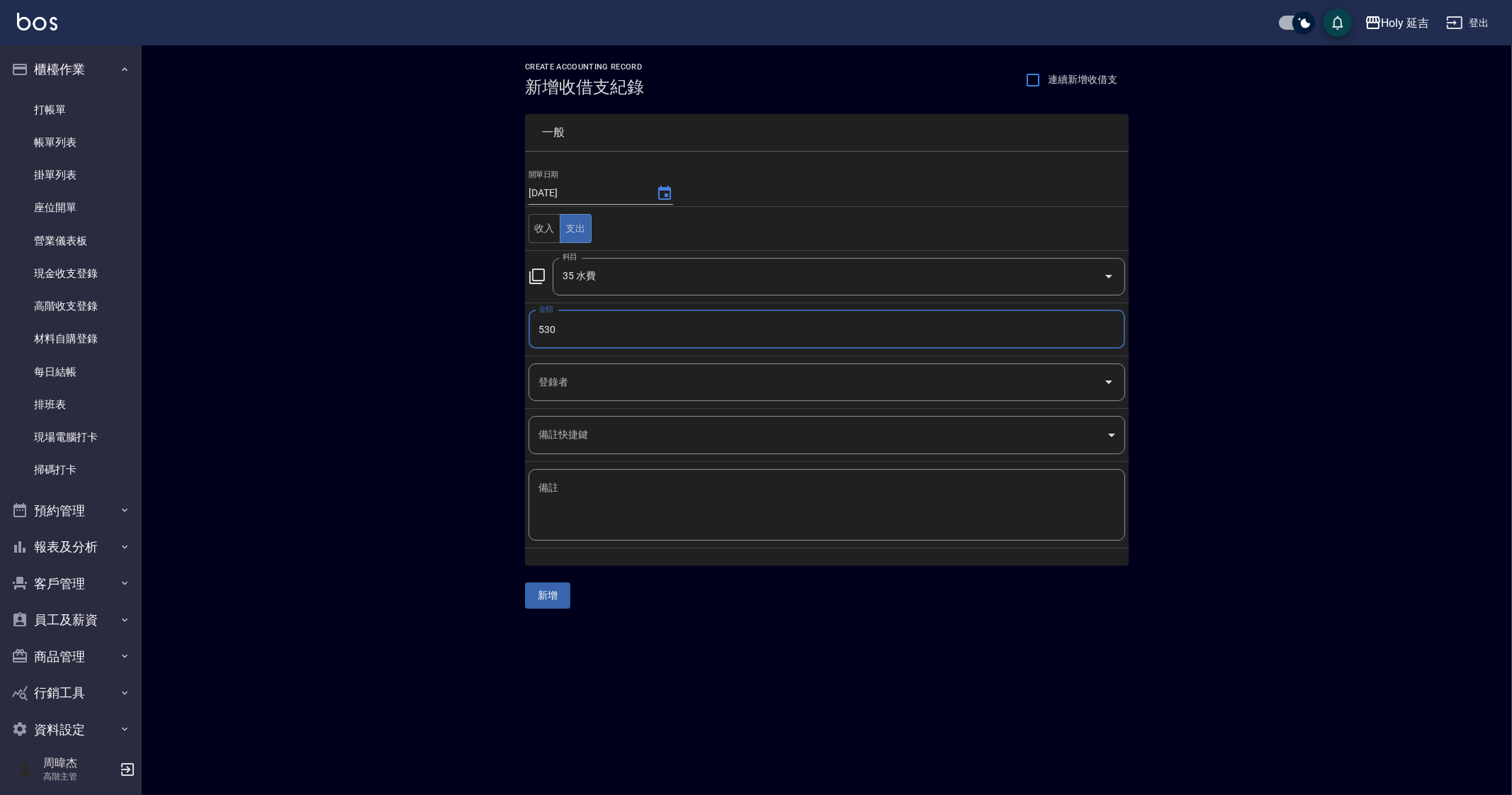
click at [673, 509] on textarea "備註" at bounding box center [827, 505] width 577 height 48
type textarea "y"
type textarea "自來水"
click at [541, 602] on button "新增" at bounding box center [547, 595] width 45 height 26
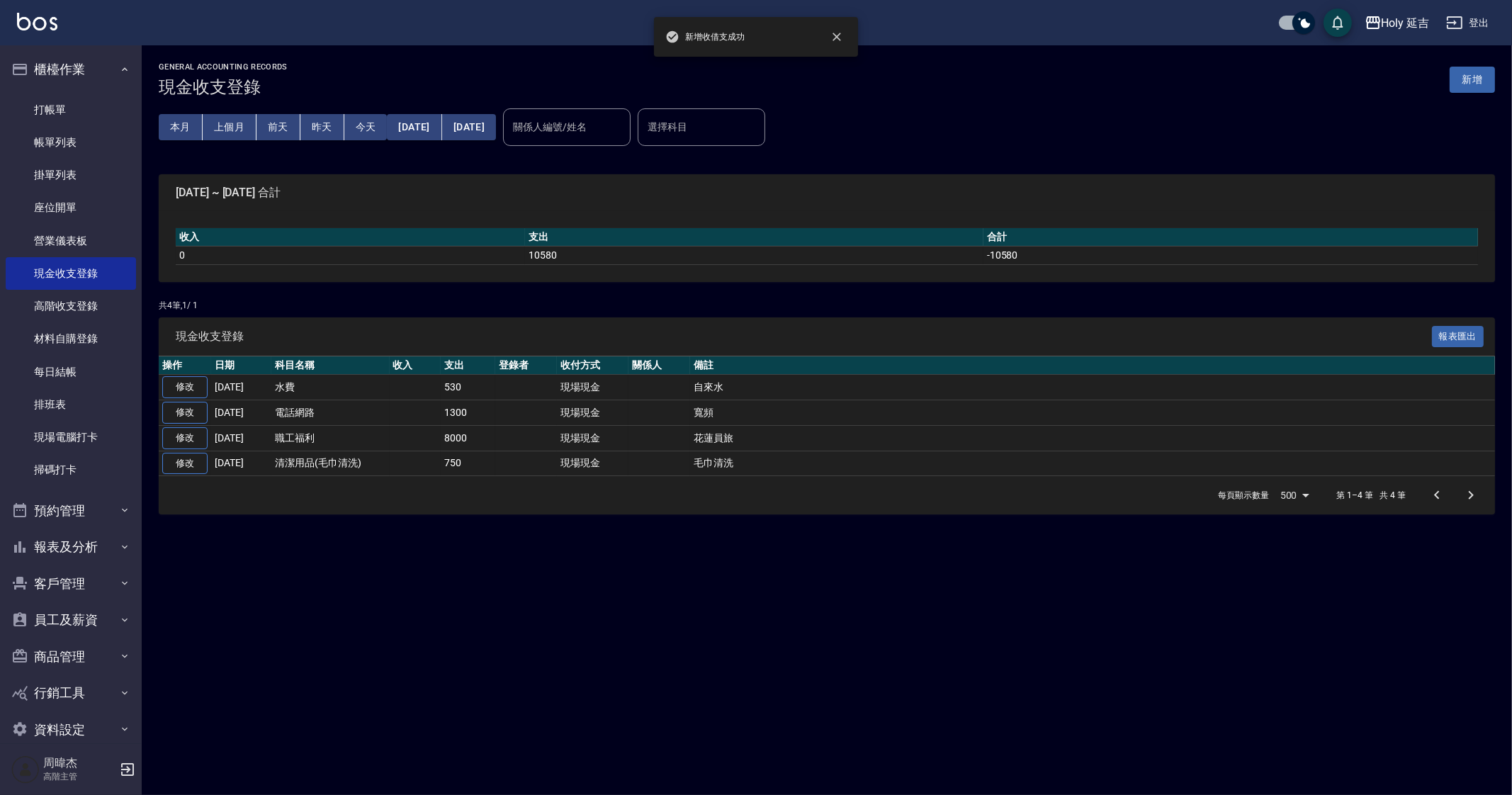
click at [623, 608] on div "GENERAL ACCOUNTING RECORDS 現金收支登錄 新增 本月 上個月 [DATE] [DATE] [DATE] [DATE] [DATE] …" at bounding box center [756, 397] width 1512 height 795
click at [1479, 75] on button "新增" at bounding box center [1472, 80] width 45 height 26
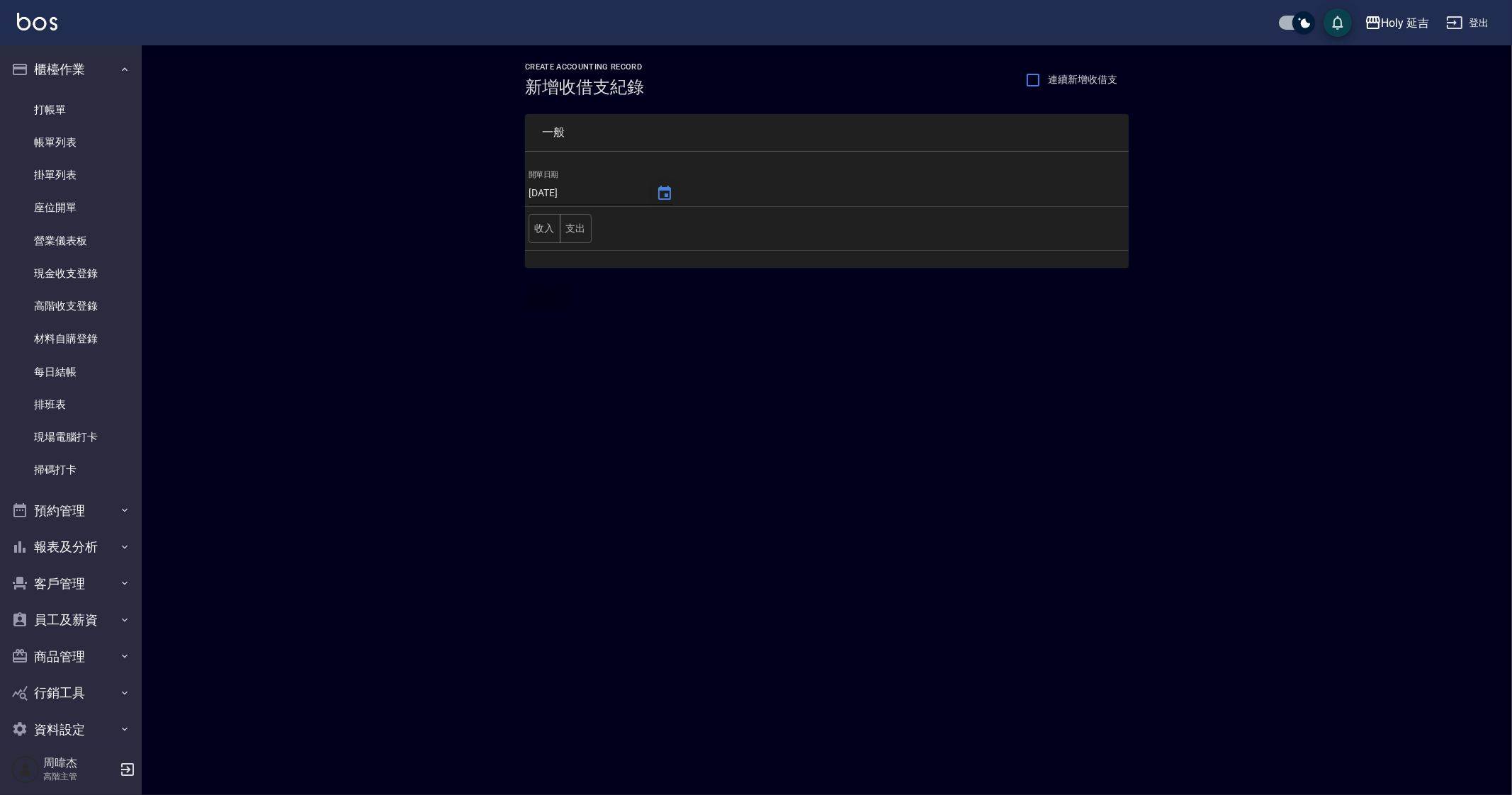
click at [660, 193] on icon "Choose date, selected date is 2025-09-23" at bounding box center [664, 193] width 13 height 14
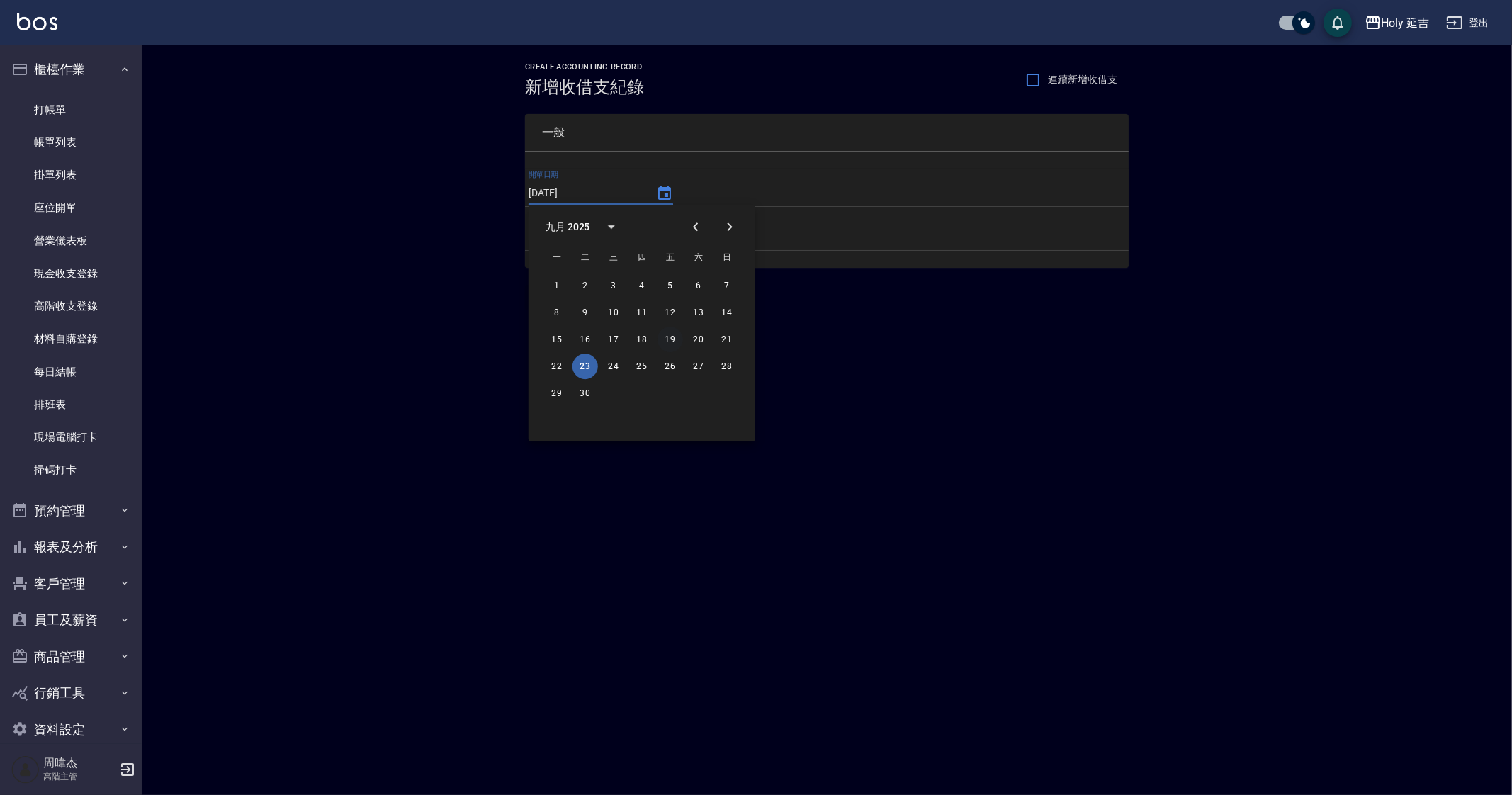
click at [668, 338] on button "19" at bounding box center [670, 339] width 25 height 25
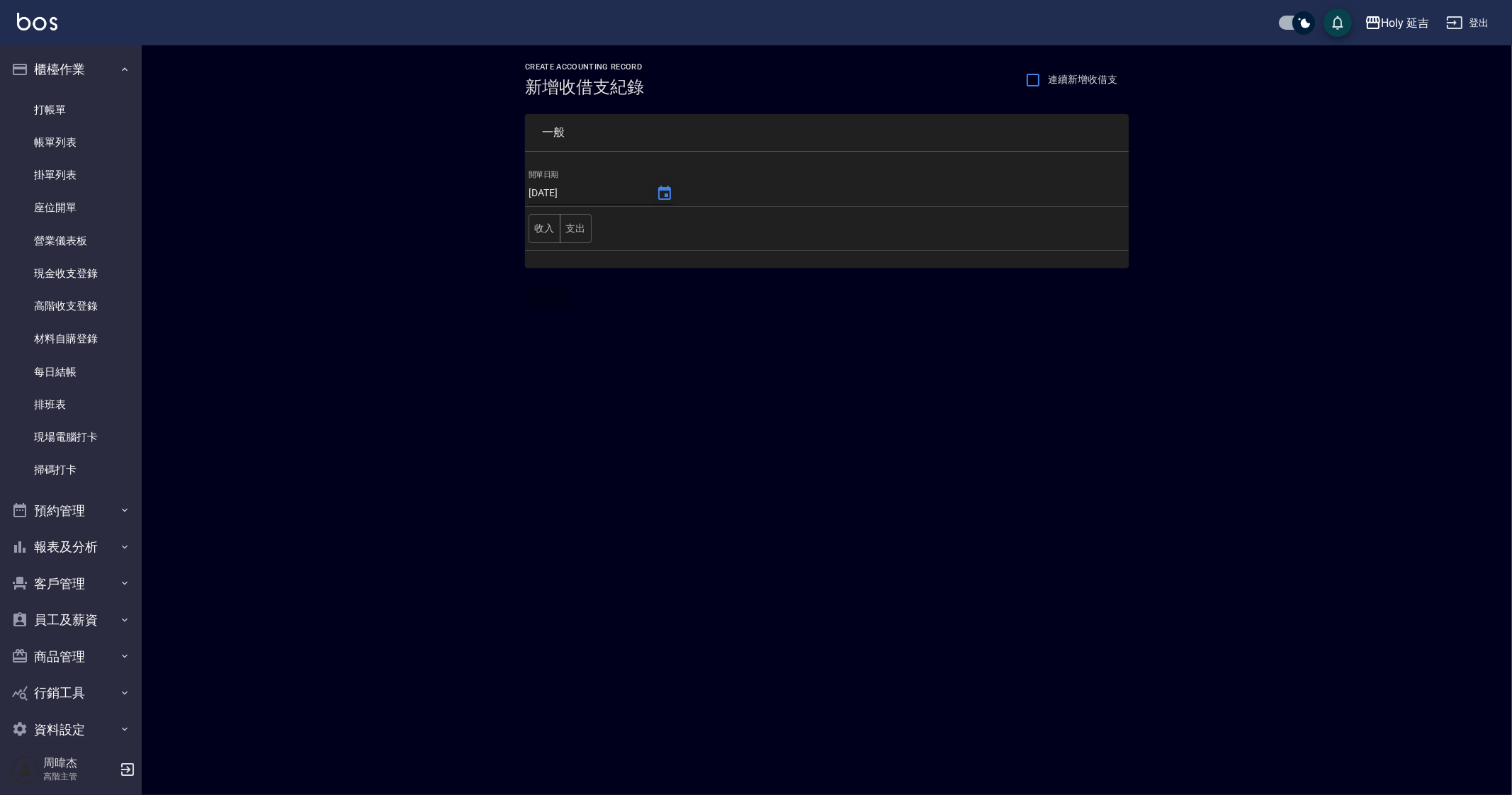
click at [657, 191] on icon "Choose date, selected date is 2025-09-19" at bounding box center [664, 193] width 17 height 17
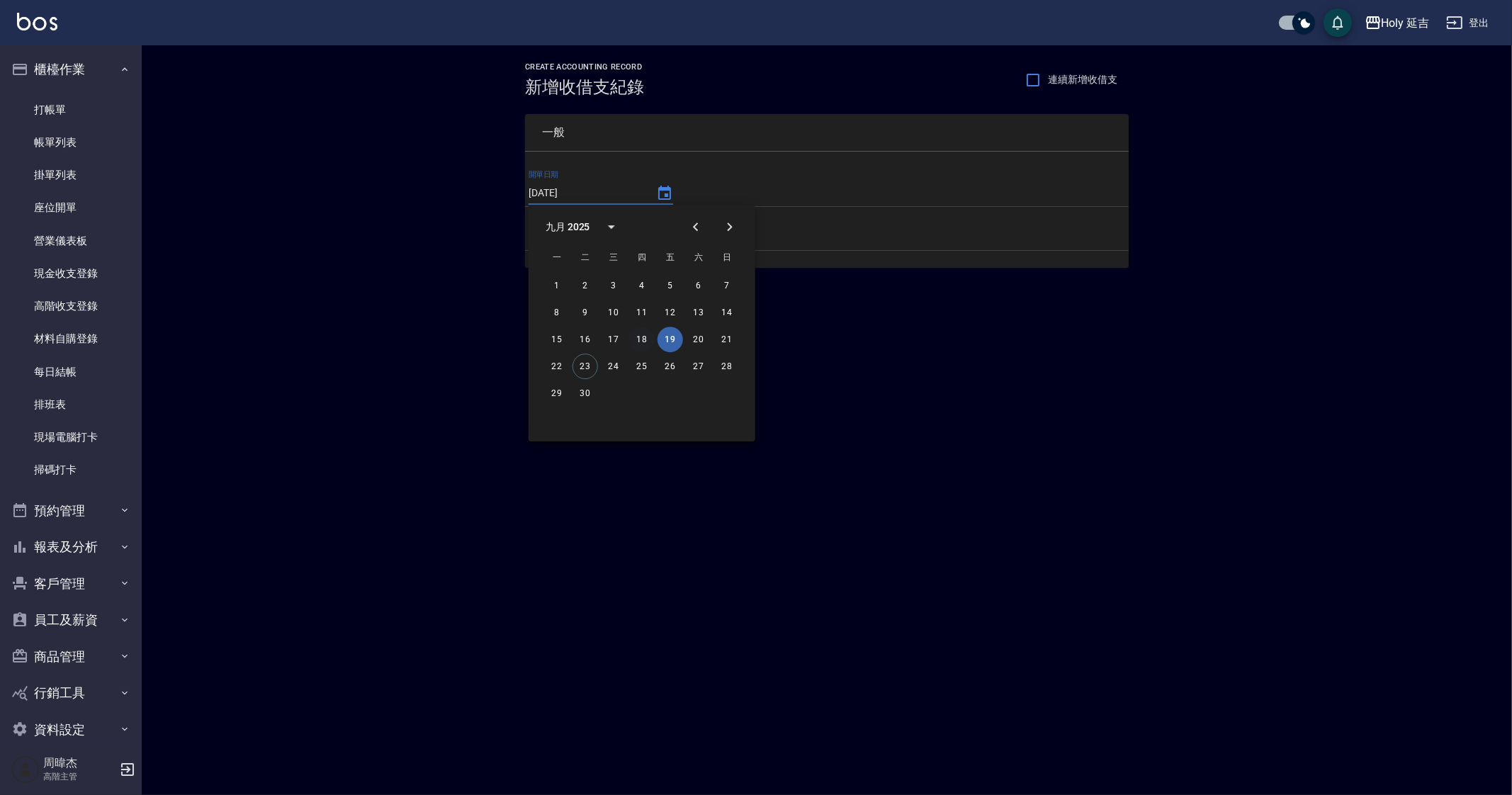
click at [646, 335] on button "18" at bounding box center [642, 339] width 25 height 25
type input "[DATE]"
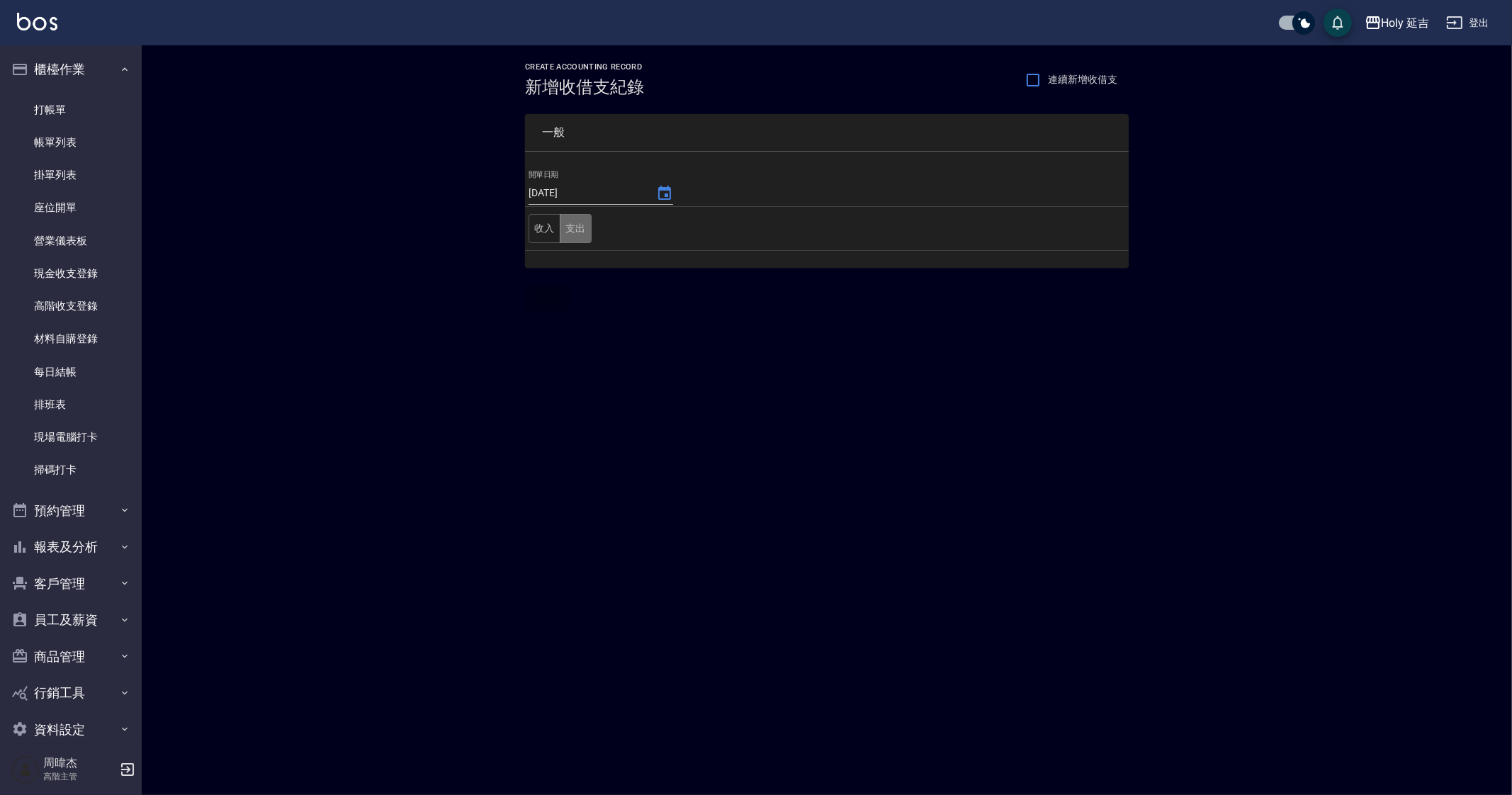
click at [572, 221] on button "支出" at bounding box center [576, 228] width 32 height 29
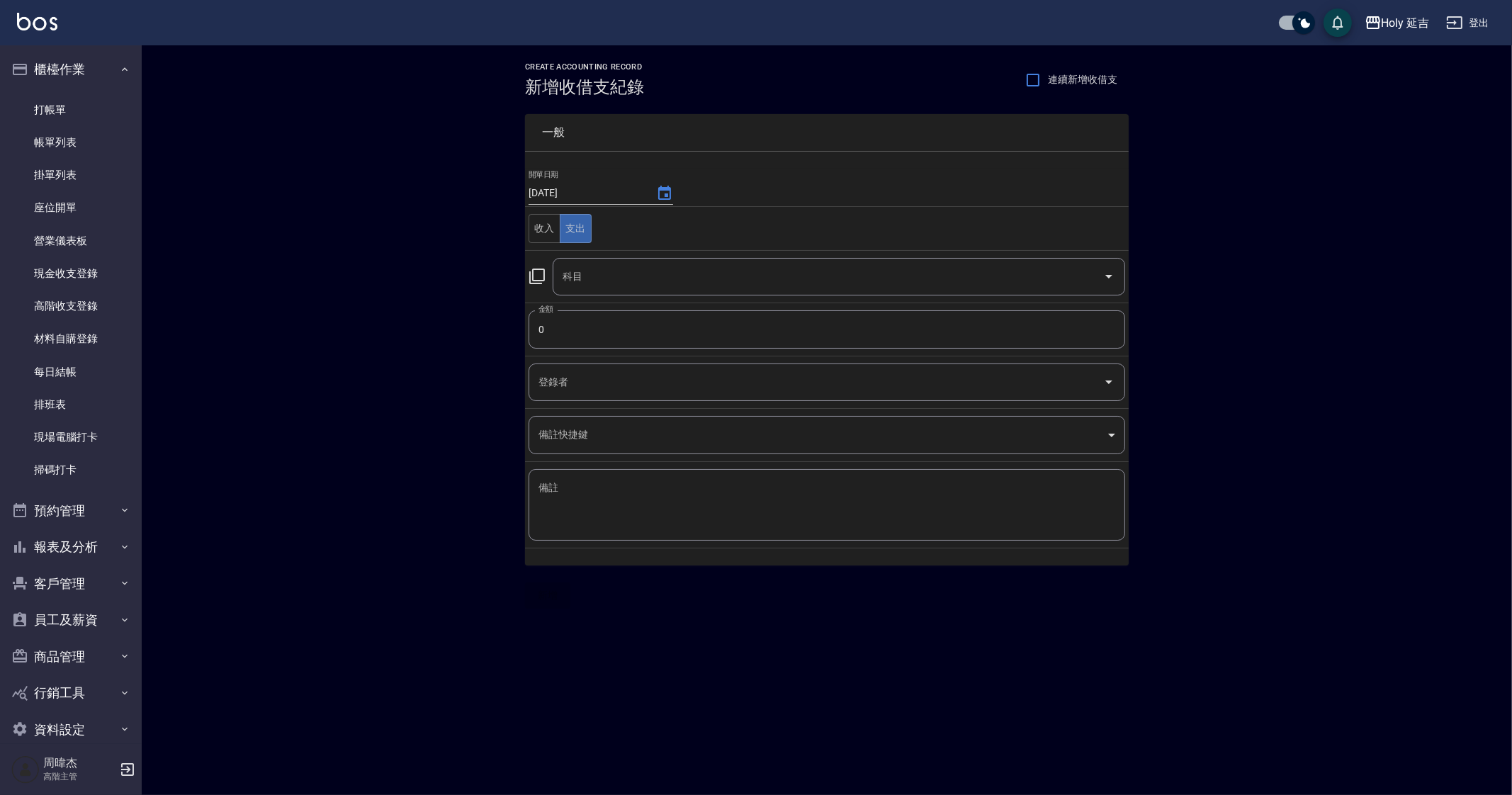
click at [609, 338] on input "0" at bounding box center [827, 329] width 596 height 38
type input "98"
click at [639, 278] on input "科目" at bounding box center [829, 276] width 538 height 25
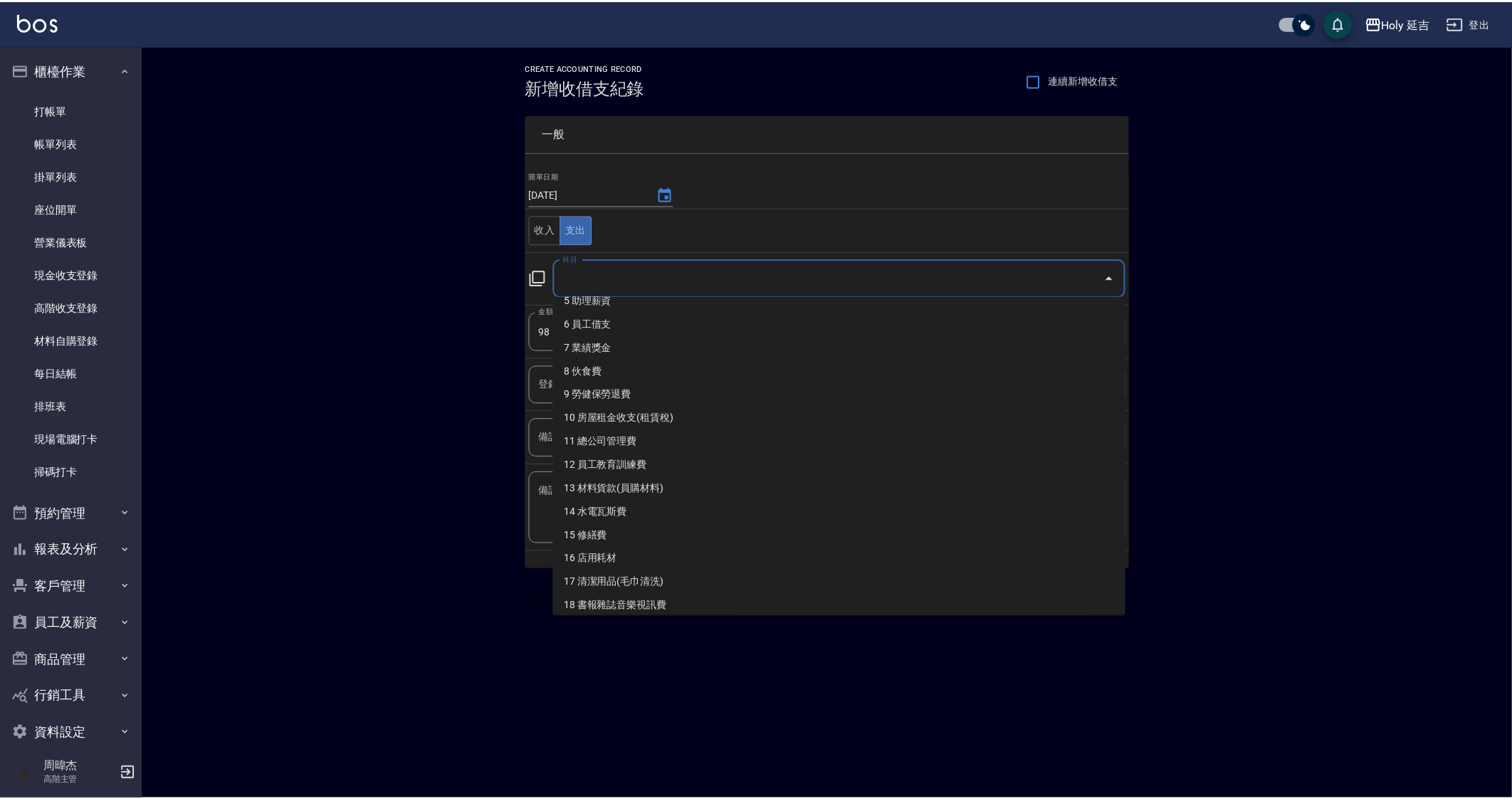
scroll to position [534, 0]
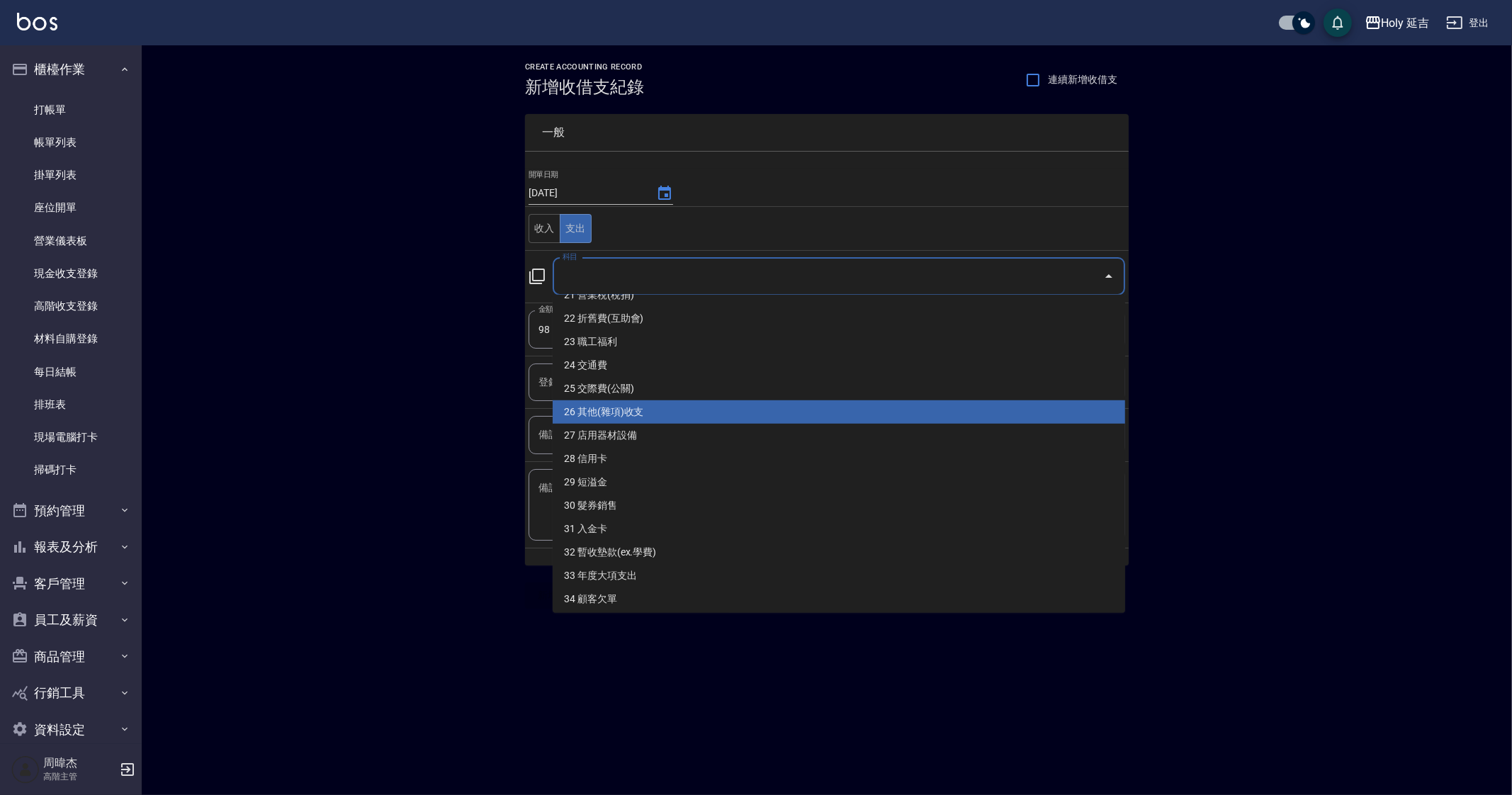
click at [698, 406] on li "26 其他(雜項)收支" at bounding box center [839, 411] width 573 height 23
type input "26 其他(雜項)收支"
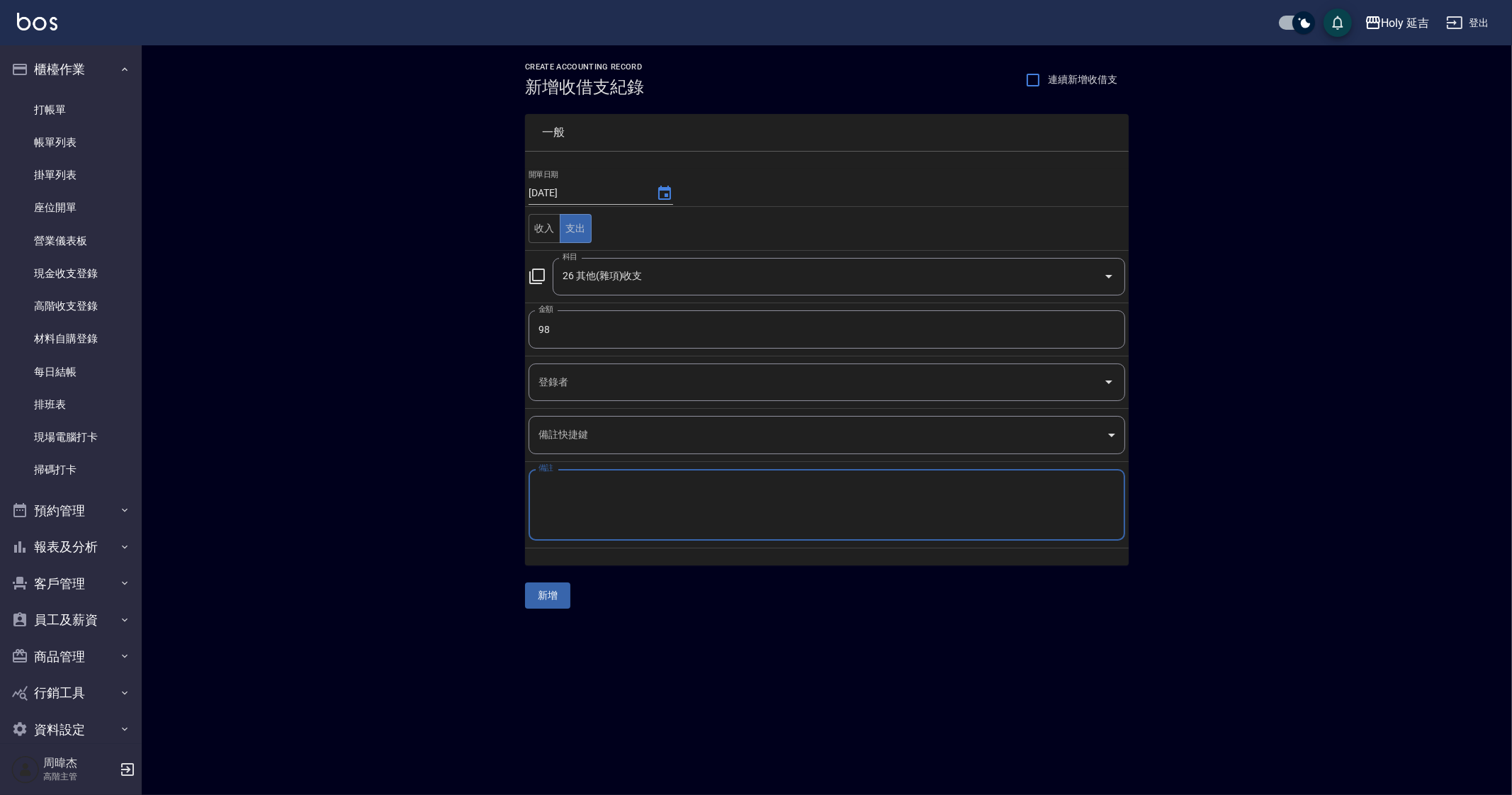
click at [719, 519] on textarea "備註" at bounding box center [827, 505] width 577 height 48
type textarea "2"
type textarea "電池"
click at [699, 689] on div "CREATE ACCOUNTING RECORD 新增收借支紀錄 連續新增收借支 一般 開單日期 [DATE] 收入 支出 科目 26 其他(雜項)收支 科目…" at bounding box center [756, 397] width 1512 height 795
click at [549, 583] on button "新增" at bounding box center [547, 595] width 45 height 26
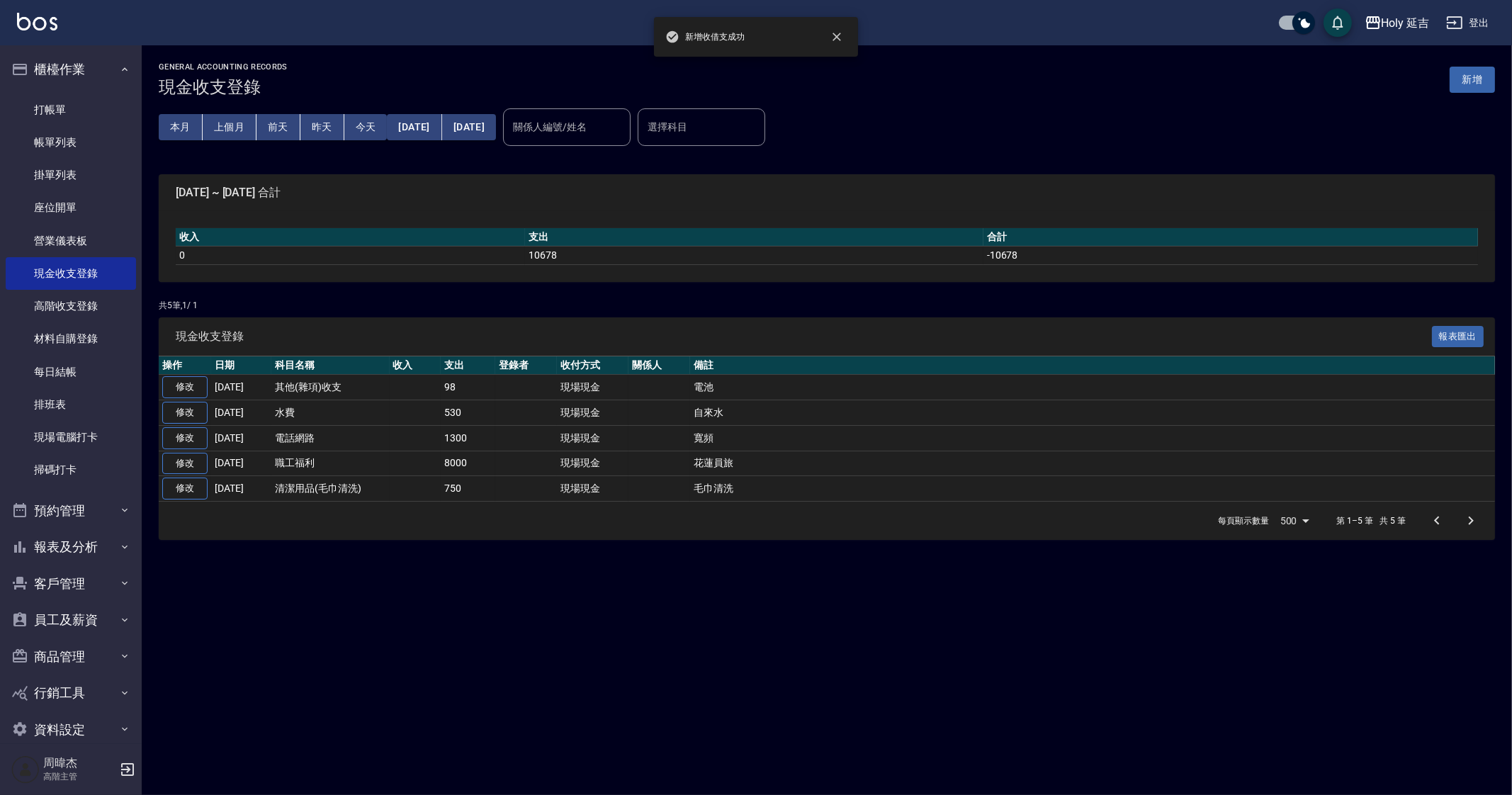
click at [645, 607] on div "GENERAL ACCOUNTING RECORDS 現金收支登錄 新增 本月 上個月 前天 昨天 今天 2025/09/01 2025/09/23 關係人編…" at bounding box center [756, 397] width 1512 height 795
click at [53, 373] on link "每日結帳" at bounding box center [71, 372] width 130 height 33
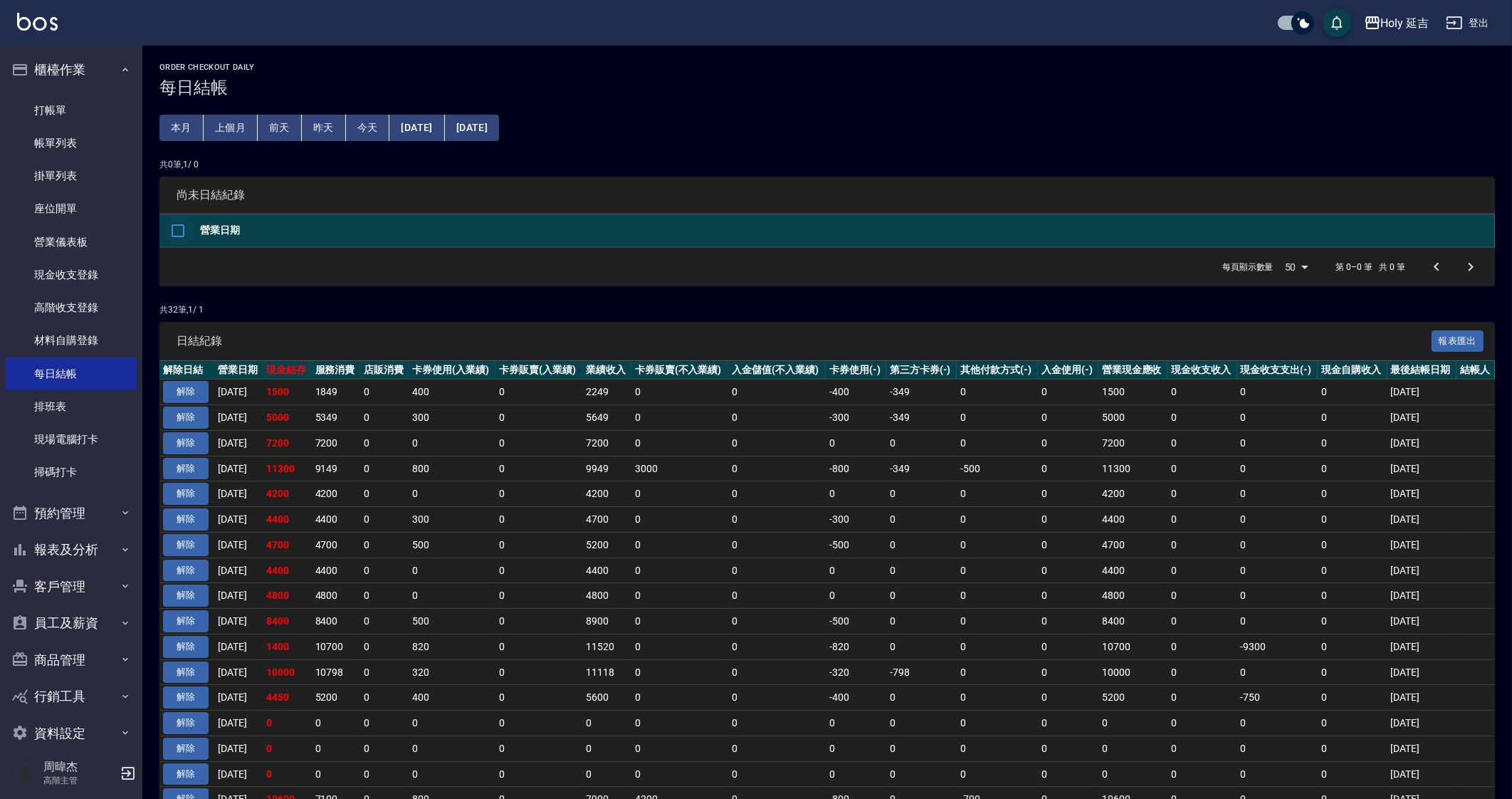
click at [167, 234] on input "checkbox" at bounding box center [178, 231] width 30 height 30
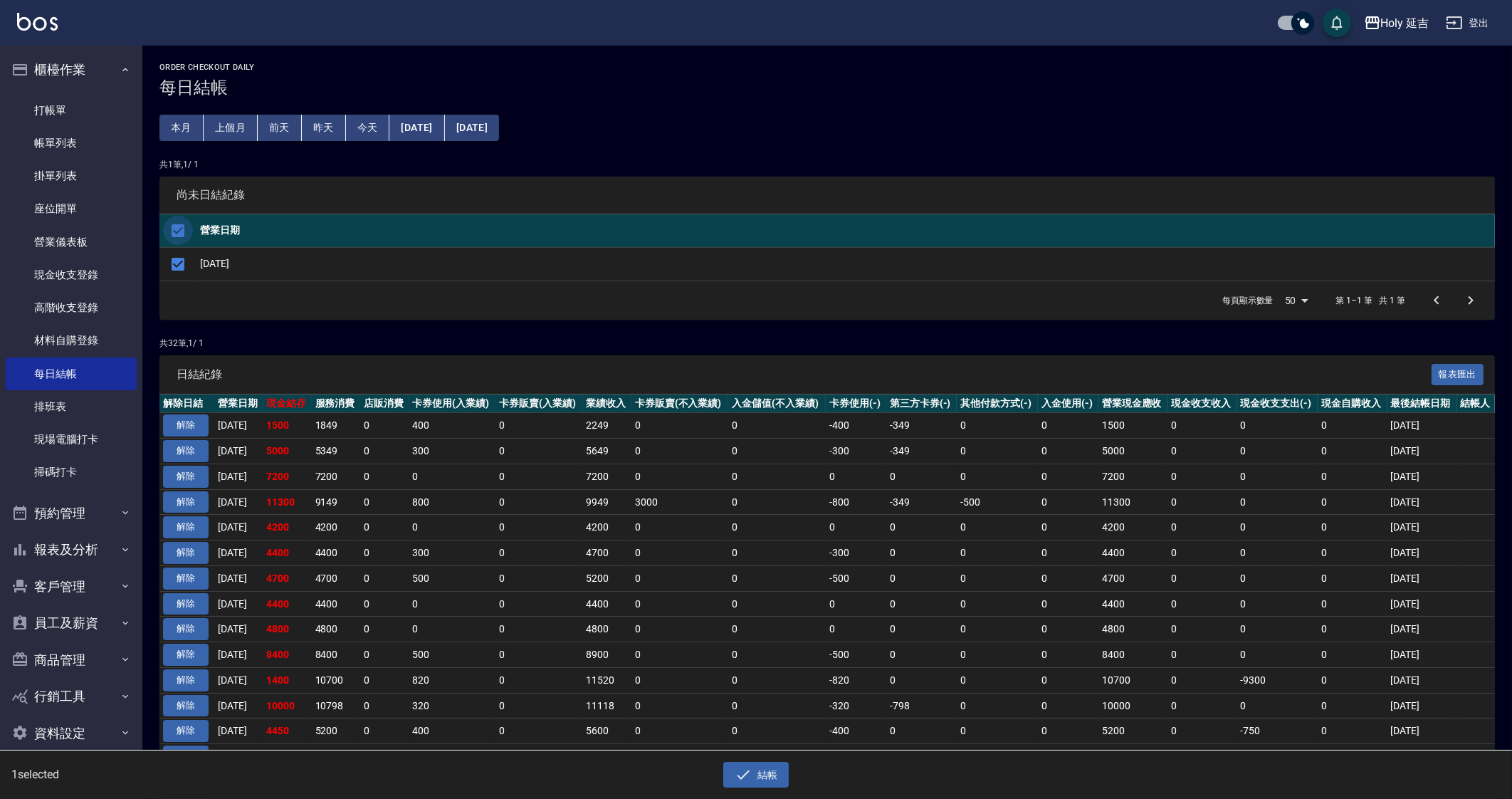
click at [178, 229] on input "checkbox" at bounding box center [178, 231] width 30 height 30
checkbox input "false"
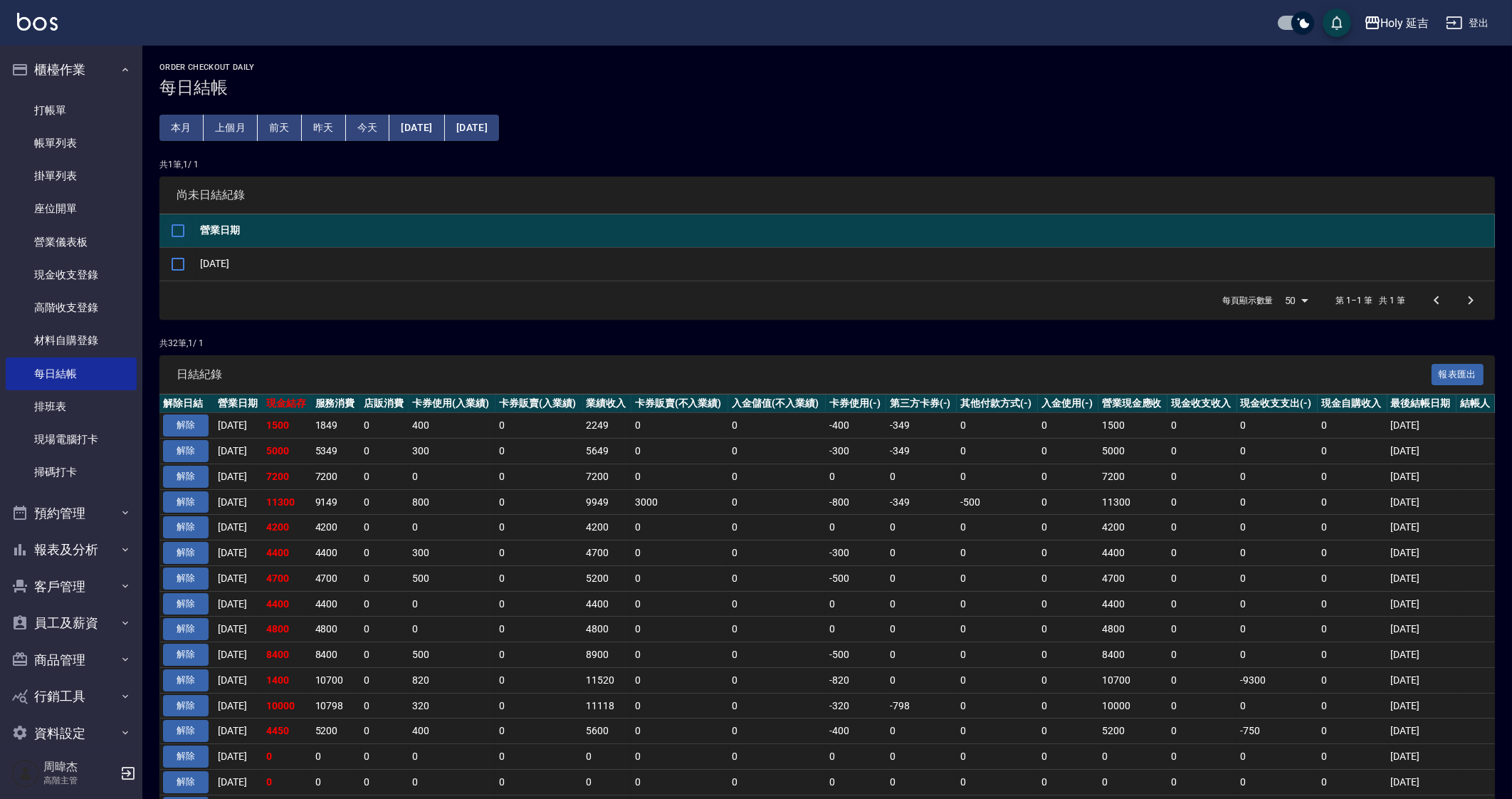
click at [167, 235] on input "checkbox" at bounding box center [178, 231] width 30 height 30
checkbox input "true"
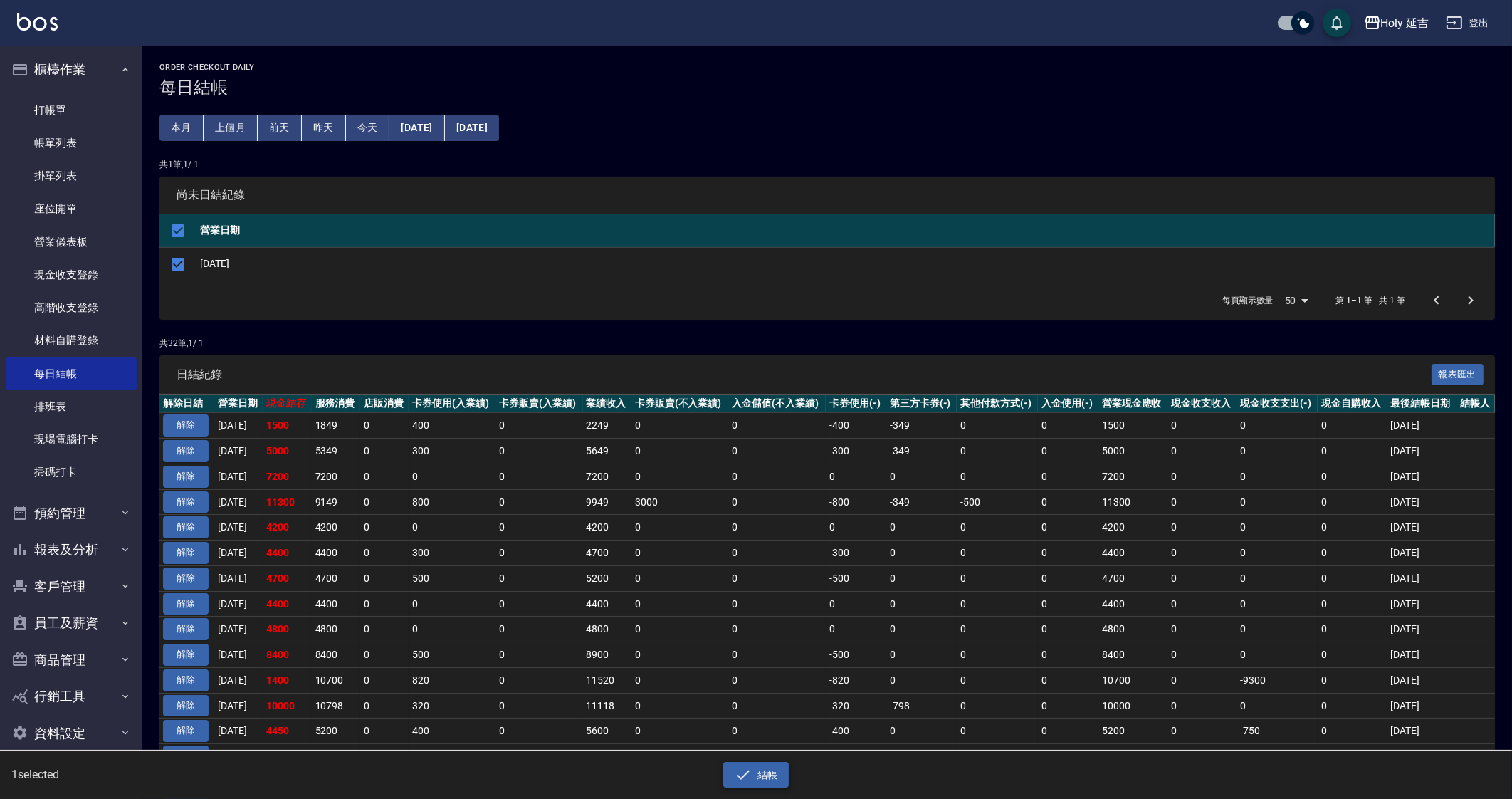
click at [781, 770] on button "結帳" at bounding box center [756, 774] width 66 height 26
click at [716, 61] on button "確定" at bounding box center [704, 58] width 46 height 22
checkbox input "false"
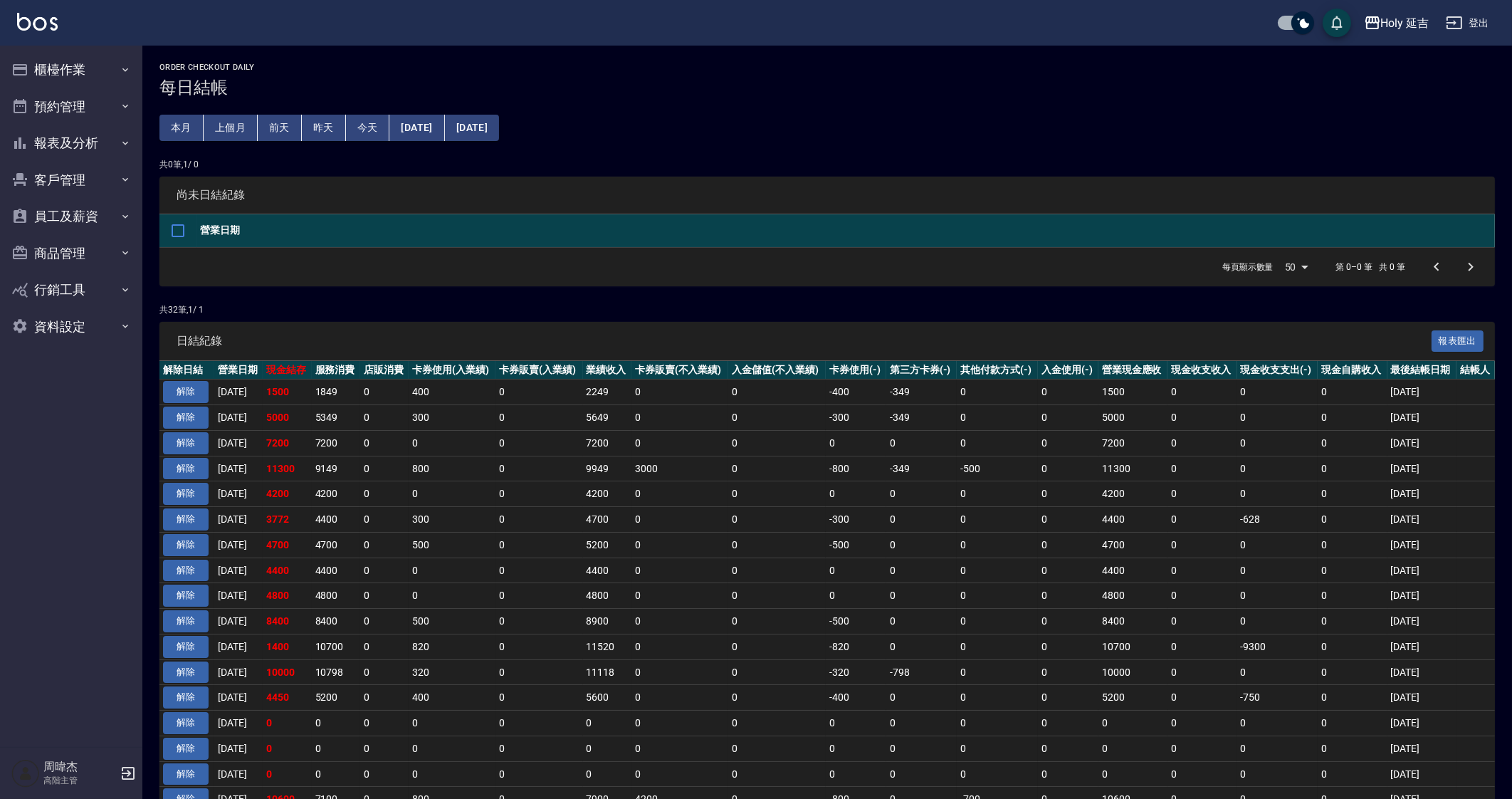
click at [433, 138] on button "[DATE]" at bounding box center [416, 127] width 55 height 26
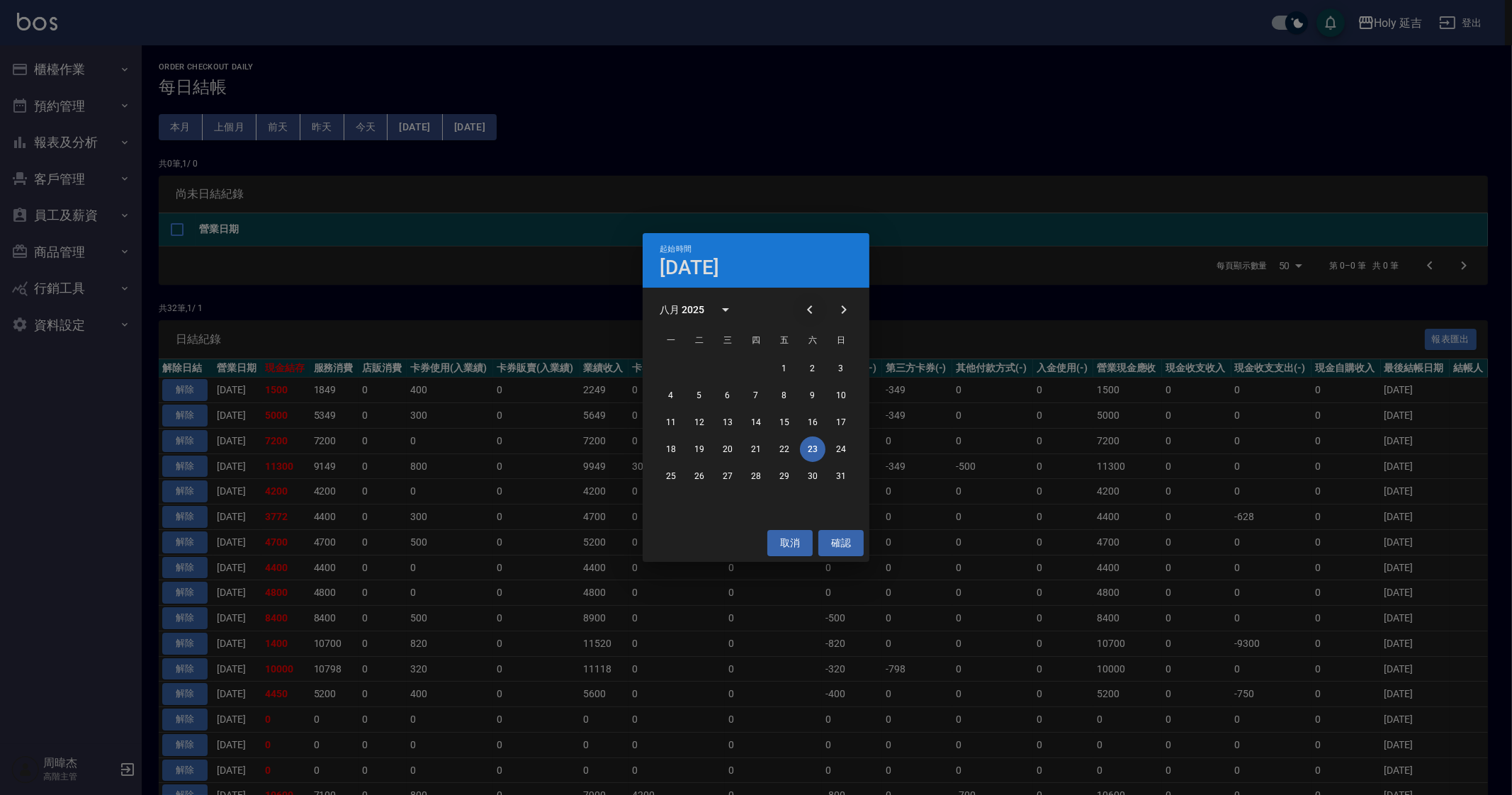
click at [811, 308] on icon "Previous month" at bounding box center [810, 309] width 17 height 17
click at [846, 324] on button "Next month" at bounding box center [844, 309] width 34 height 34
click at [850, 317] on icon "Next month" at bounding box center [843, 309] width 17 height 17
click at [756, 419] on button "18" at bounding box center [756, 422] width 25 height 25
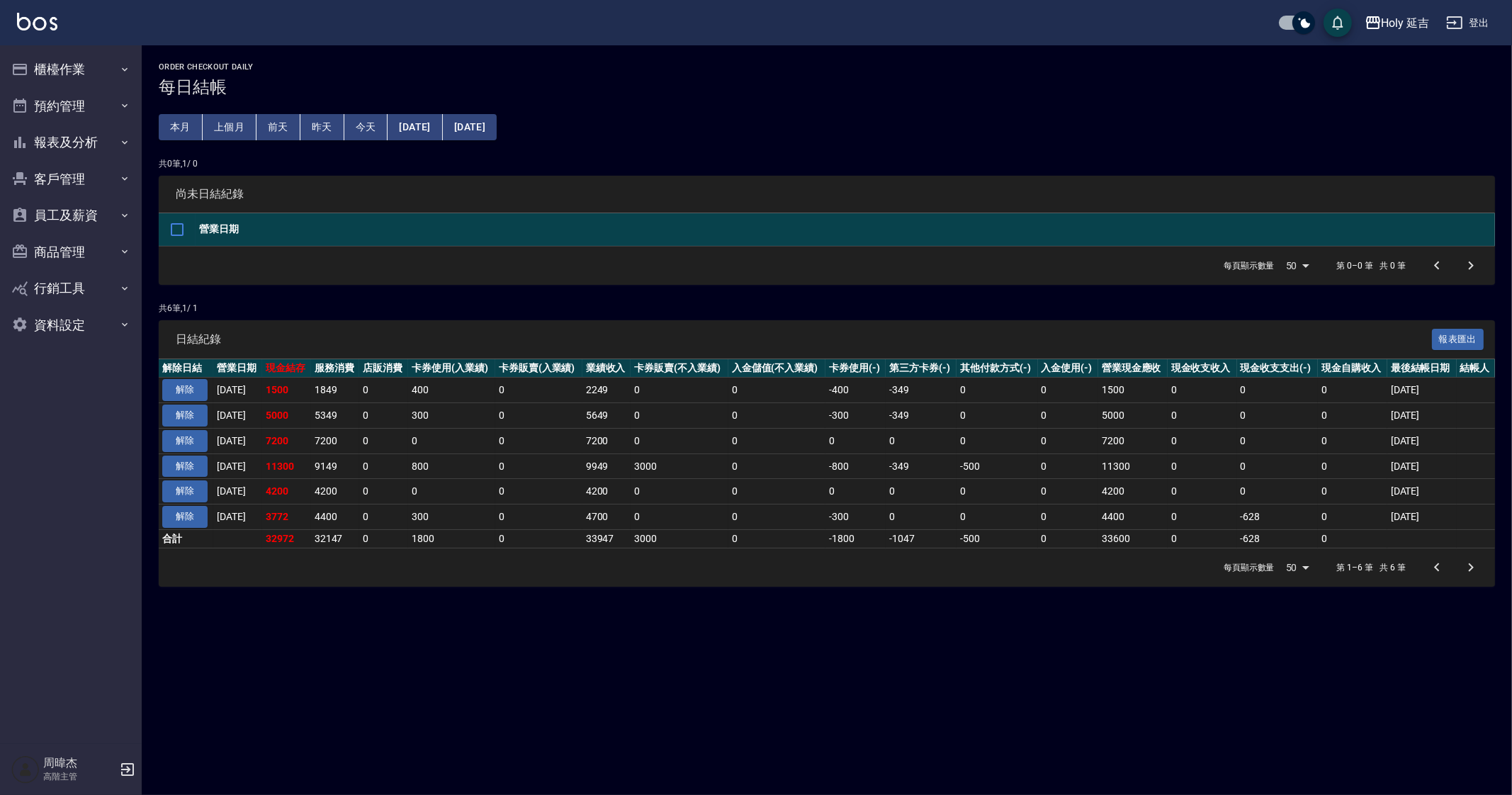
click at [643, 568] on div "每頁顯示數量 50 50 第 1–6 筆 共 6 筆" at bounding box center [826, 567] width 1336 height 38
drag, startPoint x: 1345, startPoint y: 650, endPoint x: 1344, endPoint y: 674, distance: 24.0
click at [1344, 652] on div "Order checkout daily 每日結帳 本月 上個月 [DATE] [DATE] [DATE] [DATE] [DATE] 共 0 筆, 1 / …" at bounding box center [756, 397] width 1512 height 795
click at [974, 653] on div "Order checkout daily 每日結帳 本月 上個月 [DATE] [DATE] [DATE] [DATE] [DATE] 共 0 筆, 1 / …" at bounding box center [756, 397] width 1512 height 795
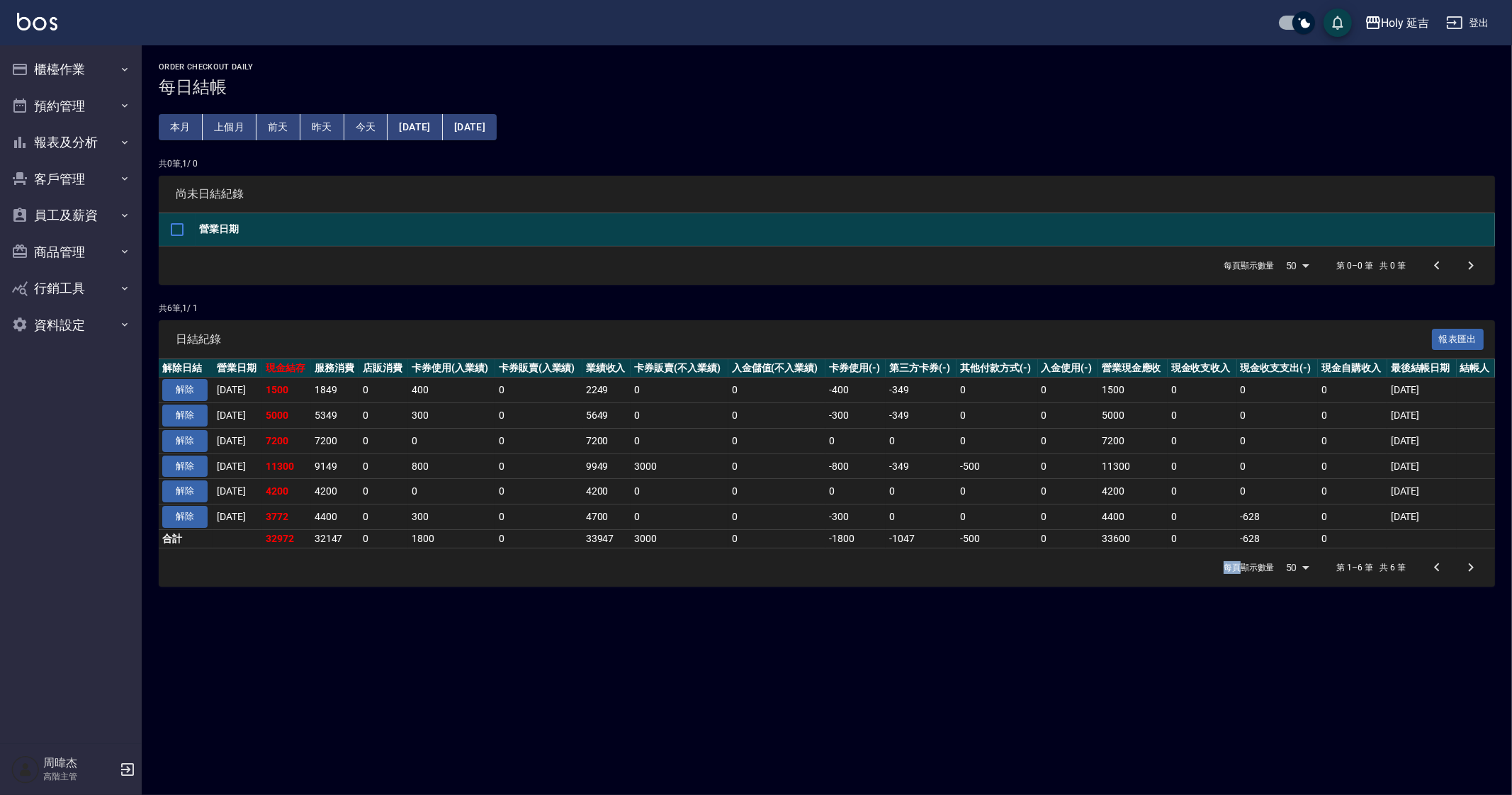
click at [971, 654] on div "Order checkout daily 每日結帳 本月 上個月 [DATE] [DATE] [DATE] [DATE] [DATE] 共 0 筆, 1 / …" at bounding box center [756, 397] width 1512 height 795
click at [889, 625] on div "Order checkout daily 每日結帳 本月 上個月 [DATE] [DATE] [DATE] [DATE] [DATE] 共 0 筆, 1 / …" at bounding box center [756, 397] width 1512 height 795
click at [887, 630] on div "Order checkout daily 每日結帳 本月 上個月 [DATE] [DATE] [DATE] [DATE] [DATE] 共 0 筆, 1 / …" at bounding box center [756, 397] width 1512 height 795
click at [1396, 27] on div "Holy 延吉" at bounding box center [1406, 23] width 48 height 18
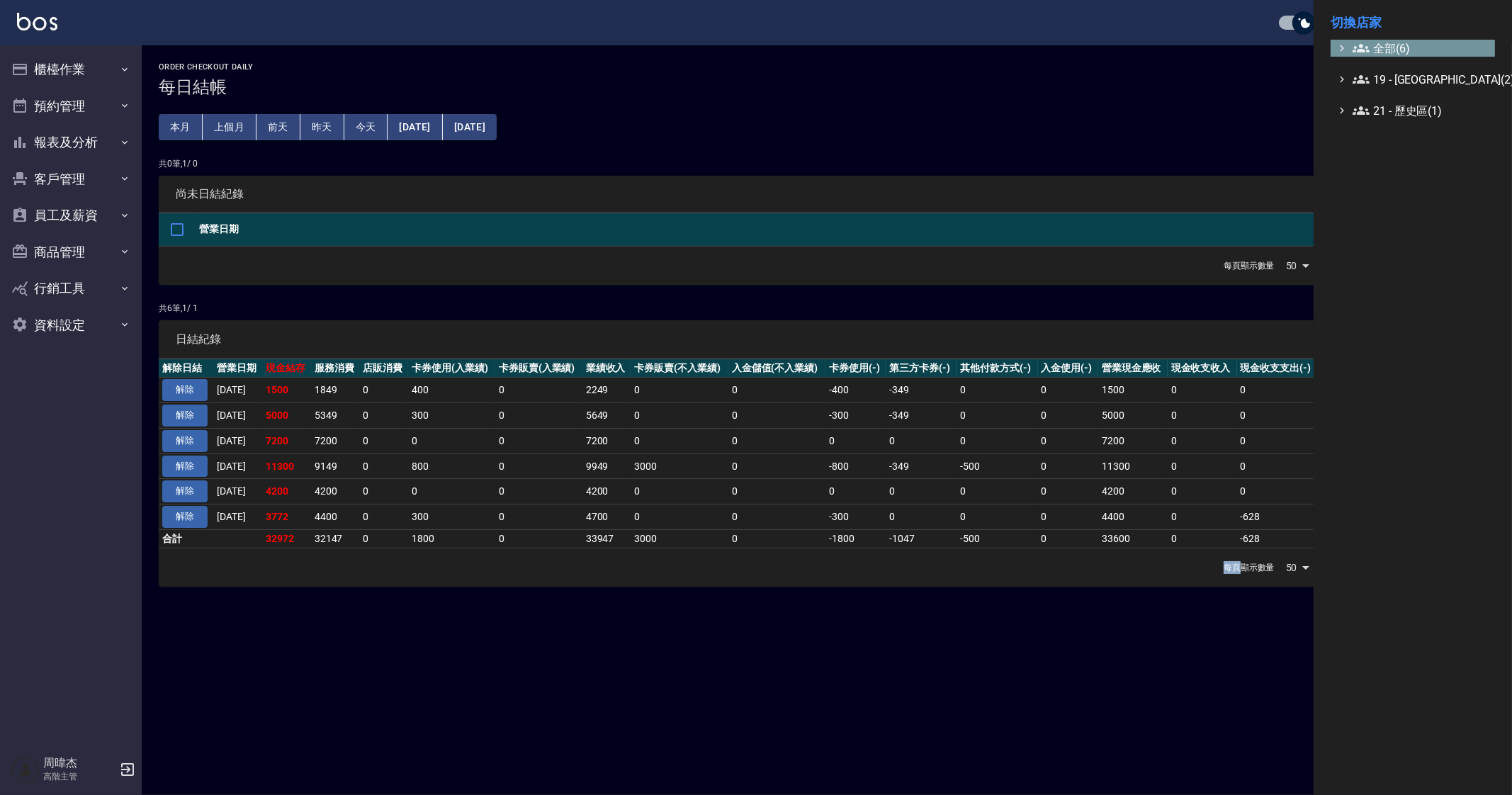
click at [1374, 45] on span "全部(6)" at bounding box center [1421, 48] width 137 height 17
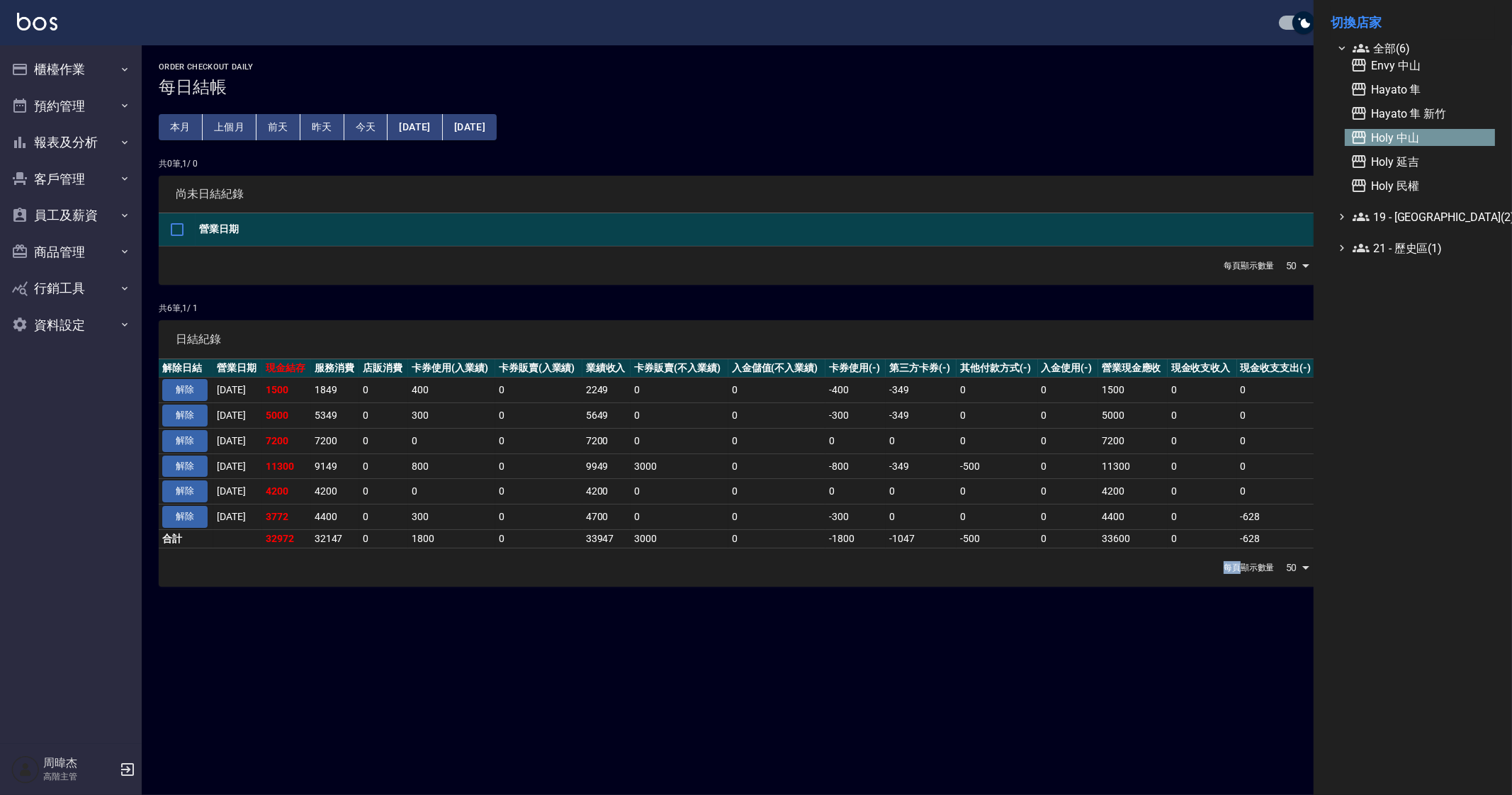
click at [1415, 143] on span "Holy 中山" at bounding box center [1420, 137] width 139 height 17
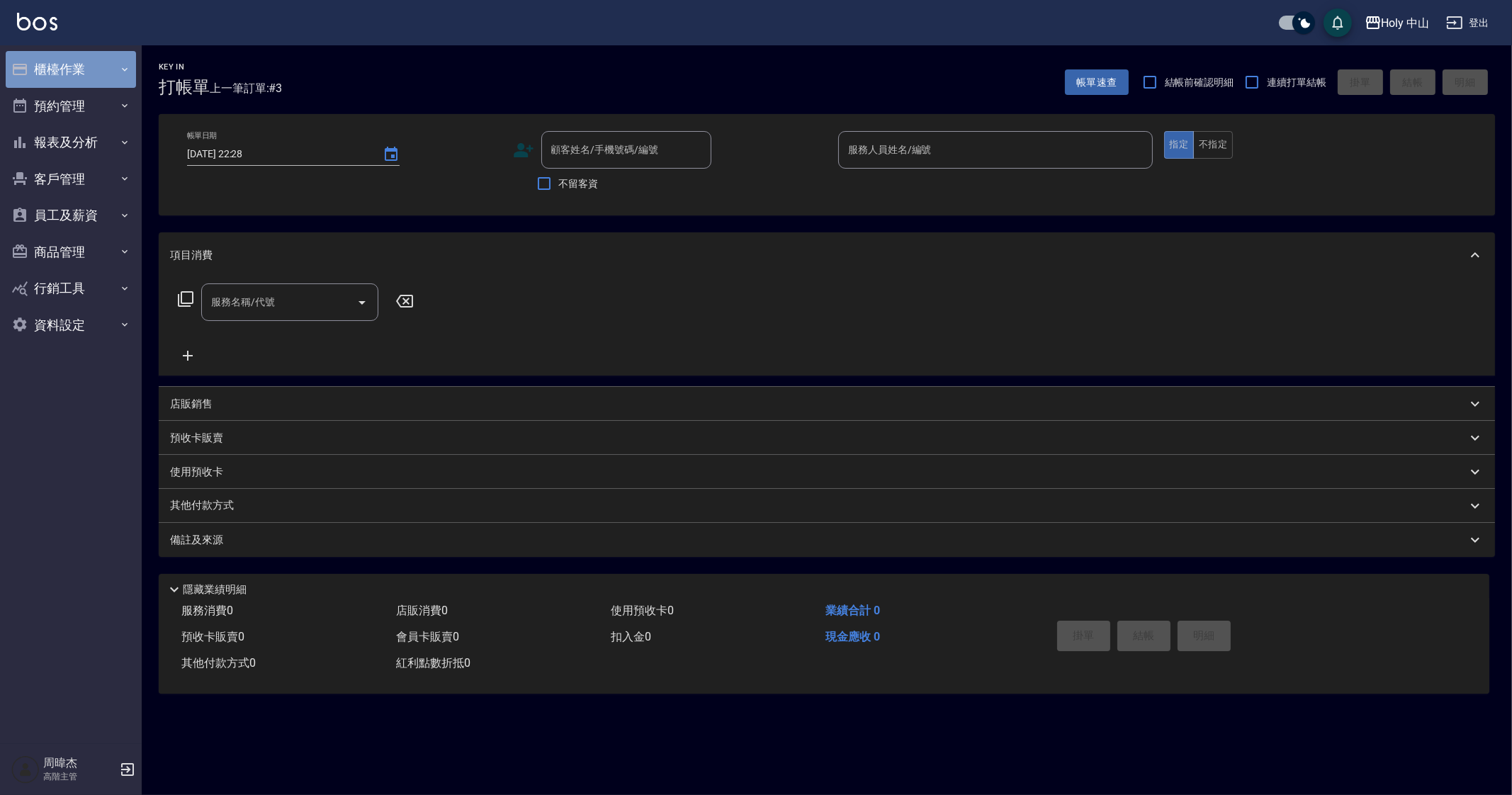
click at [89, 68] on button "櫃檯作業" at bounding box center [71, 70] width 130 height 37
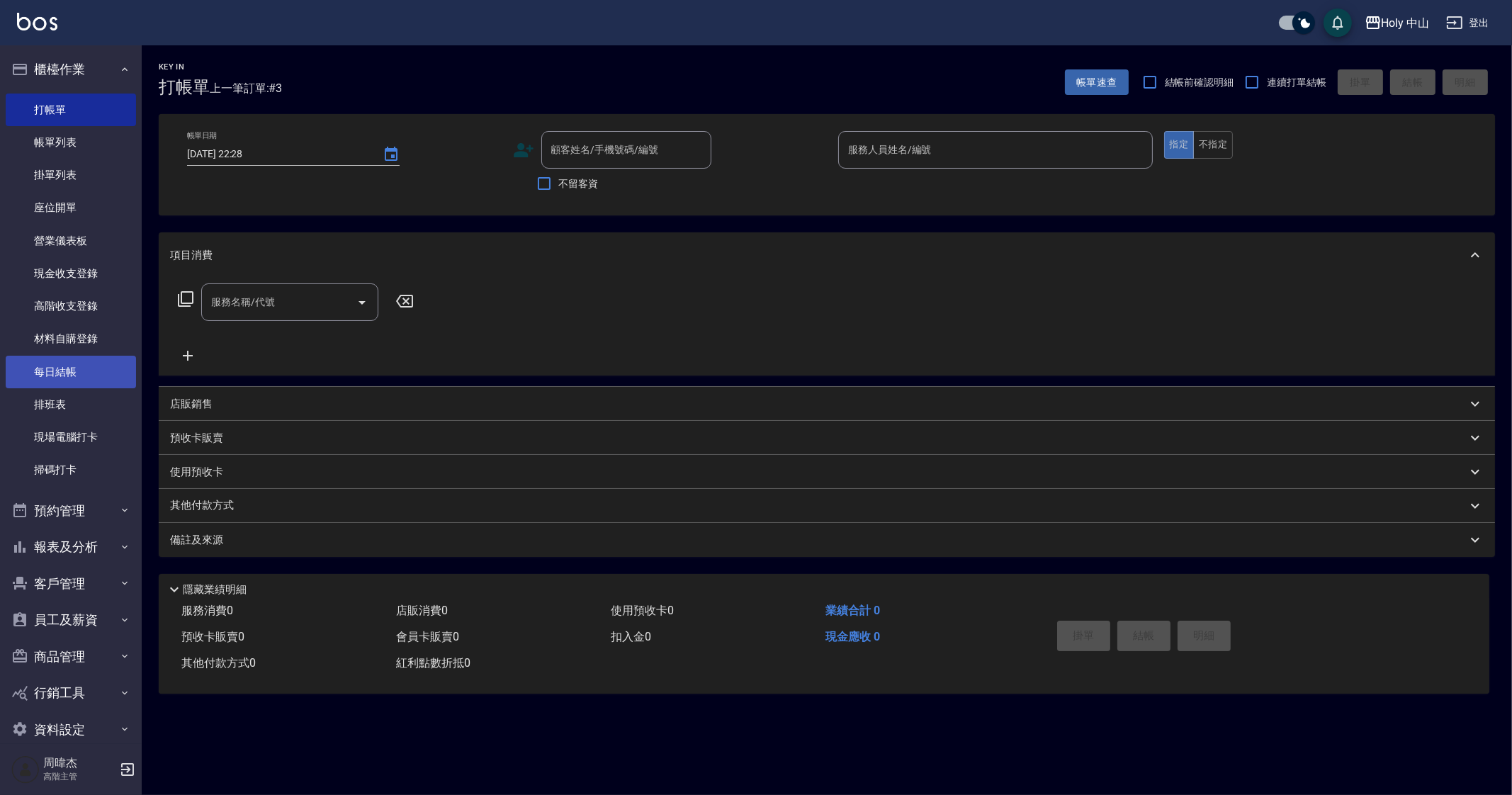
click at [62, 359] on link "每日結帳" at bounding box center [71, 372] width 130 height 33
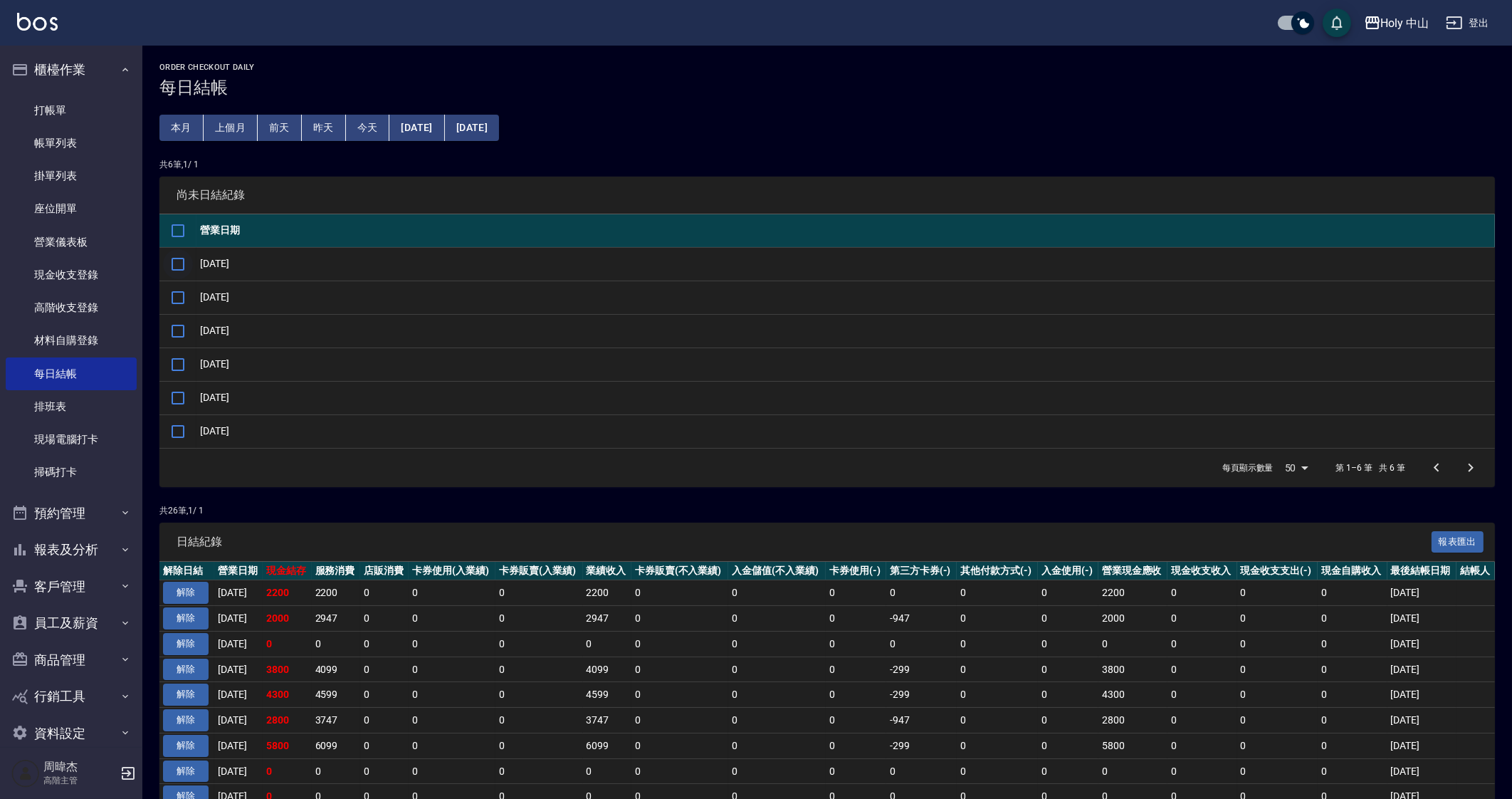
click at [182, 271] on input "checkbox" at bounding box center [178, 264] width 30 height 30
checkbox input "true"
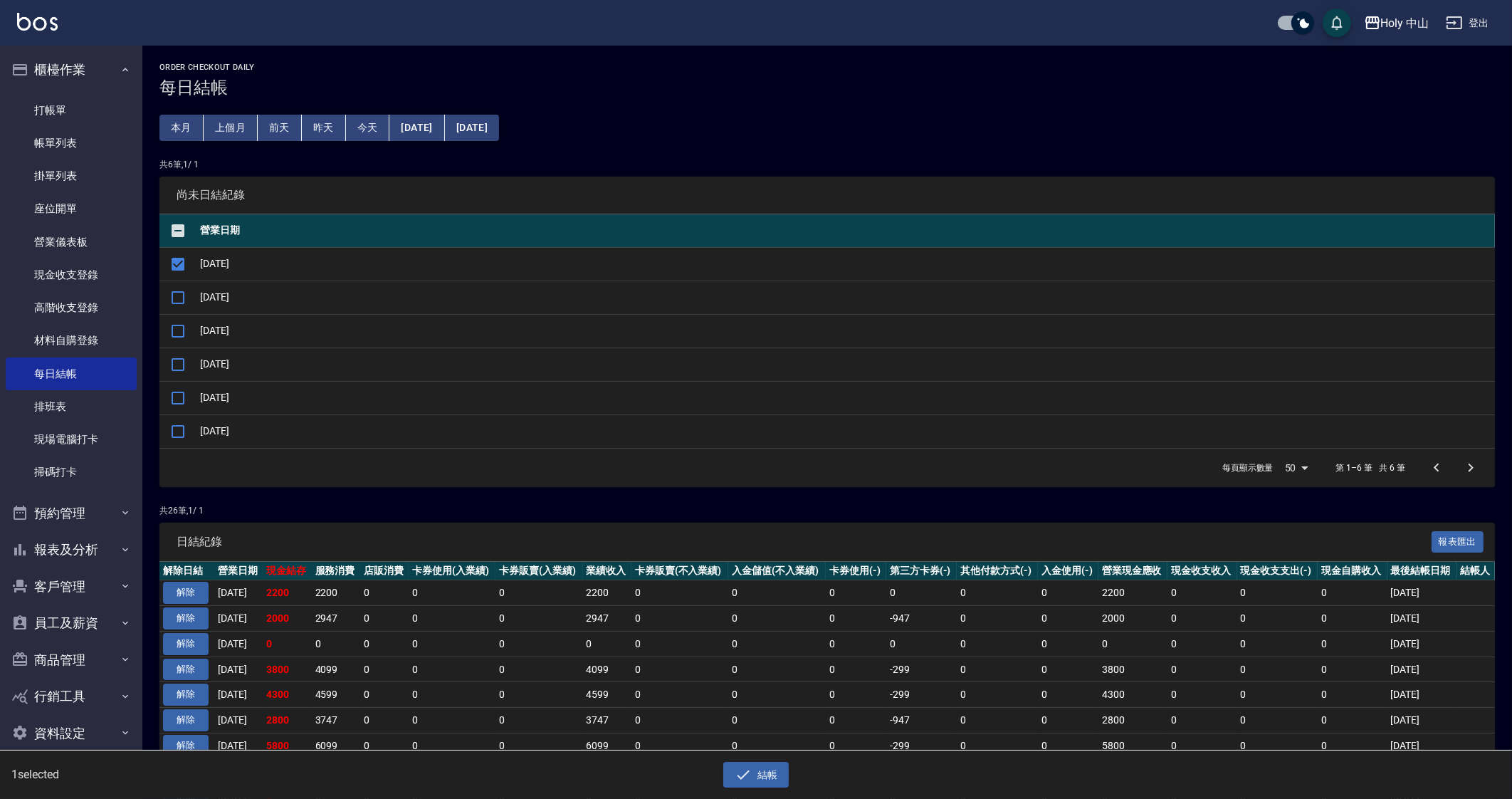
click at [193, 426] on td at bounding box center [178, 431] width 37 height 34
click at [190, 427] on input "checkbox" at bounding box center [178, 431] width 30 height 30
checkbox input "true"
click at [181, 401] on input "checkbox" at bounding box center [178, 398] width 30 height 30
checkbox input "true"
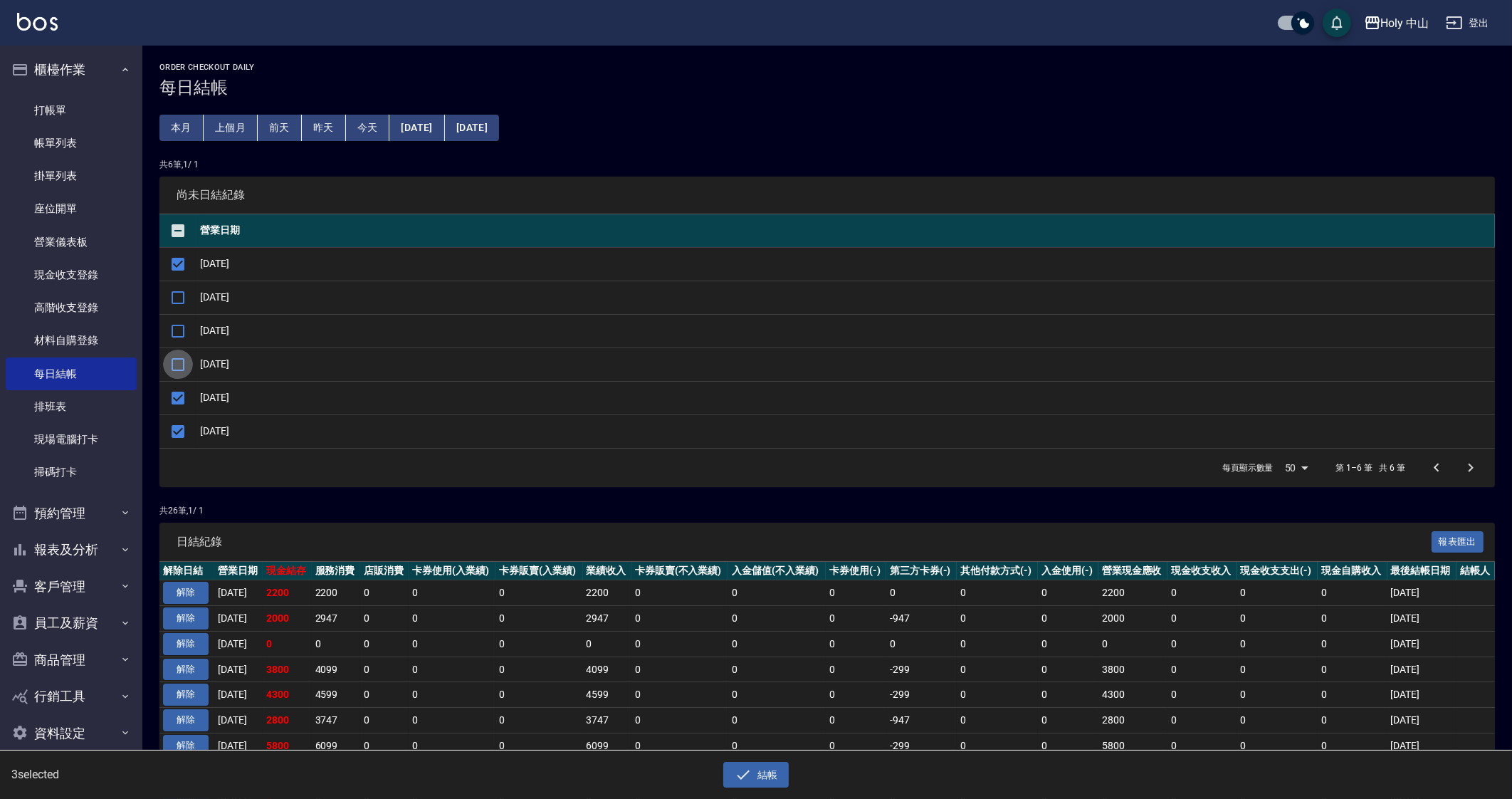
click at [180, 357] on input "checkbox" at bounding box center [178, 365] width 30 height 30
checkbox input "true"
click at [179, 326] on input "checkbox" at bounding box center [178, 331] width 30 height 30
checkbox input "true"
click at [183, 297] on input "checkbox" at bounding box center [178, 297] width 30 height 30
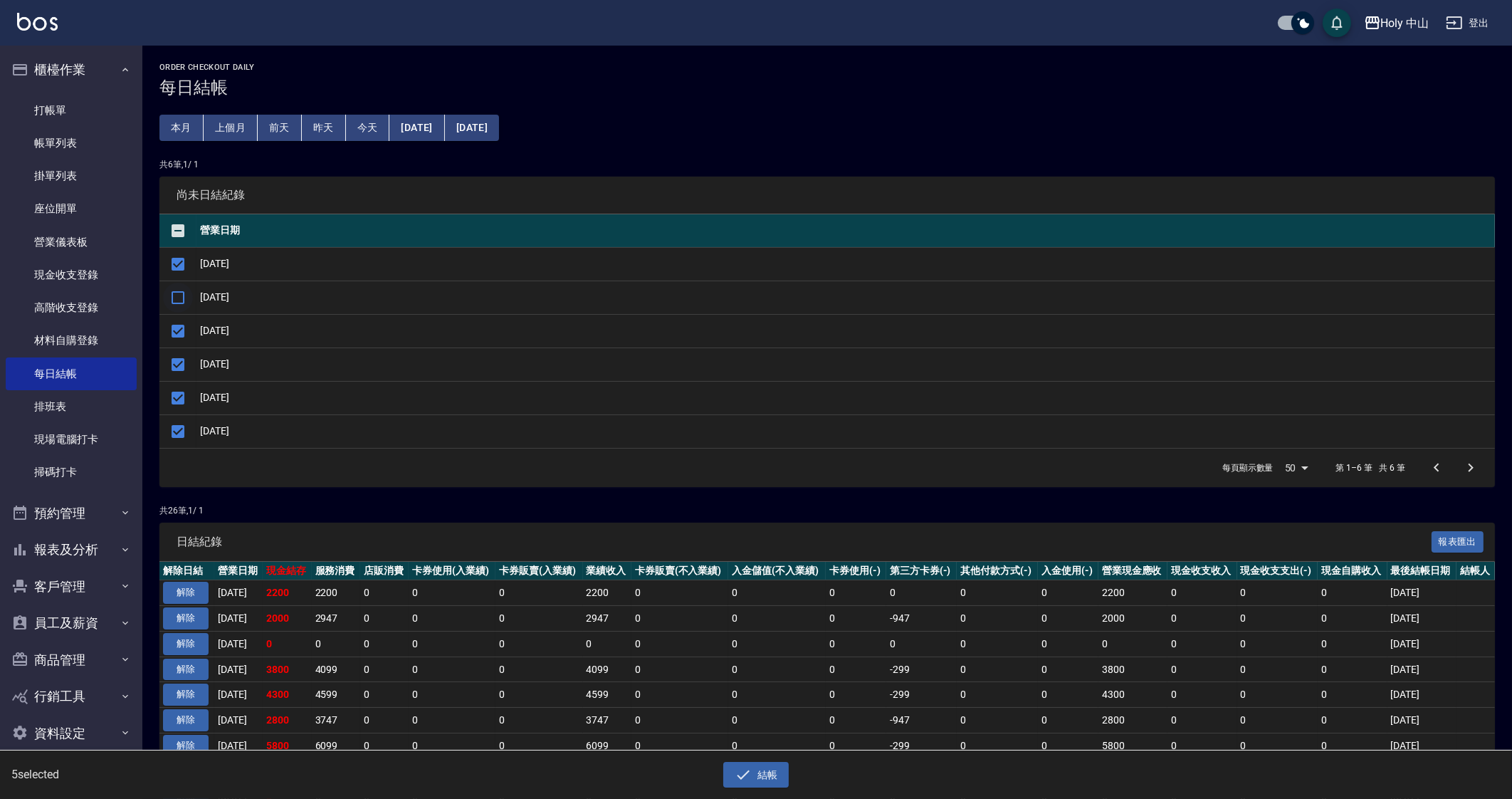
checkbox input "true"
click at [776, 780] on button "結帳" at bounding box center [756, 774] width 66 height 26
click at [701, 48] on button "確定" at bounding box center [704, 58] width 46 height 22
checkbox input "false"
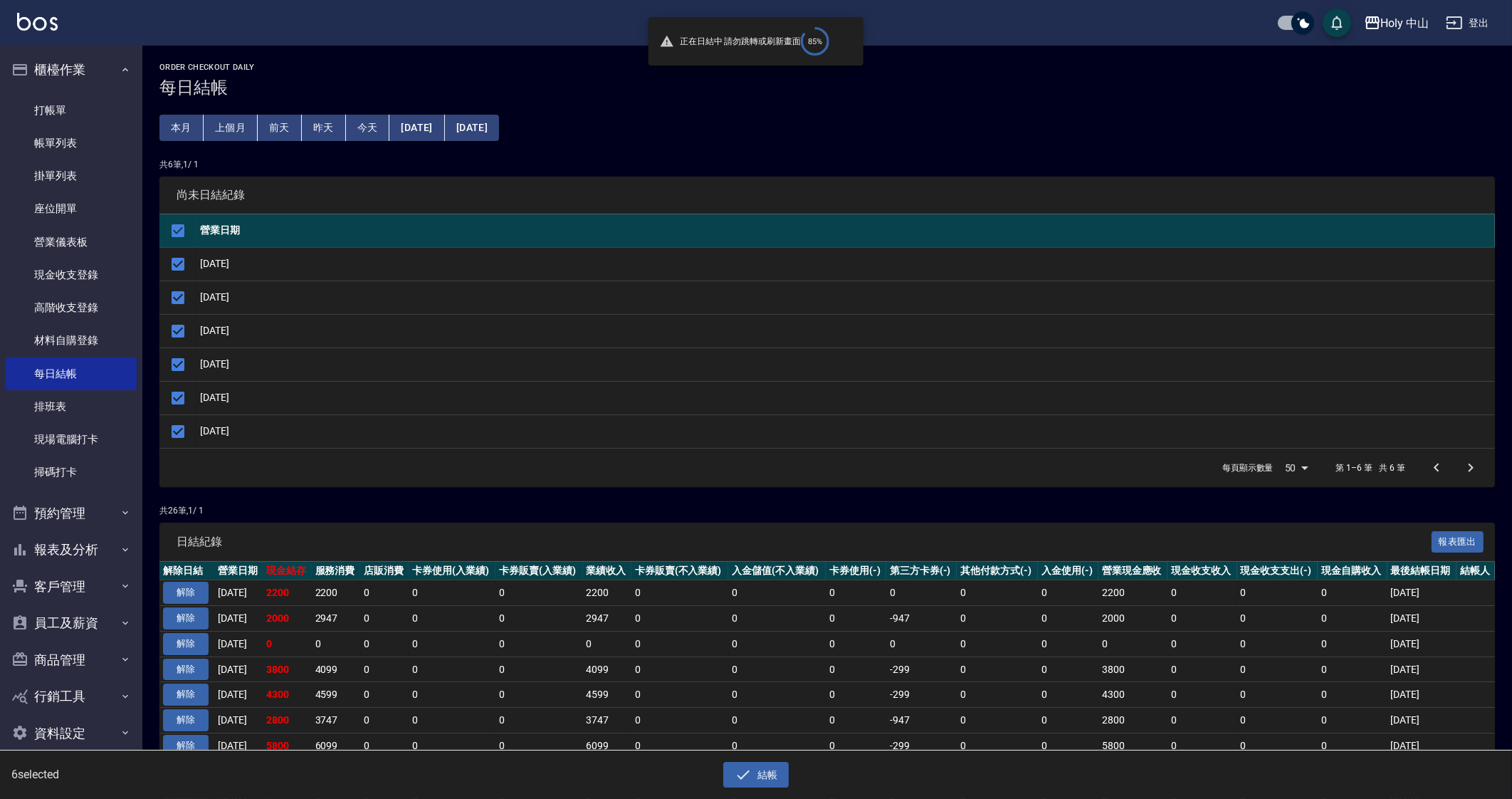
checkbox input "false"
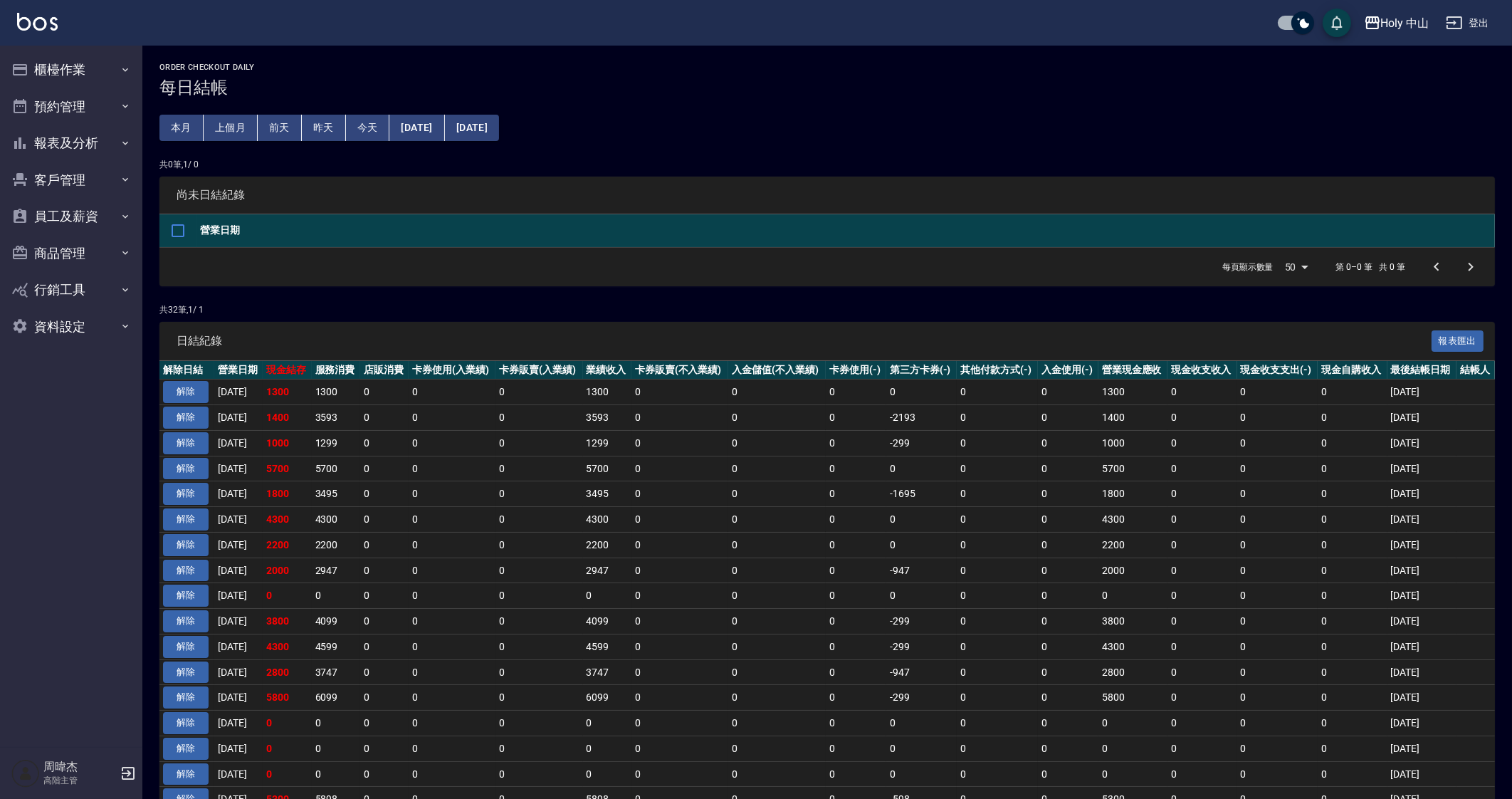
click at [424, 128] on button "[DATE]" at bounding box center [416, 127] width 55 height 26
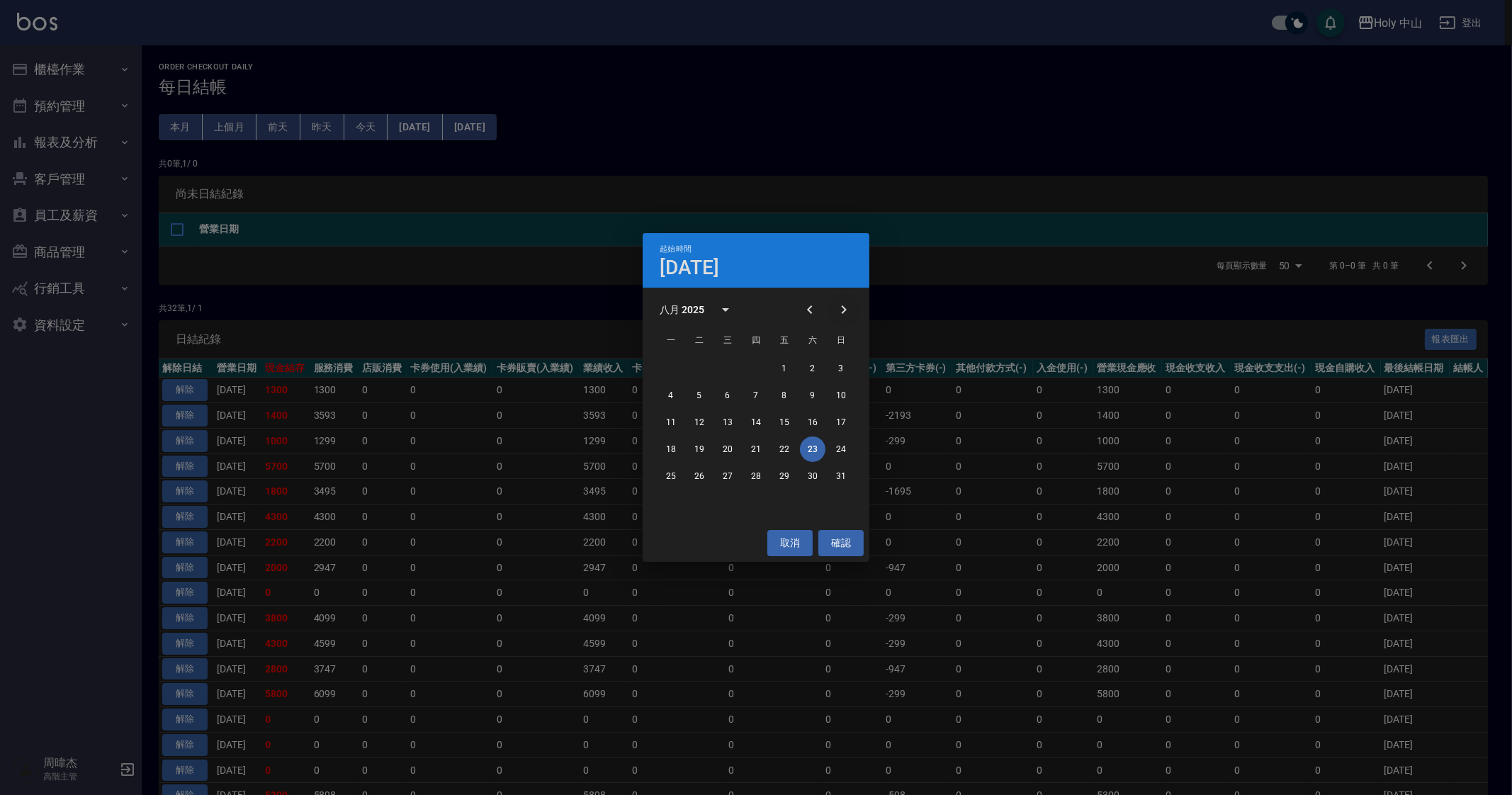
click at [837, 316] on icon "Next month" at bounding box center [843, 309] width 17 height 17
click at [762, 415] on button "18" at bounding box center [756, 422] width 25 height 25
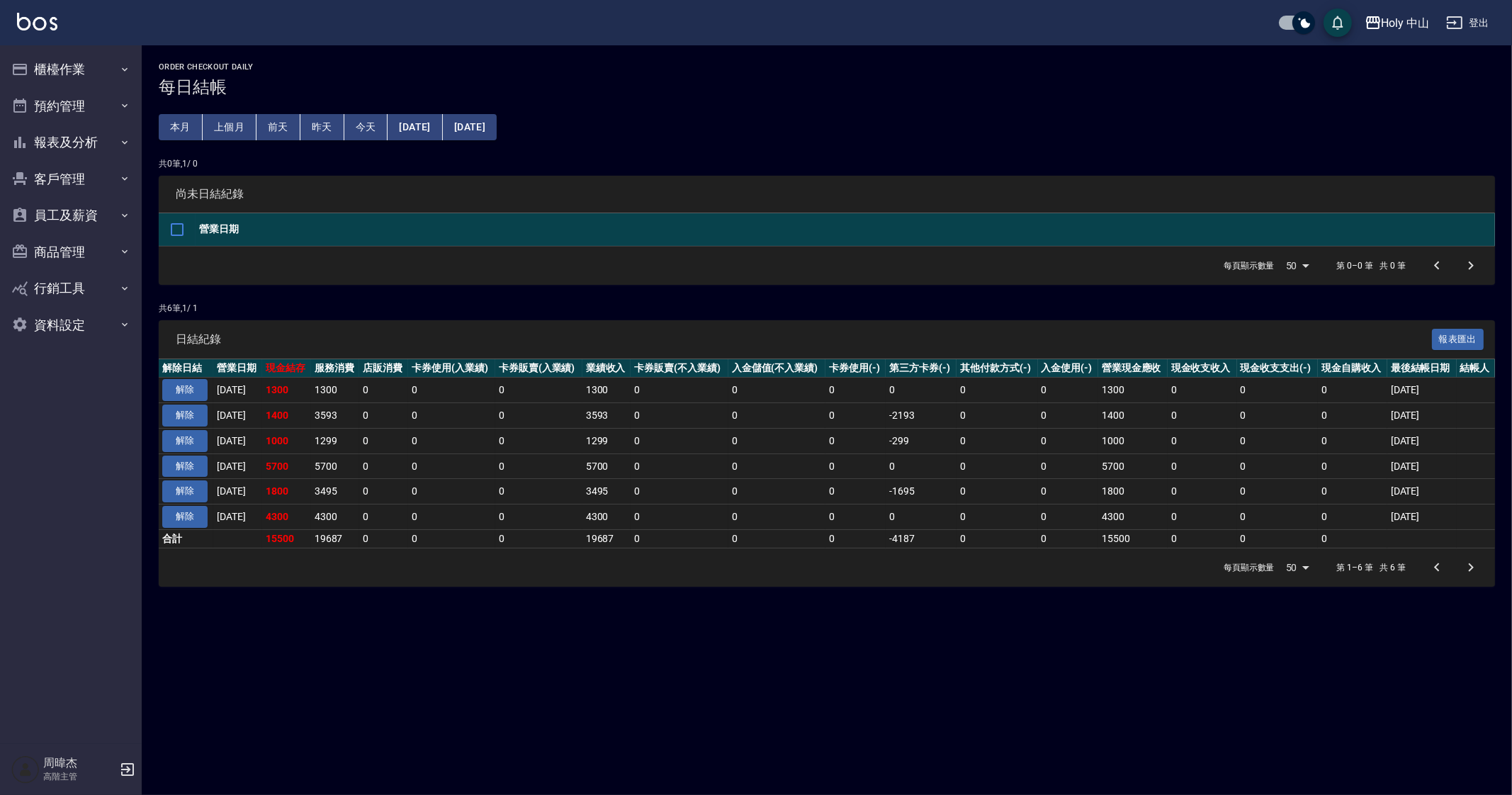
click at [386, 615] on div "Order checkout daily 每日結帳 本月 上個月 [DATE] [DATE] [DATE] [DATE] [DATE] 共 0 筆, 1 / …" at bounding box center [756, 397] width 1512 height 795
drag, startPoint x: 386, startPoint y: 615, endPoint x: 396, endPoint y: 622, distance: 12.2
drag, startPoint x: 396, startPoint y: 622, endPoint x: 1090, endPoint y: 683, distance: 696.7
click at [1067, 682] on div "Order checkout daily 每日結帳 本月 上個月 [DATE] [DATE] [DATE] [DATE] [DATE] 共 0 筆, 1 / …" at bounding box center [756, 397] width 1512 height 795
click at [1043, 708] on div "Order checkout daily 每日結帳 本月 上個月 [DATE] [DATE] [DATE] [DATE] [DATE] 共 0 筆, 1 / …" at bounding box center [756, 397] width 1512 height 795
